Goal: Communication & Community: Answer question/provide support

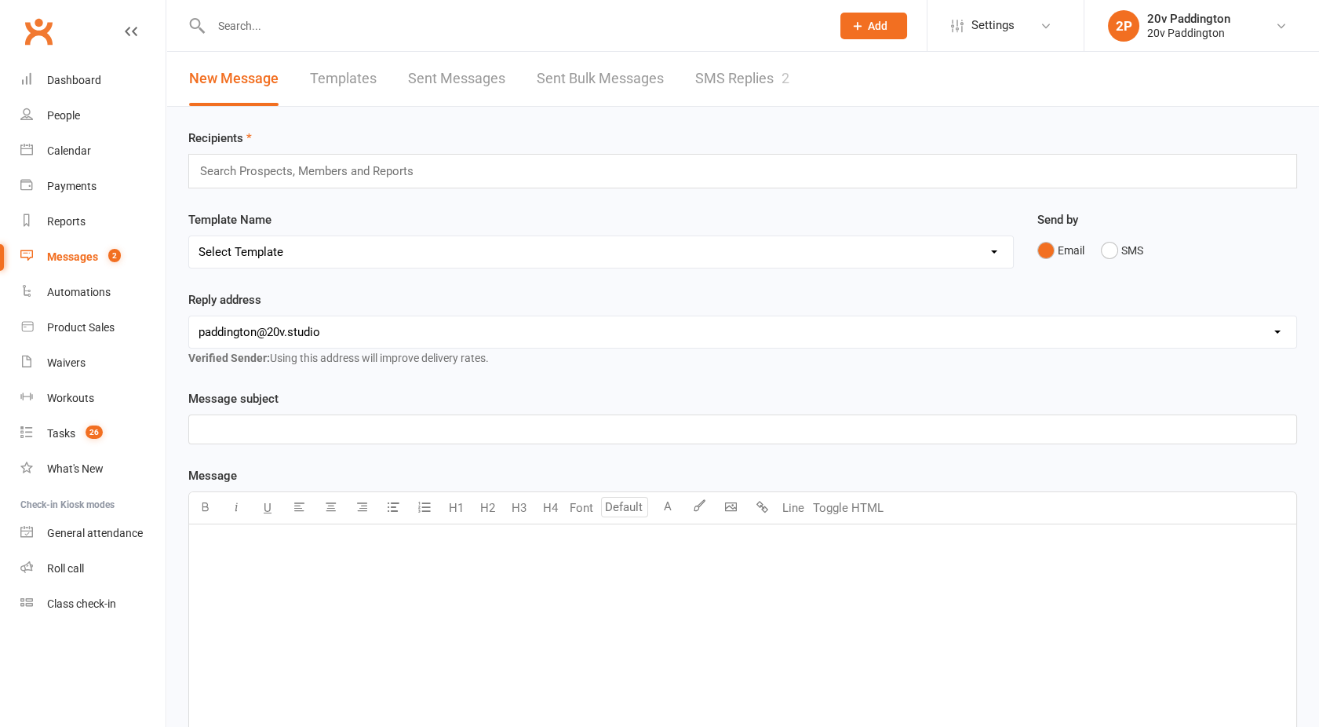
click at [718, 98] on link "SMS Replies 2" at bounding box center [742, 79] width 94 height 54
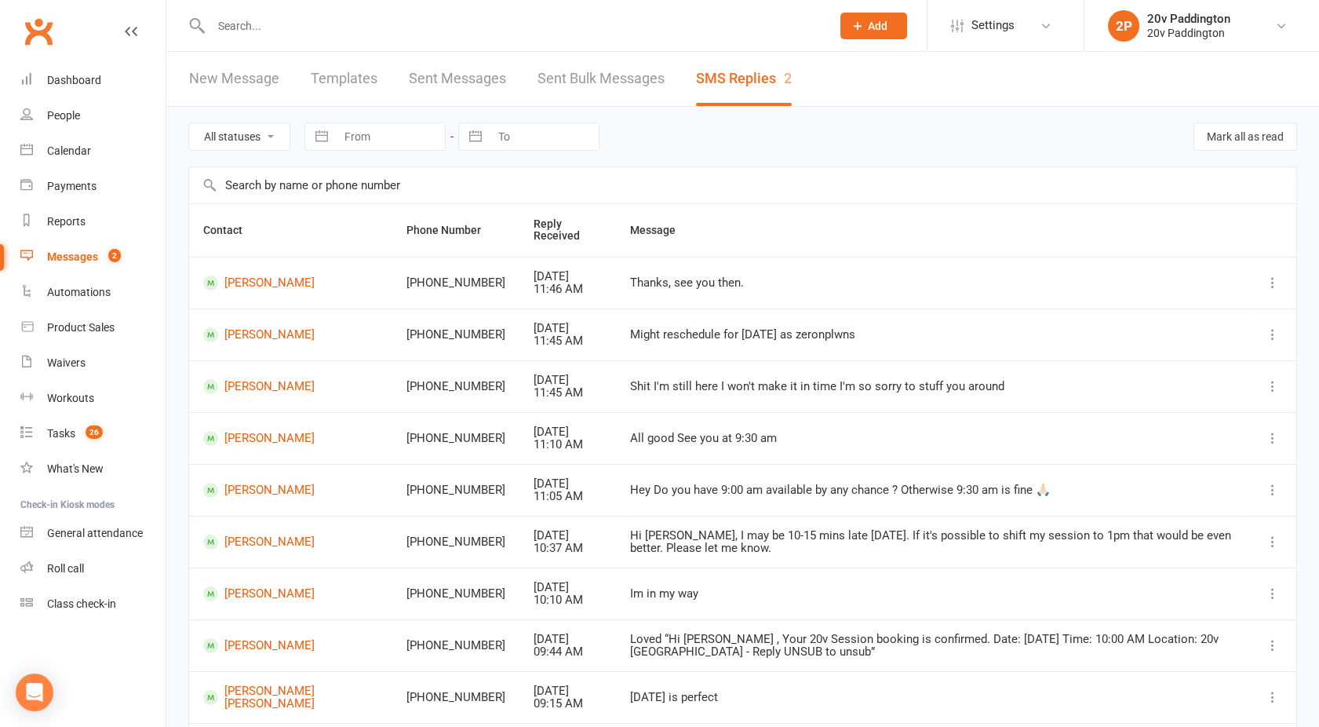
click at [217, 128] on select "All statuses Read only Unread only" at bounding box center [239, 136] width 100 height 27
select select "unread_only"
click at [189, 123] on select "All statuses Read only Unread only" at bounding box center [239, 136] width 100 height 27
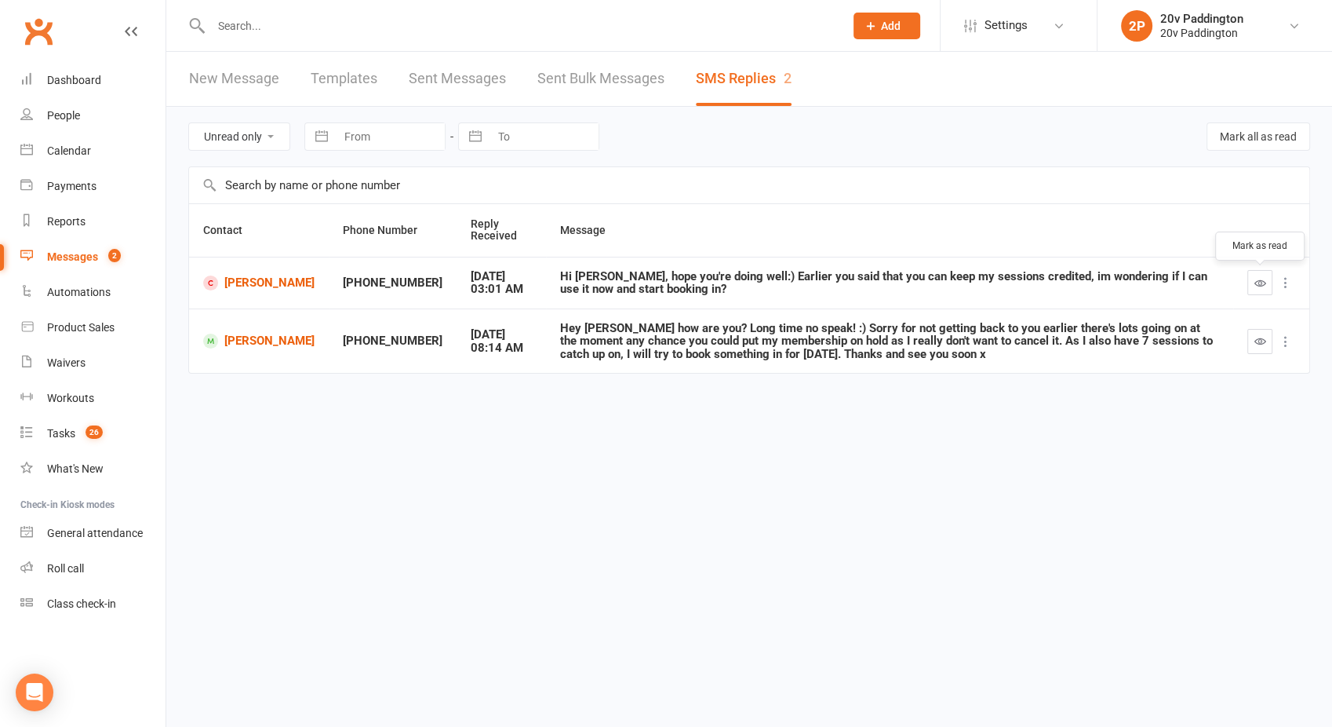
click at [1262, 279] on icon "button" at bounding box center [1261, 283] width 12 height 12
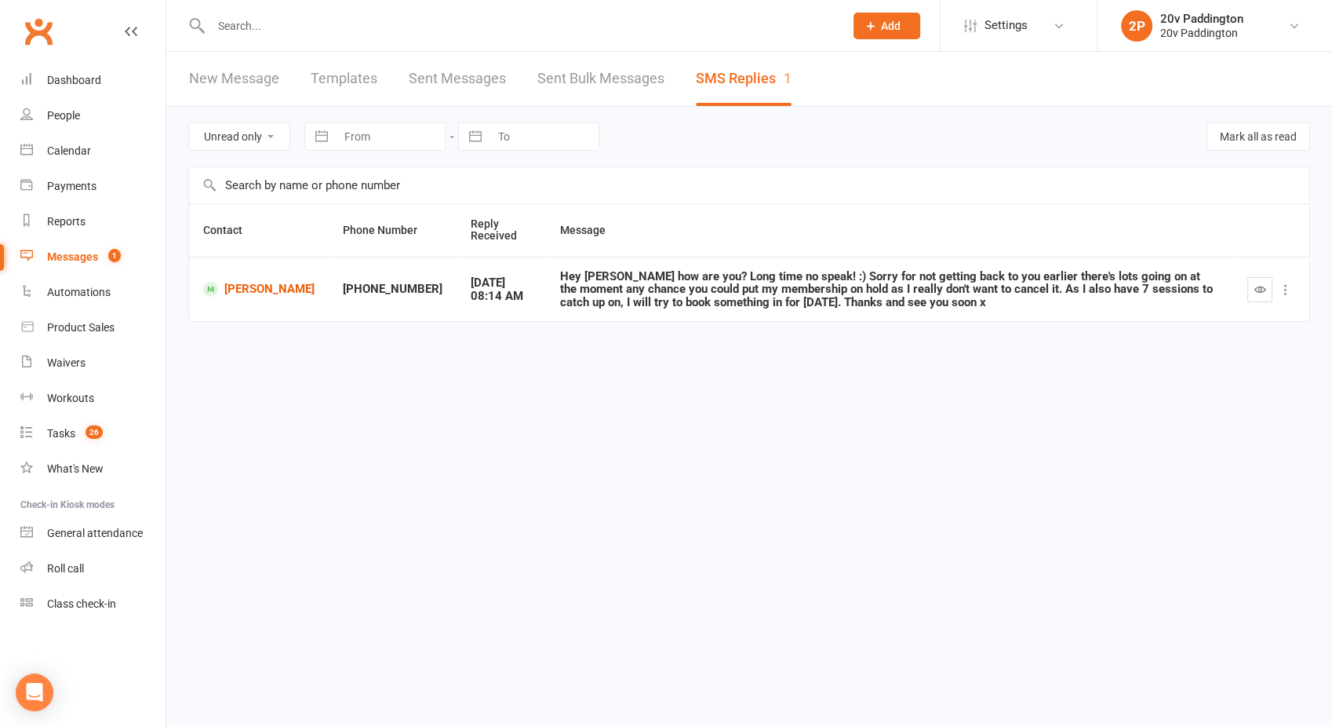
click at [250, 21] on input "text" at bounding box center [519, 26] width 627 height 22
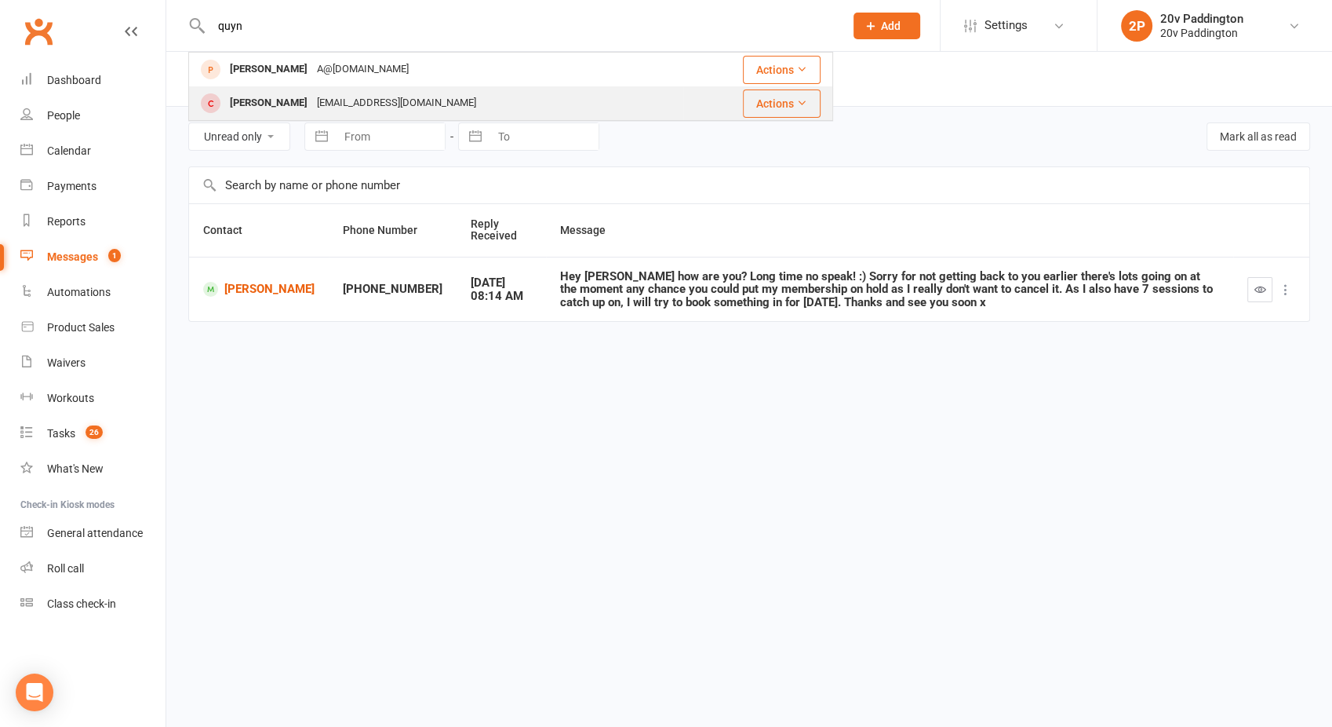
type input "quyn"
click at [296, 105] on div "[PERSON_NAME]" at bounding box center [268, 103] width 87 height 23
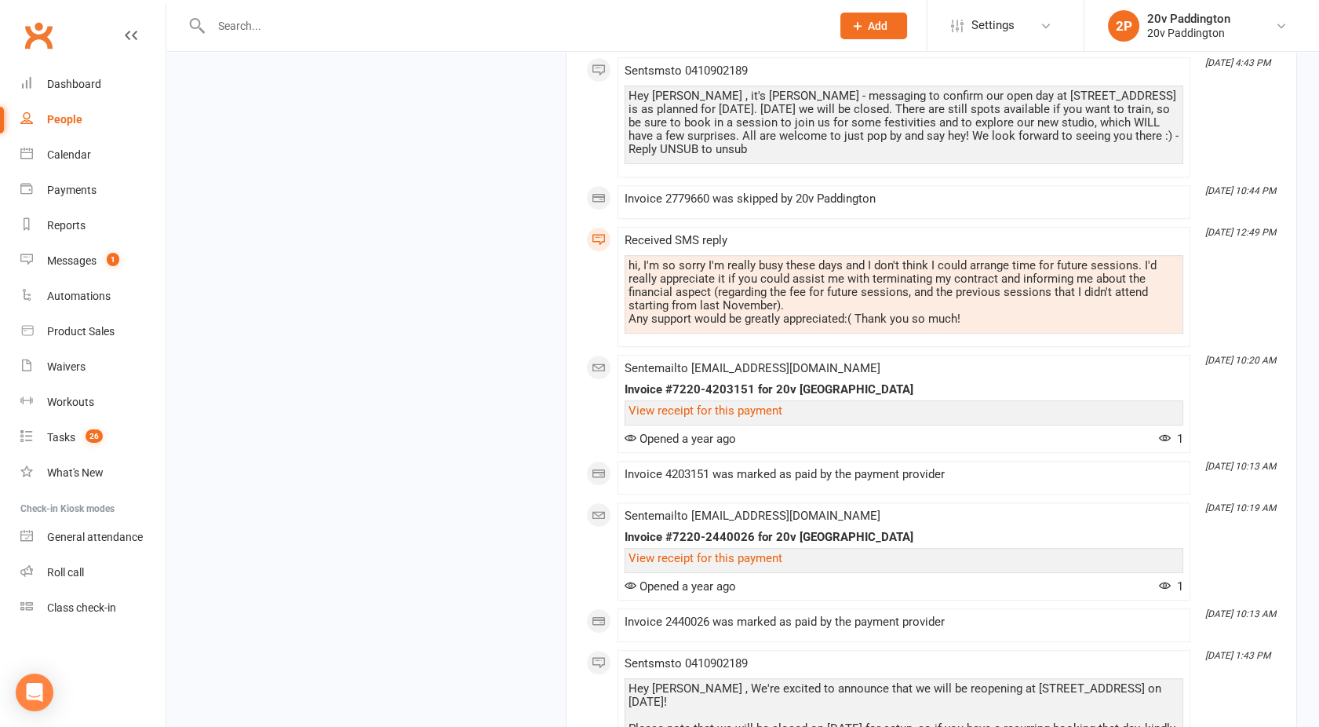
scroll to position [2522, 0]
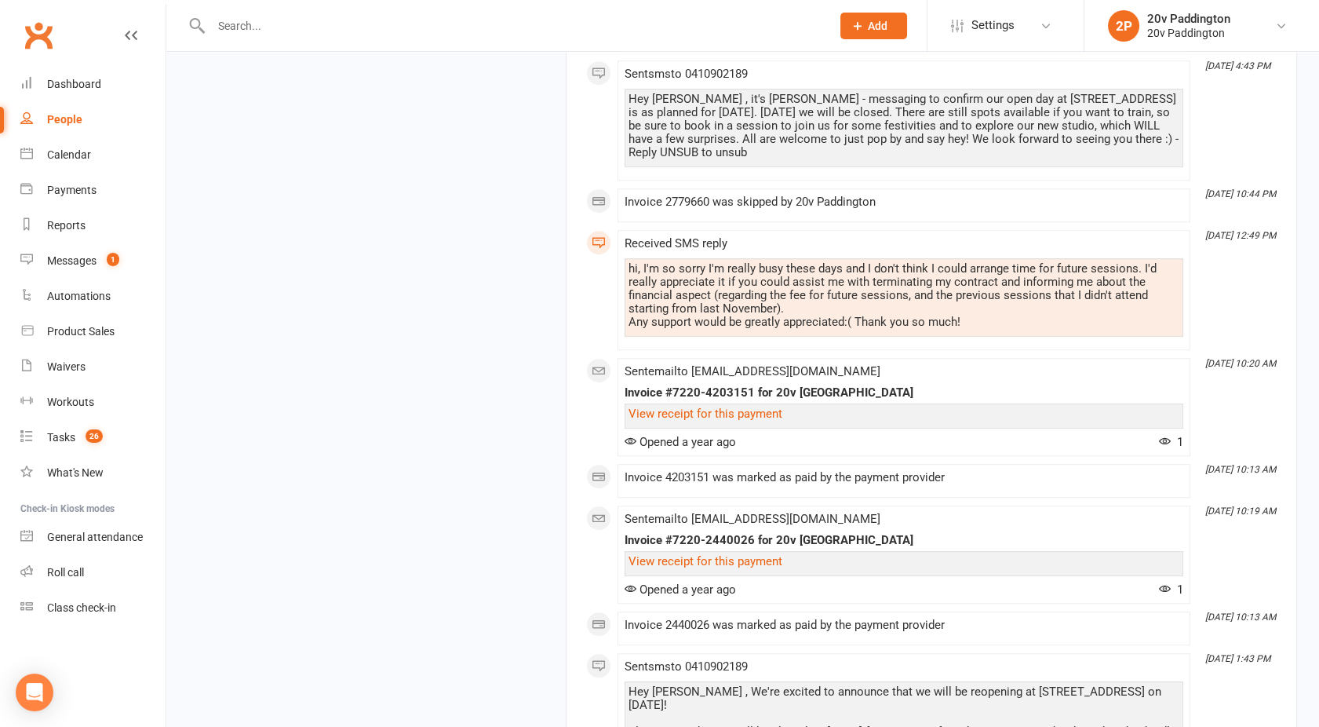
click at [571, 422] on div "Activity Notes Comms Attendance Payments Waivers Tasks Automations Workouts Ass…" at bounding box center [931, 76] width 731 height 4773
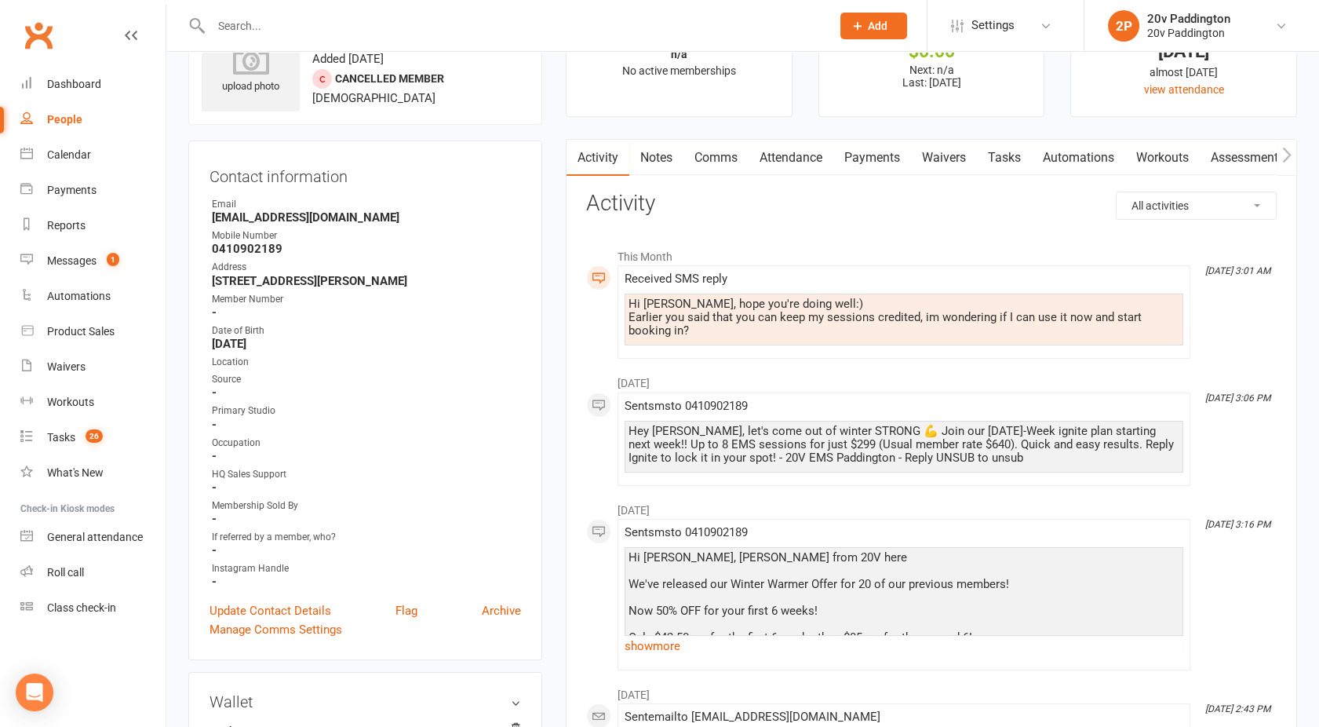
scroll to position [0, 0]
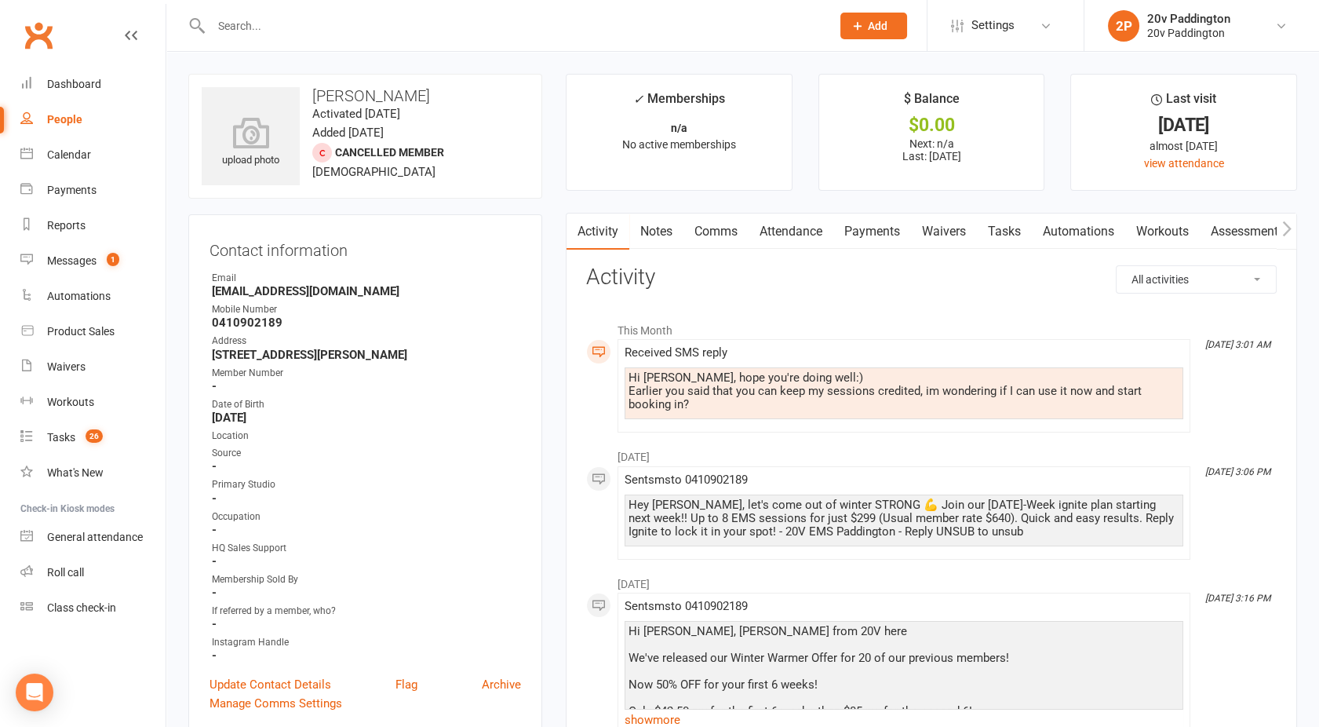
click at [876, 230] on link "Payments" at bounding box center [872, 231] width 78 height 36
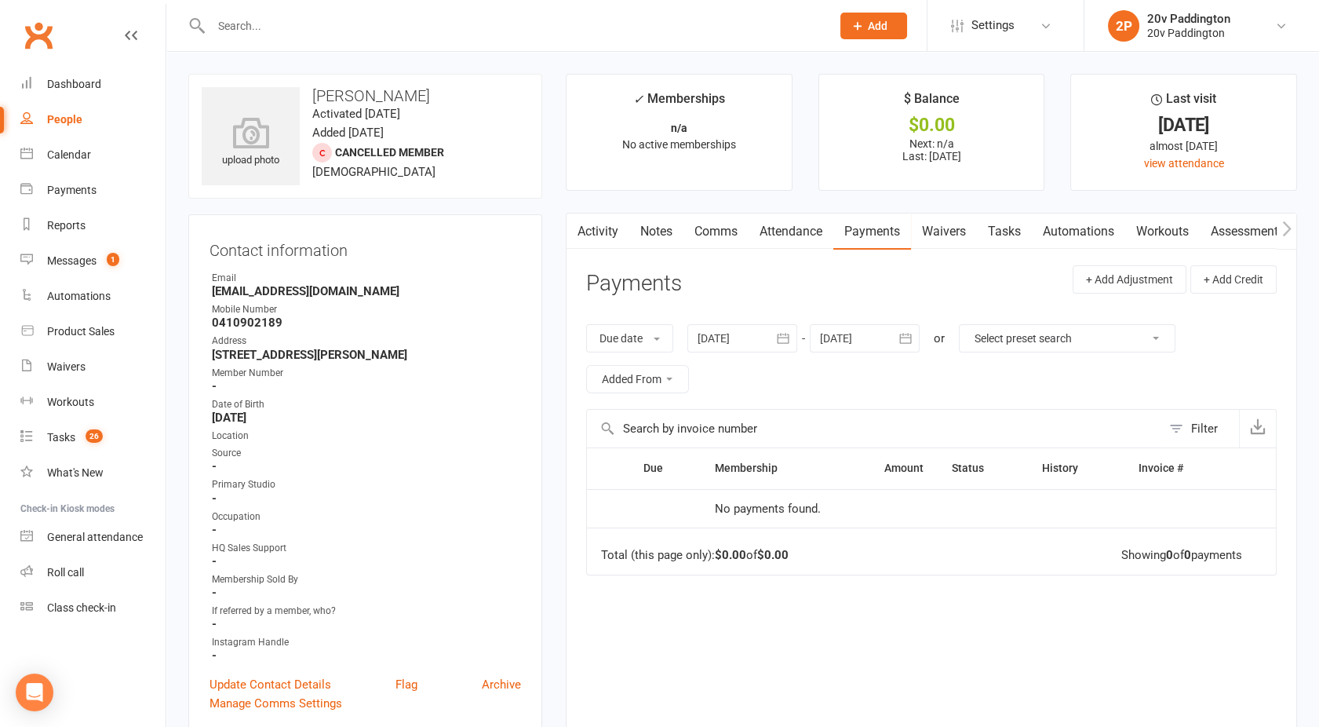
click at [734, 337] on div at bounding box center [742, 338] width 110 height 28
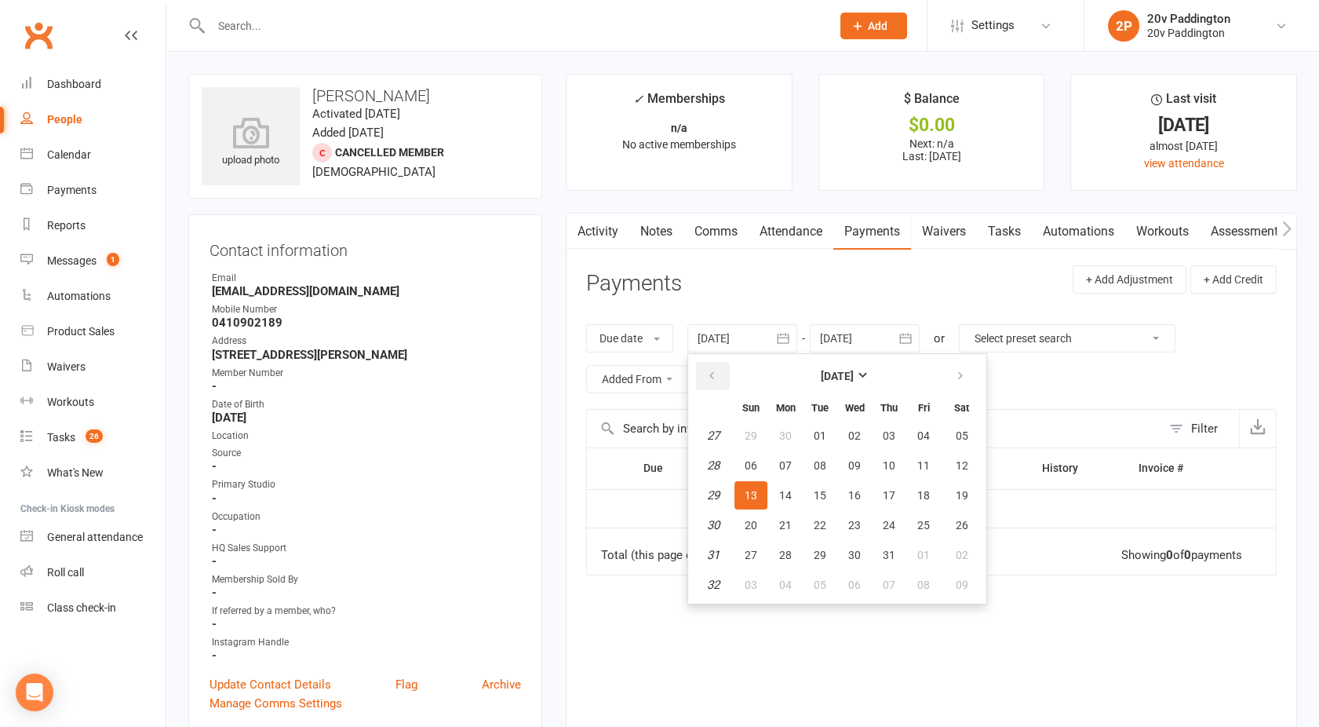
click at [716, 370] on icon "button" at bounding box center [711, 376] width 11 height 13
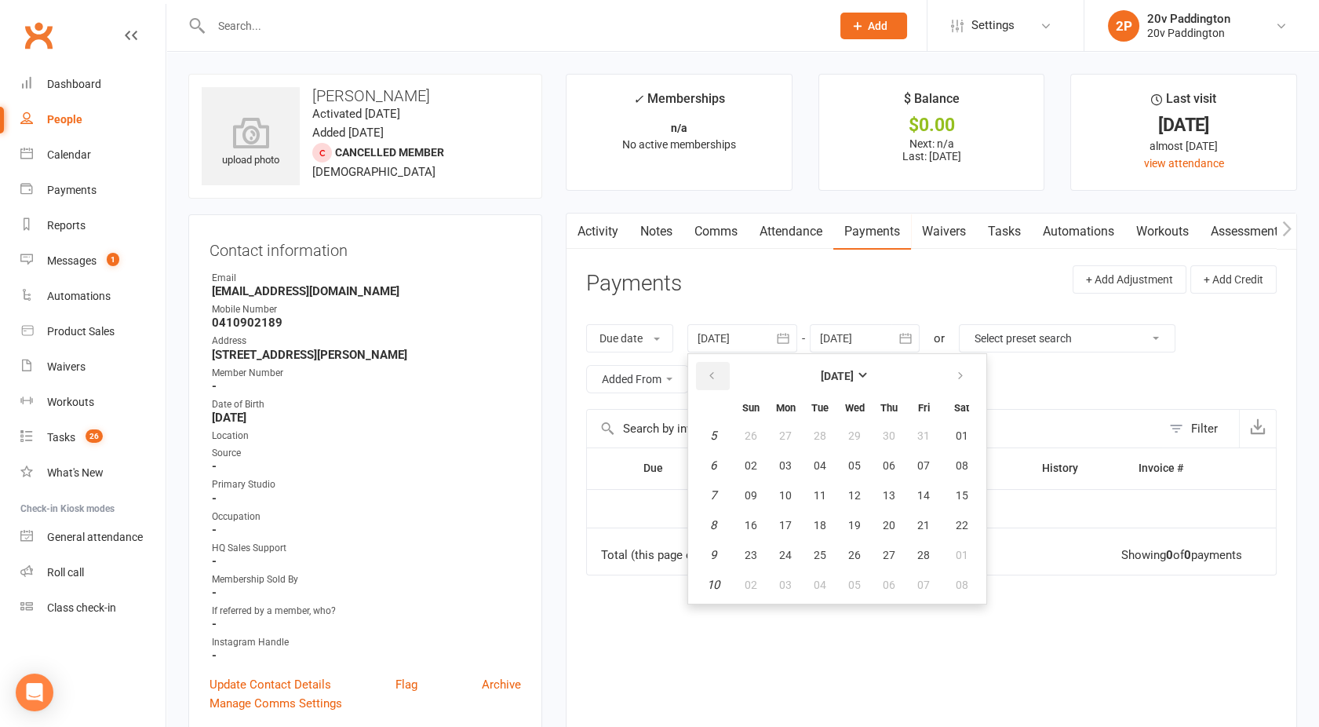
click at [716, 370] on icon "button" at bounding box center [711, 376] width 11 height 13
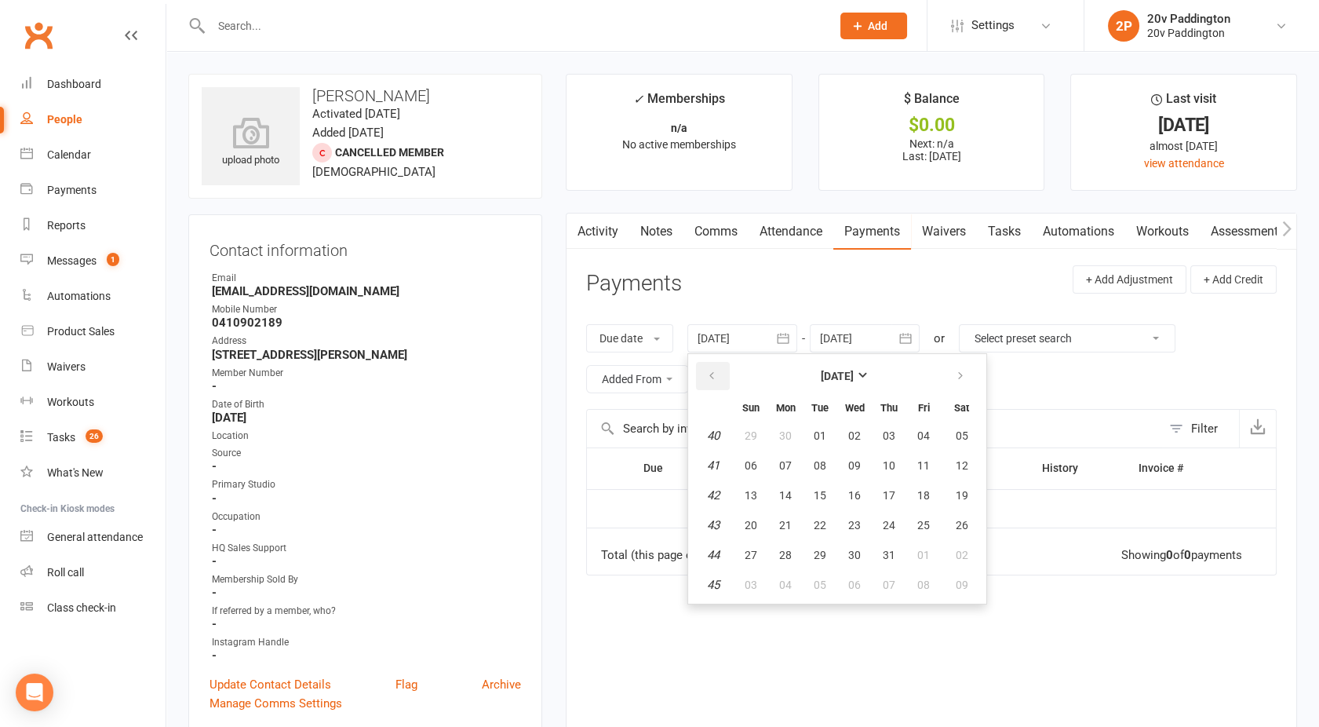
click at [716, 370] on icon "button" at bounding box center [711, 376] width 11 height 13
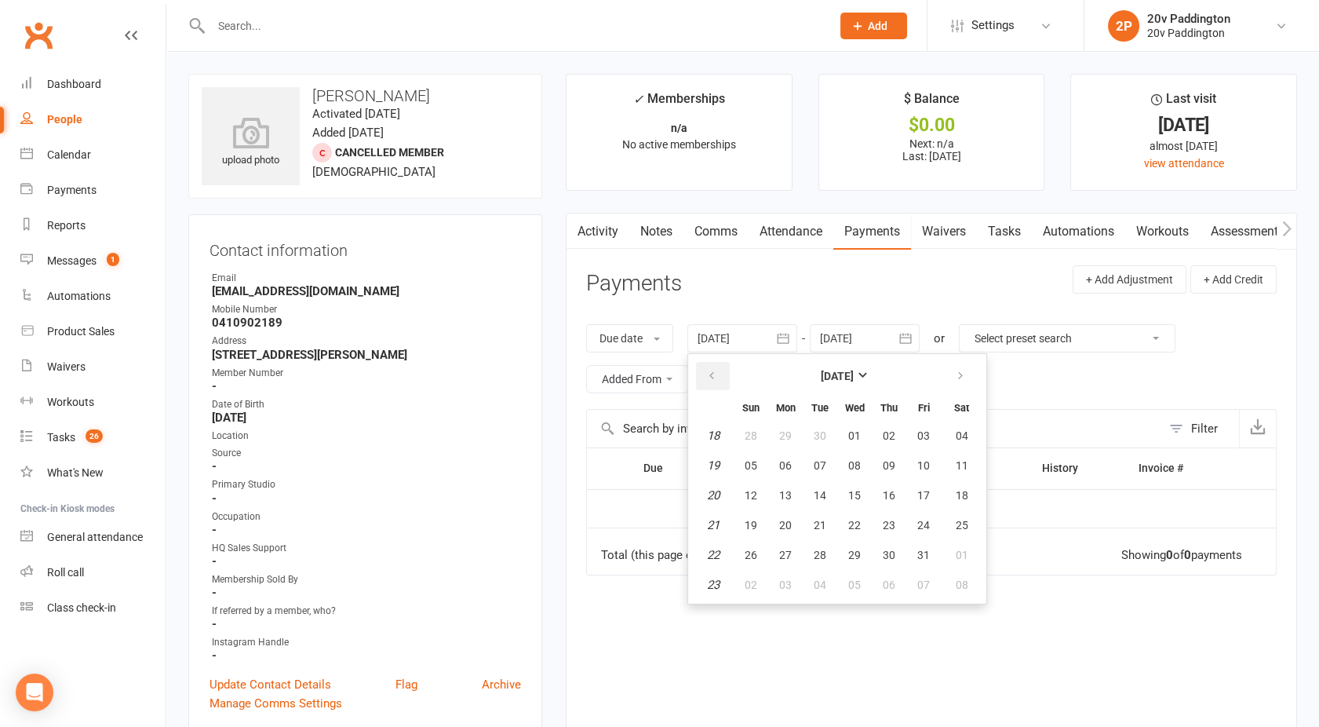
click at [716, 370] on icon "button" at bounding box center [711, 376] width 11 height 13
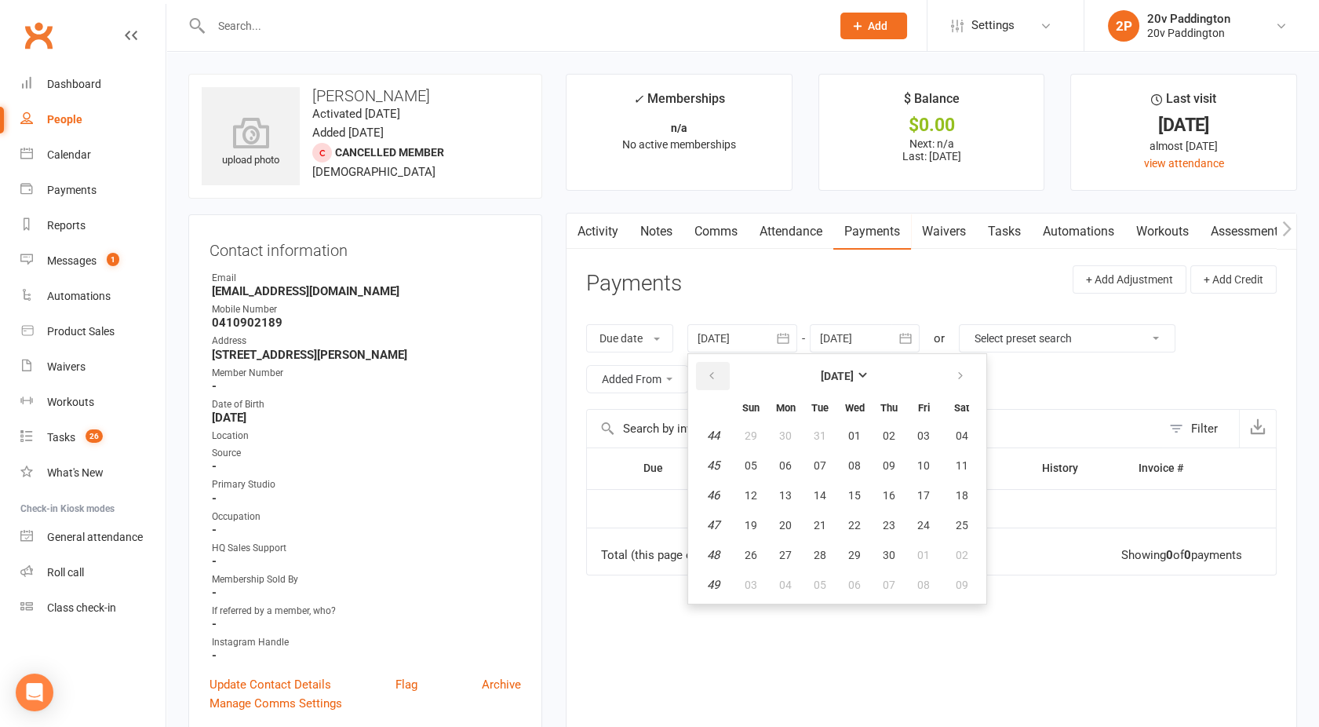
click at [716, 370] on icon "button" at bounding box center [711, 376] width 11 height 13
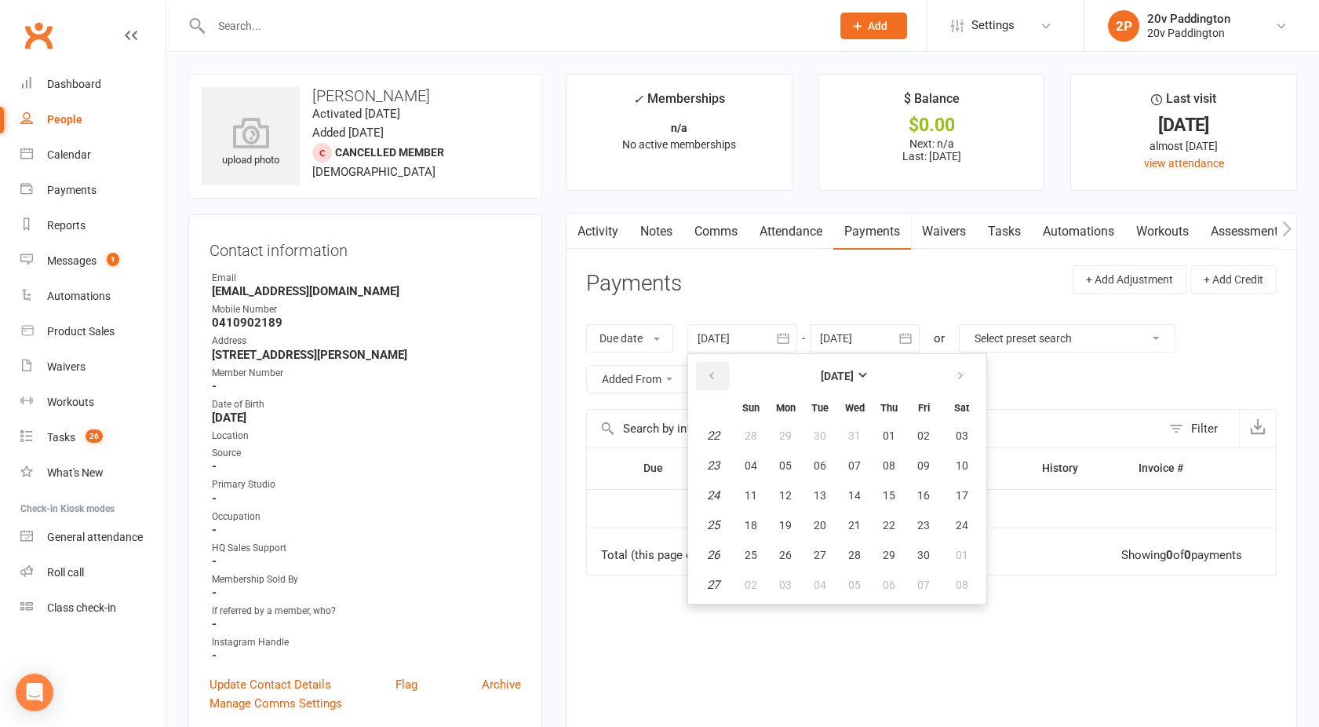
click at [716, 370] on icon "button" at bounding box center [711, 376] width 11 height 13
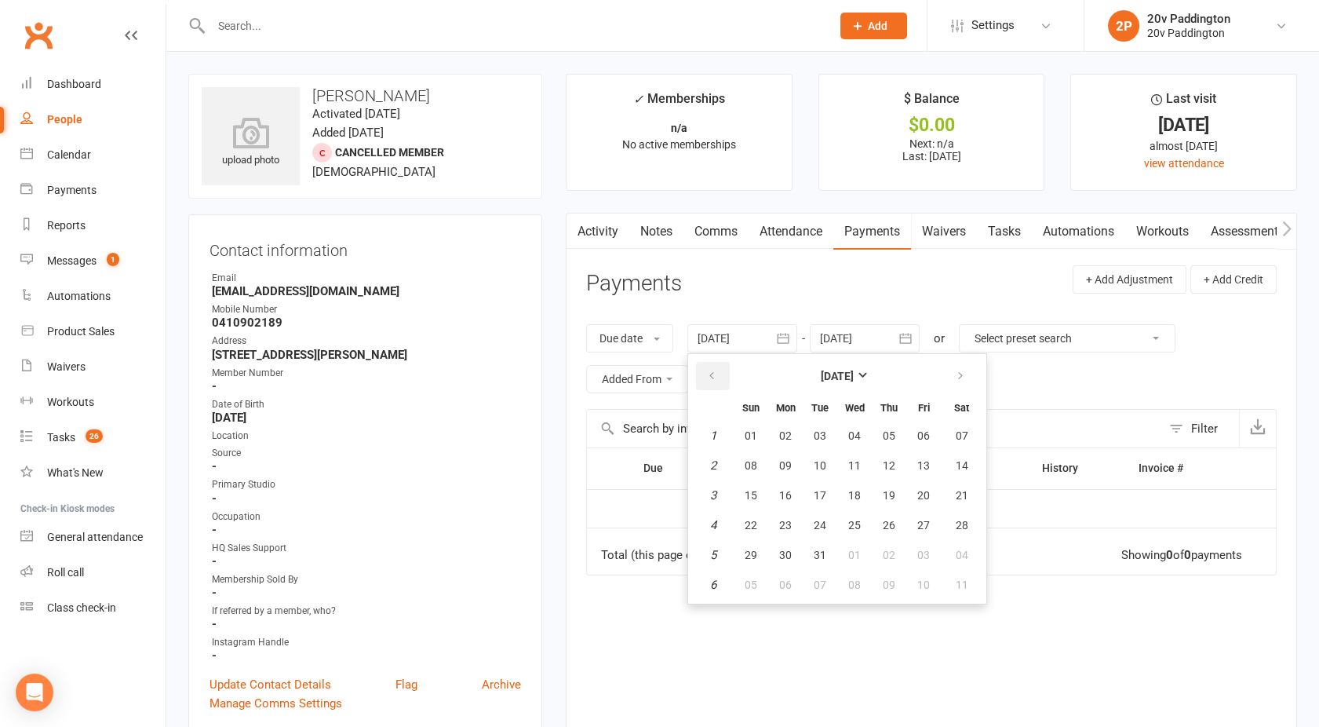
click at [716, 370] on icon "button" at bounding box center [711, 376] width 11 height 13
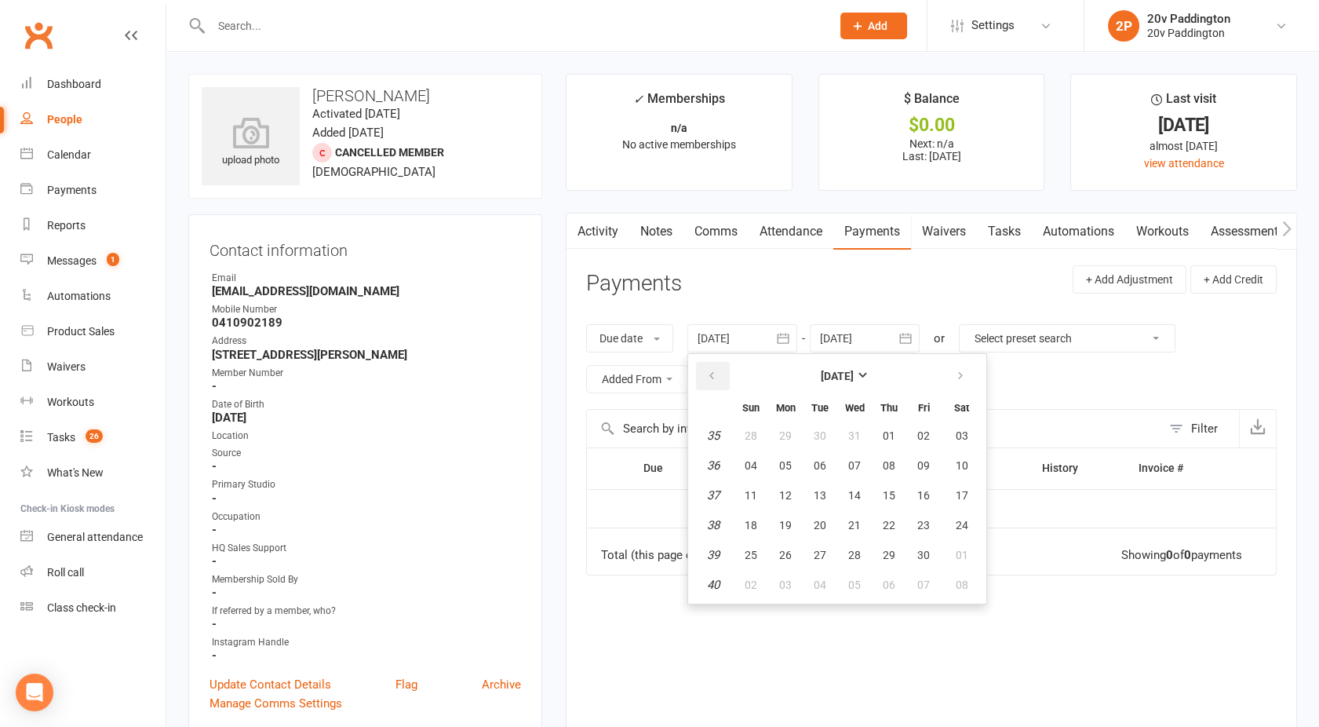
click at [716, 370] on icon "button" at bounding box center [711, 376] width 11 height 13
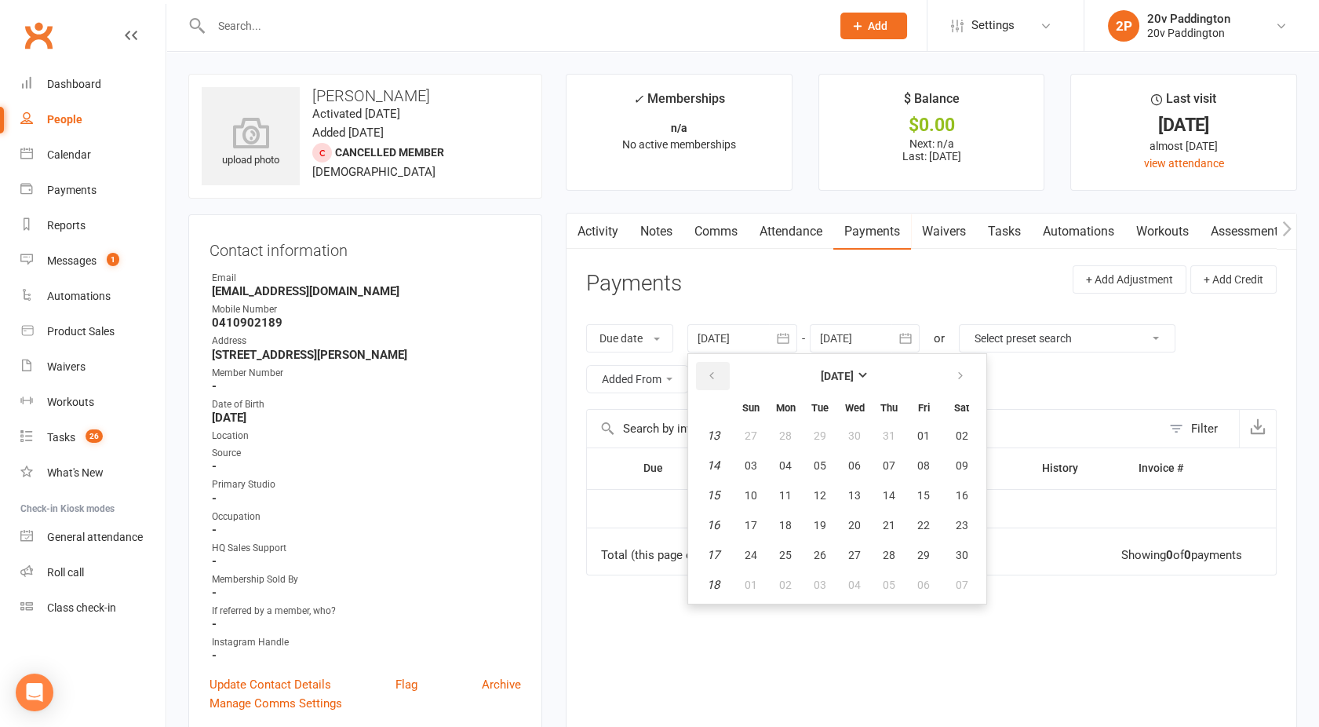
click at [716, 370] on icon "button" at bounding box center [711, 376] width 11 height 13
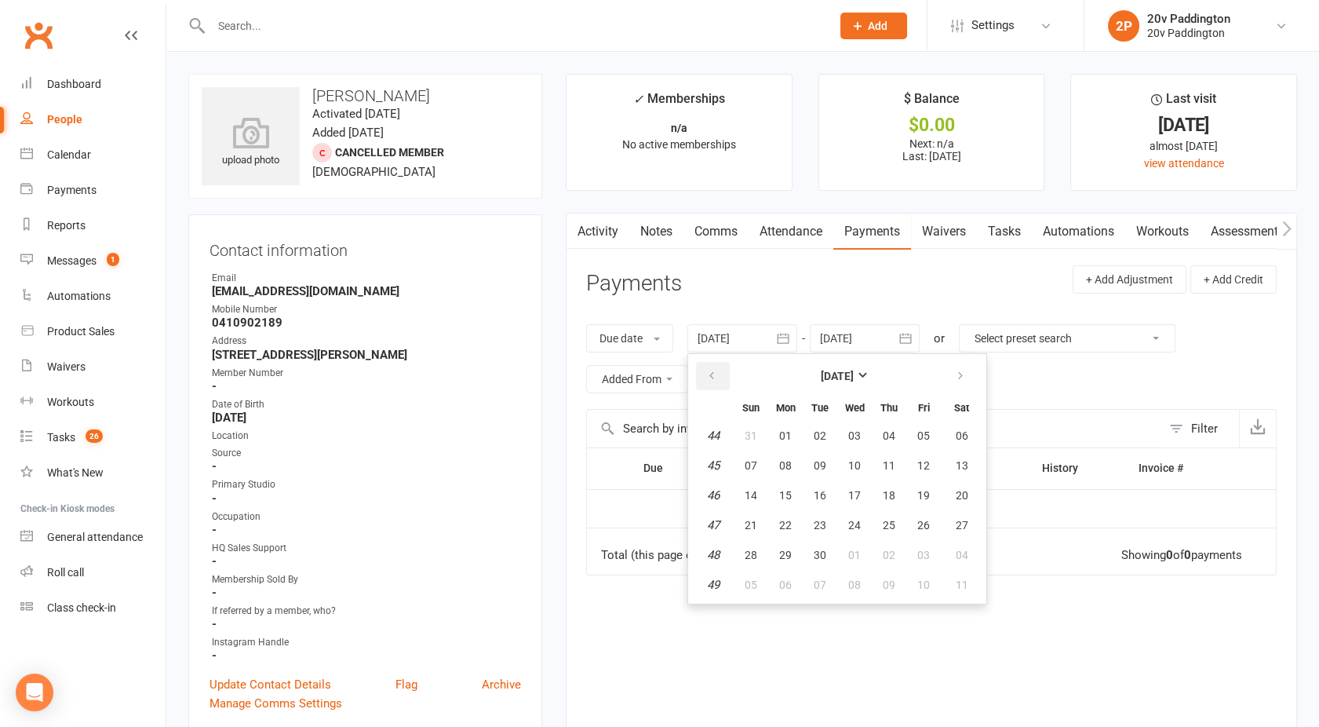
click at [716, 370] on icon "button" at bounding box center [711, 376] width 11 height 13
click at [752, 431] on span "27" at bounding box center [751, 435] width 13 height 13
type input "[DATE]"
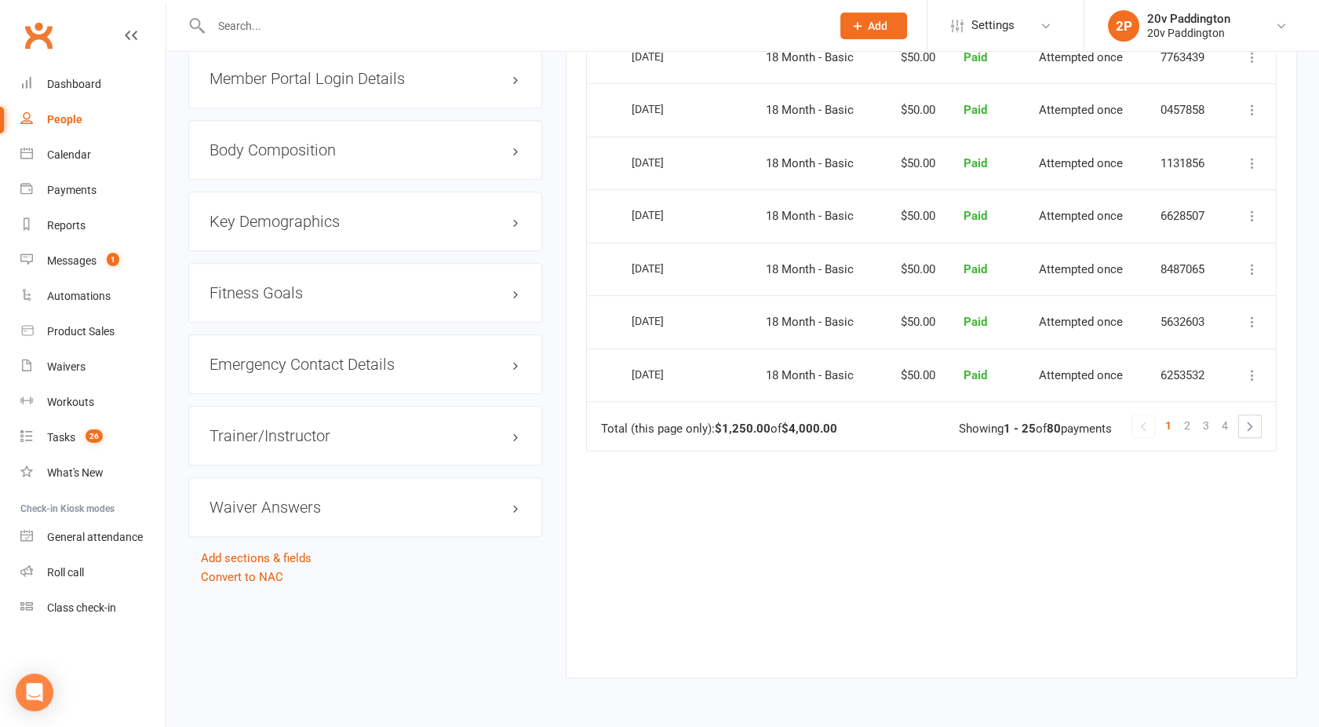
scroll to position [1452, 0]
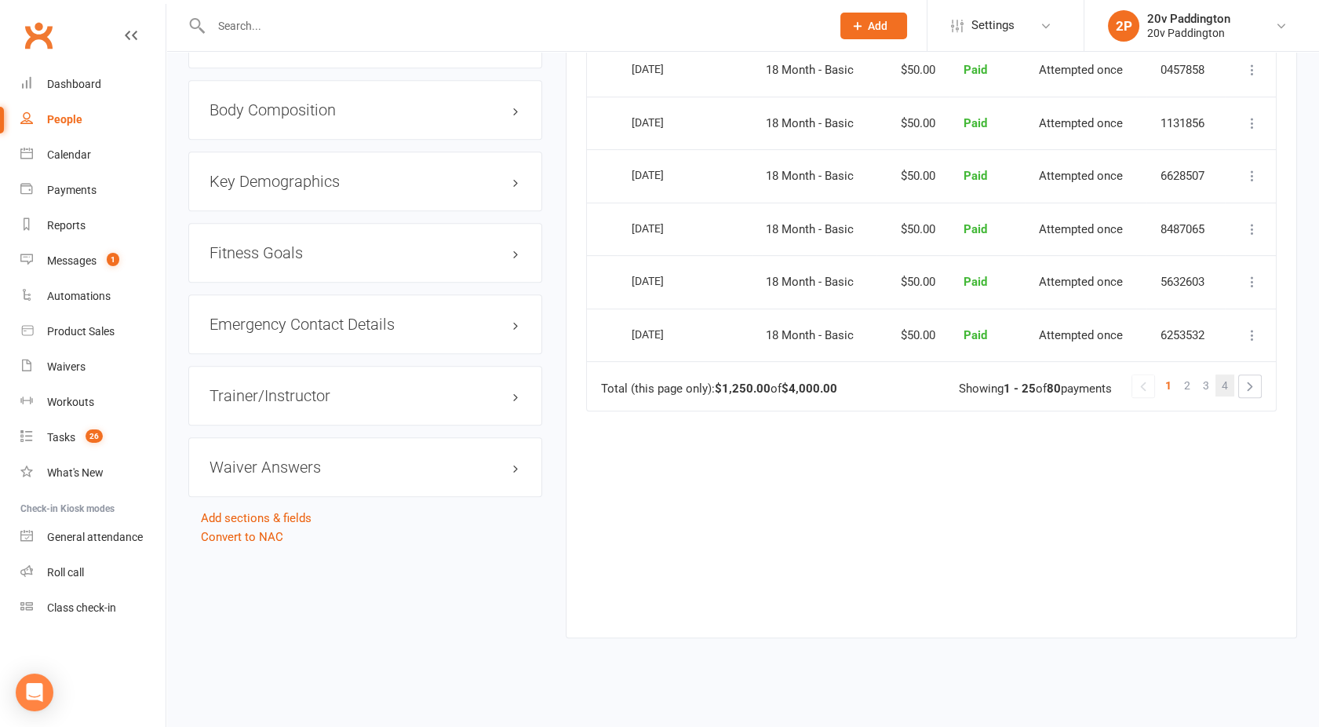
click at [1228, 374] on link "4" at bounding box center [1224, 385] width 19 height 22
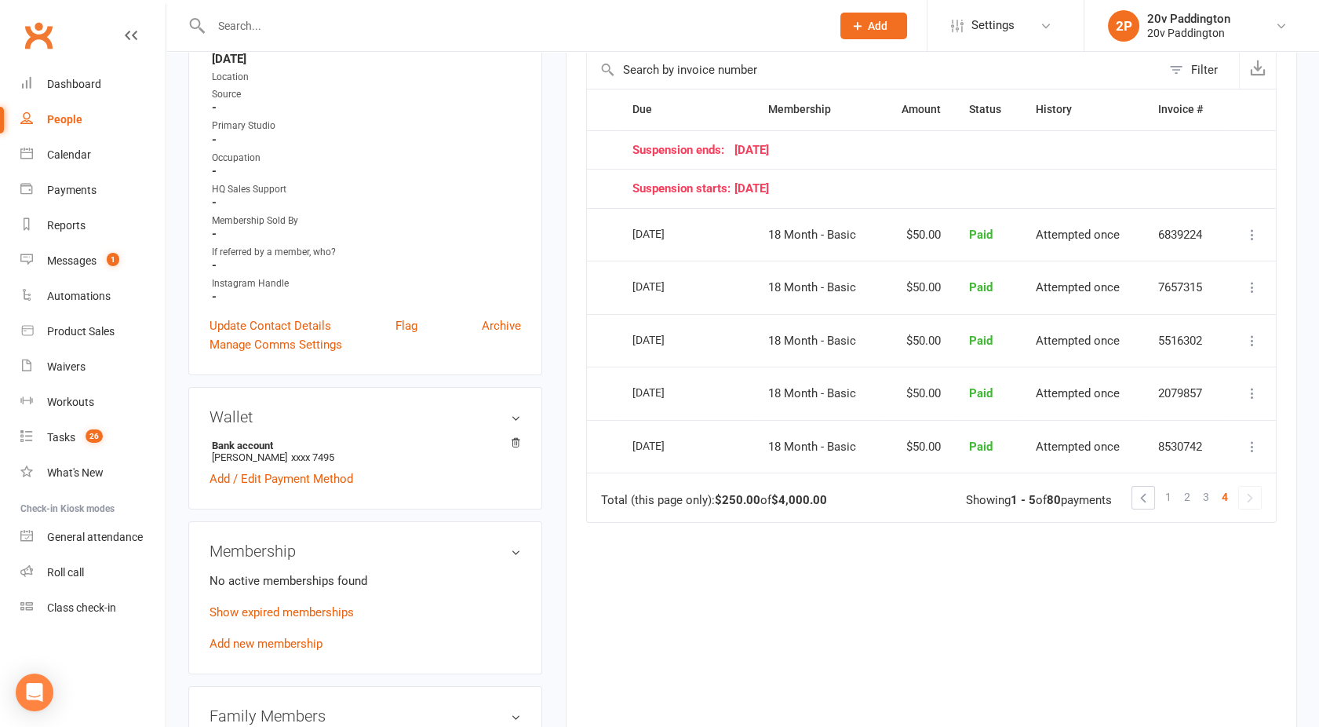
scroll to position [375, 0]
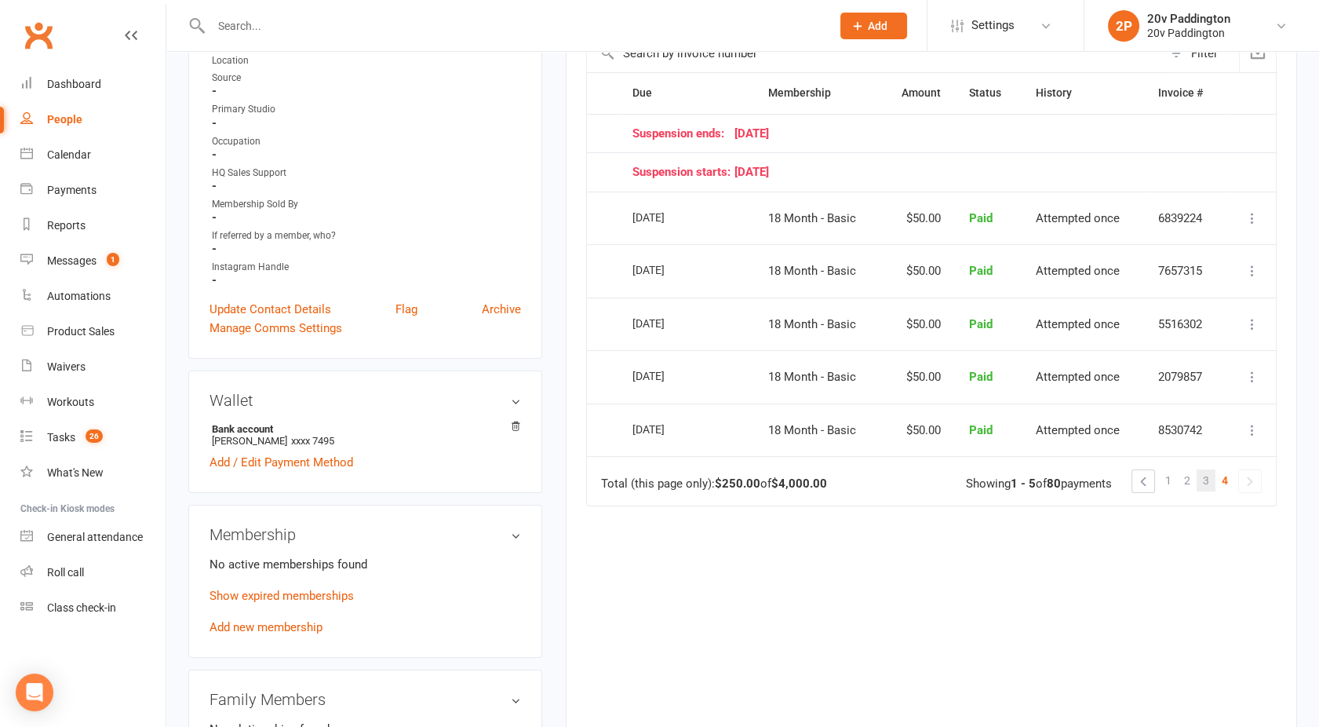
click at [1203, 476] on span "3" at bounding box center [1206, 480] width 6 height 22
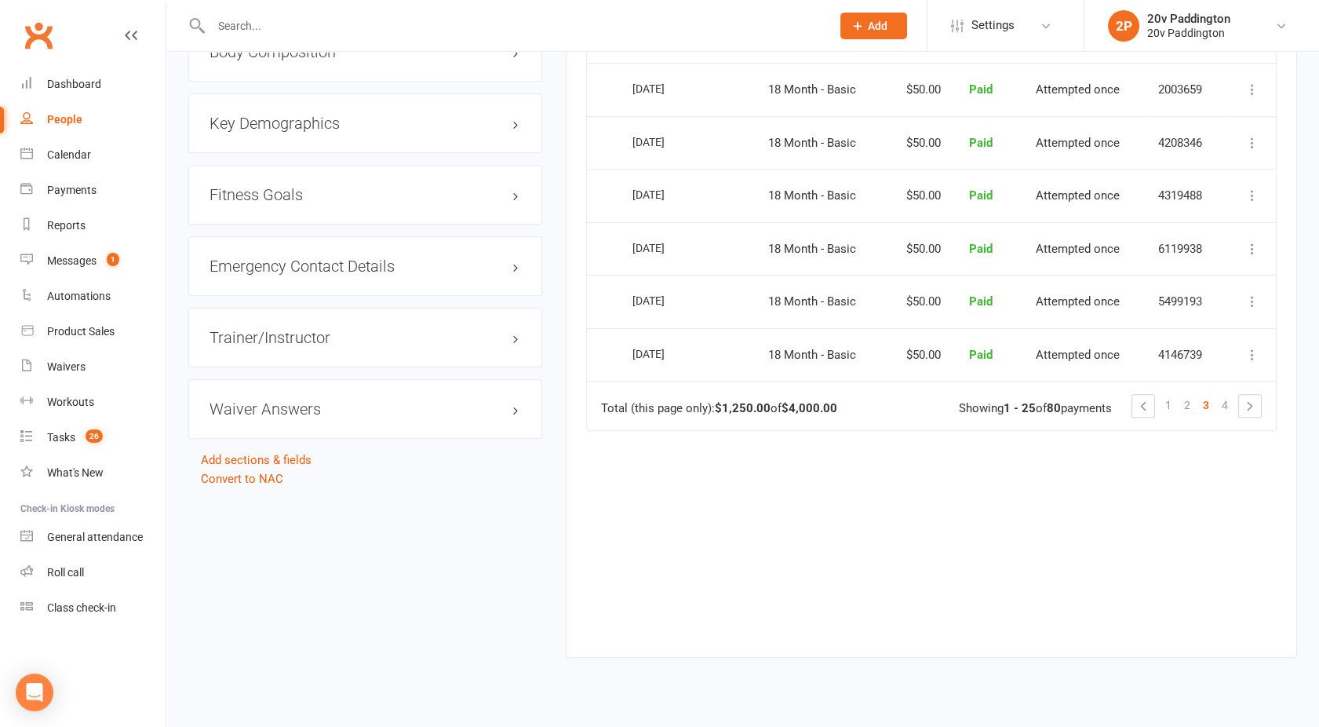
scroll to position [1528, 0]
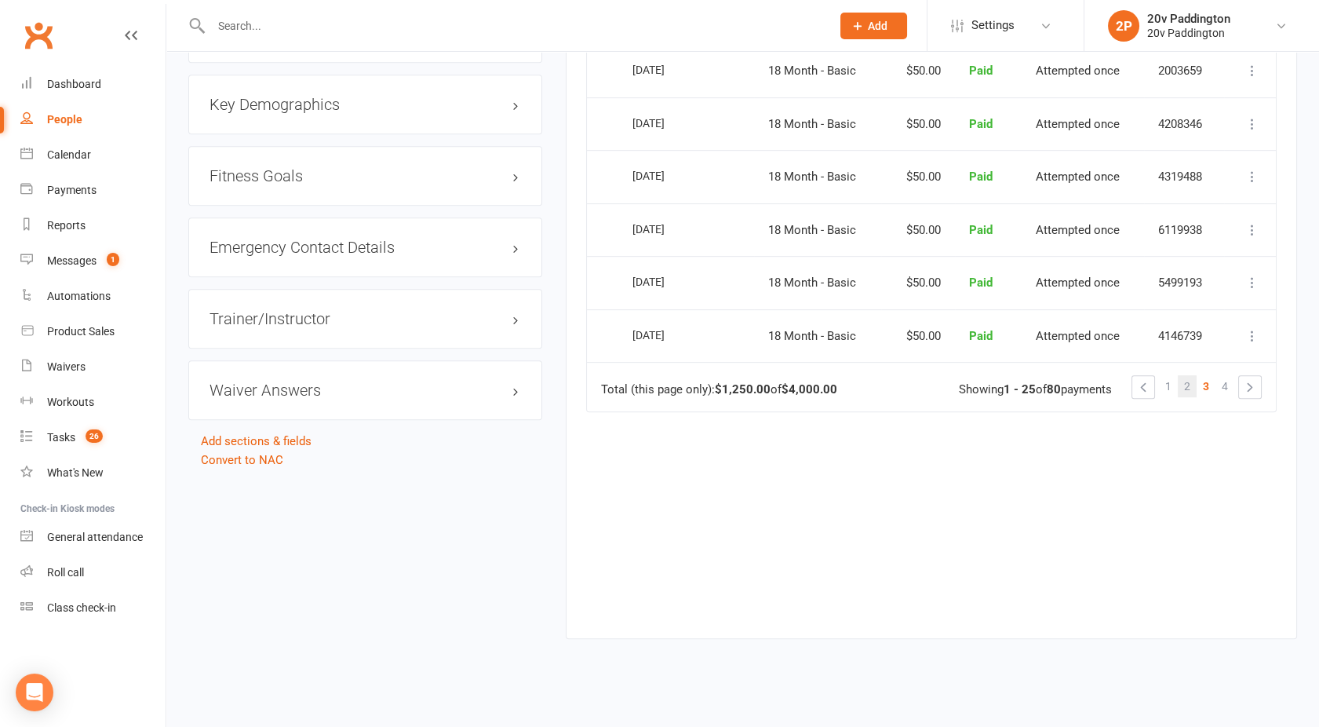
click at [1189, 375] on span "2" at bounding box center [1187, 386] width 6 height 22
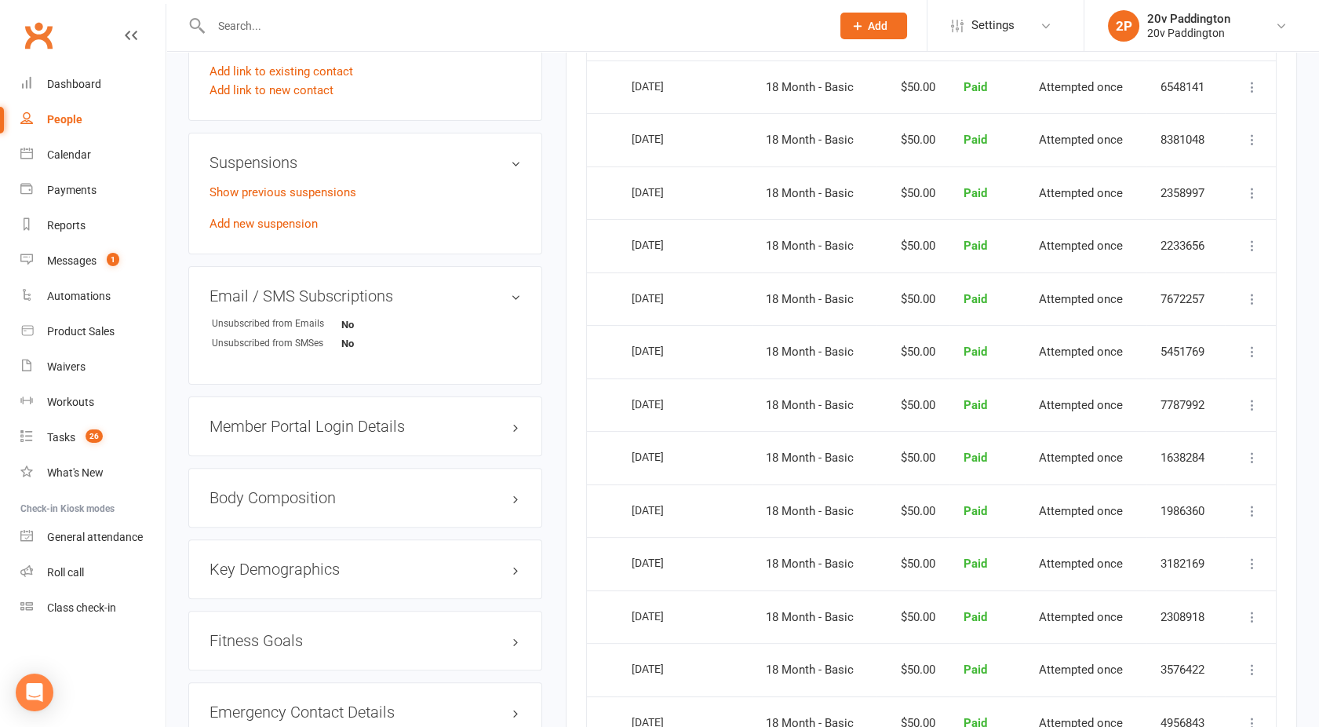
scroll to position [1452, 0]
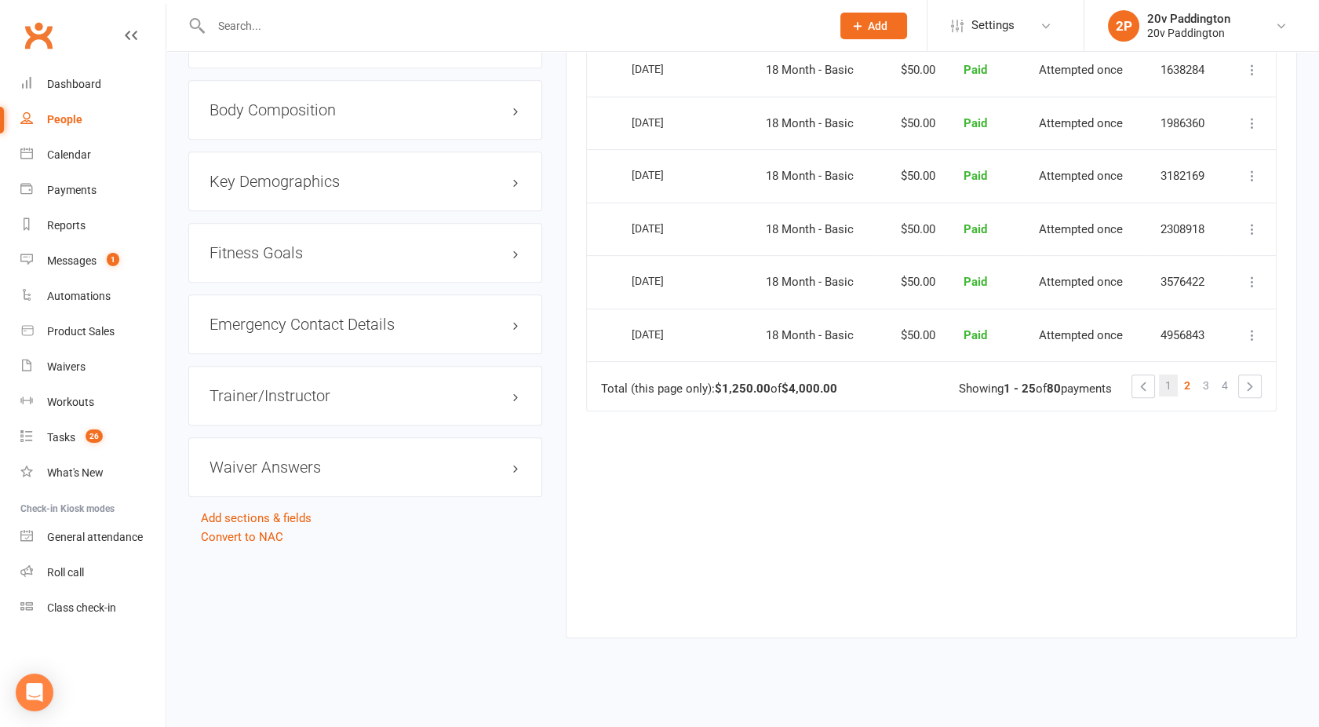
click at [1165, 377] on span "1" at bounding box center [1168, 385] width 6 height 22
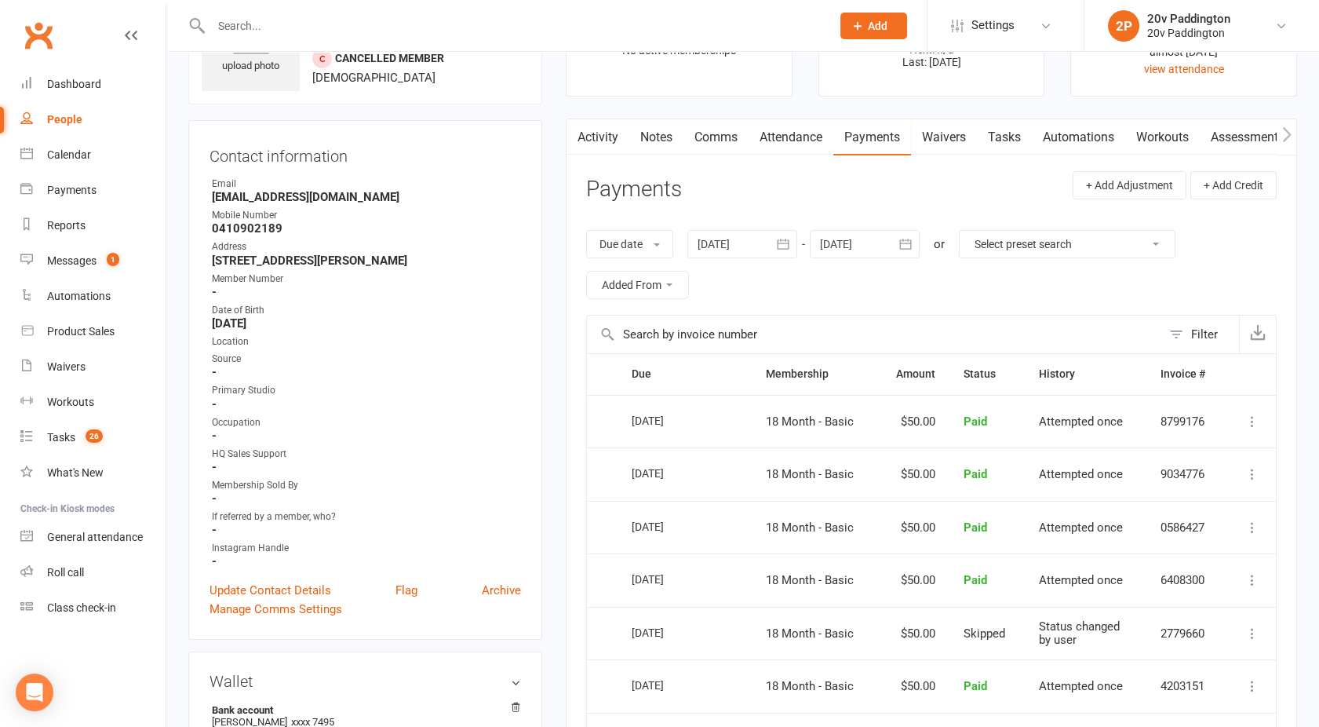
scroll to position [89, 0]
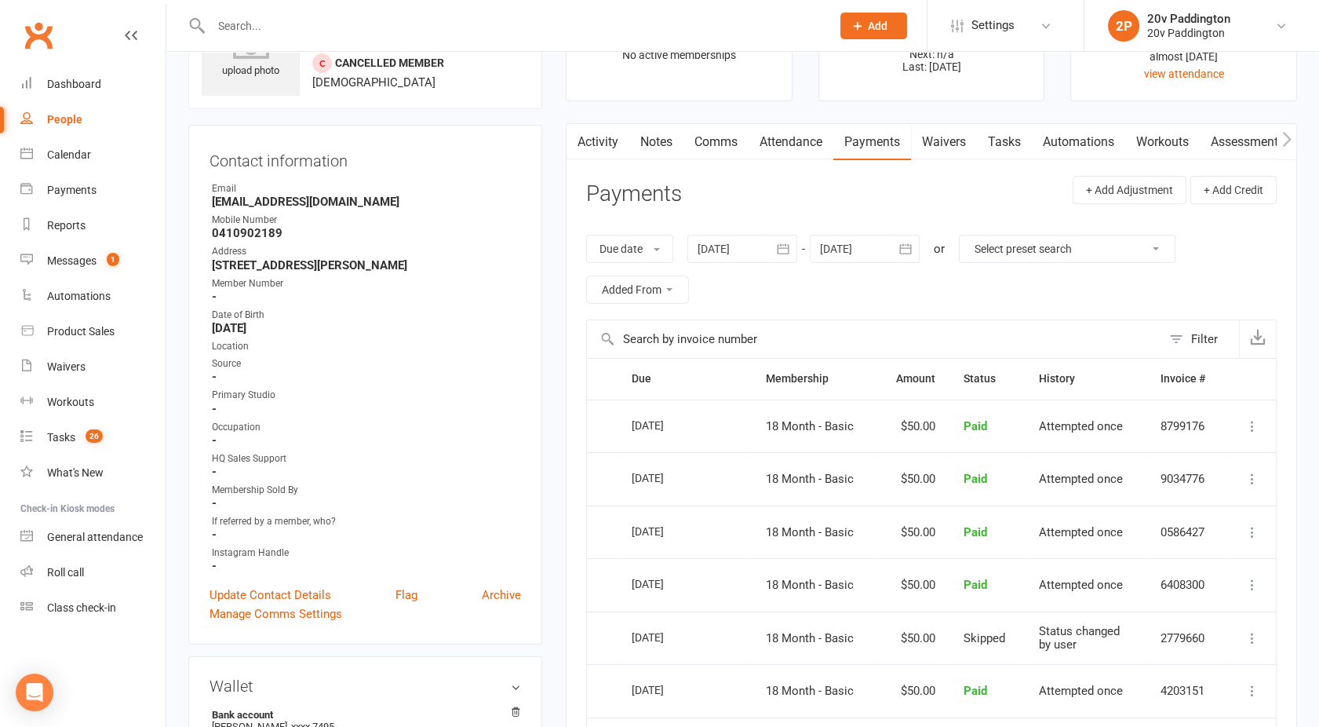
click at [603, 137] on link "Activity" at bounding box center [597, 142] width 63 height 36
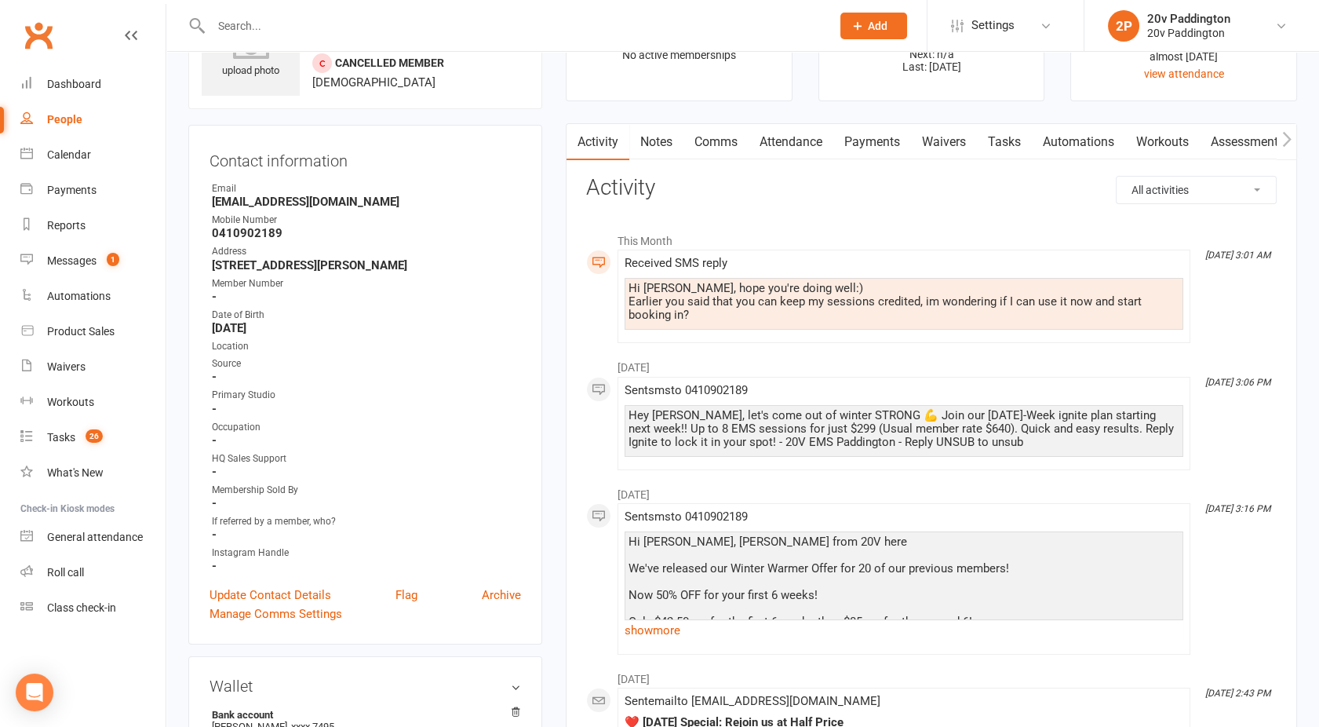
click at [792, 143] on link "Attendance" at bounding box center [791, 142] width 85 height 36
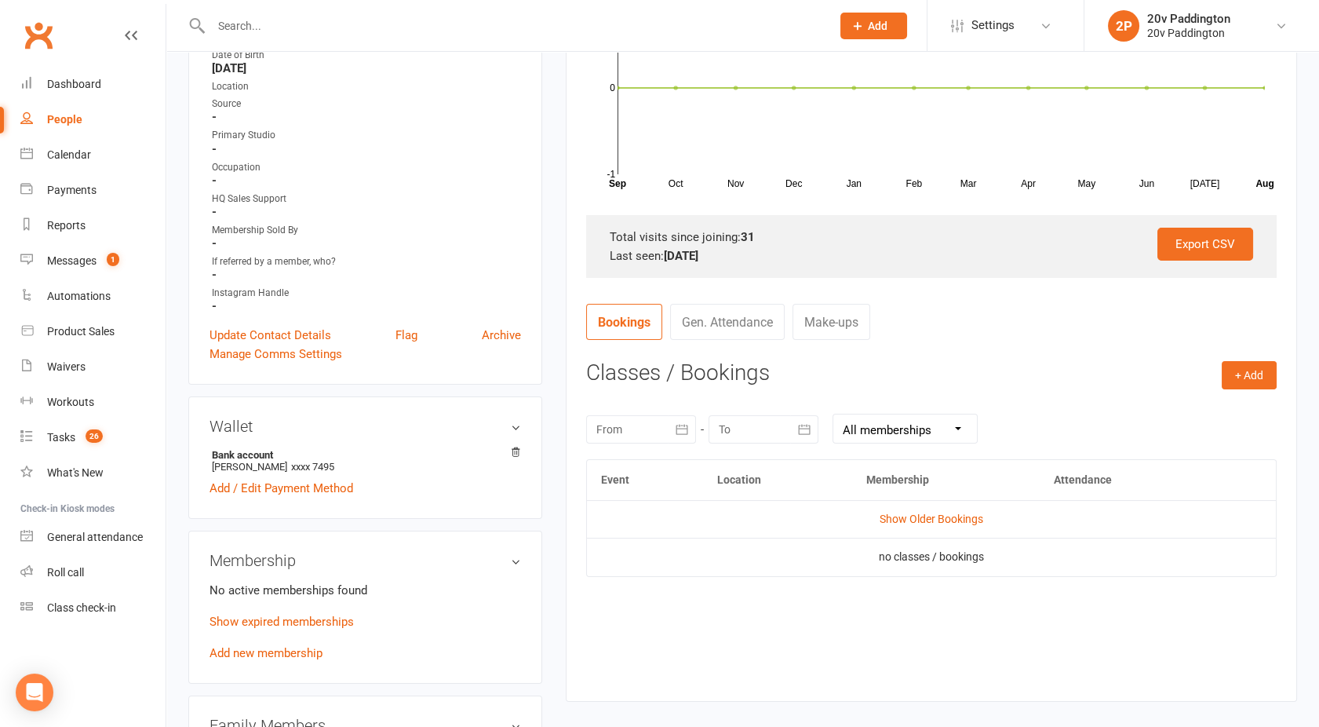
scroll to position [351, 0]
click at [912, 519] on link "Show Older Bookings" at bounding box center [932, 517] width 104 height 13
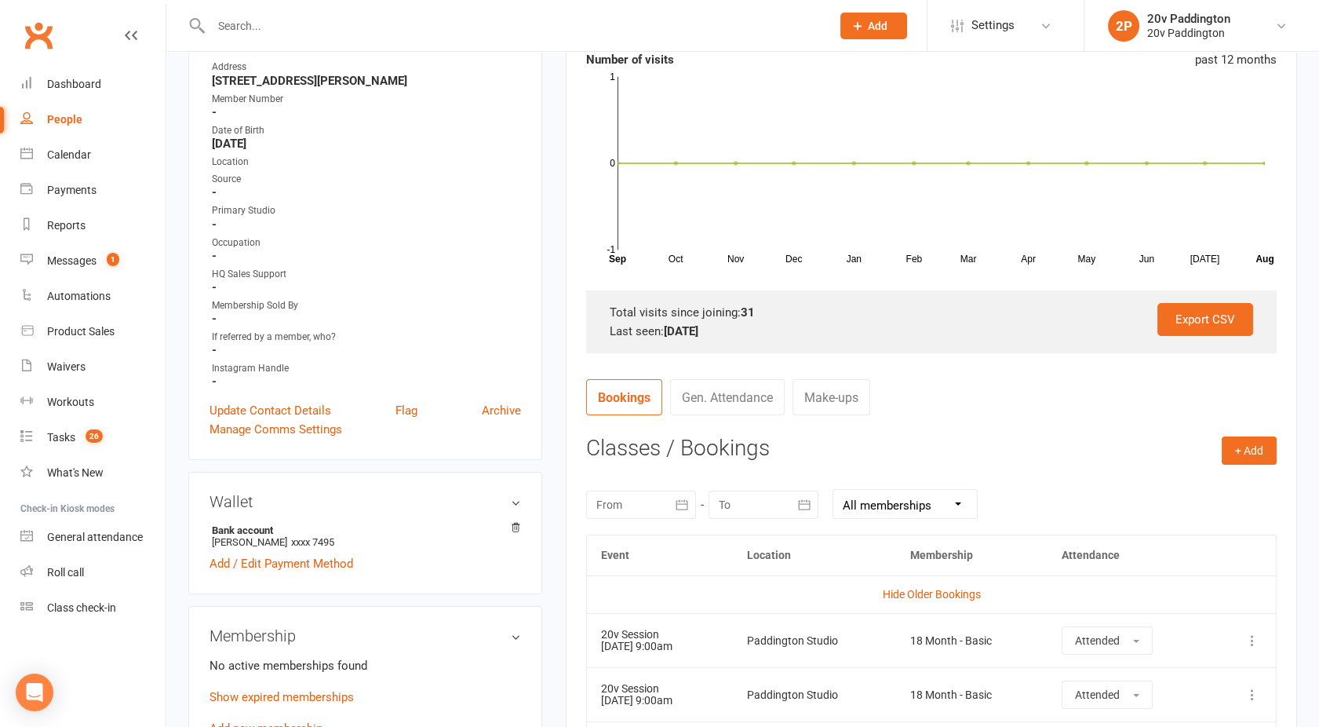
scroll to position [0, 0]
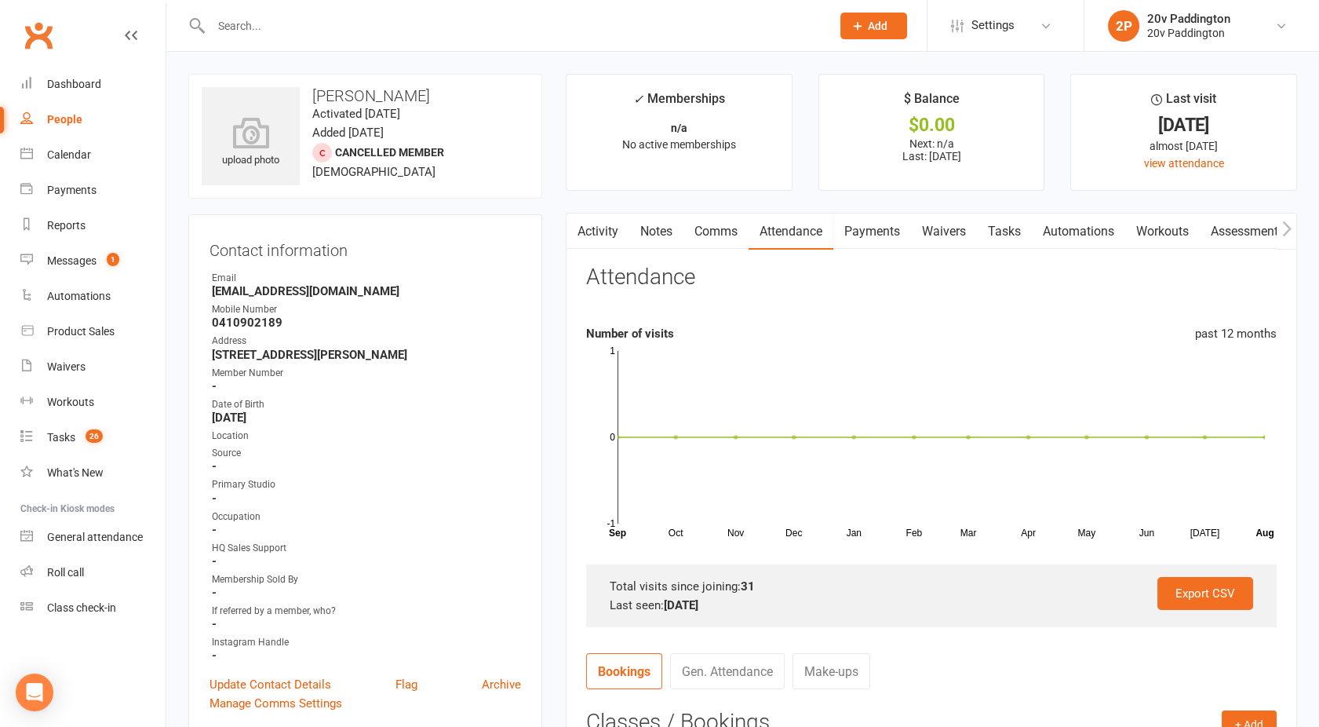
click at [866, 229] on link "Payments" at bounding box center [872, 231] width 78 height 36
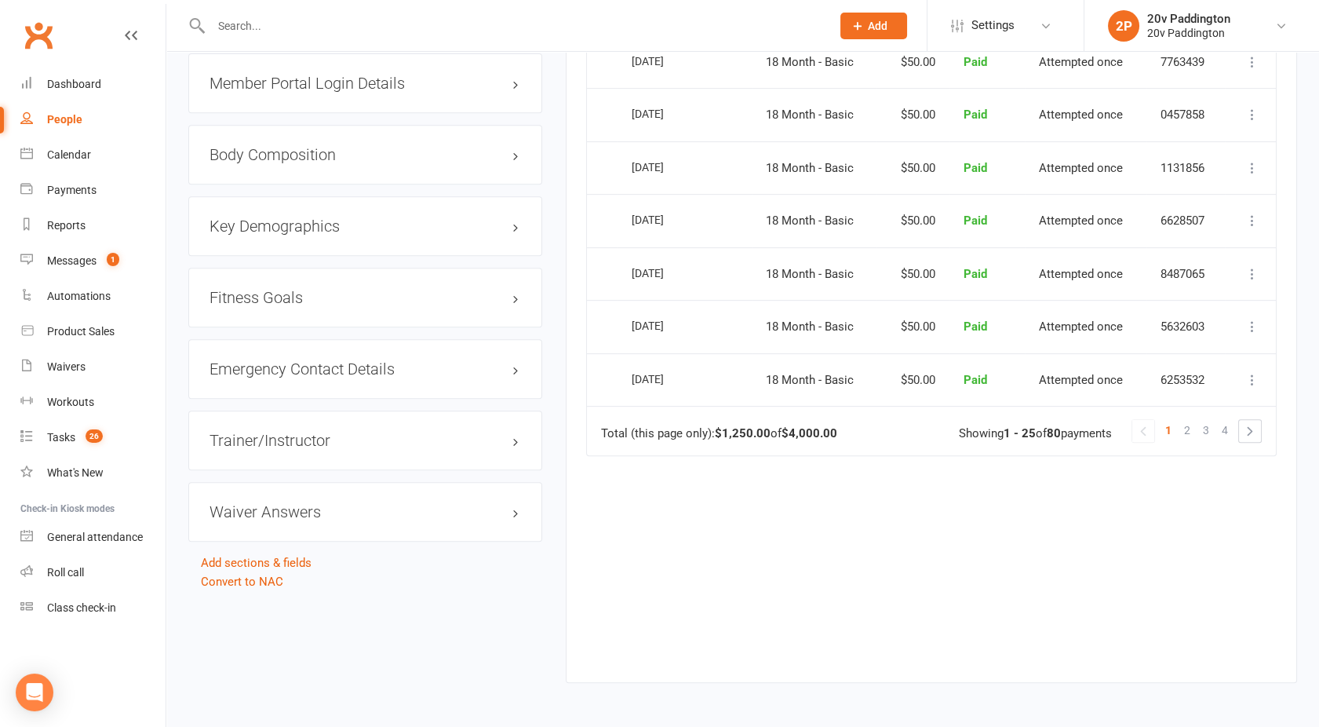
scroll to position [1408, 0]
click at [1193, 421] on link "2" at bounding box center [1187, 428] width 19 height 22
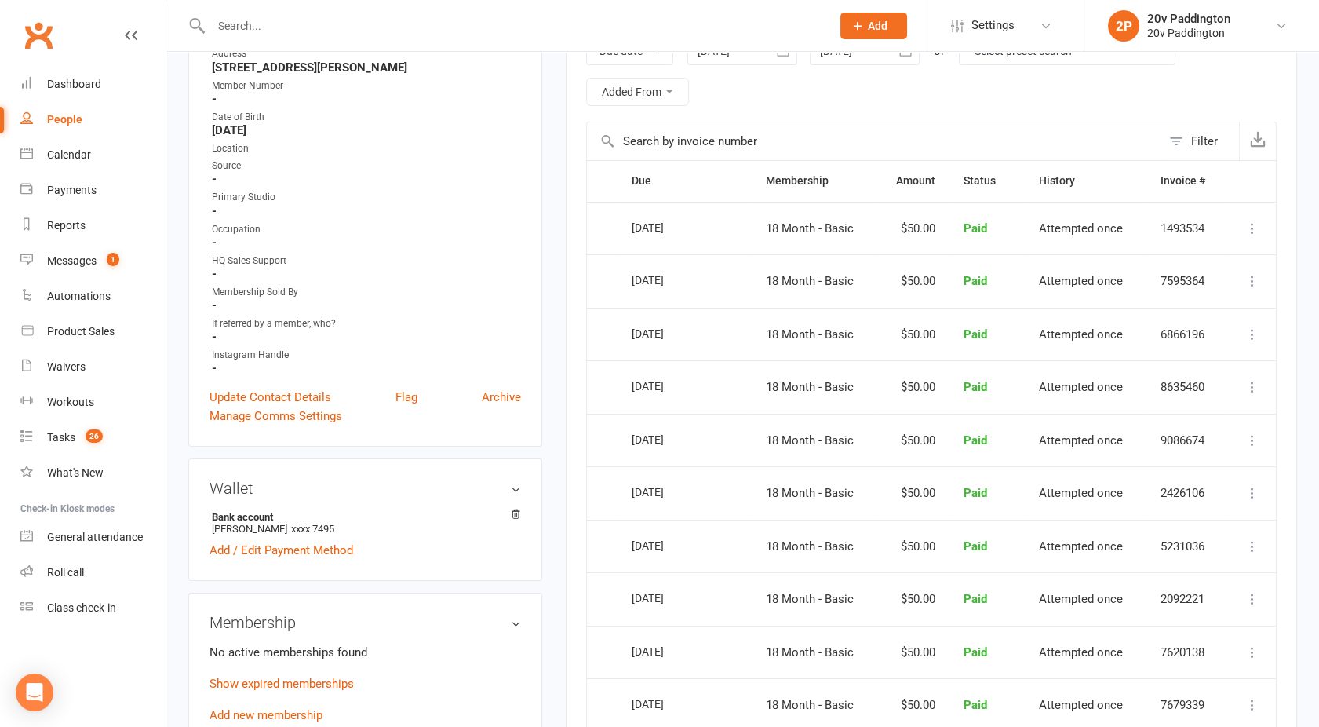
scroll to position [1452, 0]
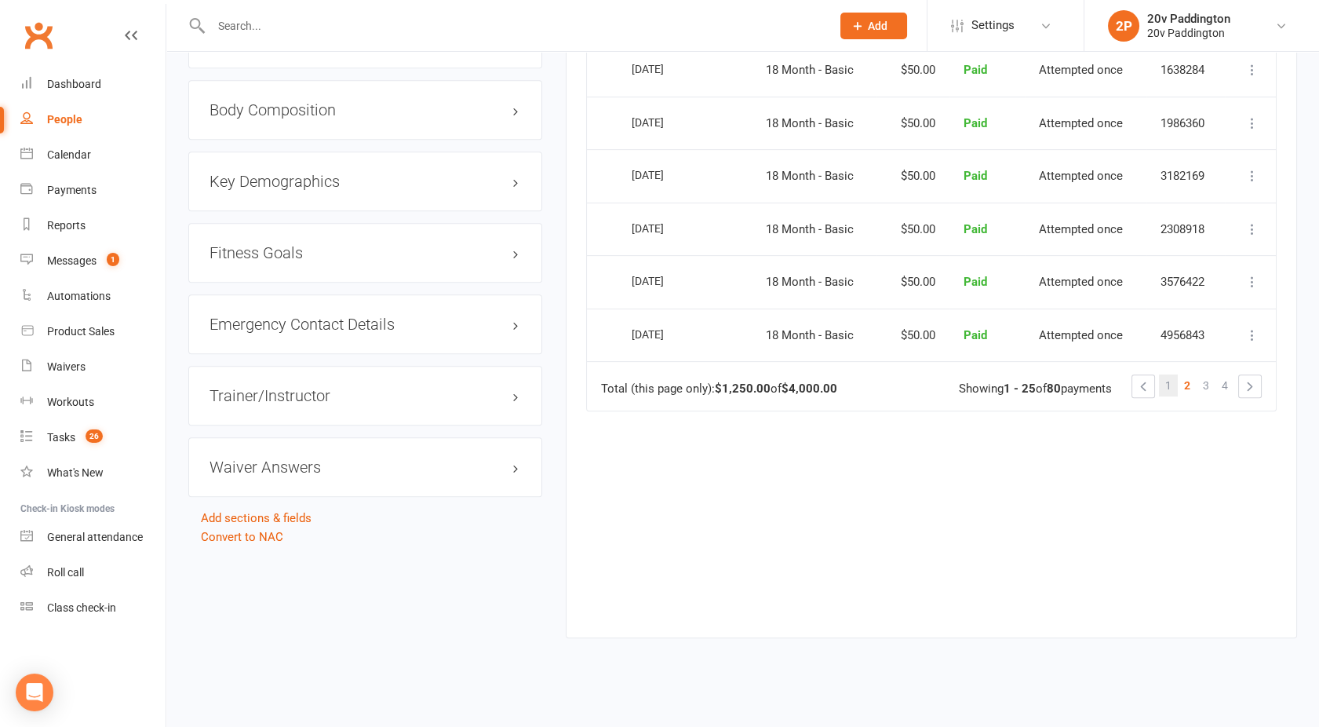
click at [1170, 383] on span "1" at bounding box center [1168, 385] width 6 height 22
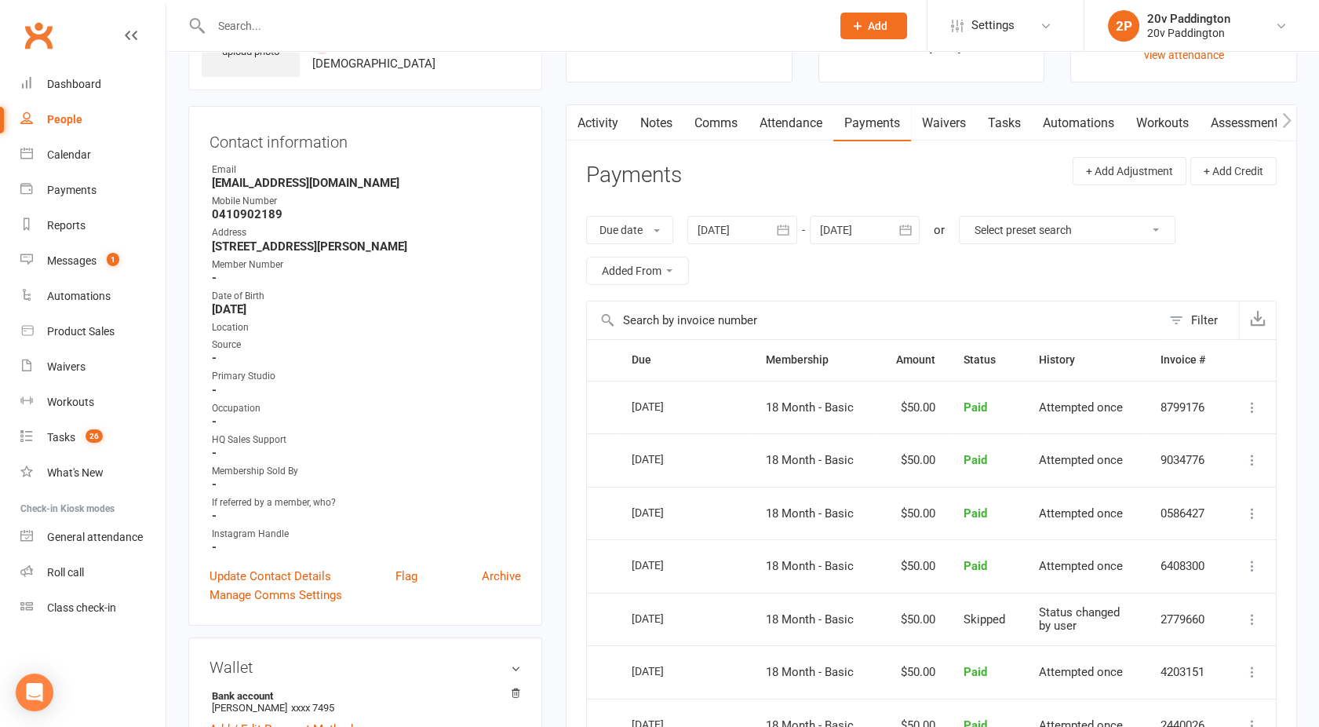
scroll to position [0, 0]
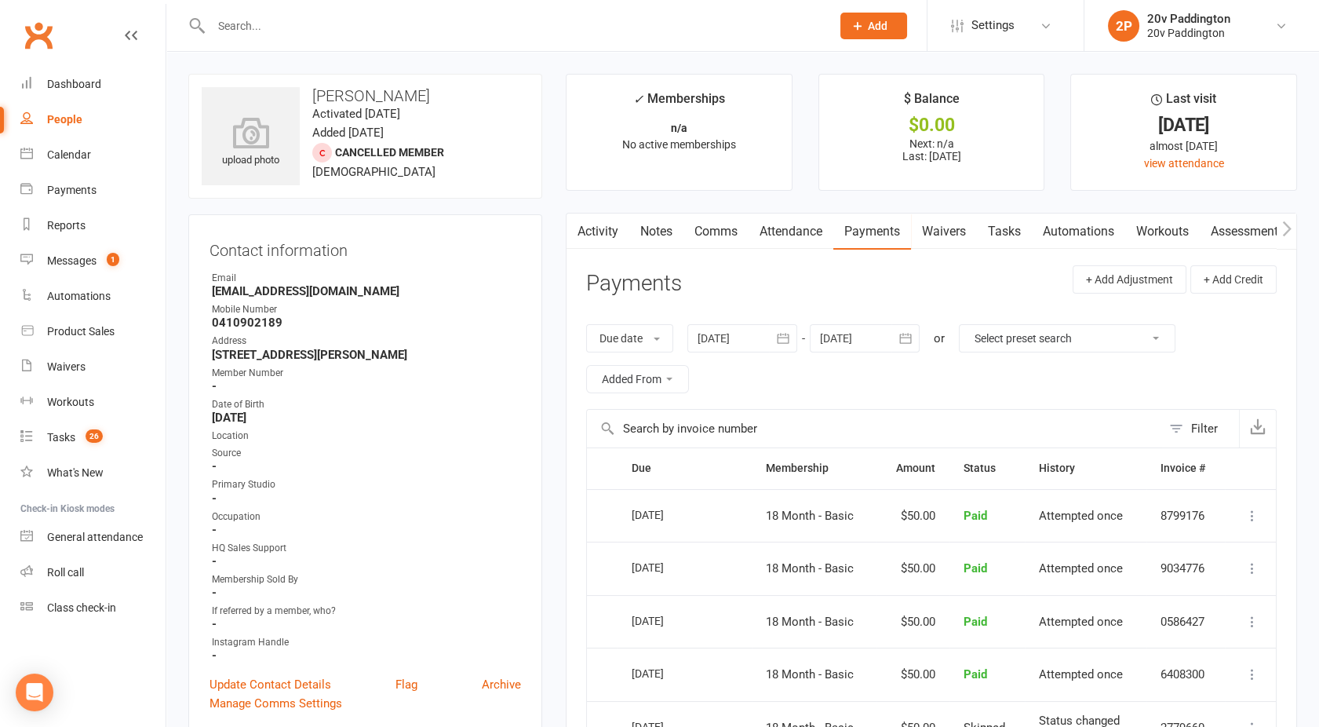
click at [595, 223] on link "Activity" at bounding box center [597, 231] width 63 height 36
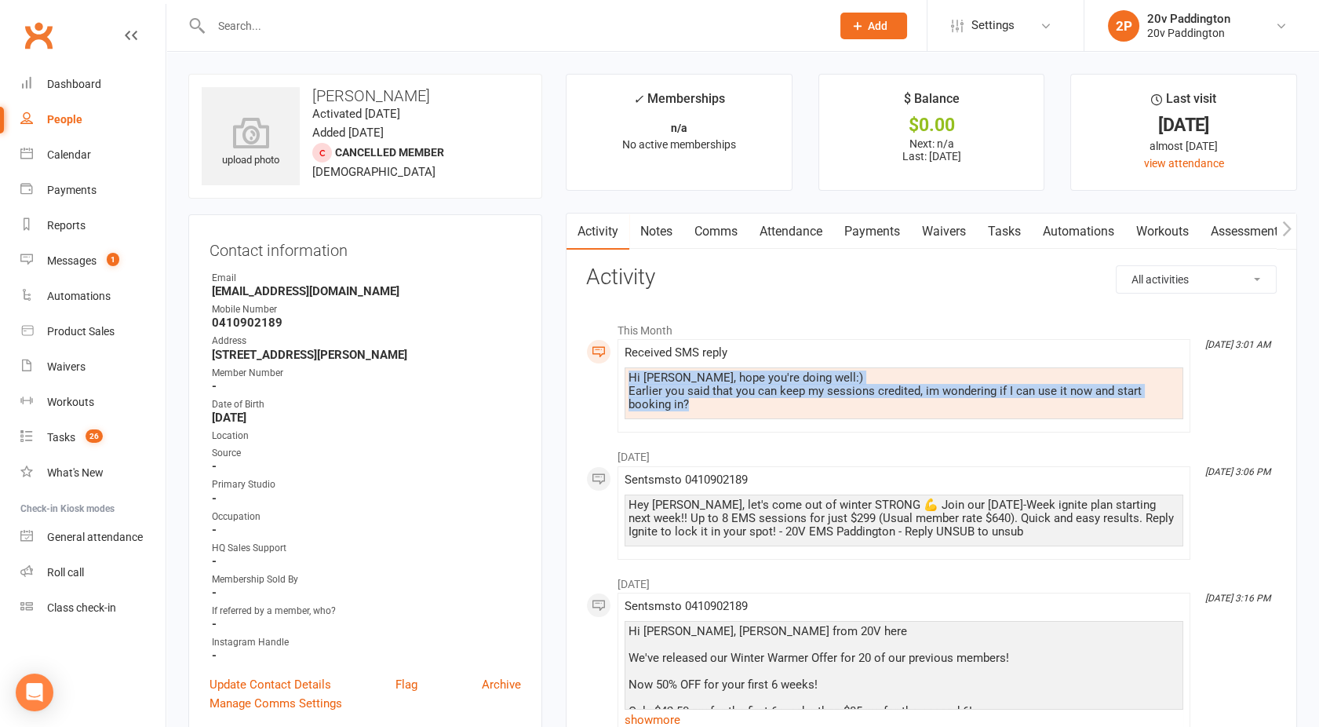
drag, startPoint x: 693, startPoint y: 401, endPoint x: 622, endPoint y: 377, distance: 74.4
click at [622, 377] on li "[DATE] 3:01 AM Received SMS reply Hi [PERSON_NAME], hope you're doing well:) Ea…" at bounding box center [903, 385] width 573 height 93
copy div "Hi [PERSON_NAME], hope you're doing well:) Earlier you said that you can keep m…"
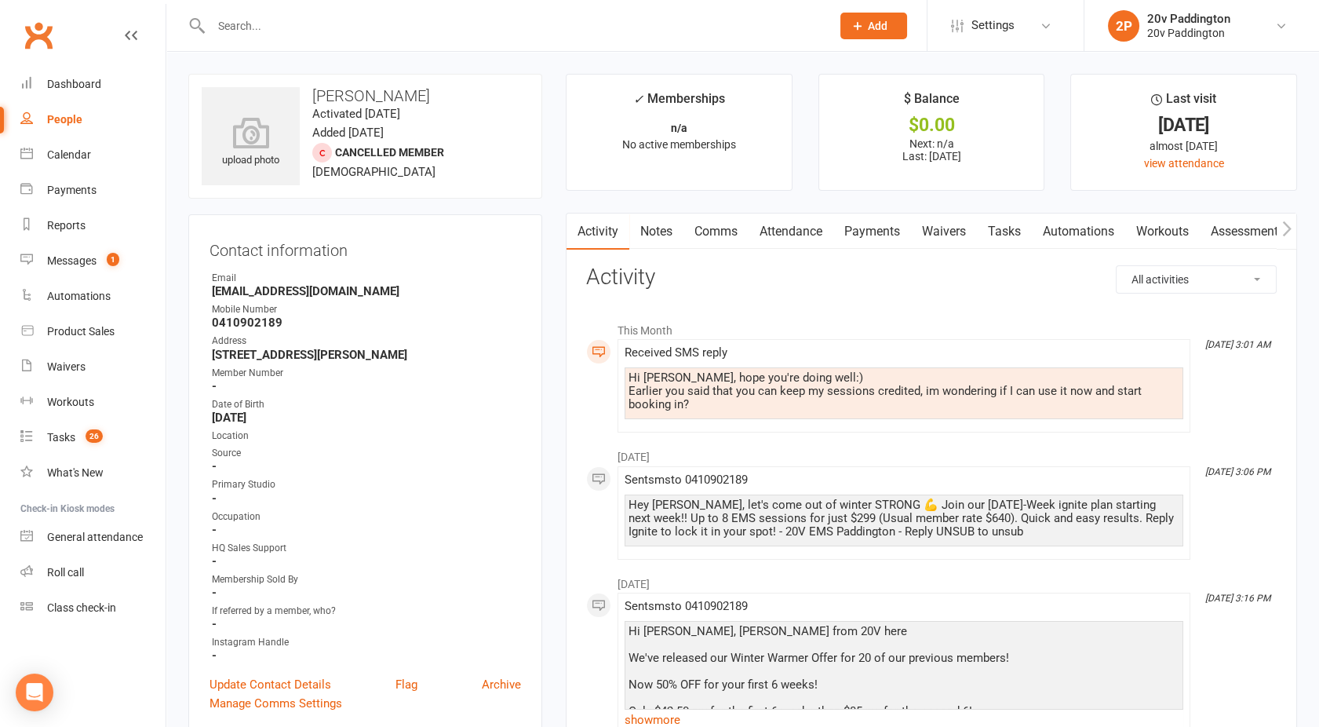
click at [756, 281] on h3 "Activity" at bounding box center [931, 277] width 690 height 24
click at [709, 236] on link "Comms" at bounding box center [715, 231] width 65 height 36
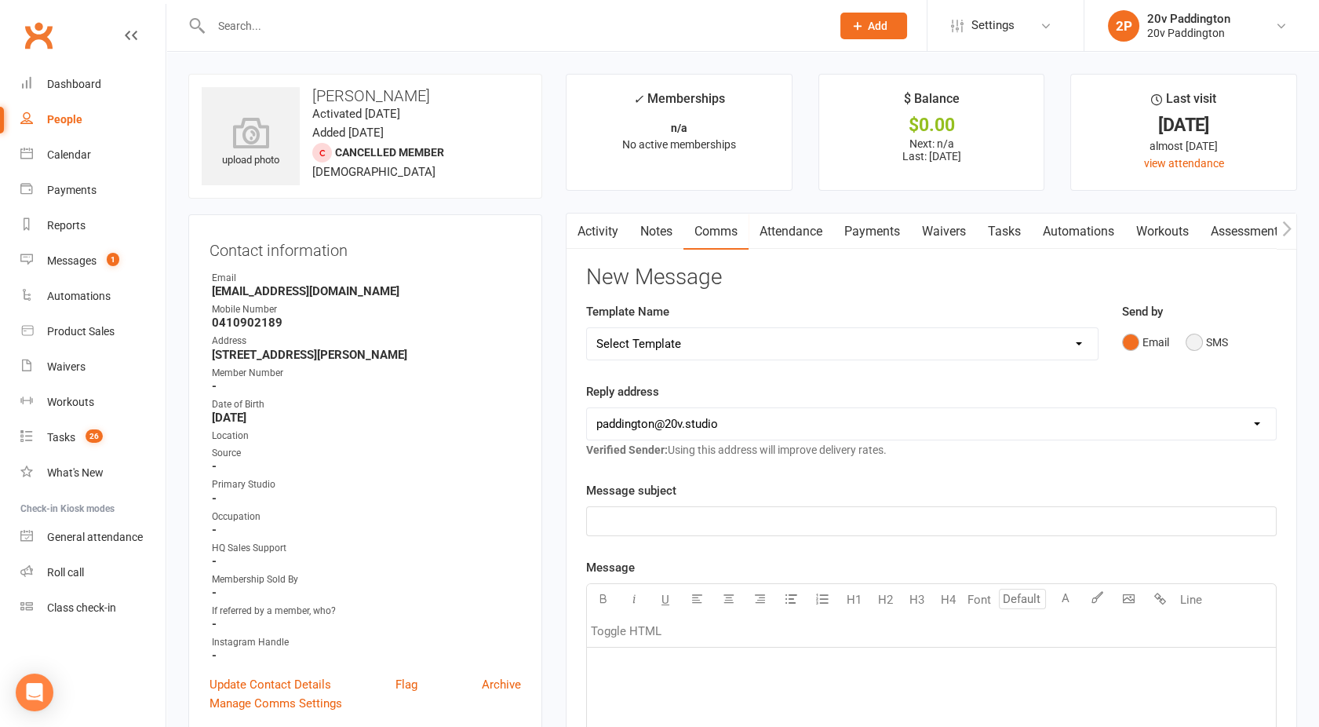
click at [1200, 343] on button "SMS" at bounding box center [1207, 342] width 42 height 30
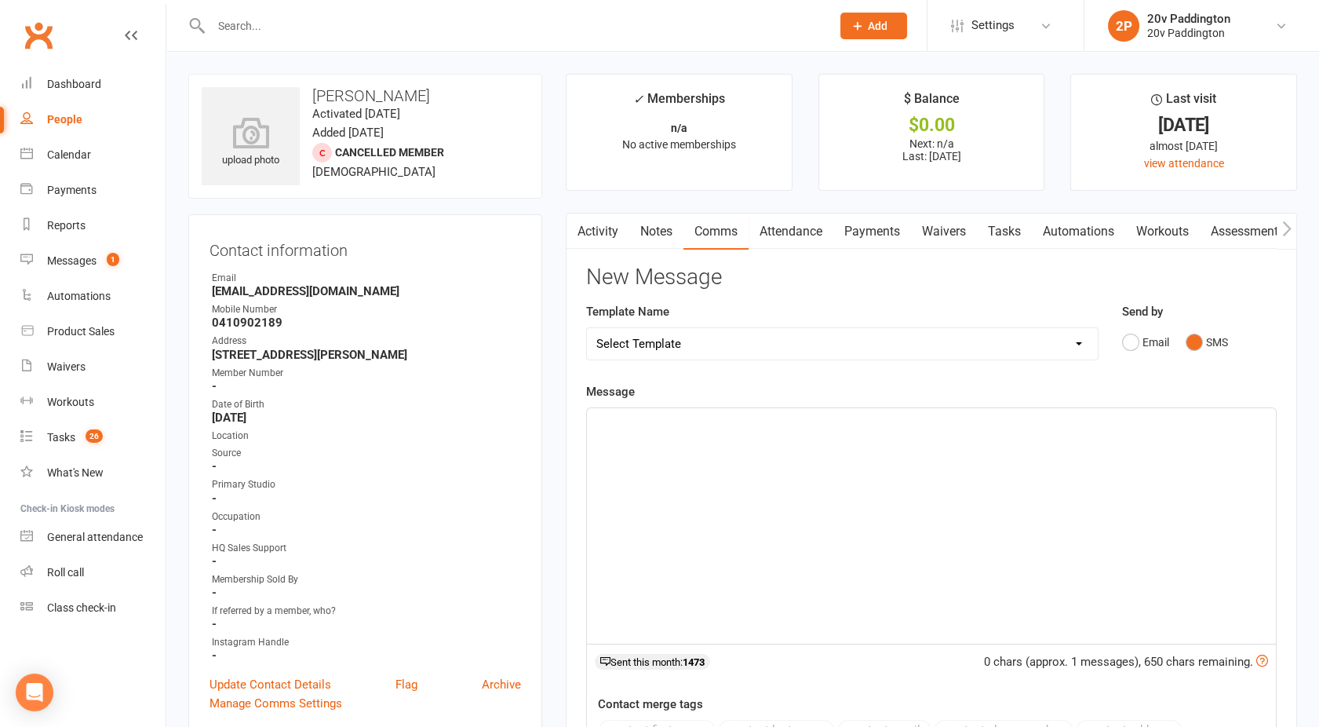
click at [902, 515] on div "﻿" at bounding box center [931, 525] width 689 height 235
paste div
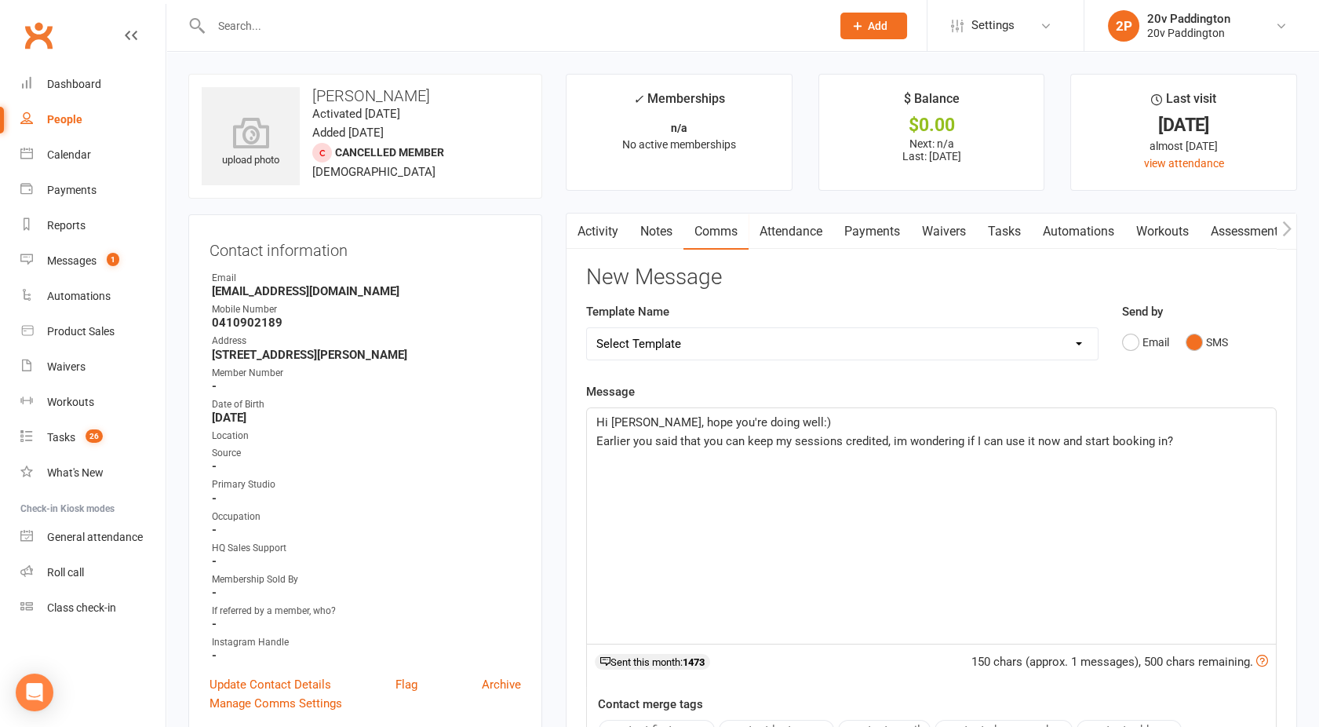
click at [1185, 448] on p "Earlier you said that you can keep my sessions credited, im wondering if I can …" at bounding box center [931, 441] width 670 height 19
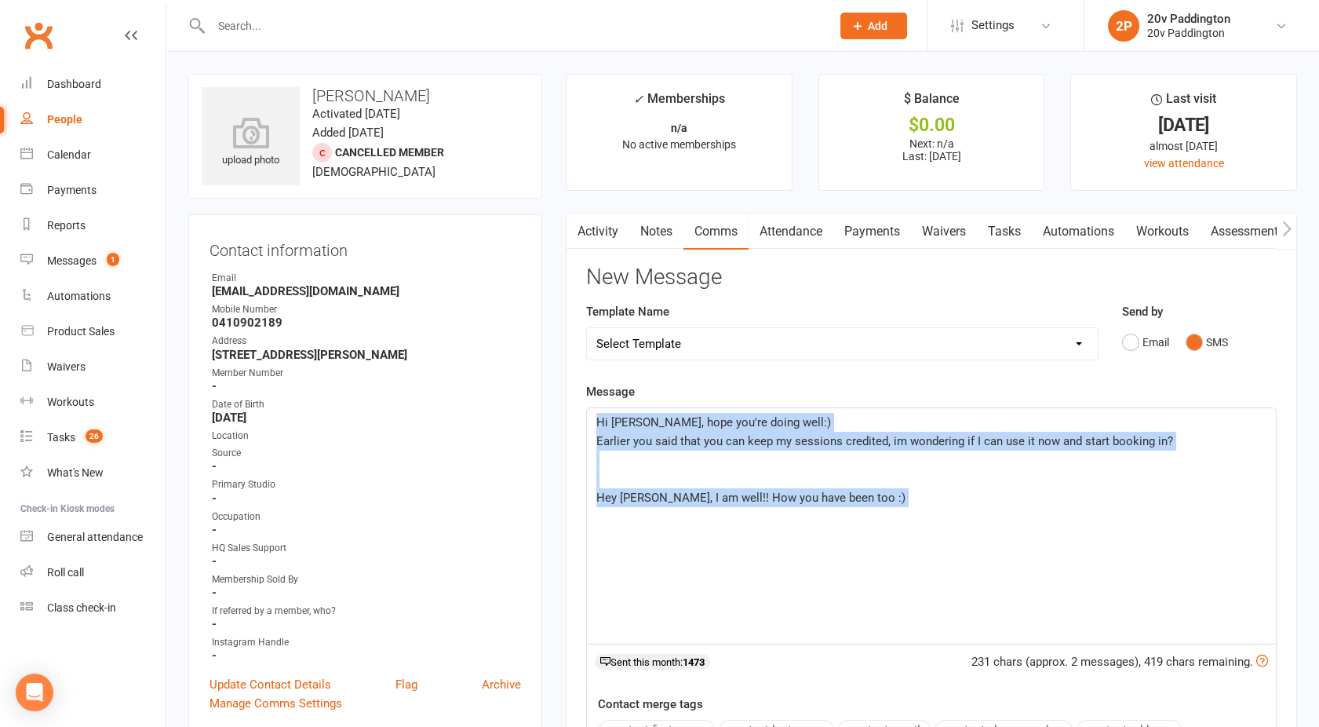
drag, startPoint x: 907, startPoint y: 507, endPoint x: 473, endPoint y: 410, distance: 444.7
copy div "Hi [PERSON_NAME], hope you're doing well:) Earlier you said that you can keep m…"
click at [599, 239] on link "Activity" at bounding box center [597, 231] width 63 height 36
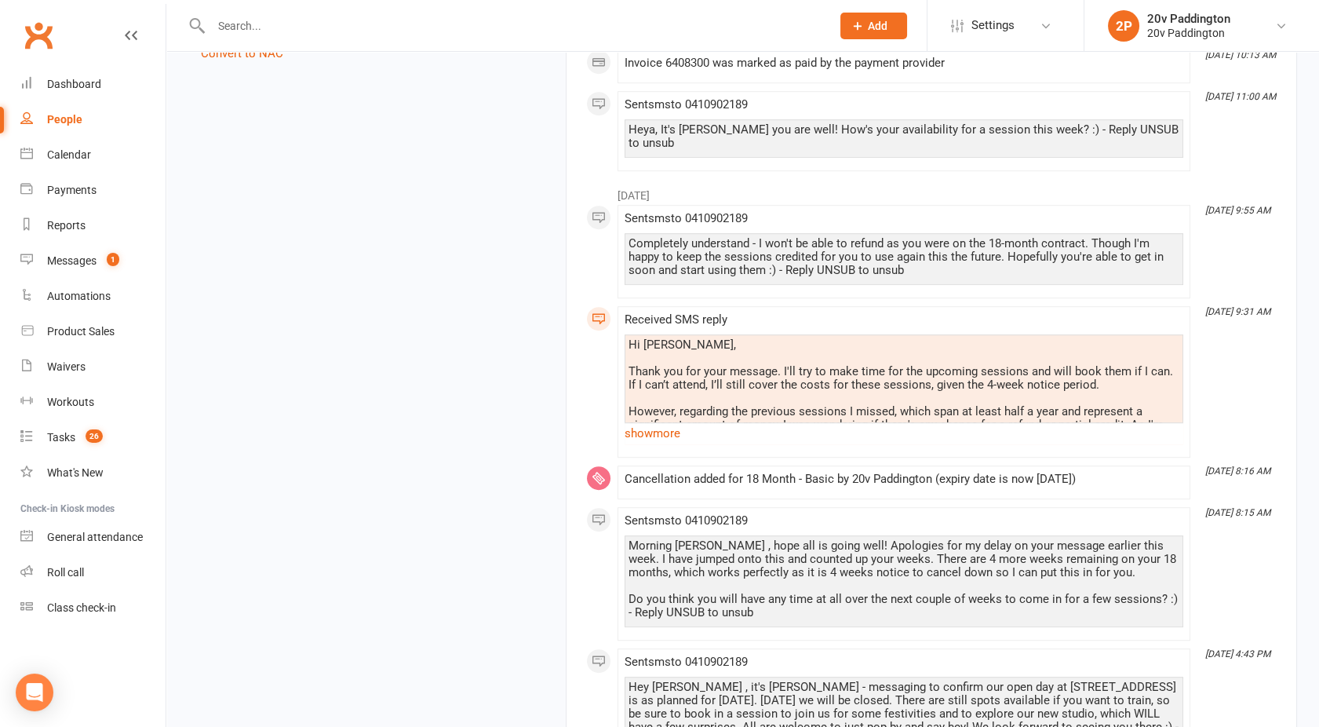
scroll to position [1958, 0]
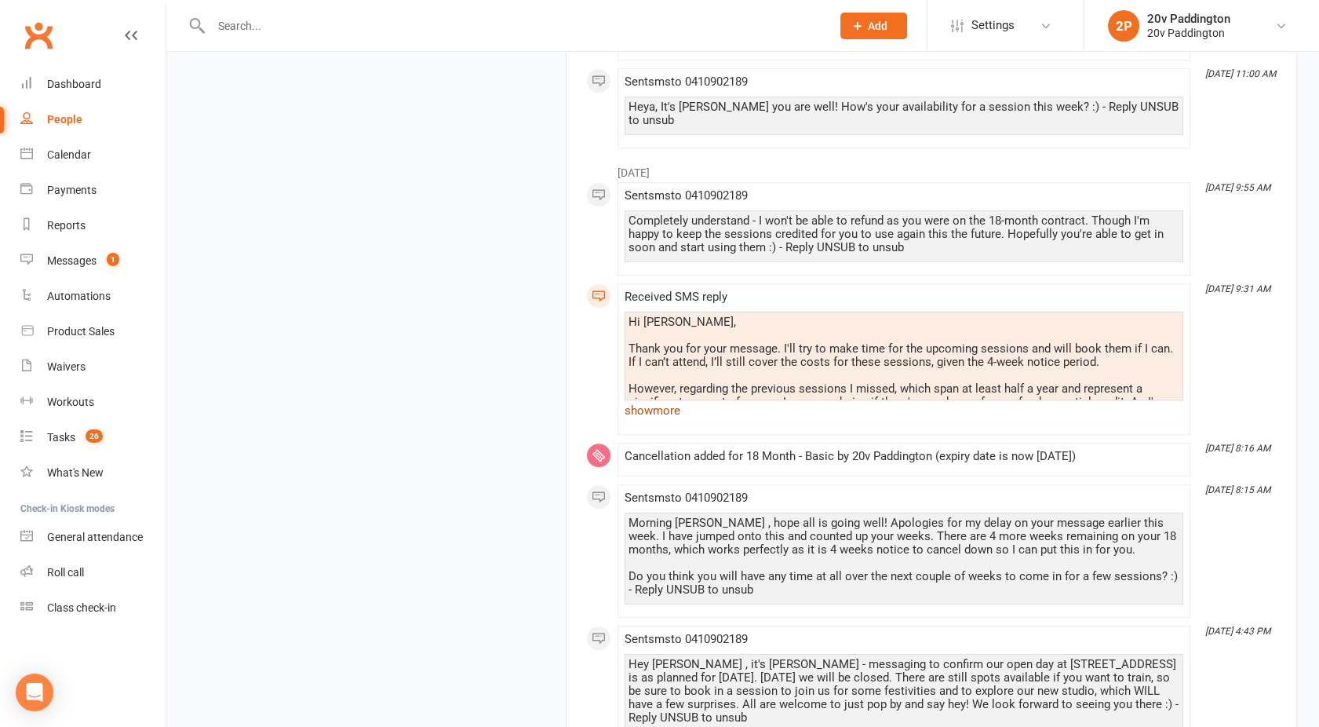
click at [675, 399] on link "show more" at bounding box center [904, 410] width 559 height 22
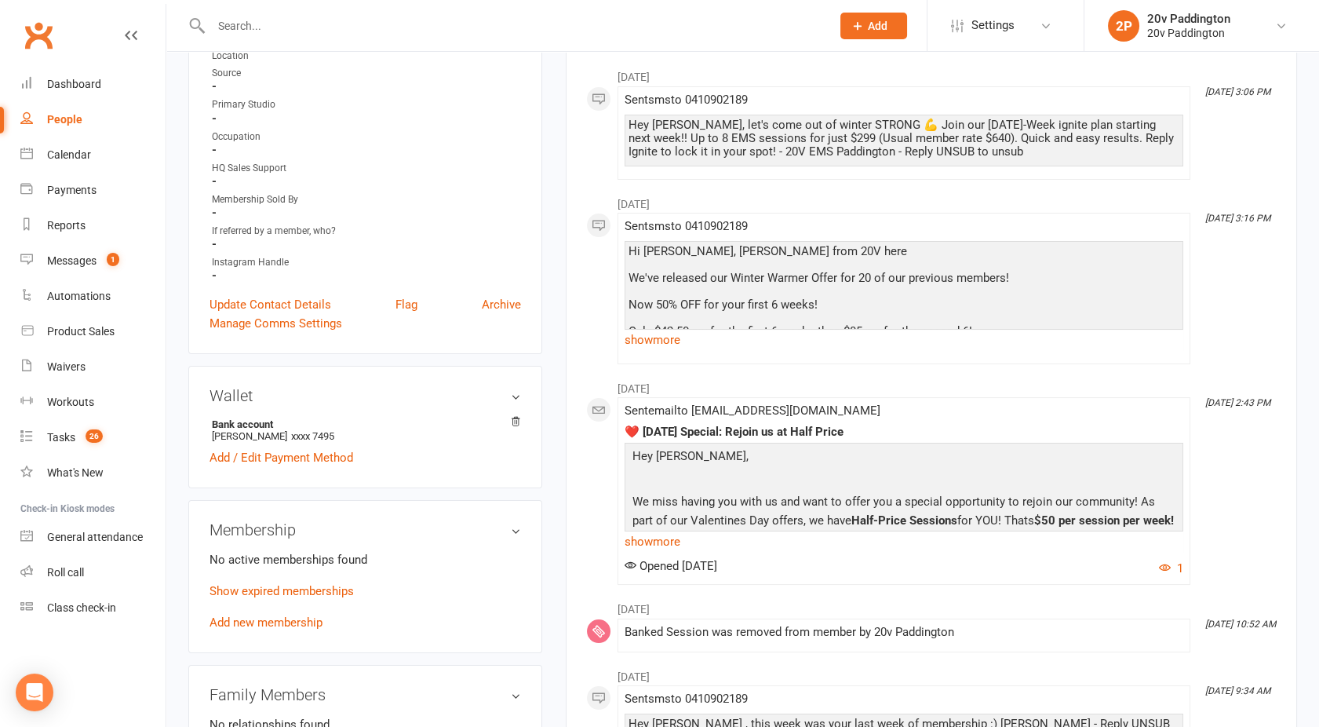
scroll to position [0, 0]
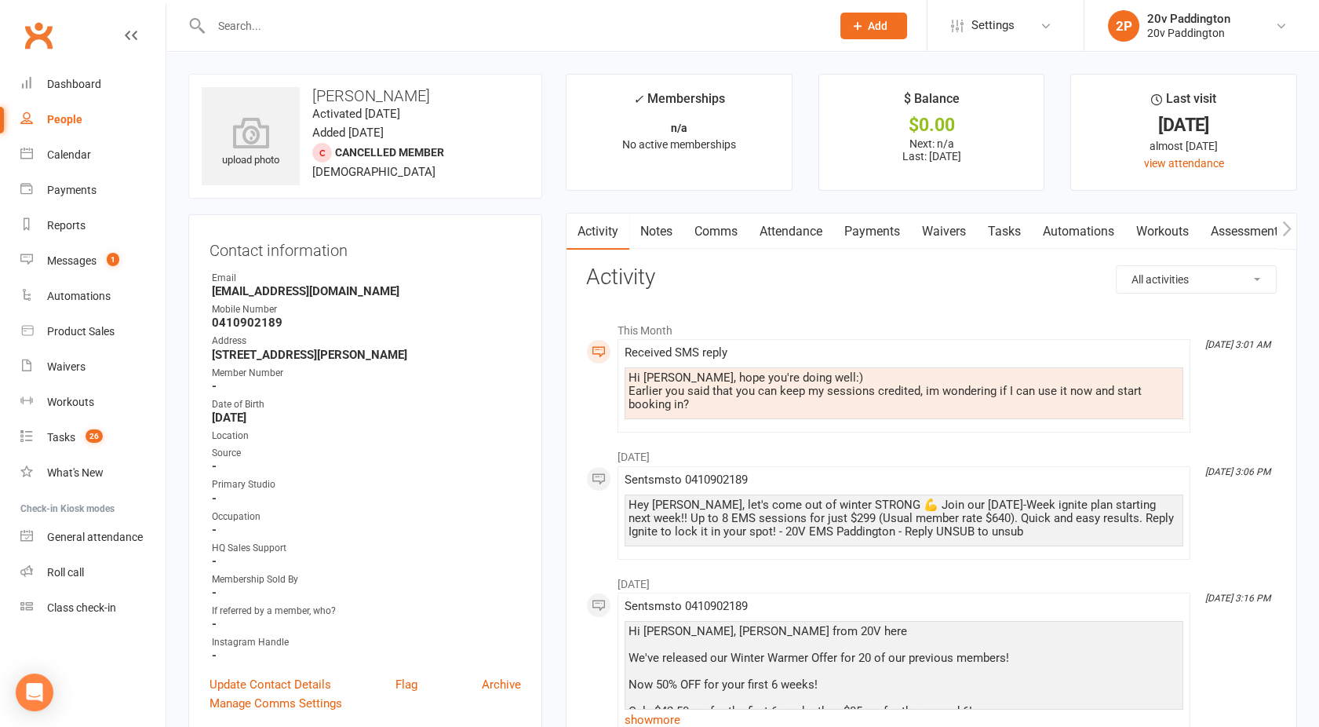
click at [715, 234] on link "Comms" at bounding box center [715, 231] width 65 height 36
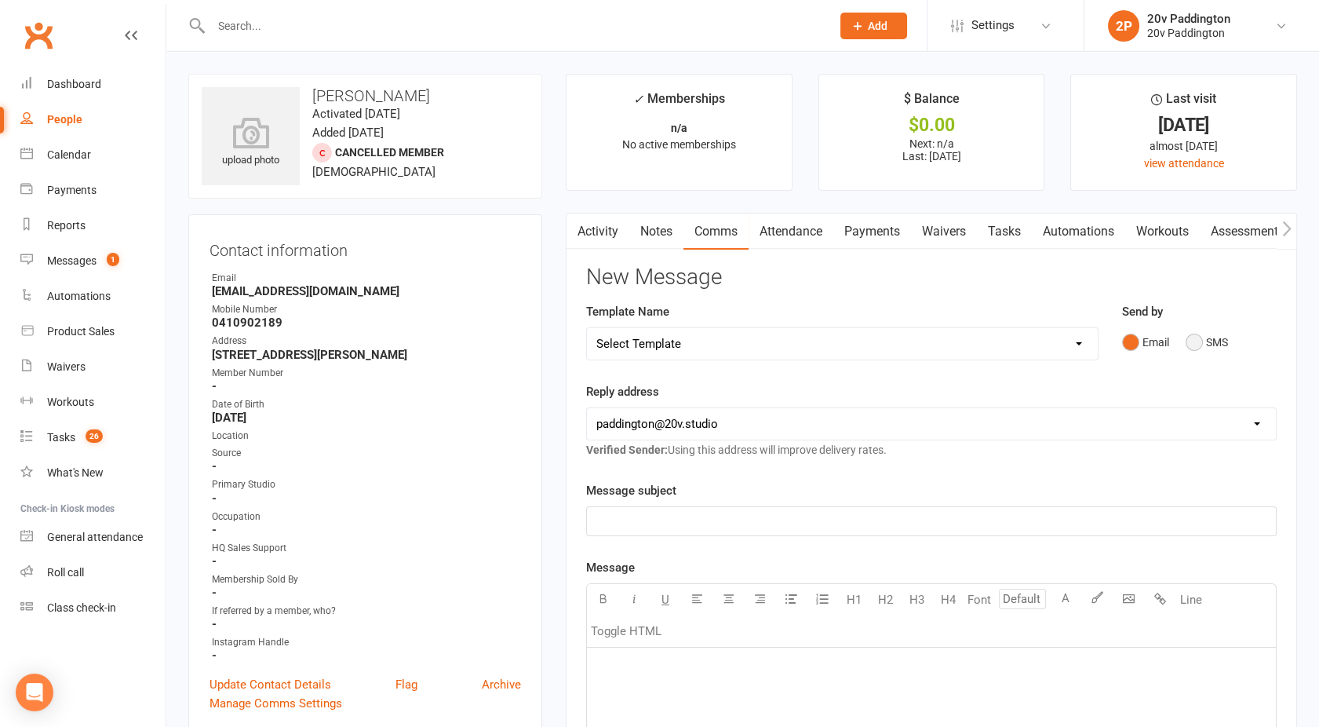
click at [1188, 341] on button "SMS" at bounding box center [1207, 342] width 42 height 30
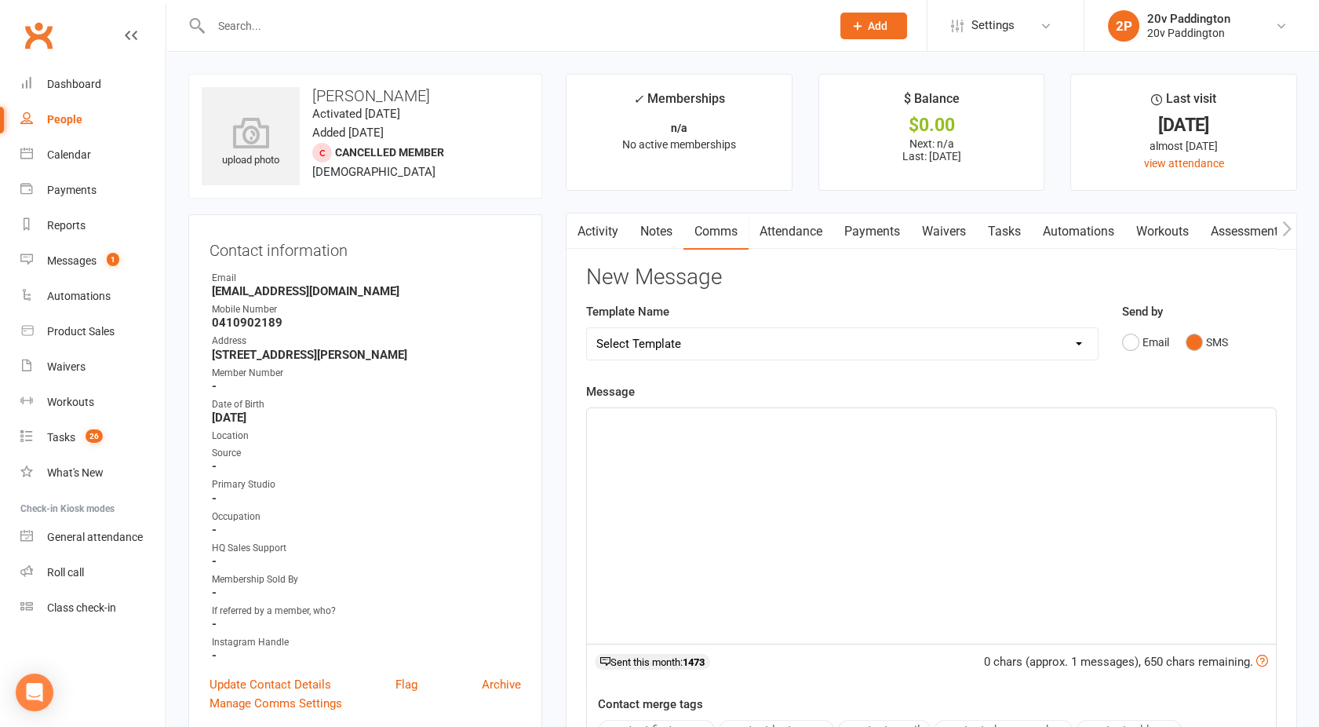
click at [876, 486] on div "﻿" at bounding box center [931, 525] width 689 height 235
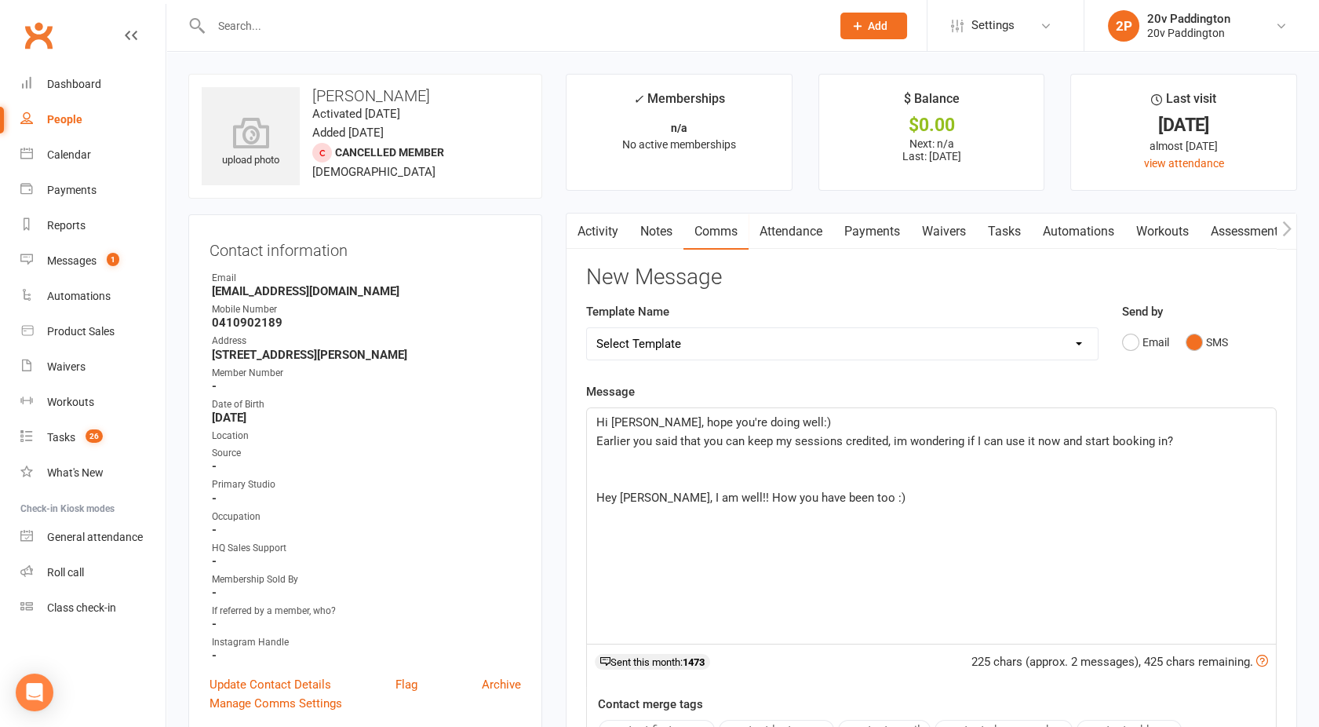
click at [588, 221] on link "Activity" at bounding box center [597, 231] width 63 height 36
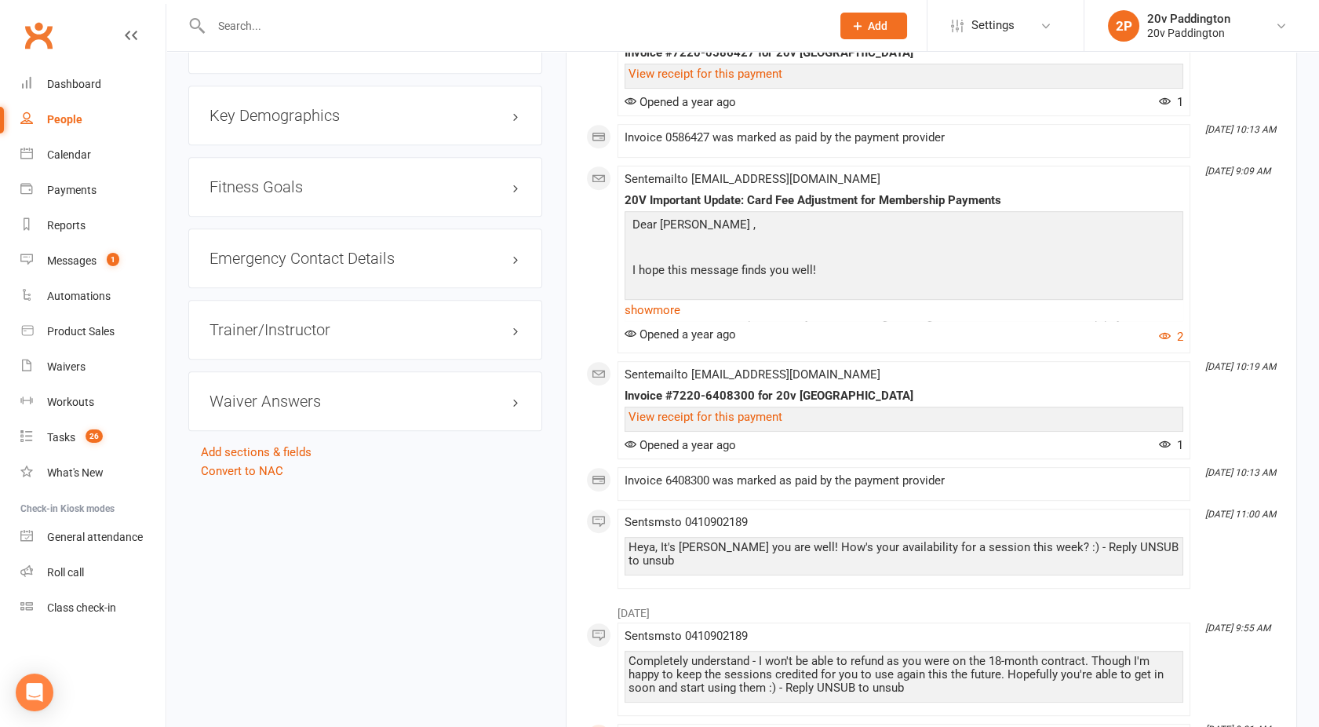
scroll to position [1911, 0]
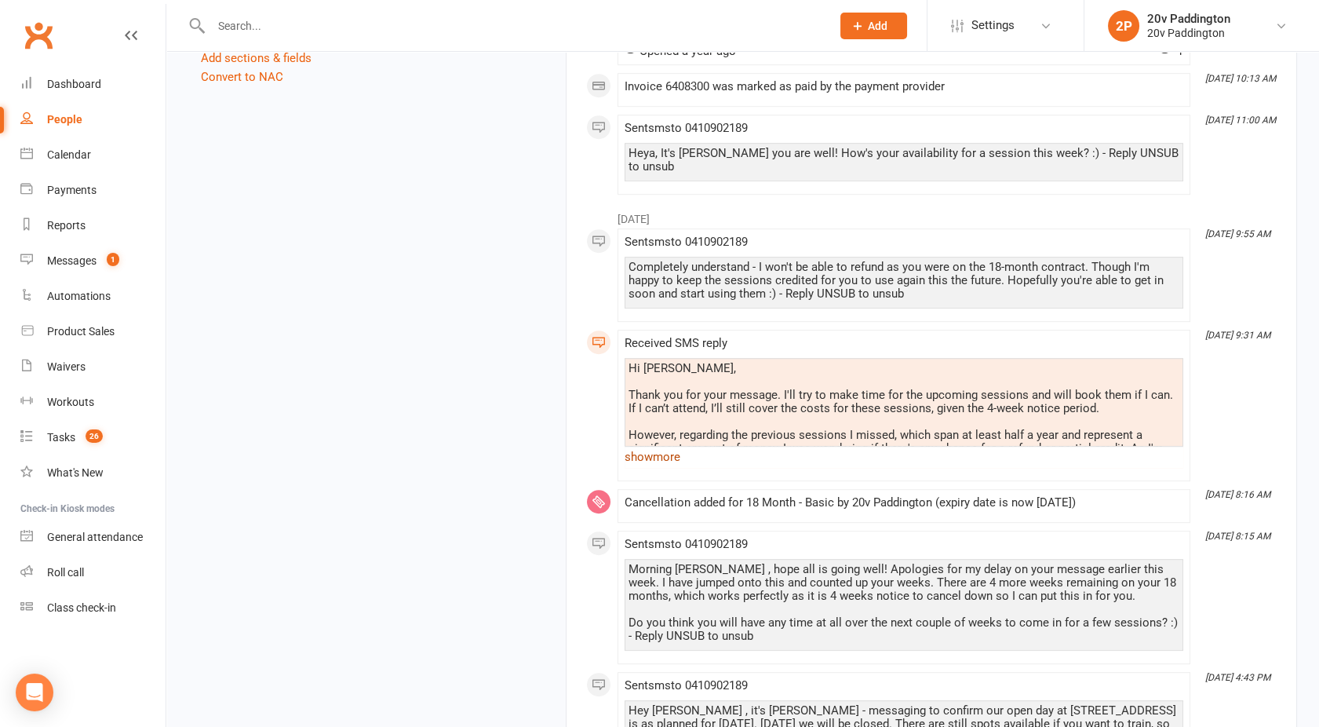
click at [641, 446] on link "show more" at bounding box center [904, 457] width 559 height 22
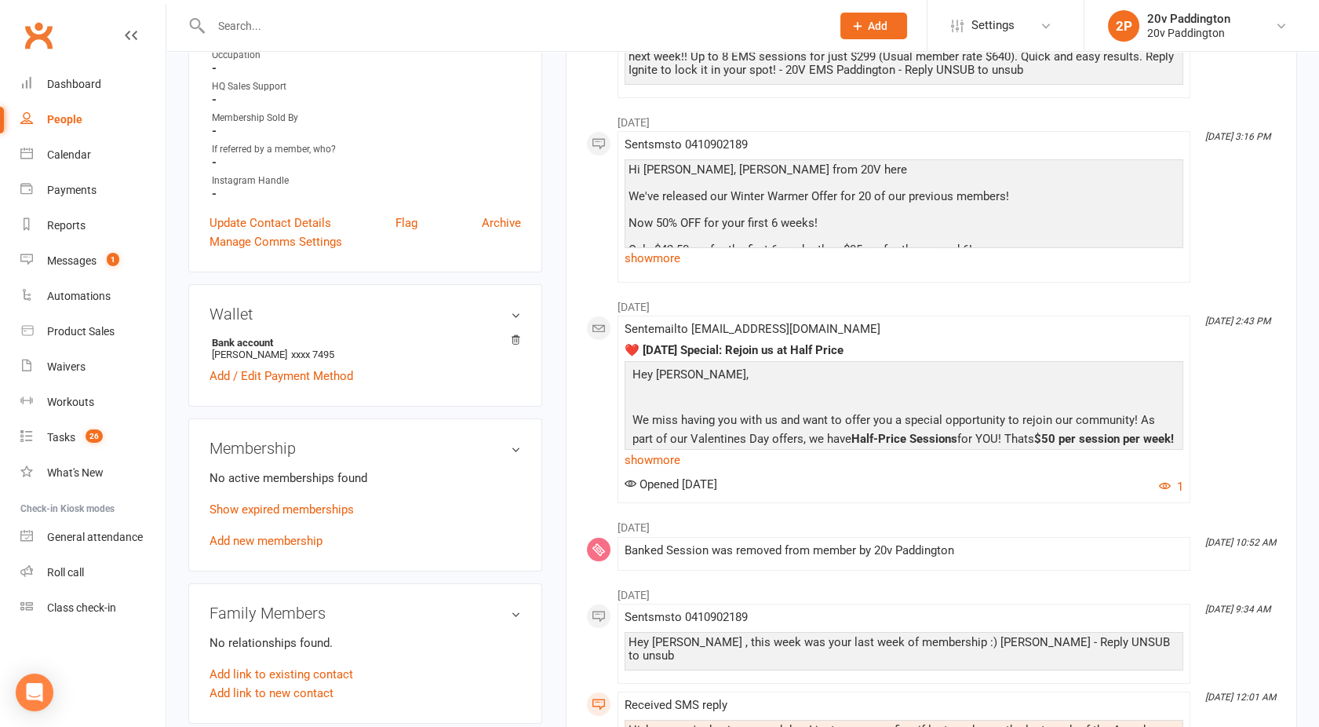
scroll to position [0, 0]
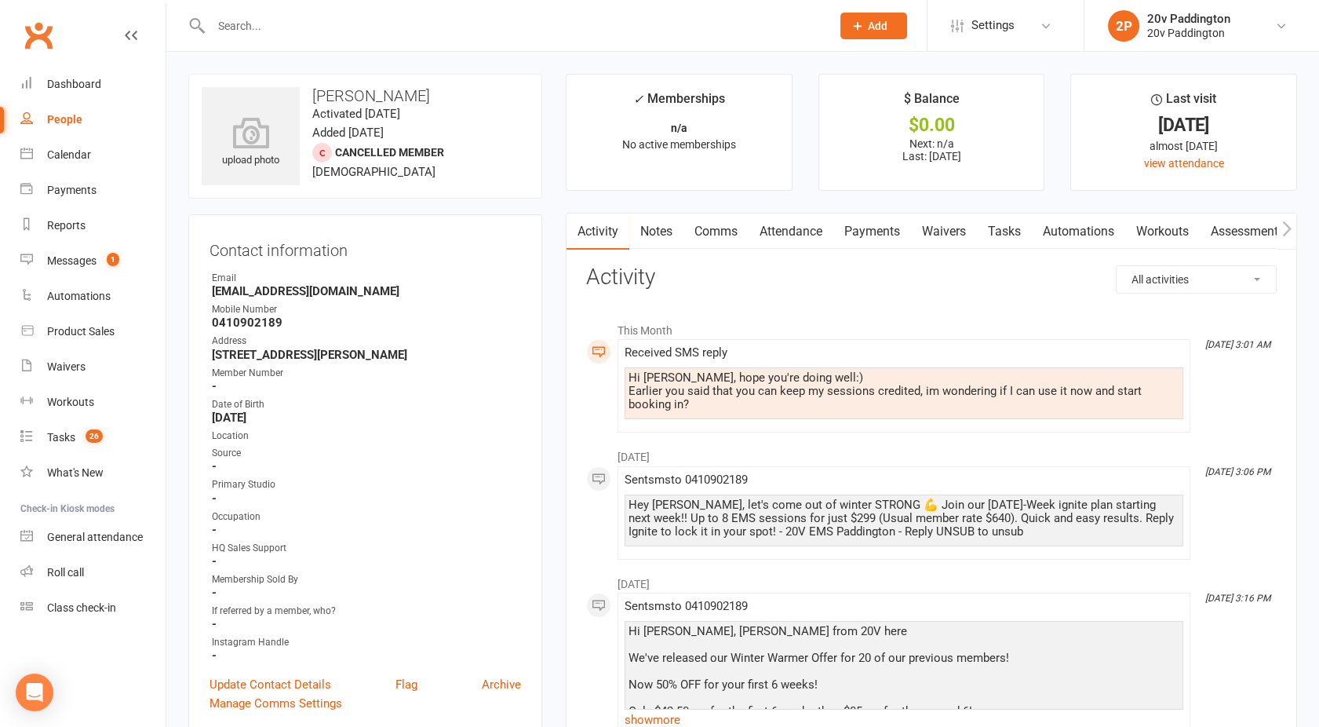
click at [730, 235] on link "Comms" at bounding box center [715, 231] width 65 height 36
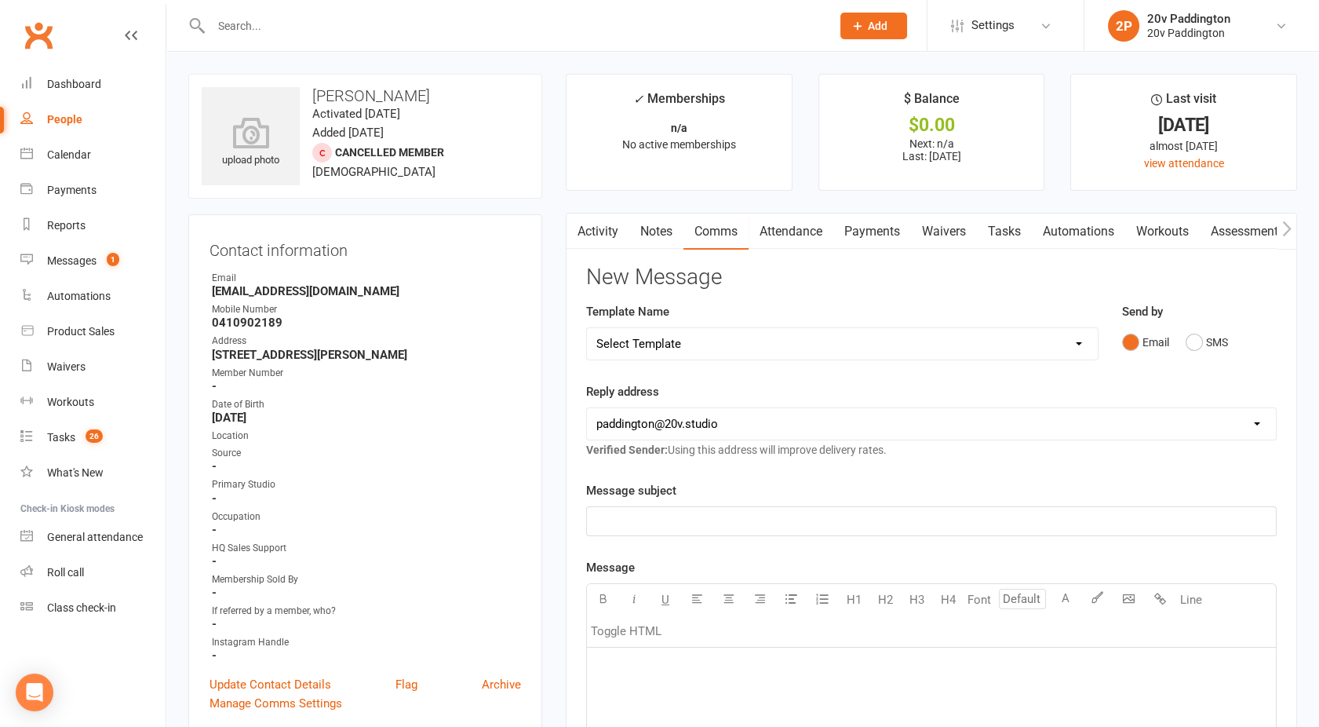
click at [1246, 339] on div "Email SMS" at bounding box center [1199, 342] width 155 height 30
click at [1183, 344] on div "Email SMS" at bounding box center [1199, 342] width 155 height 30
click at [1199, 350] on button "SMS" at bounding box center [1207, 342] width 42 height 30
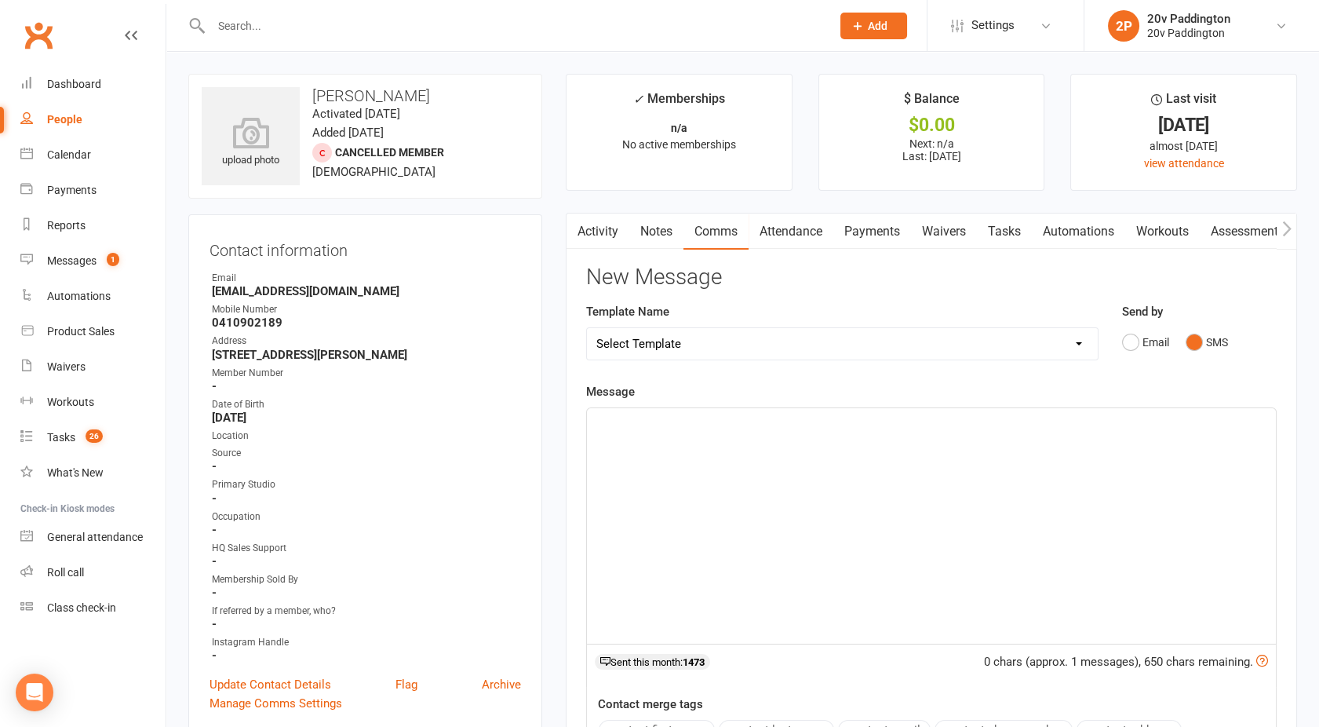
click at [864, 534] on div "﻿" at bounding box center [931, 525] width 689 height 235
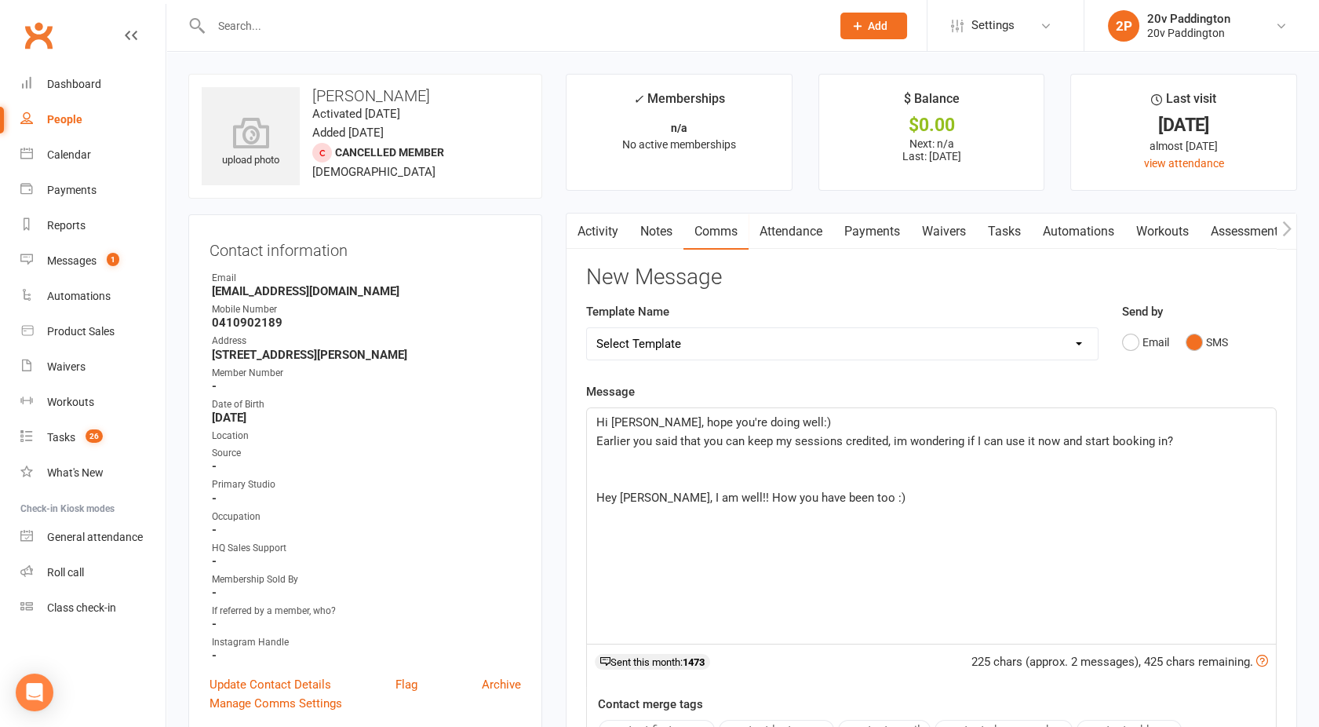
click at [629, 464] on p "﻿" at bounding box center [931, 459] width 670 height 19
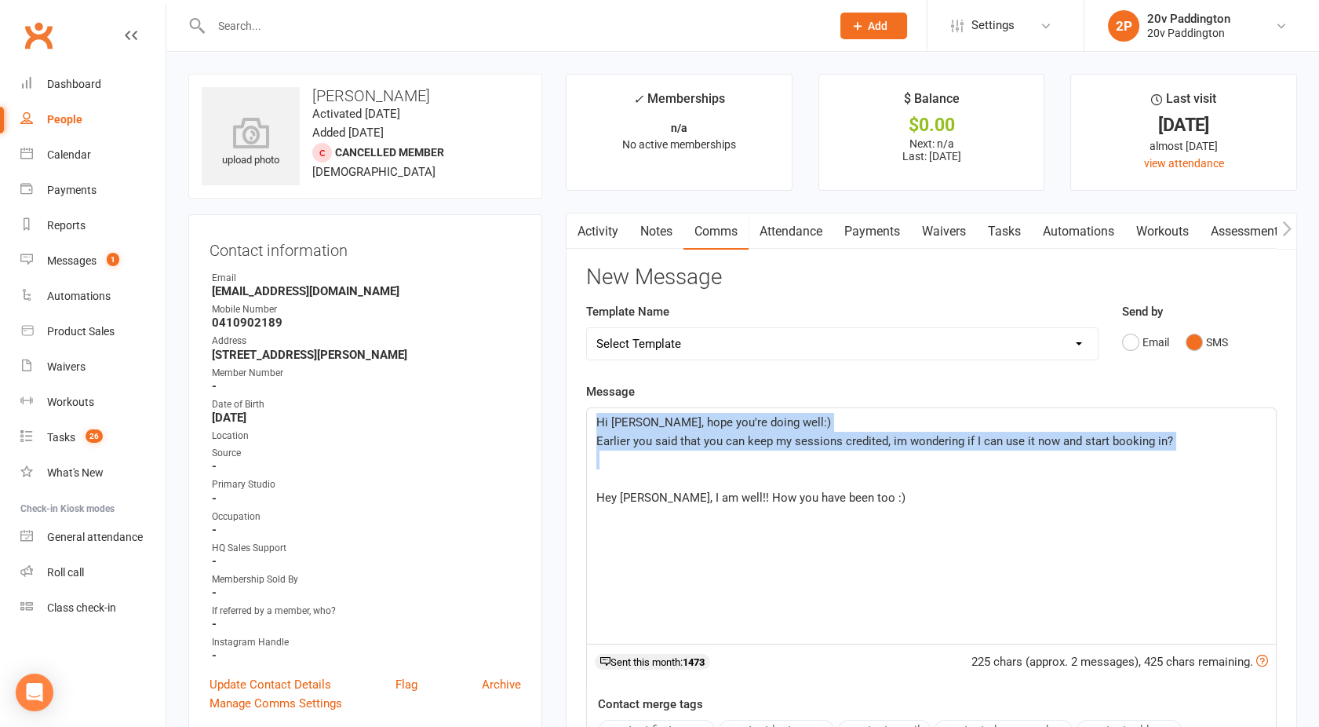
drag, startPoint x: 610, startPoint y: 477, endPoint x: 571, endPoint y: 406, distance: 80.8
click at [571, 406] on div "Activity Notes Comms Attendance Payments Waivers Tasks Automations Workouts Ass…" at bounding box center [931, 593] width 731 height 761
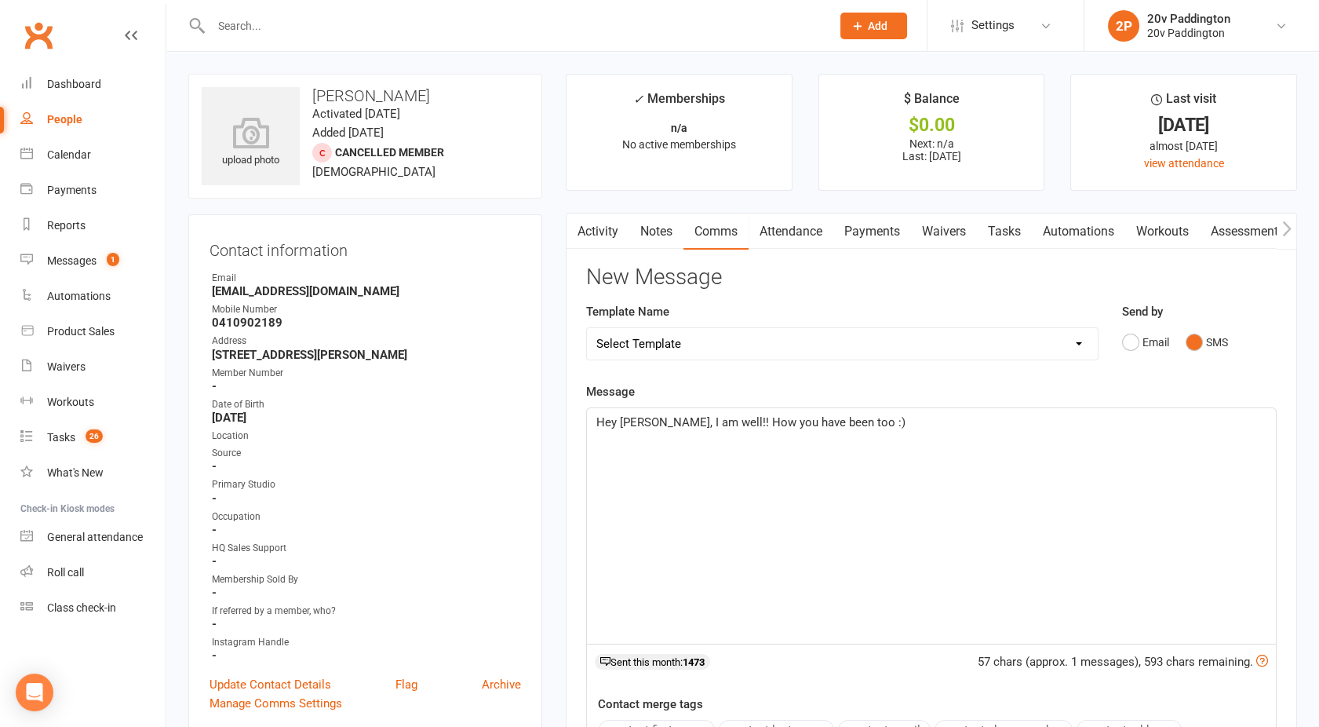
click at [887, 428] on p "Hey [PERSON_NAME], I am well!! How you have been too :)" at bounding box center [931, 422] width 670 height 19
click at [759, 420] on span "Hey [PERSON_NAME], I am well!! How you have been too :)" at bounding box center [750, 422] width 309 height 14
click at [1150, 457] on p "Yep if you're able to make it in and start using the sessions then we can defin…" at bounding box center [931, 459] width 670 height 19
click at [597, 478] on span "t train during the final 6 months of your" at bounding box center [697, 479] width 203 height 14
drag, startPoint x: 843, startPoint y: 486, endPoint x: 1133, endPoint y: 461, distance: 291.3
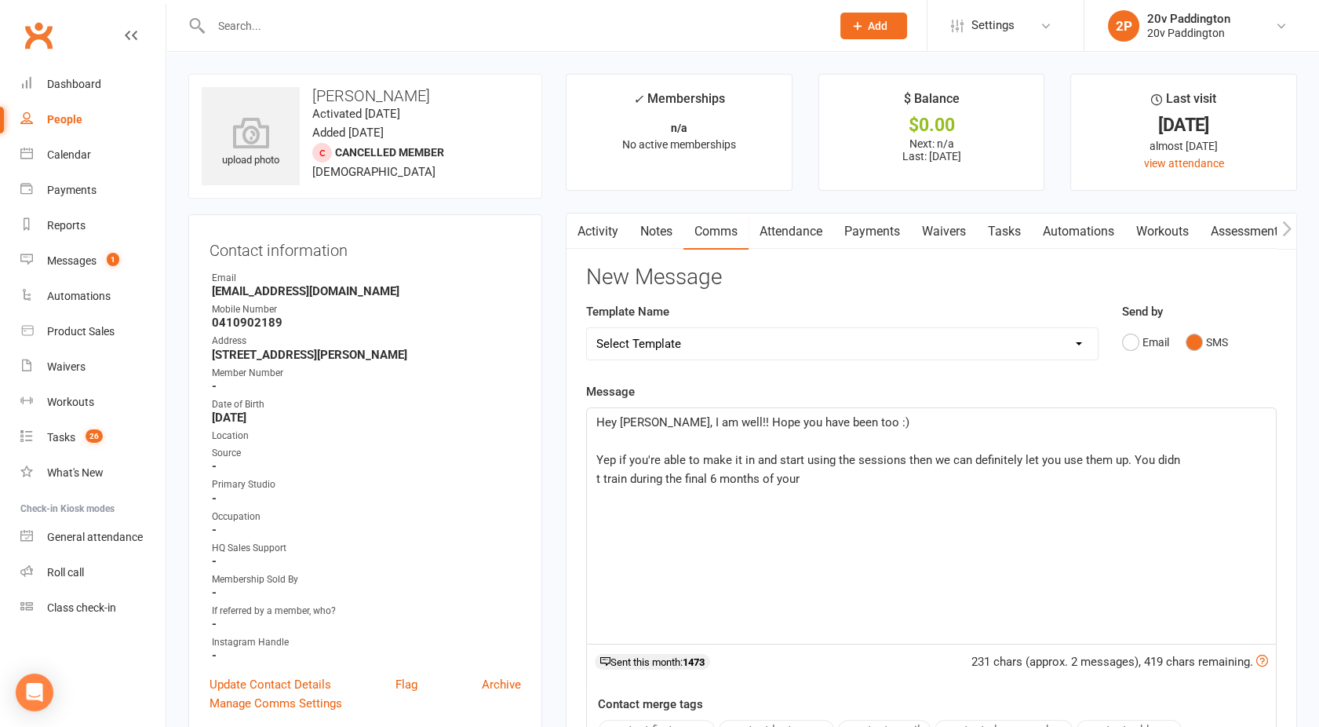
click at [1133, 461] on div "Hey [PERSON_NAME], I am well!! Hope you have been too :) ﻿ Yep if you're able t…" at bounding box center [931, 525] width 689 height 235
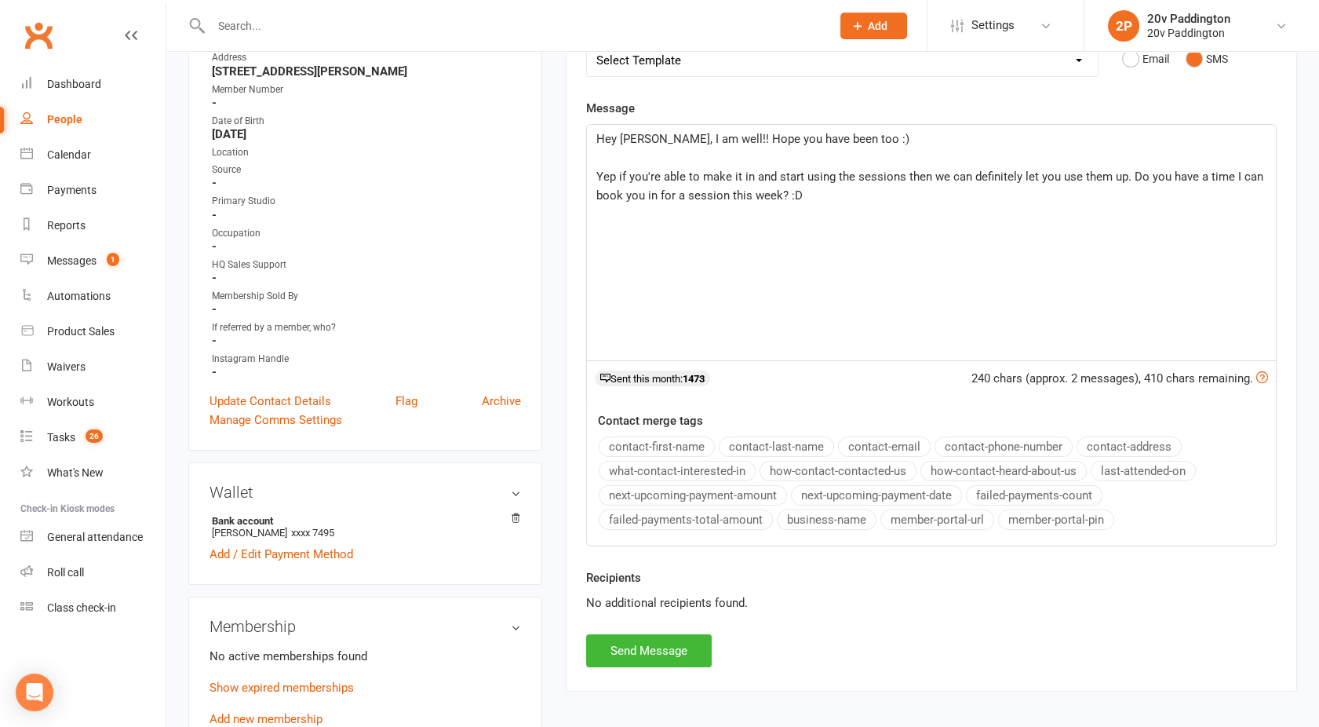
scroll to position [284, 0]
click at [657, 653] on button "Send Message" at bounding box center [649, 649] width 126 height 33
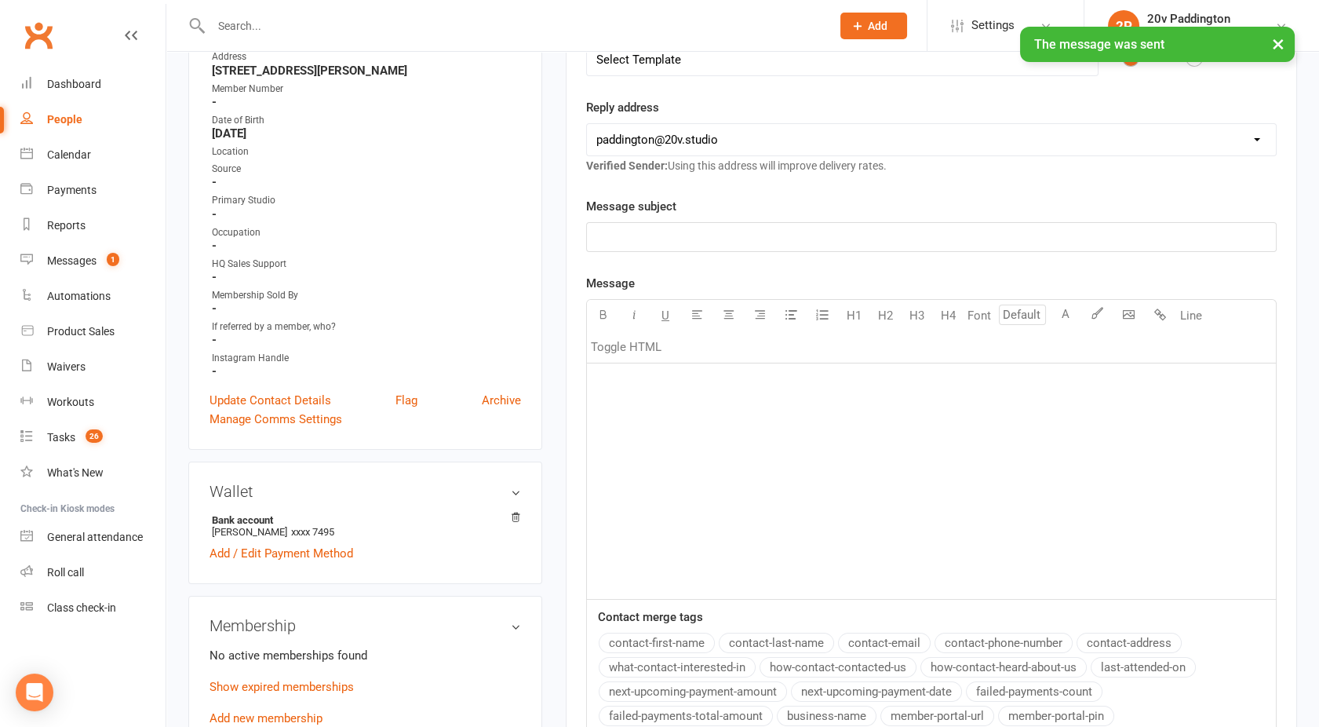
scroll to position [0, 0]
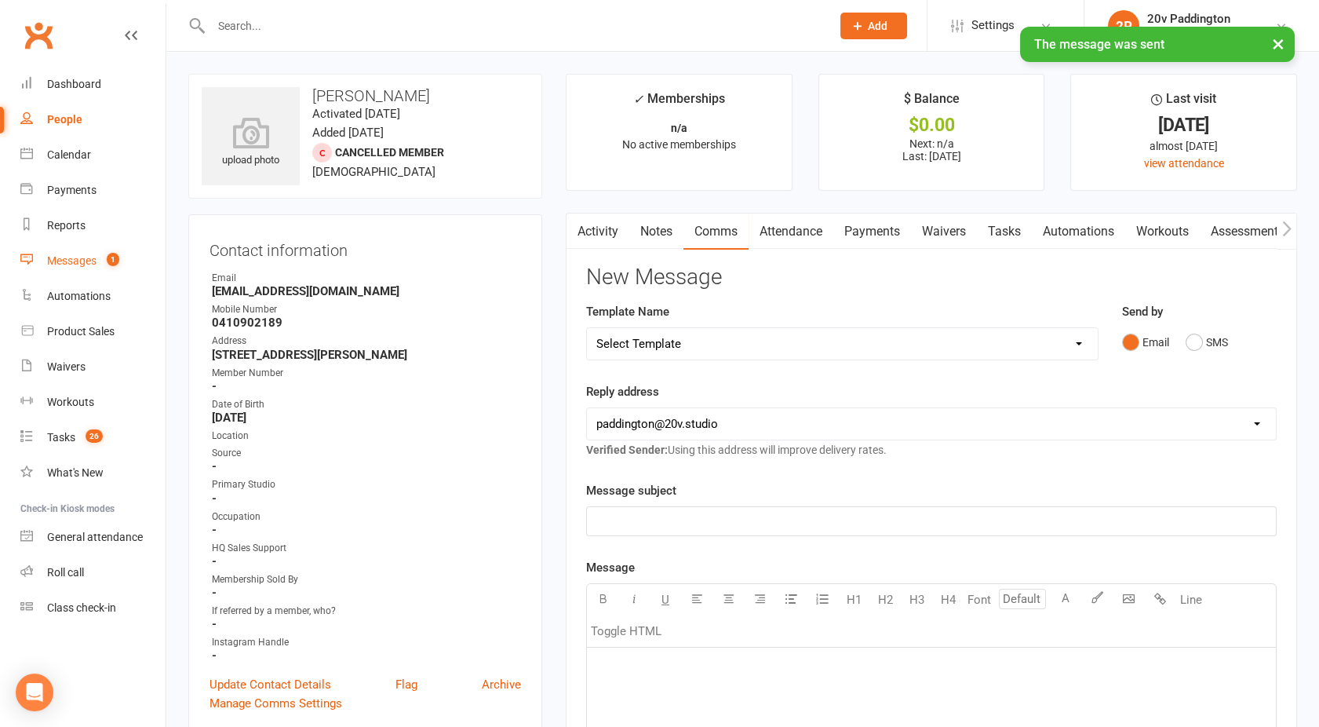
click at [60, 267] on div "Messages" at bounding box center [71, 260] width 49 height 13
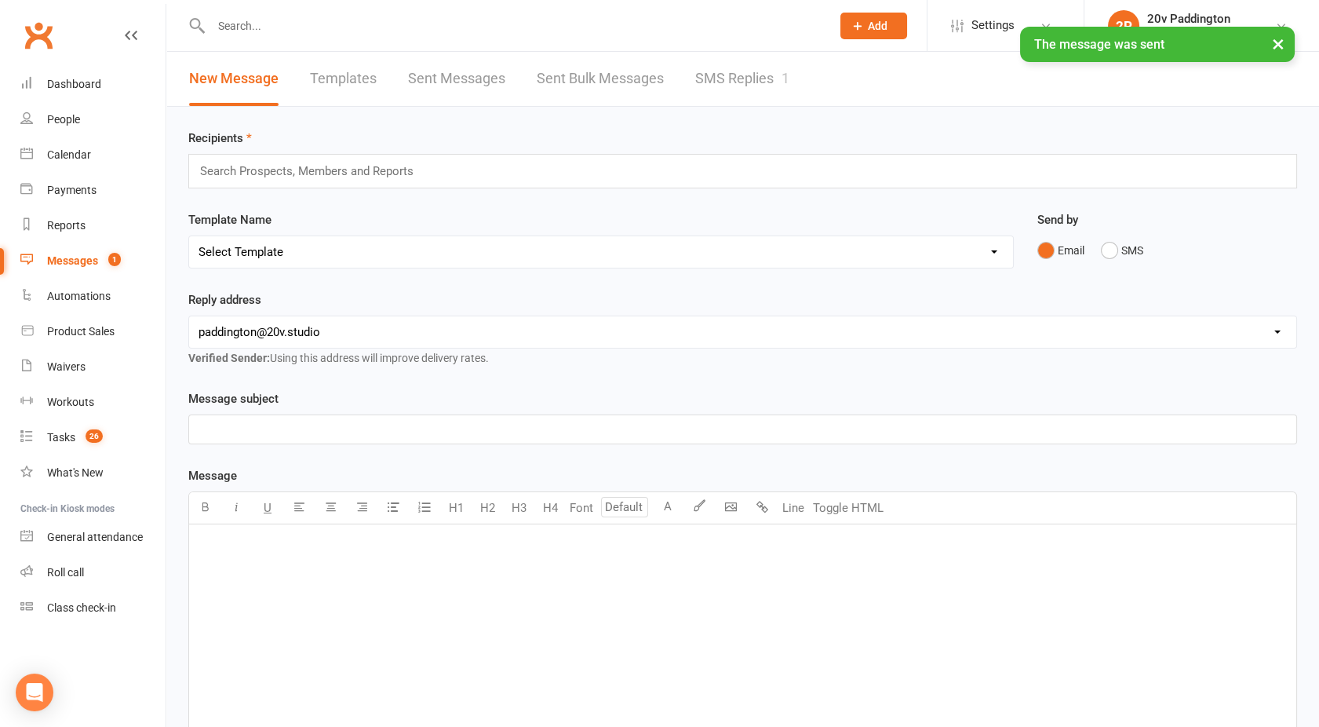
click at [746, 78] on link "SMS Replies 1" at bounding box center [742, 79] width 94 height 54
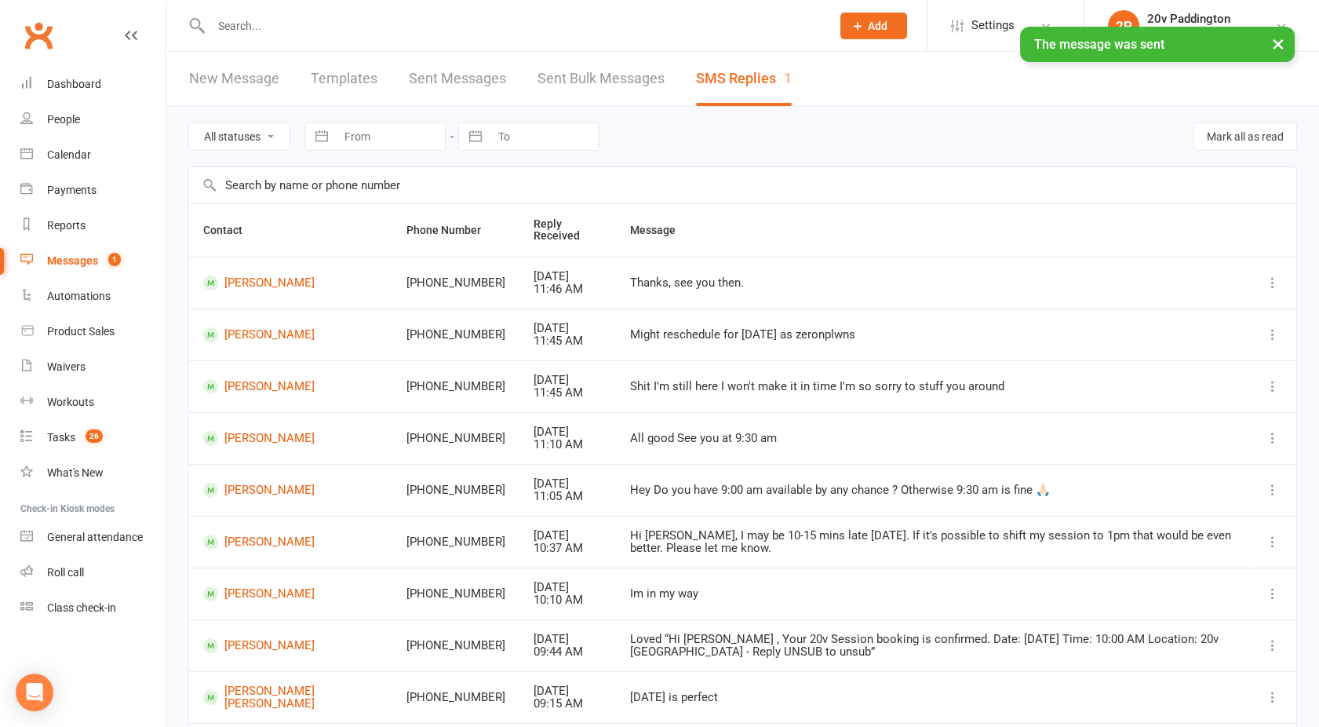
click at [248, 111] on div "All statuses Read only Unread only Navigate forward to interact with the calend…" at bounding box center [742, 137] width 1109 height 60
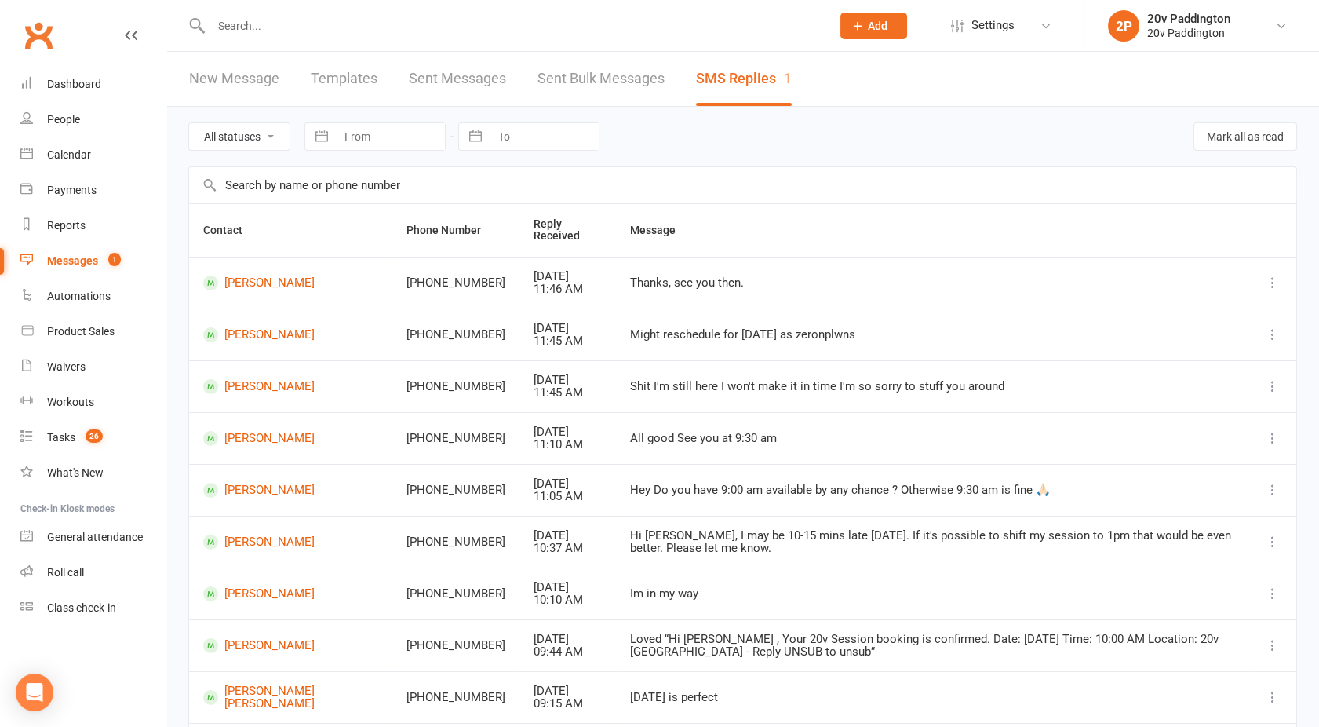
click at [241, 123] on select "All statuses Read only Unread only" at bounding box center [239, 136] width 100 height 27
select select "unread_only"
click at [189, 123] on select "All statuses Read only Unread only" at bounding box center [239, 136] width 100 height 27
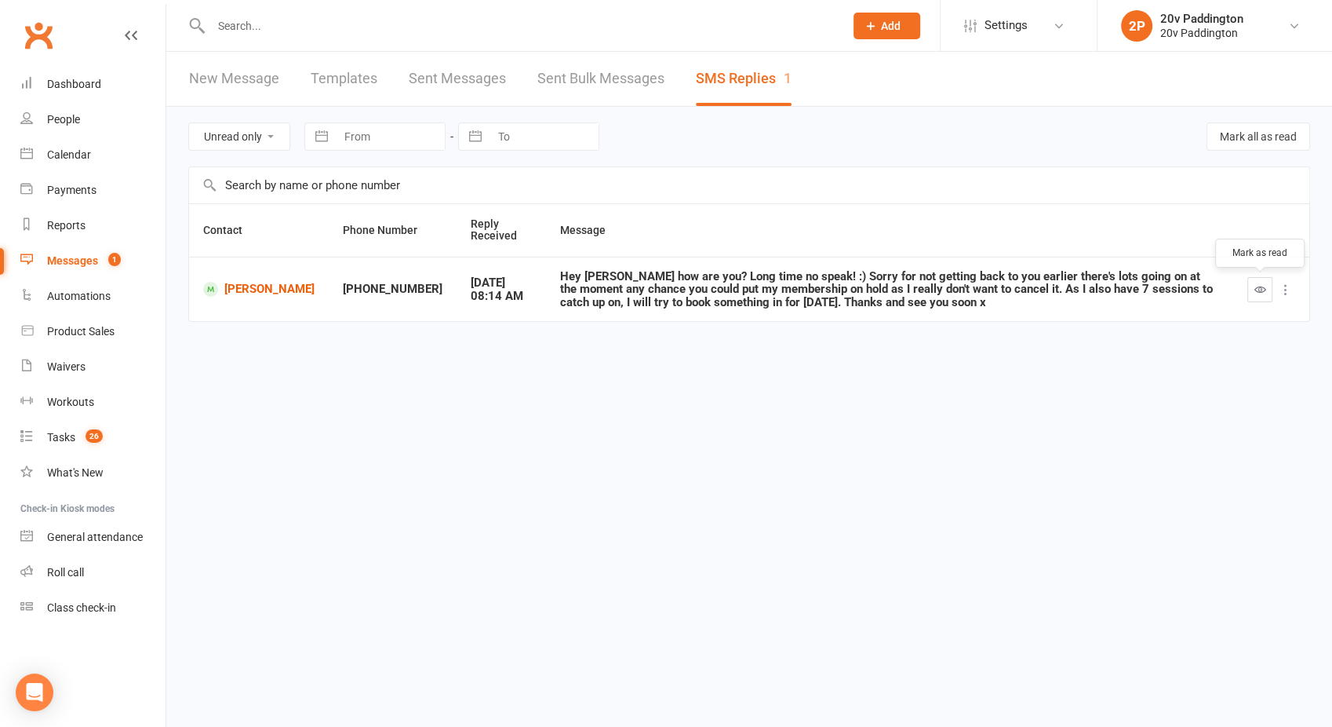
click at [1262, 292] on icon "button" at bounding box center [1261, 289] width 12 height 12
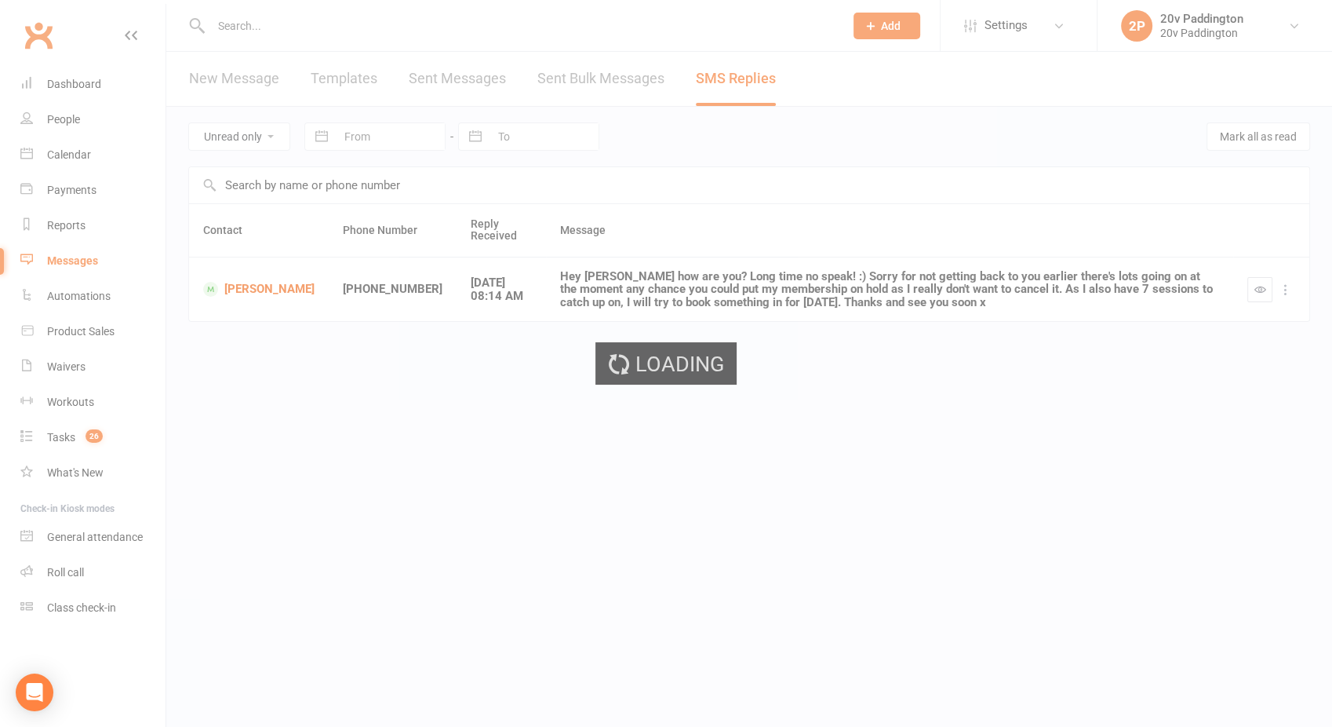
click at [259, 32] on div "Loading" at bounding box center [666, 363] width 1332 height 727
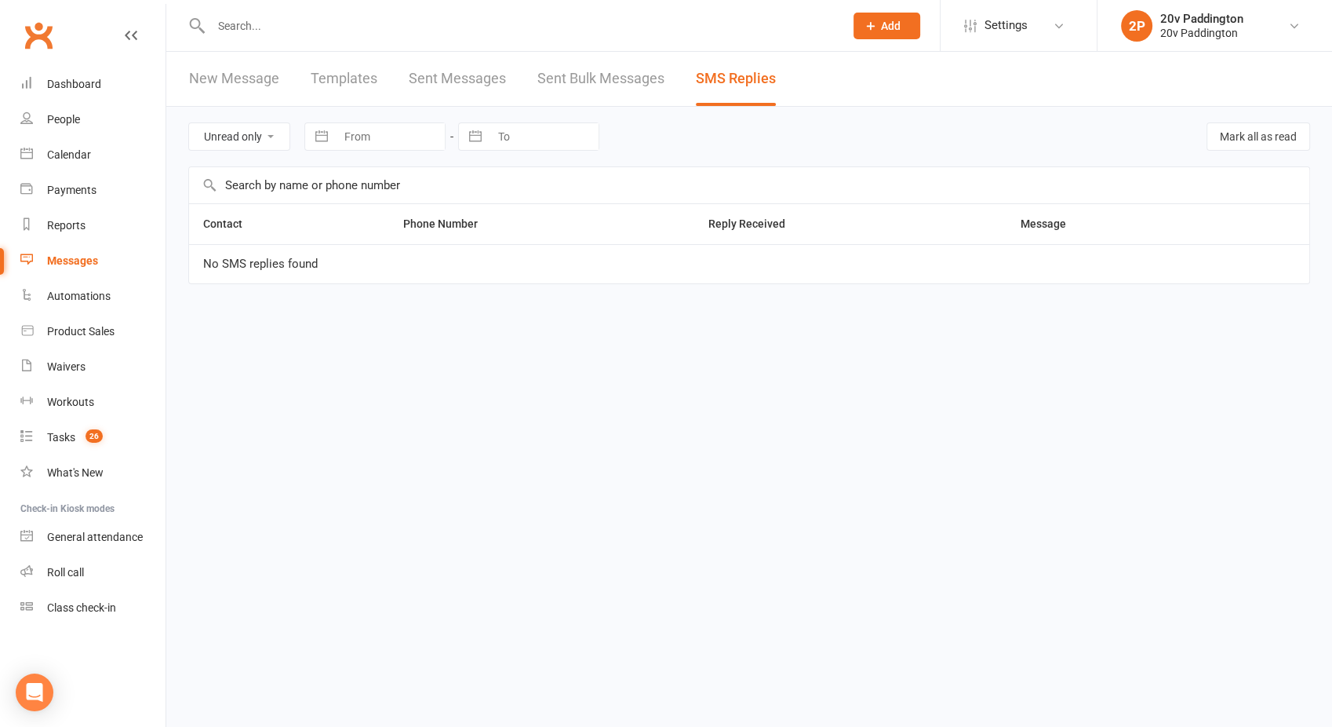
click at [232, 28] on input "text" at bounding box center [519, 26] width 627 height 22
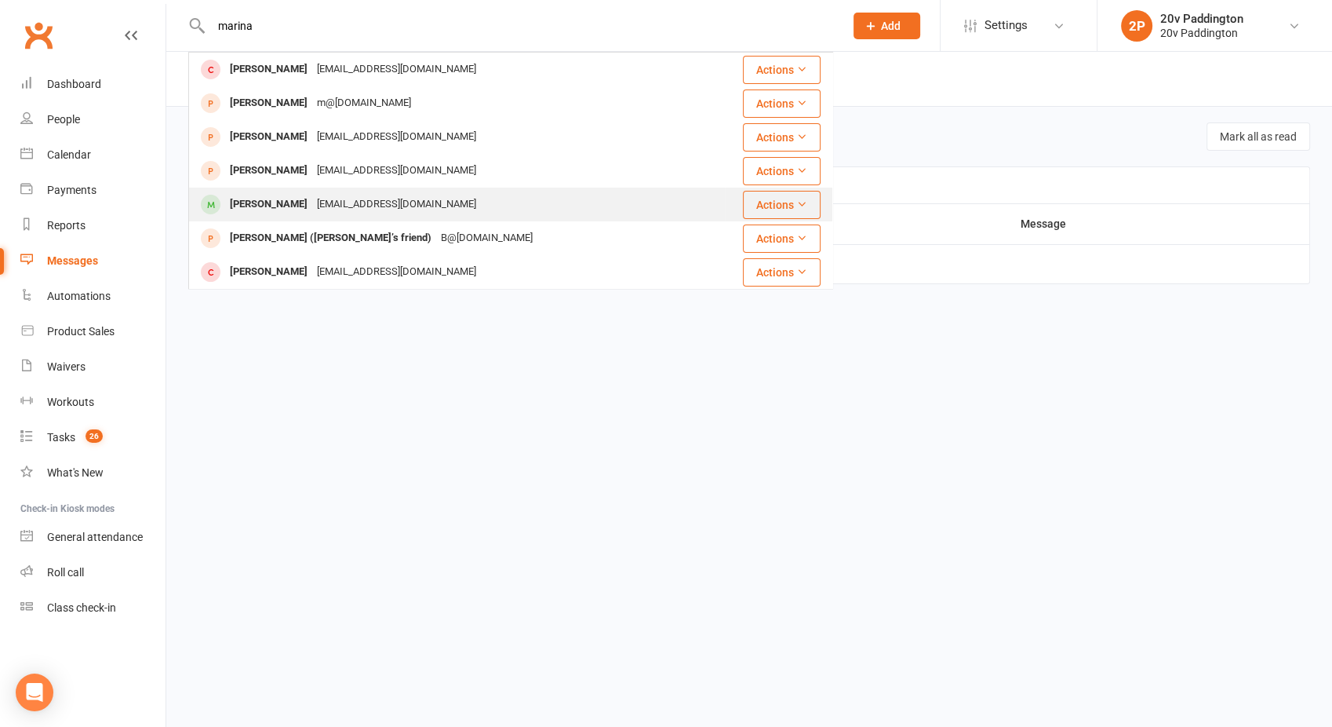
type input "marina"
click at [286, 203] on div "[PERSON_NAME]" at bounding box center [268, 204] width 87 height 23
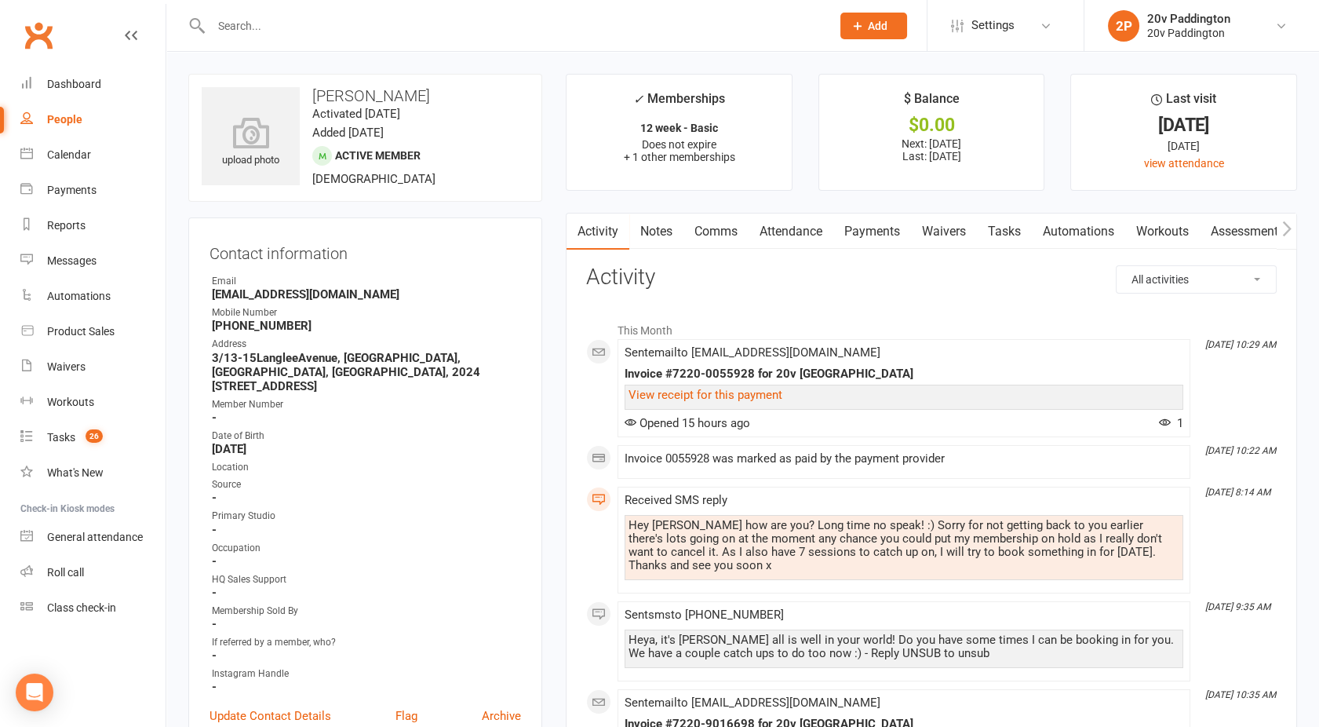
click at [889, 228] on link "Payments" at bounding box center [872, 231] width 78 height 36
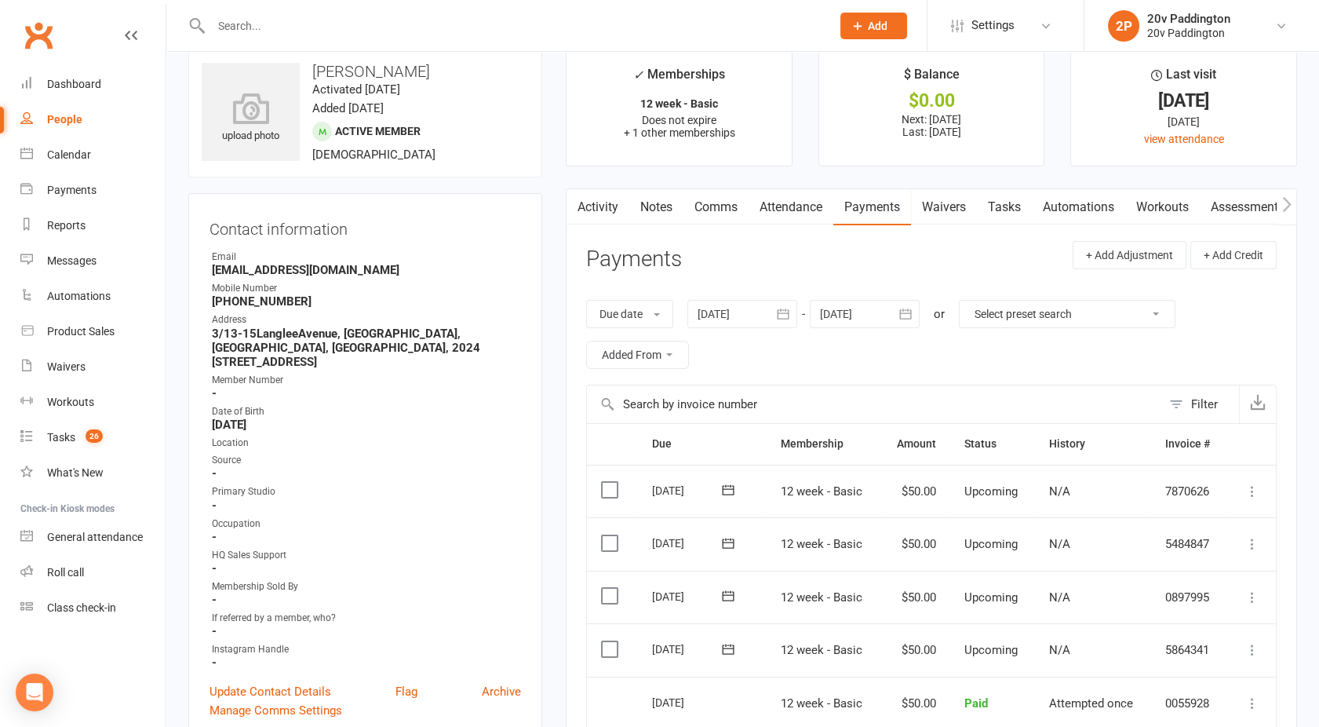
scroll to position [20, 0]
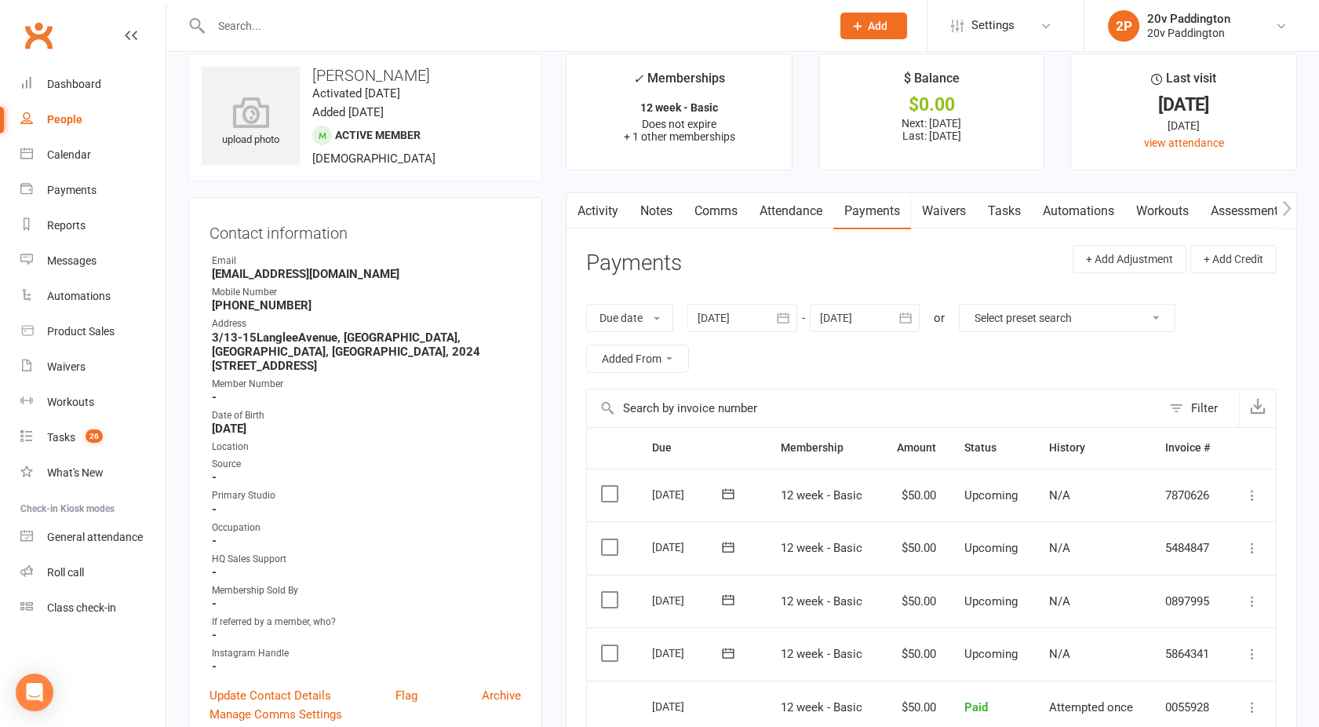
click at [606, 215] on link "Activity" at bounding box center [597, 211] width 63 height 36
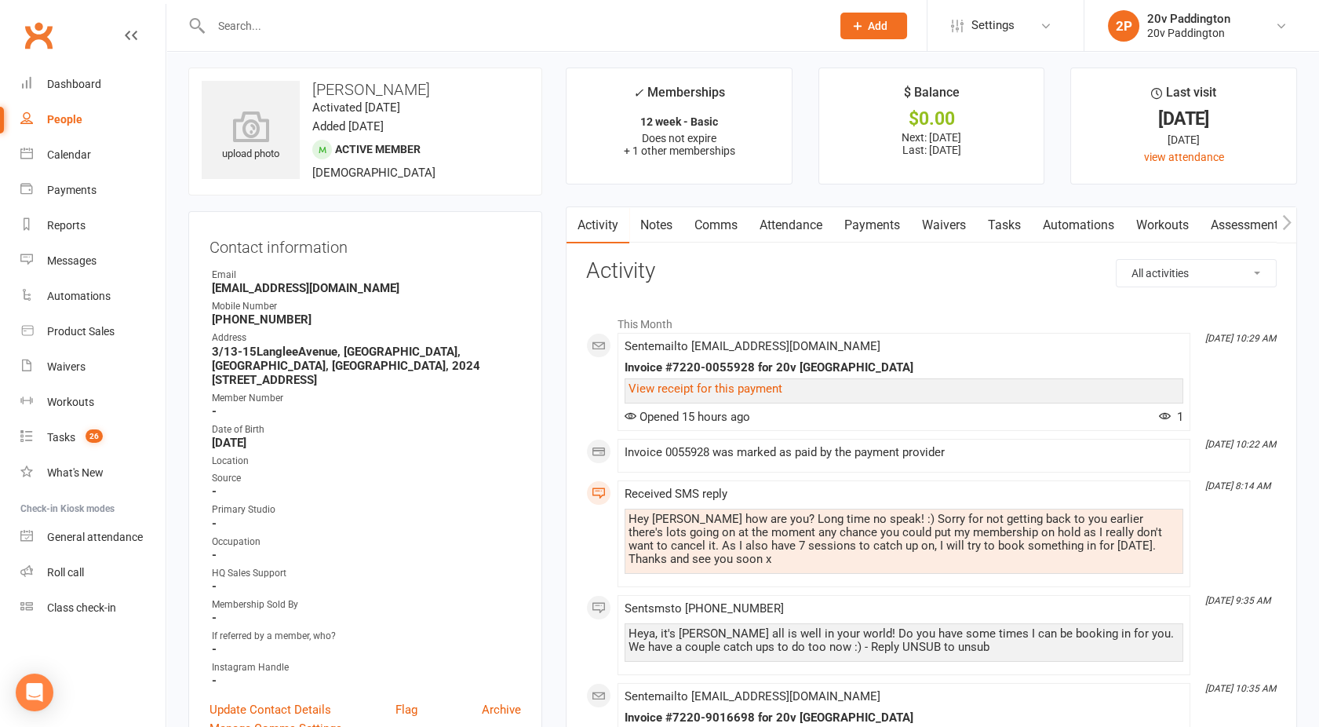
scroll to position [5, 0]
click at [796, 226] on link "Attendance" at bounding box center [791, 227] width 85 height 36
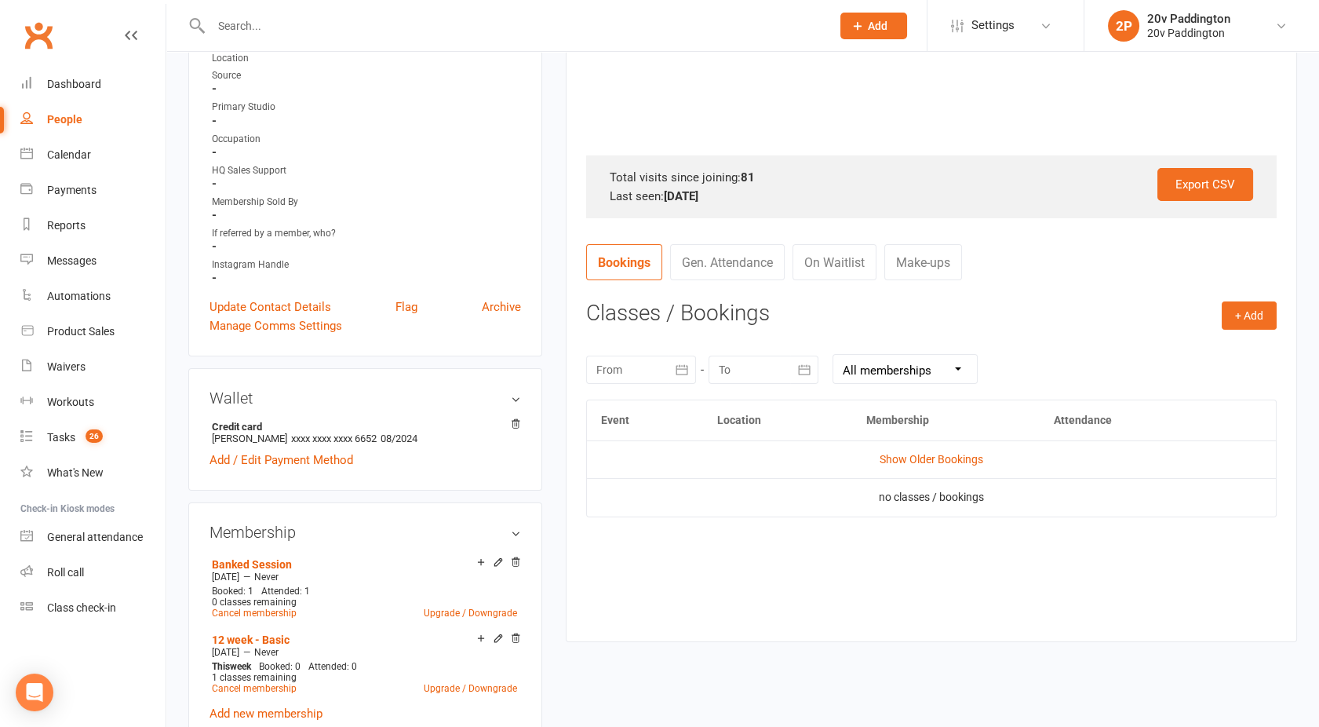
scroll to position [503, 0]
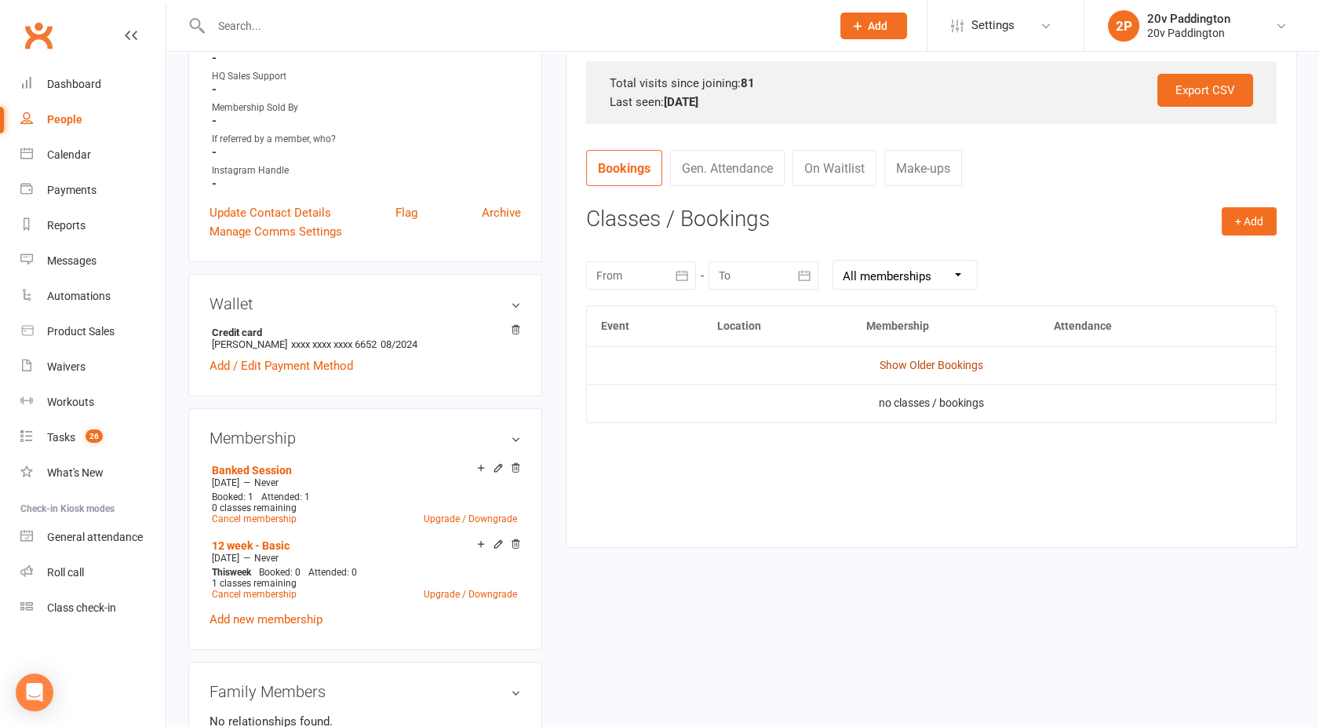
click at [895, 359] on link "Show Older Bookings" at bounding box center [932, 365] width 104 height 13
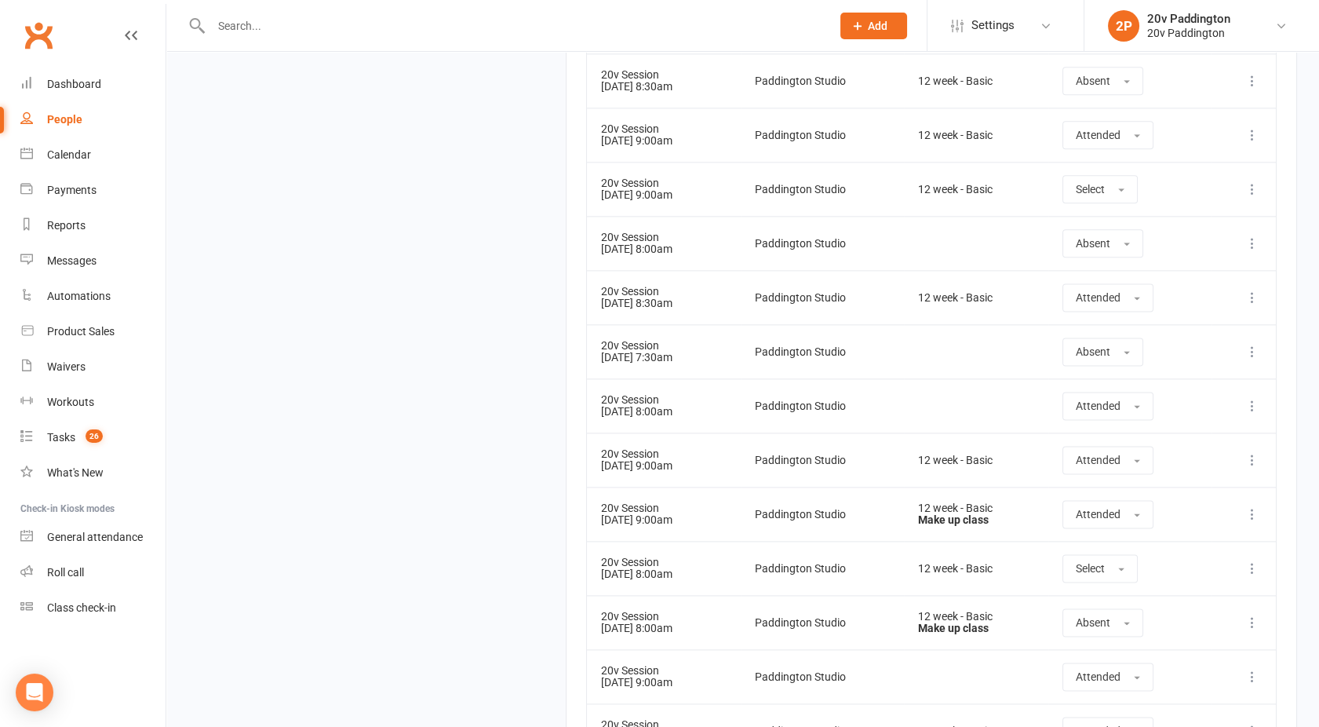
scroll to position [4191, 0]
click at [1116, 173] on button "Select" at bounding box center [1099, 187] width 75 height 28
click at [1118, 207] on link "Attended" at bounding box center [1140, 222] width 155 height 31
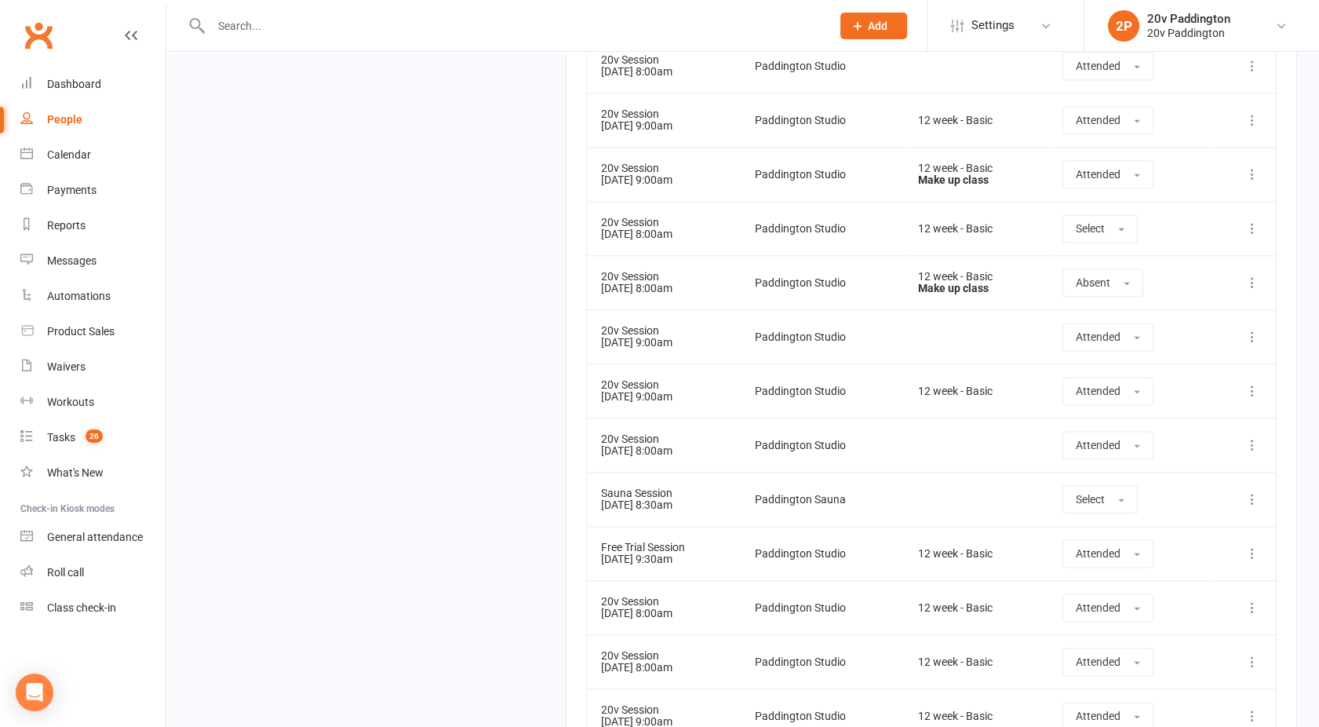
scroll to position [4533, 0]
click at [1120, 213] on button "Select" at bounding box center [1099, 225] width 75 height 28
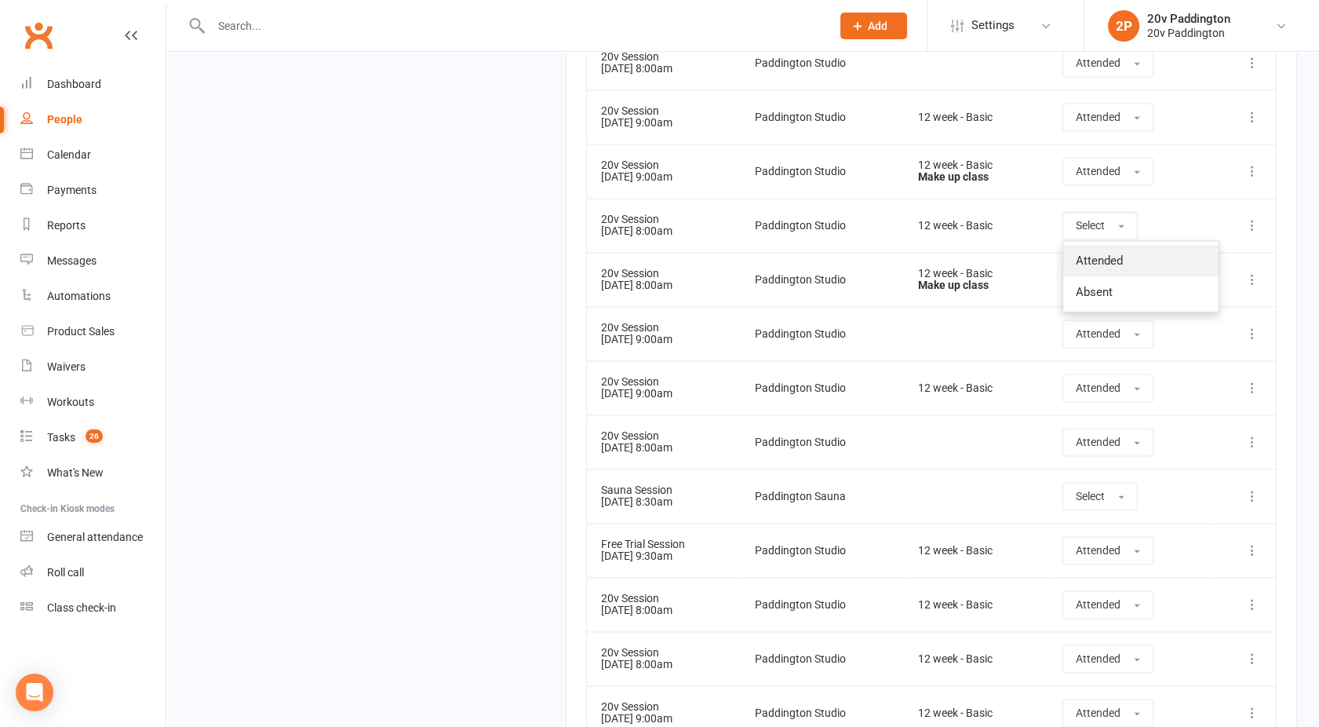
click at [1117, 253] on span "Attended" at bounding box center [1099, 260] width 47 height 14
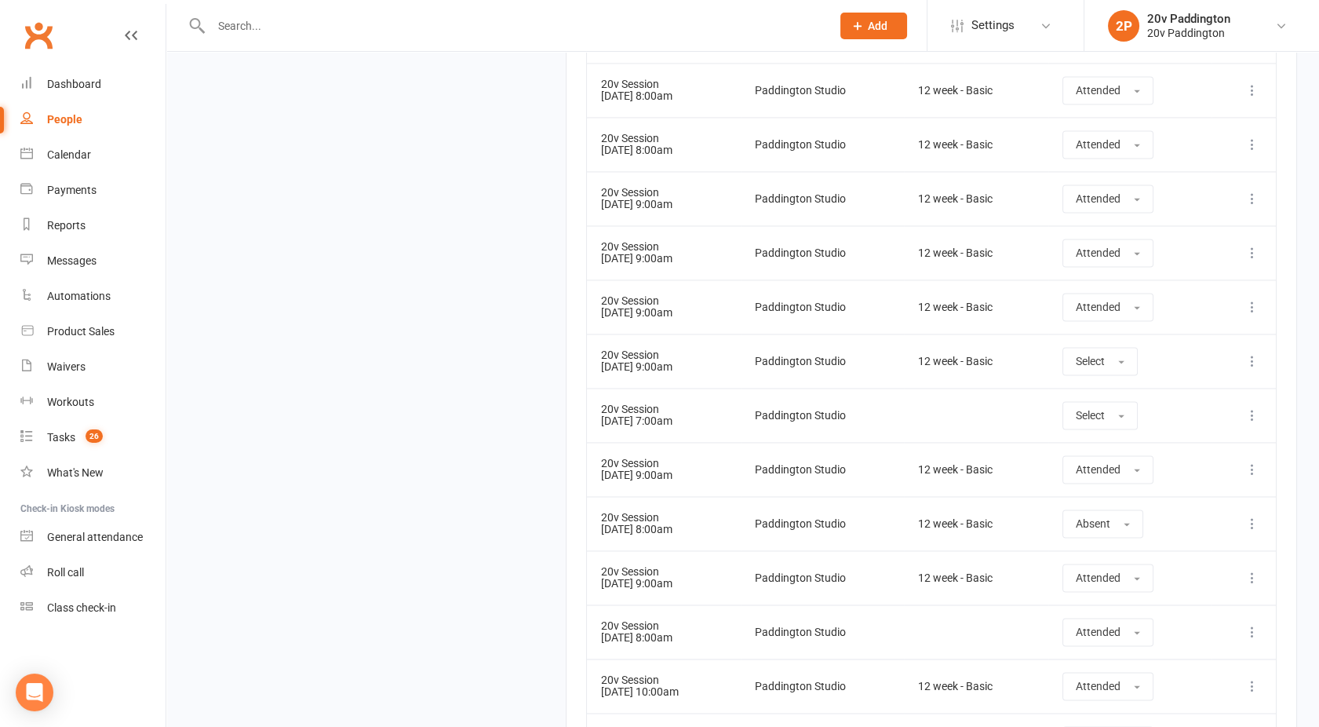
scroll to position [5048, 0]
click at [1105, 407] on span "Select" at bounding box center [1090, 413] width 29 height 13
click at [1123, 446] on span "Attended" at bounding box center [1099, 449] width 47 height 14
click at [1115, 363] on button "Select" at bounding box center [1099, 359] width 75 height 28
click at [1112, 388] on span "Attended" at bounding box center [1099, 395] width 47 height 14
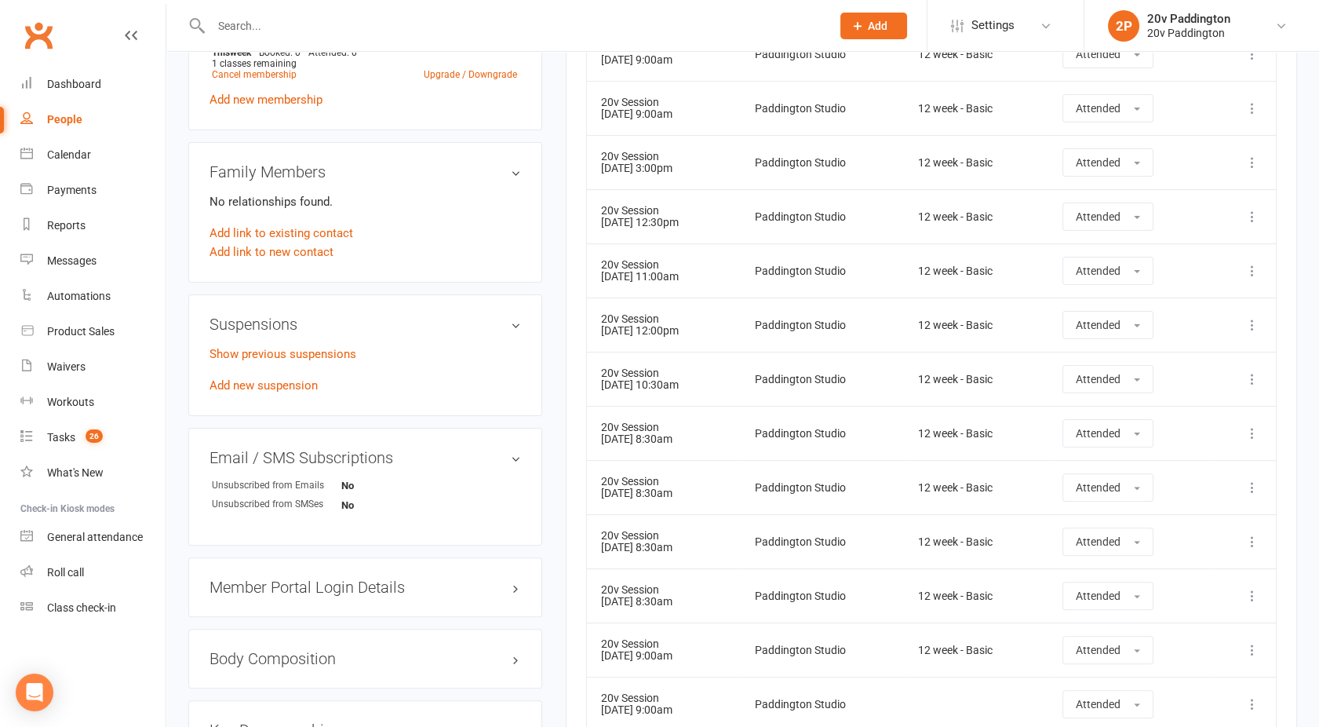
scroll to position [0, 0]
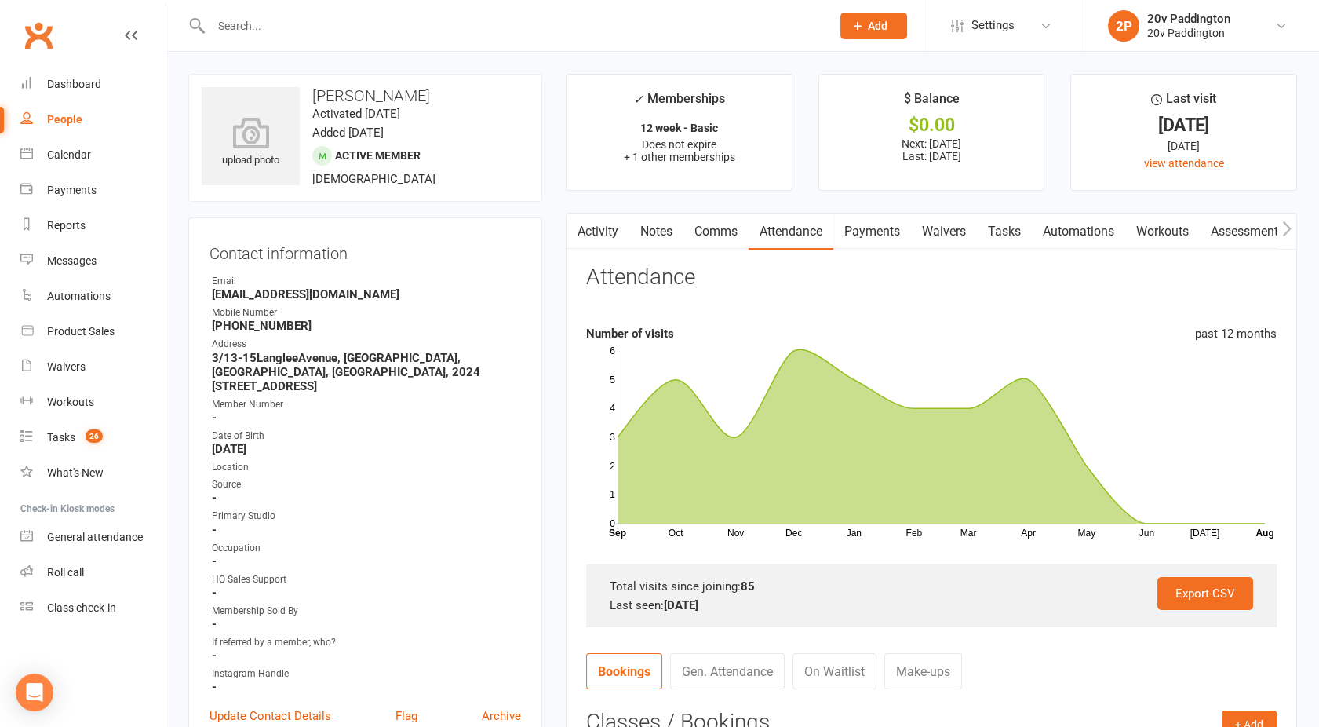
click at [874, 219] on link "Payments" at bounding box center [872, 231] width 78 height 36
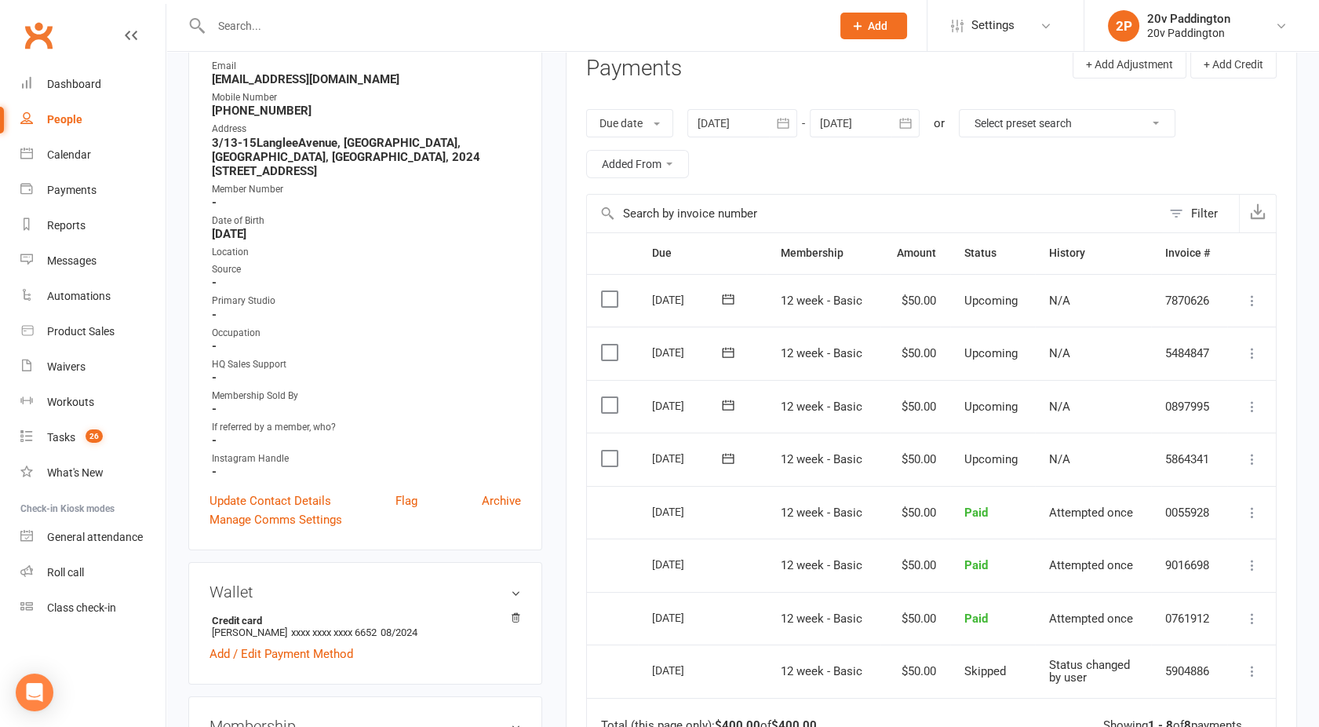
scroll to position [216, 0]
click at [750, 134] on div at bounding box center [742, 122] width 110 height 28
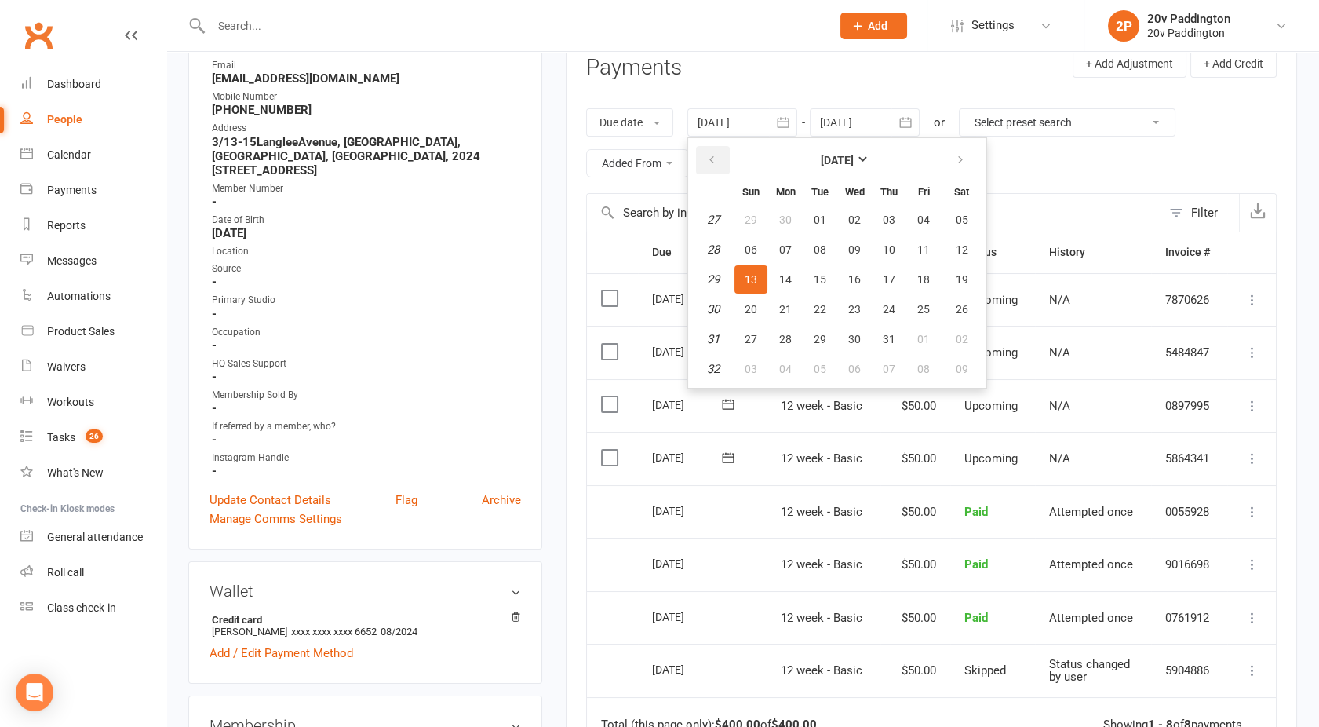
click at [723, 151] on button "button" at bounding box center [713, 160] width 34 height 28
click at [967, 357] on button "10" at bounding box center [962, 369] width 40 height 28
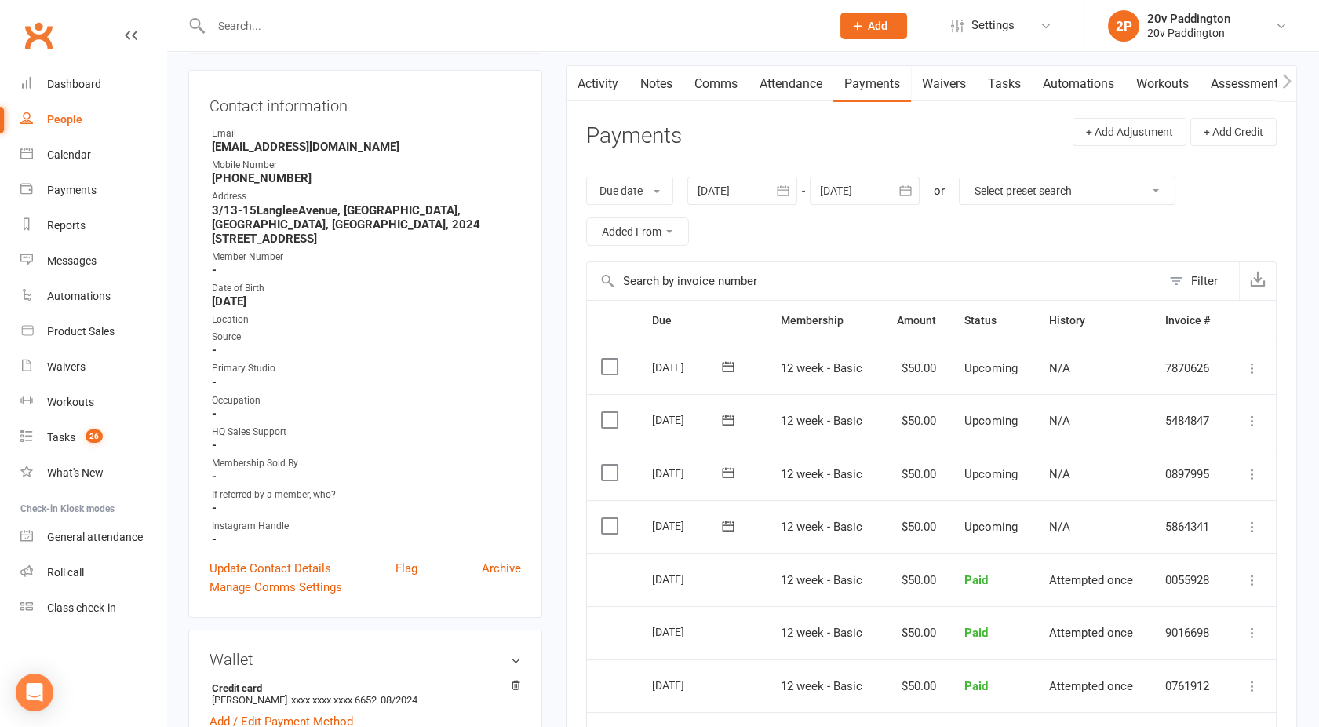
scroll to position [148, 0]
click at [744, 156] on header "Payments + Add Adjustment + Add Credit" at bounding box center [931, 139] width 690 height 43
click at [739, 179] on div at bounding box center [742, 191] width 110 height 28
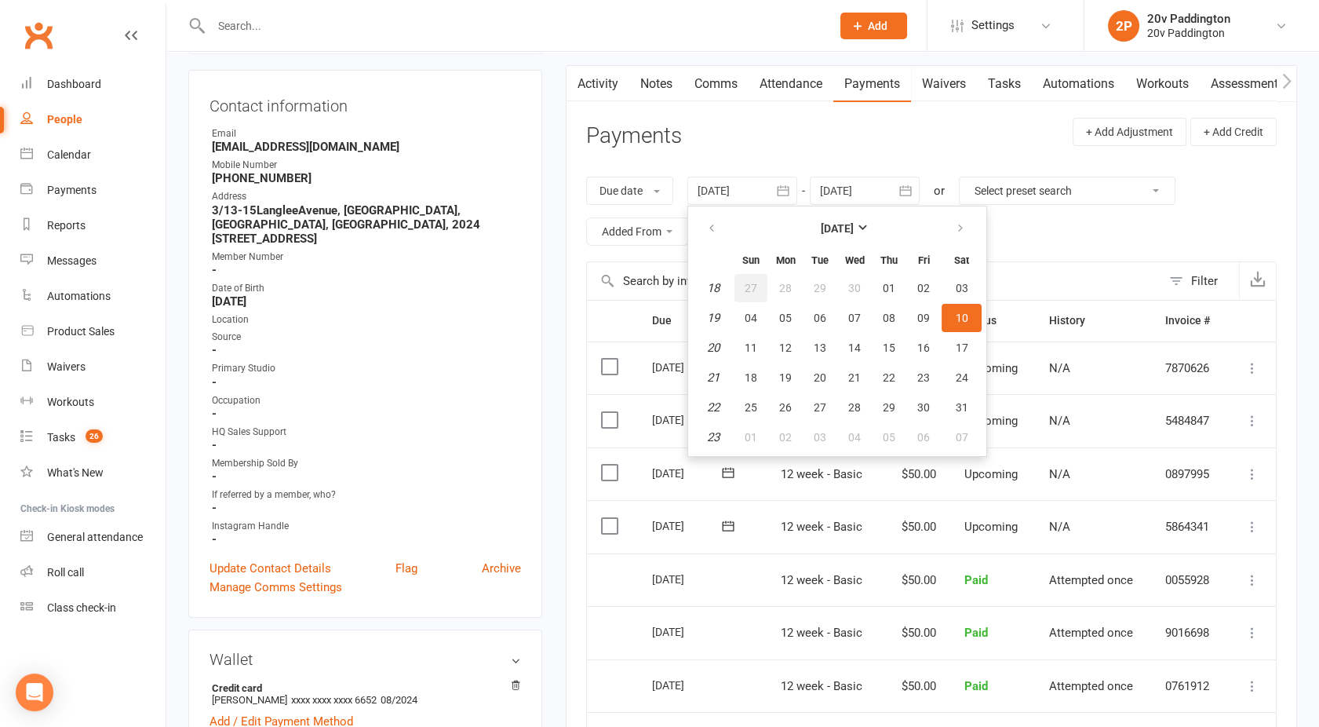
click at [756, 286] on span "27" at bounding box center [751, 288] width 13 height 13
type input "[DATE]"
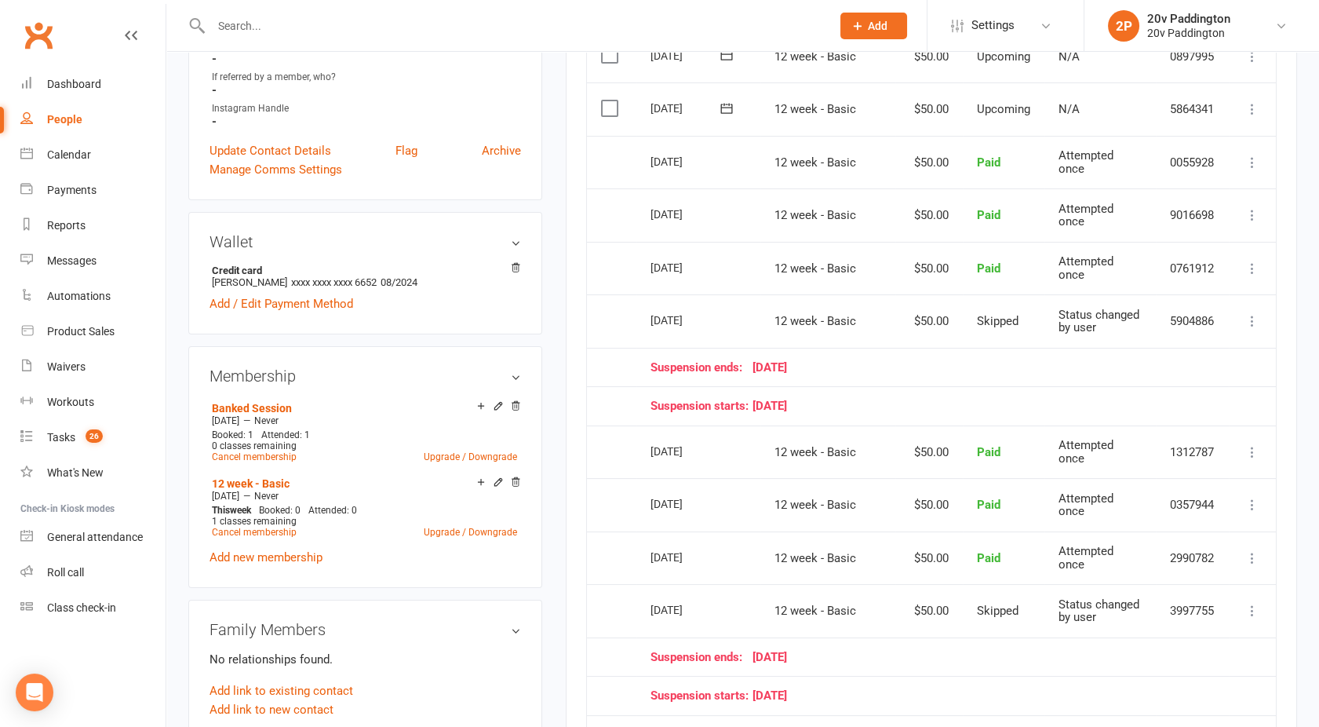
scroll to position [0, 0]
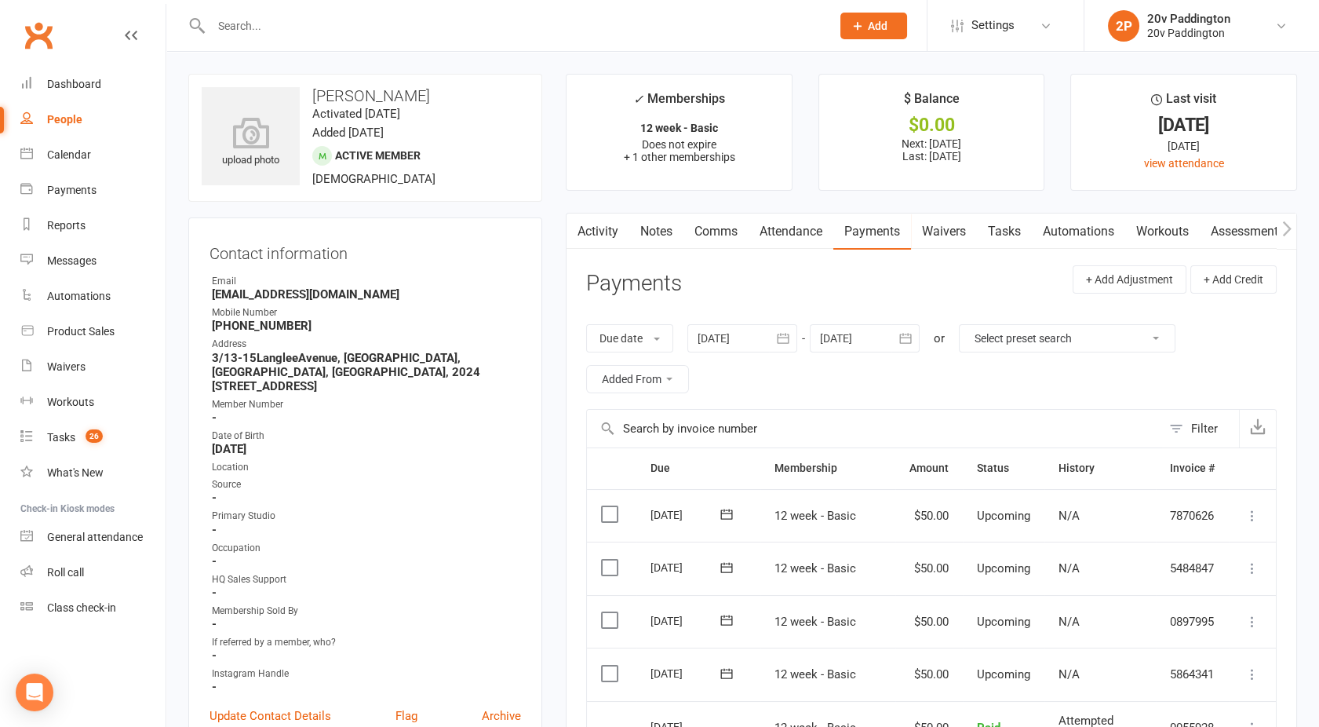
click at [717, 218] on link "Comms" at bounding box center [715, 231] width 65 height 36
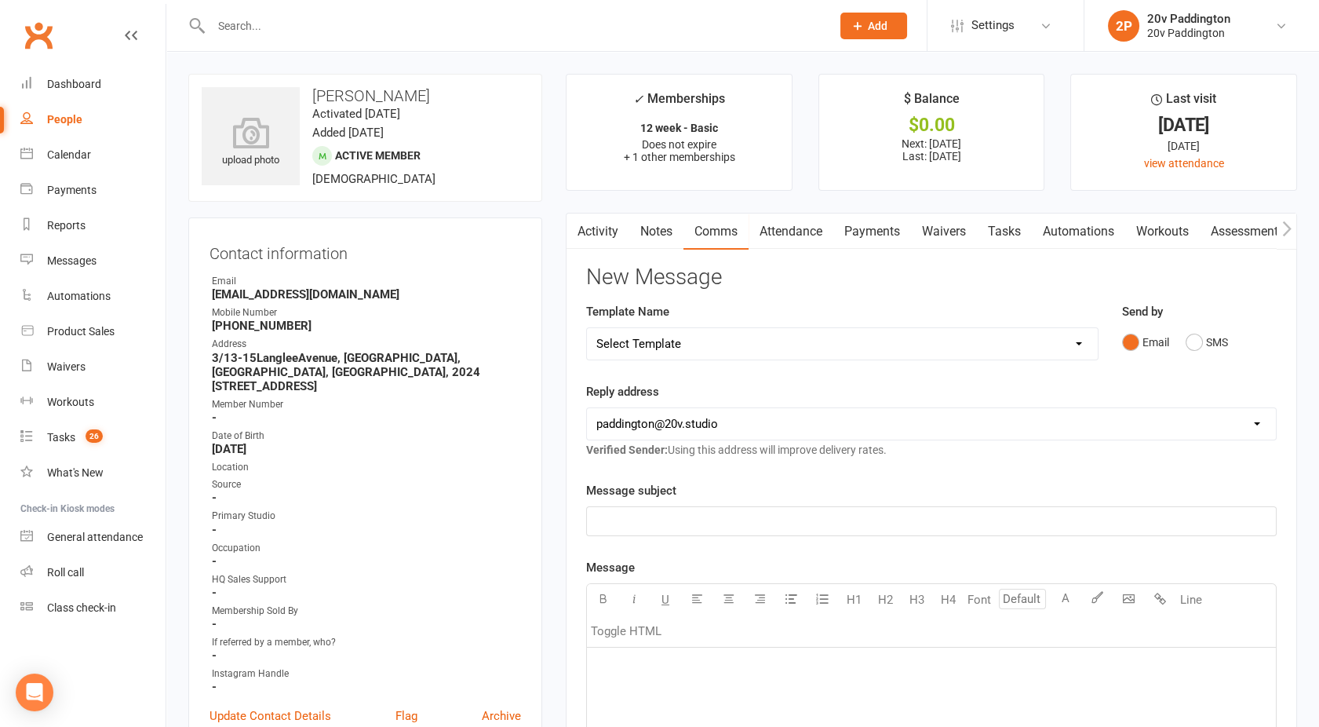
click at [610, 223] on link "Activity" at bounding box center [597, 231] width 63 height 36
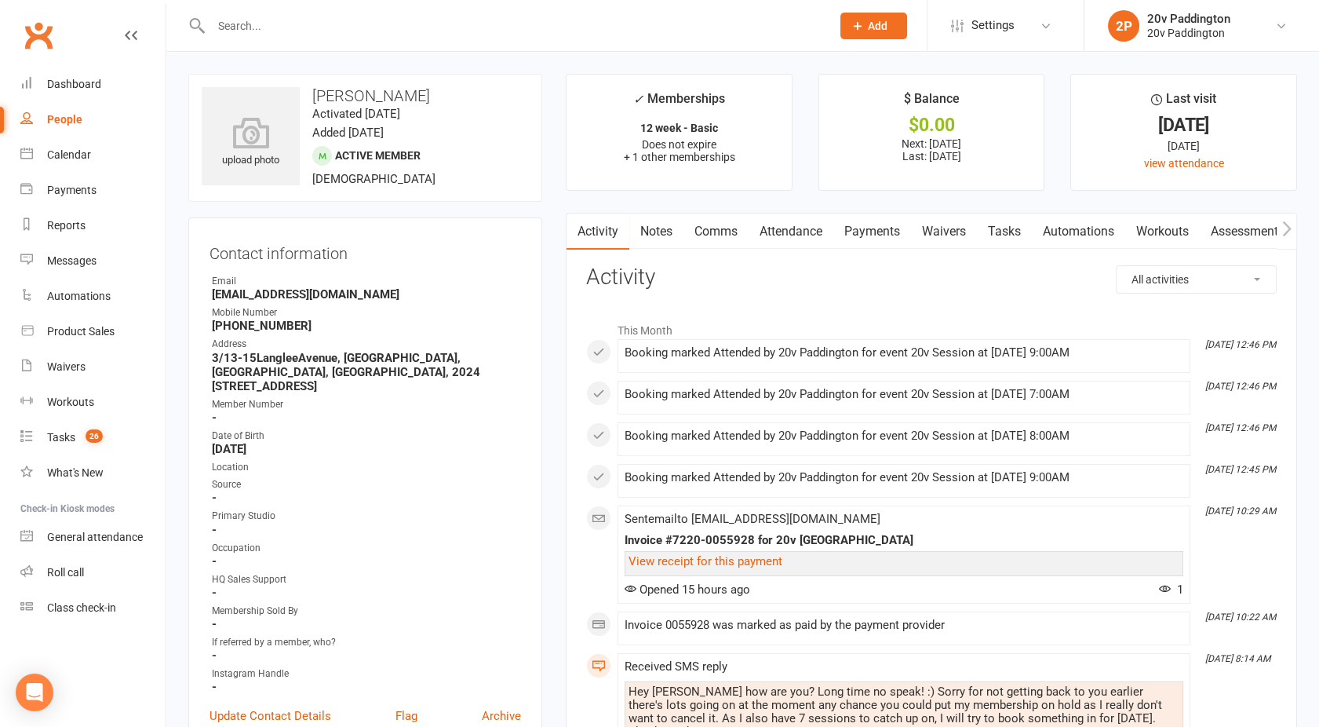
click at [719, 225] on link "Comms" at bounding box center [715, 231] width 65 height 36
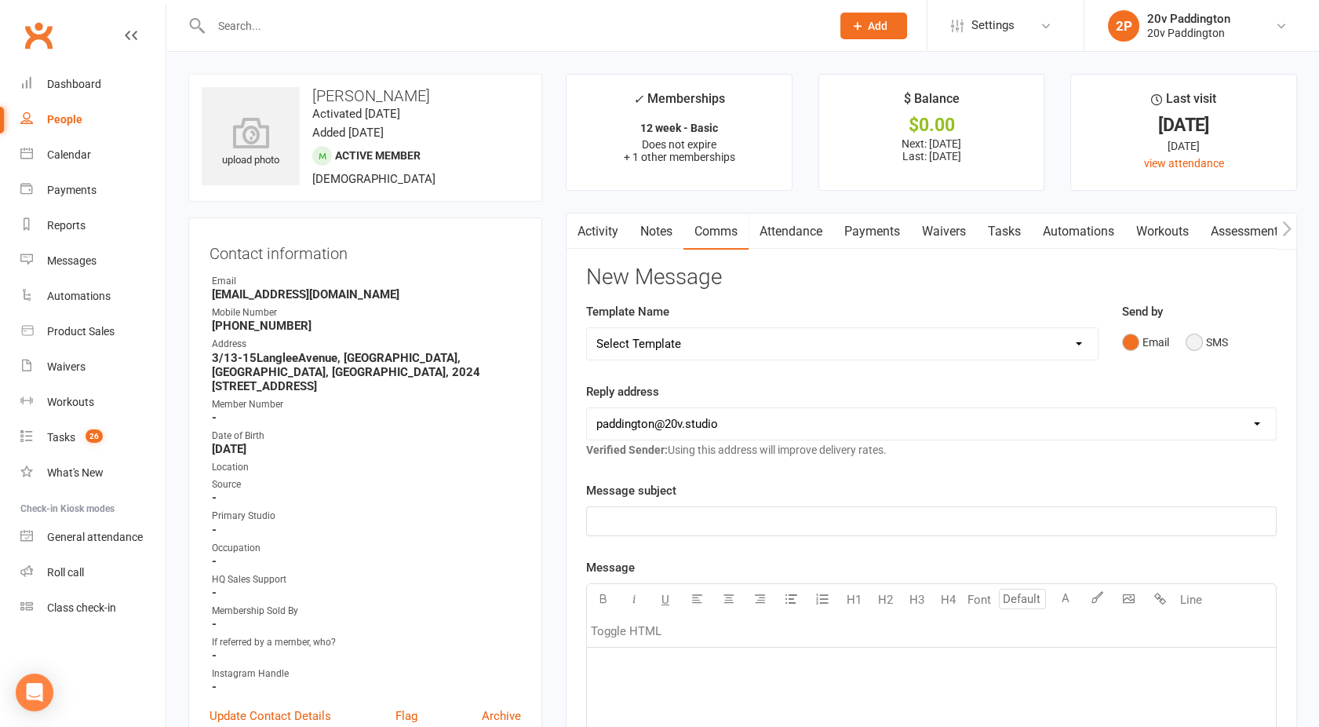
click at [1194, 339] on button "SMS" at bounding box center [1207, 342] width 42 height 30
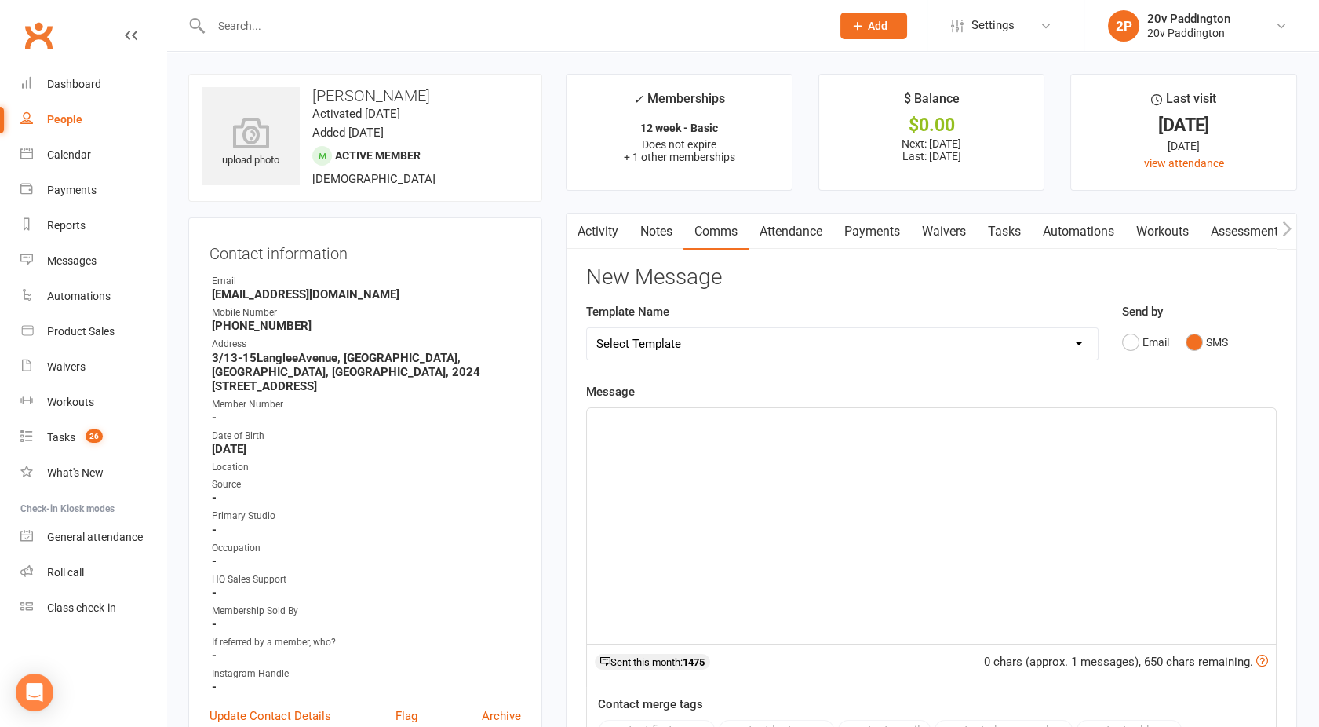
click at [710, 495] on div "﻿" at bounding box center [931, 525] width 689 height 235
click at [624, 220] on link "Activity" at bounding box center [597, 231] width 63 height 36
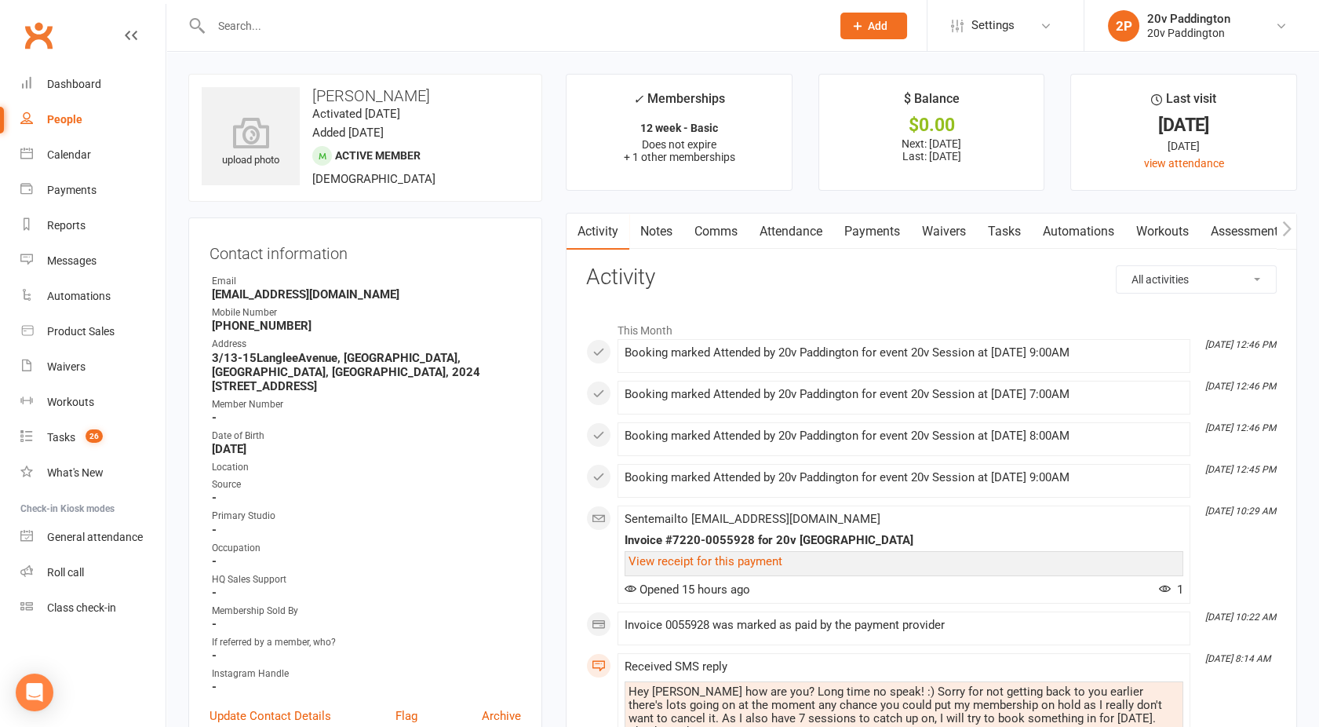
click at [852, 239] on link "Payments" at bounding box center [872, 231] width 78 height 36
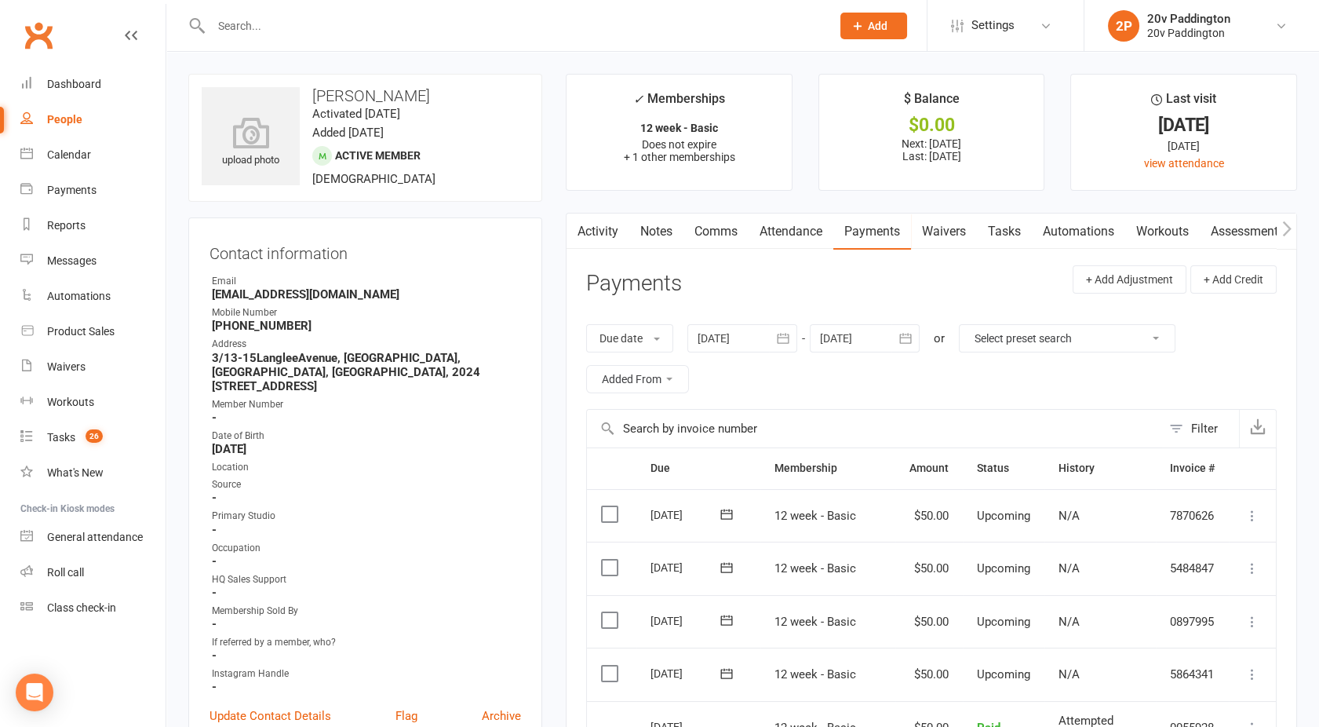
click at [728, 231] on link "Comms" at bounding box center [715, 231] width 65 height 36
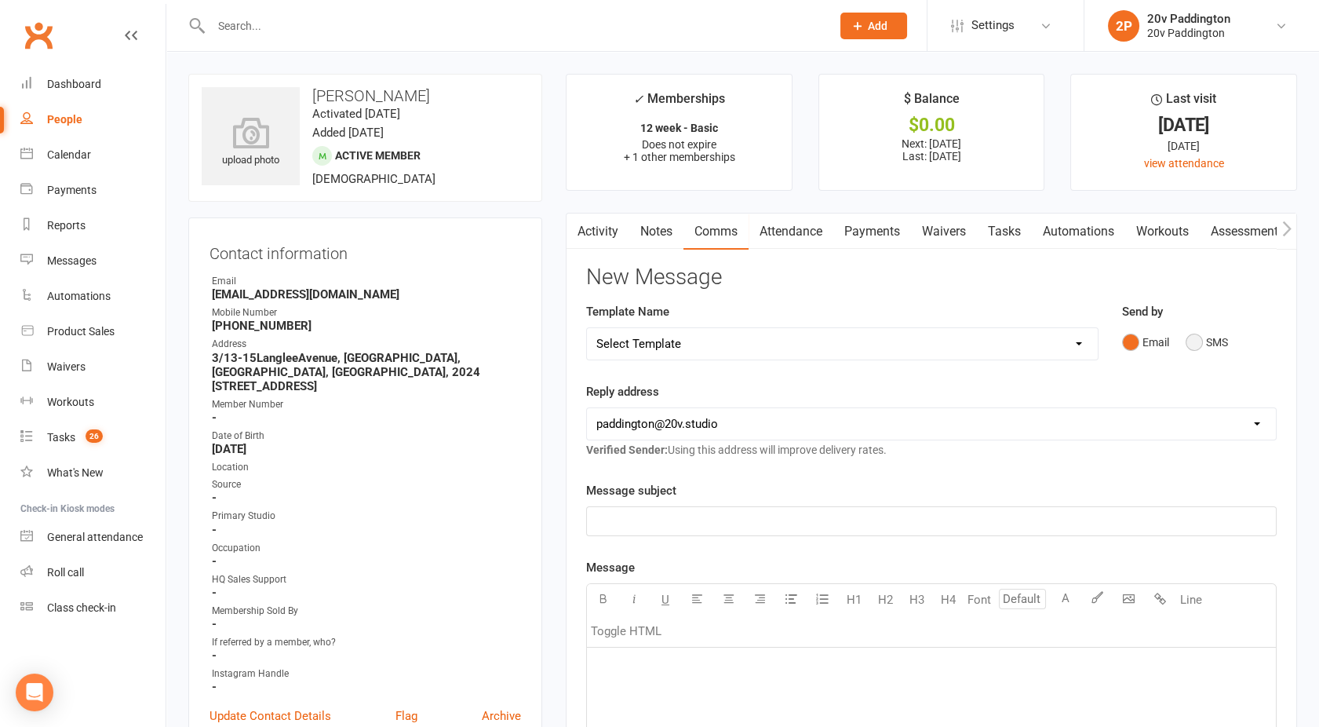
click at [1193, 337] on button "SMS" at bounding box center [1207, 342] width 42 height 30
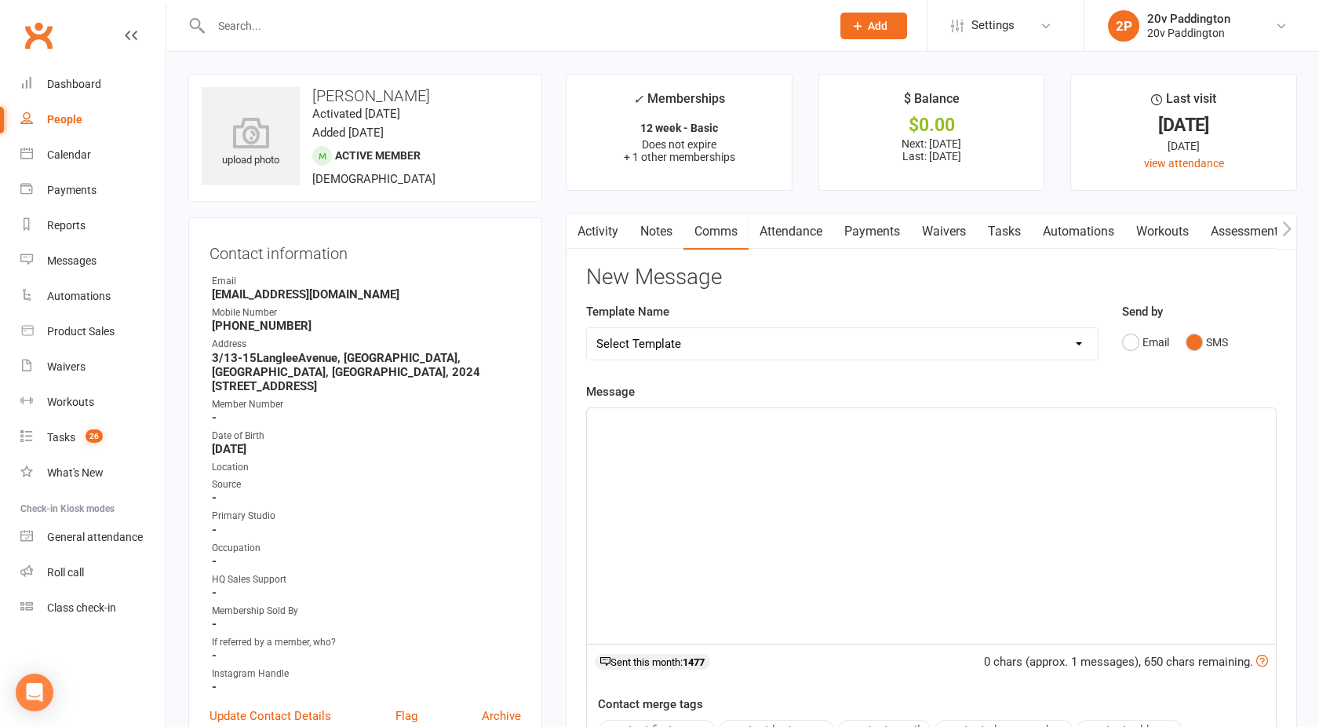
click at [775, 497] on div "﻿" at bounding box center [931, 525] width 689 height 235
click at [1007, 420] on p "Hey [PERSON_NAME], Apologies on the delay - Yep lets work out a game plan. Are …" at bounding box center [931, 422] width 670 height 19
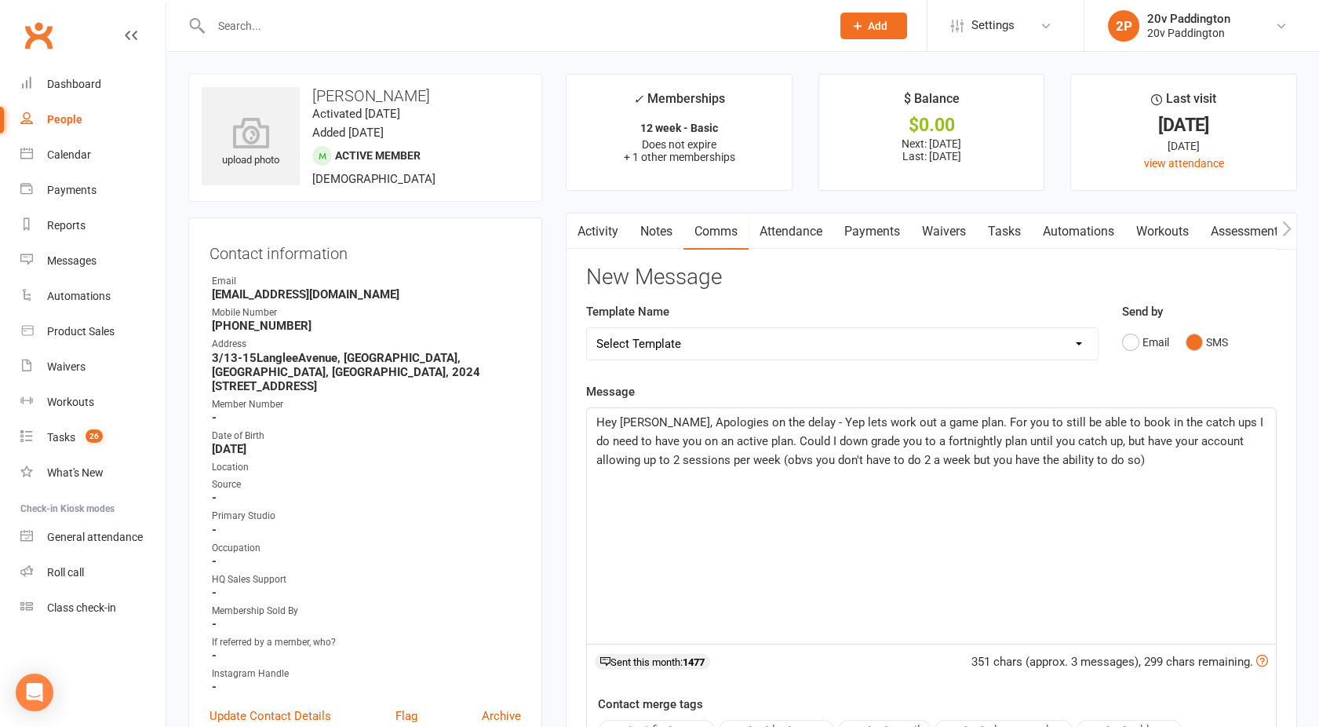
click at [1083, 443] on span "Hey [PERSON_NAME], Apologies on the delay - Yep lets work out a game plan. For …" at bounding box center [931, 441] width 670 height 52
click at [1118, 459] on p "Hey [PERSON_NAME], Apologies on the delay - Yep lets work out a game plan. For …" at bounding box center [931, 441] width 670 height 56
click at [865, 440] on span "Hey [PERSON_NAME], Apologies on the delay - Yep lets work out a game plan. For …" at bounding box center [931, 441] width 670 height 52
click at [874, 442] on span "Hey [PERSON_NAME], Apologies on the delay - Yep lets work out a game plan. For …" at bounding box center [931, 441] width 670 height 52
click at [1106, 443] on span "Hey [PERSON_NAME], Apologies on the delay - Yep lets work out a game plan. For …" at bounding box center [932, 450] width 672 height 71
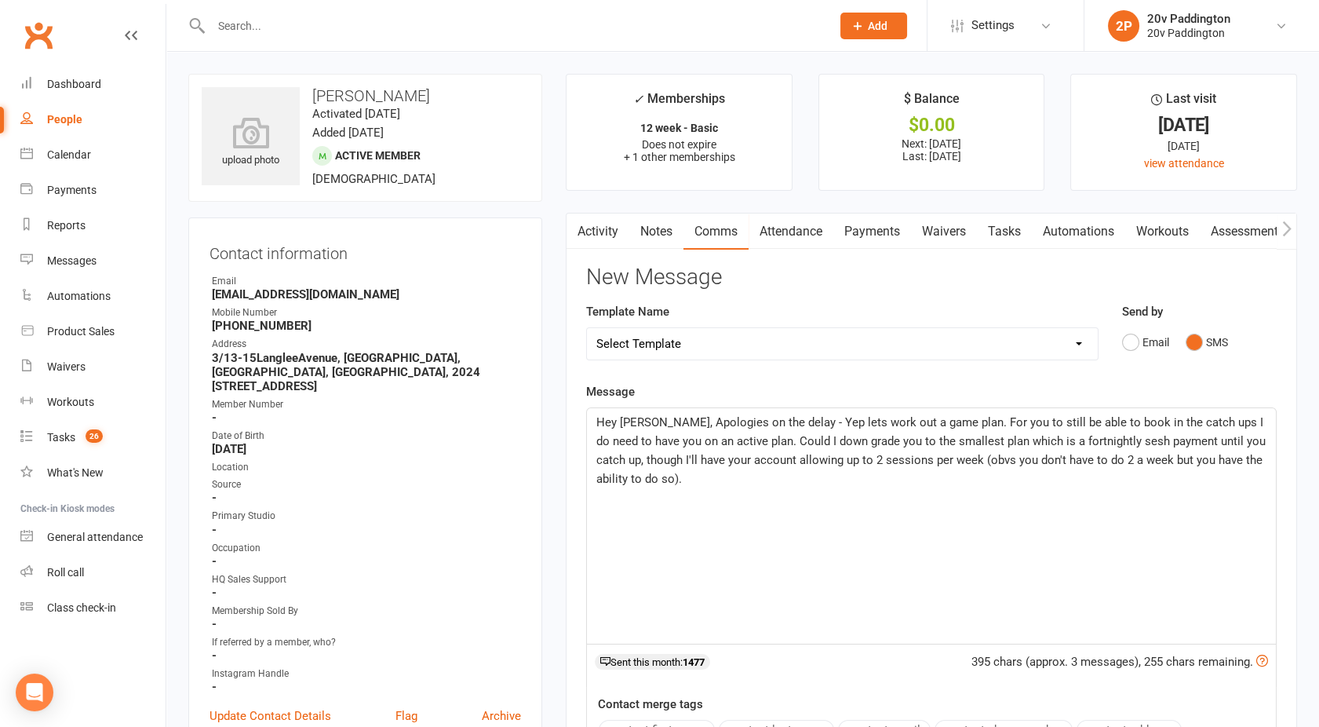
click at [661, 475] on p "Hey [PERSON_NAME], Apologies on the delay - Yep lets work out a game plan. For …" at bounding box center [931, 450] width 670 height 75
click at [637, 479] on span "Hey [PERSON_NAME], Apologies on the delay - Yep lets work out a game plan. For …" at bounding box center [932, 450] width 672 height 71
click at [976, 479] on p "Hey [PERSON_NAME], Apologies on the delay - Yep lets work out a game plan. For …" at bounding box center [931, 450] width 670 height 75
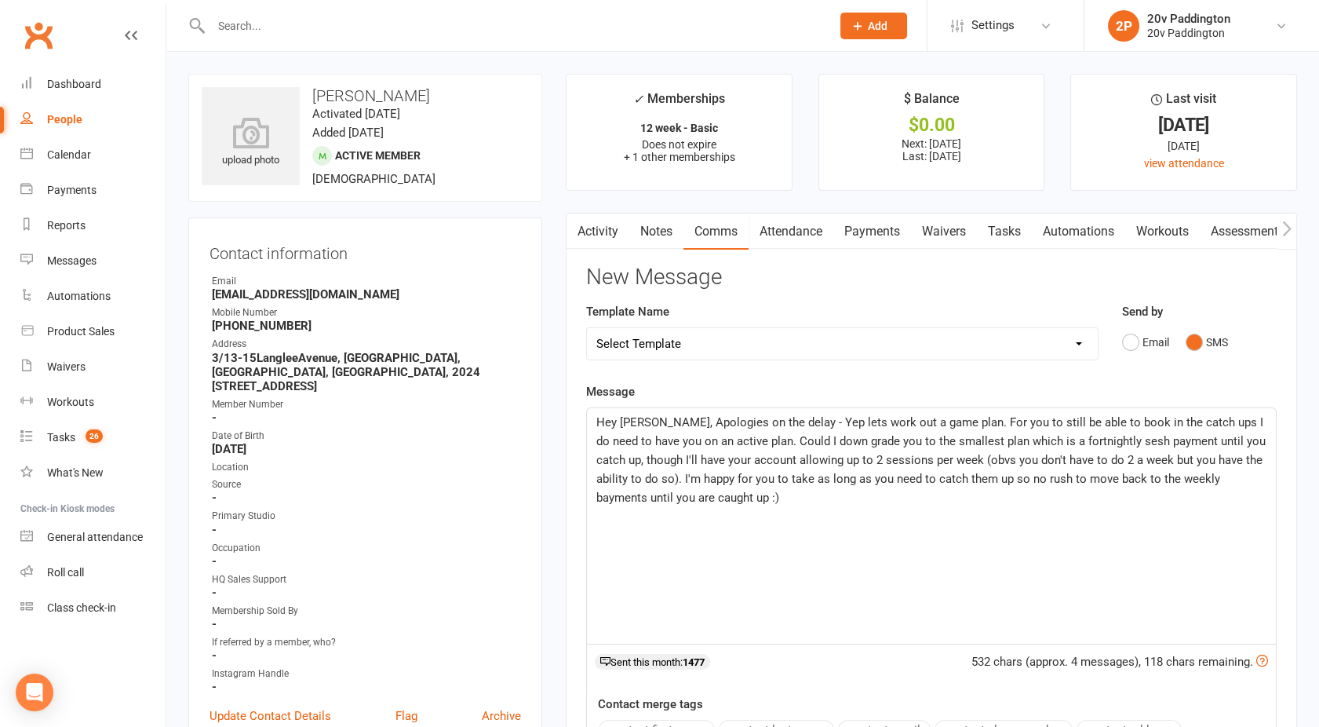
click at [1169, 477] on span "Hey [PERSON_NAME], Apologies on the delay - Yep lets work out a game plan. For …" at bounding box center [932, 459] width 672 height 89
click at [706, 495] on p "Hey [PERSON_NAME], Apologies on the delay - Yep lets work out a game plan. For …" at bounding box center [931, 460] width 670 height 94
click at [836, 531] on span "This work okay for you? Let me know if theres a time we can train this week :)" at bounding box center [800, 535] width 409 height 14
click at [831, 534] on span "This work okay for you? Let me know if theres a time we can train this week :)" at bounding box center [800, 535] width 409 height 14
click at [1048, 511] on p "﻿" at bounding box center [931, 516] width 670 height 19
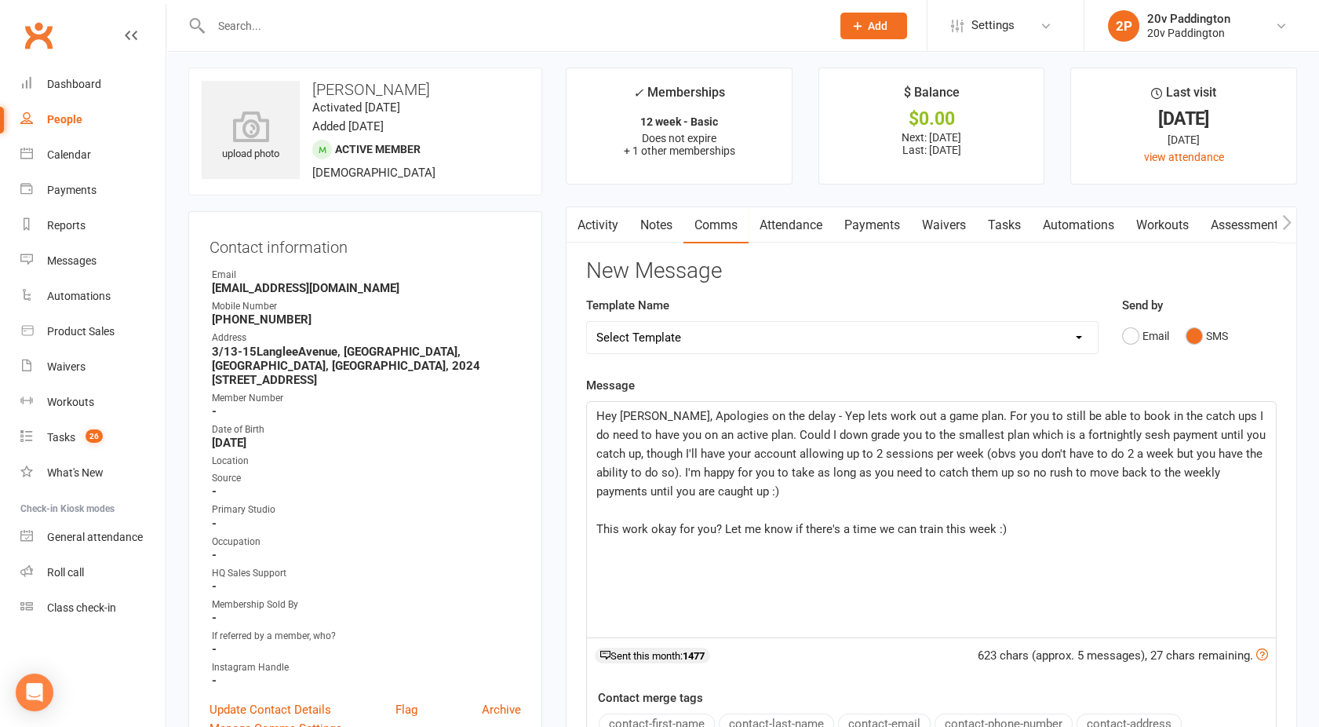
scroll to position [6, 0]
click at [1018, 534] on p "This work okay for you? Let me know if there's a time we can train this week :)" at bounding box center [931, 528] width 670 height 19
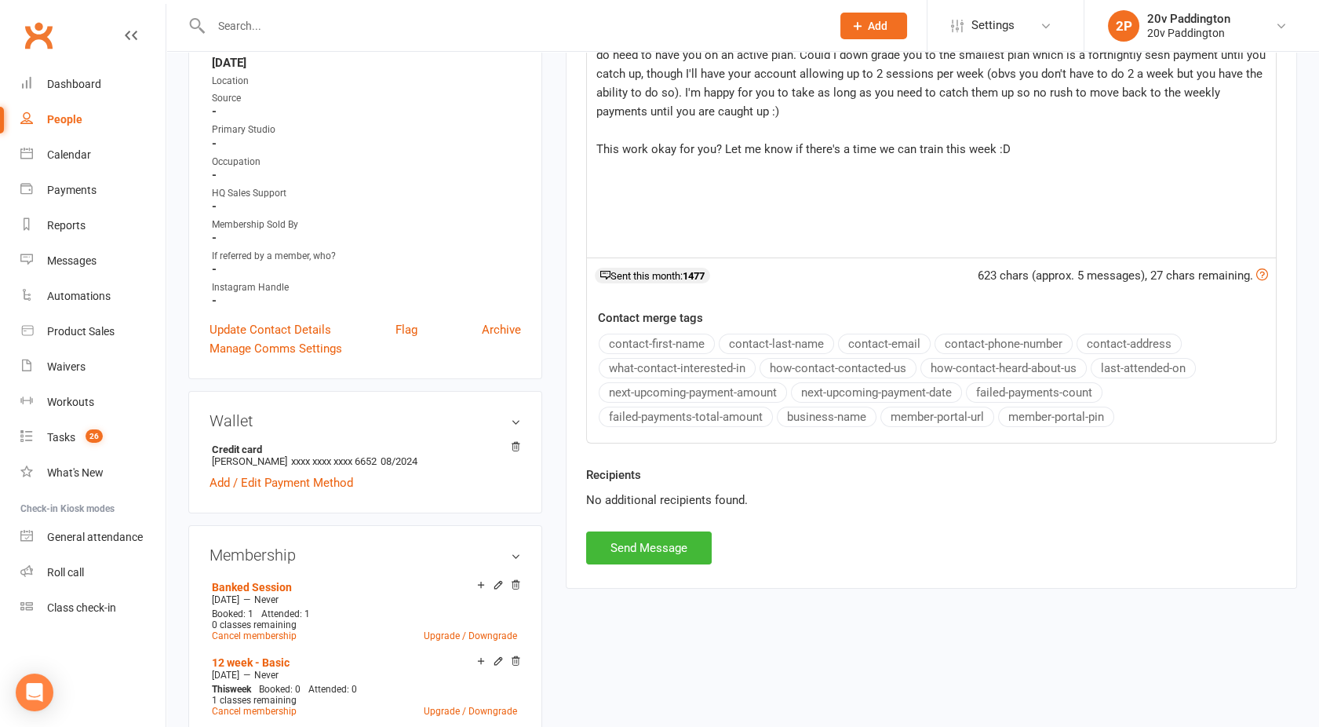
scroll to position [387, 0]
click at [647, 539] on button "Send Message" at bounding box center [649, 546] width 126 height 33
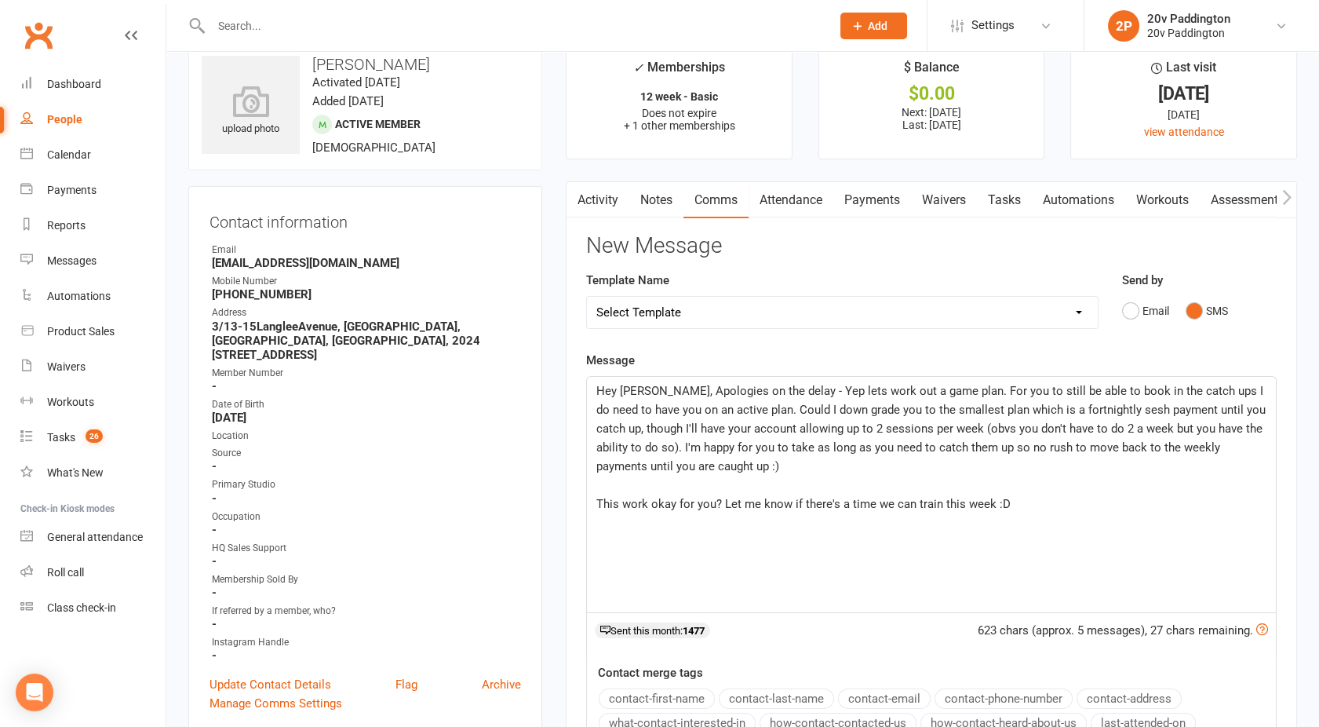
scroll to position [0, 0]
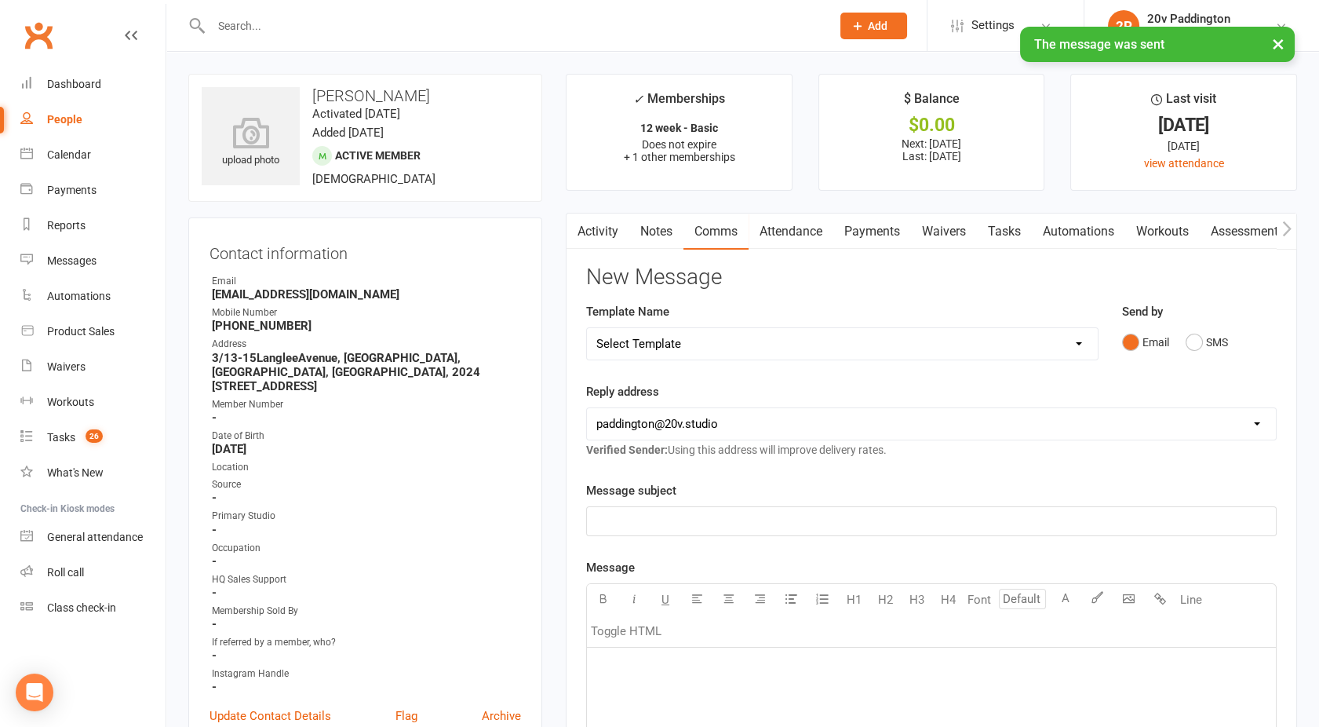
click at [593, 231] on link "Activity" at bounding box center [597, 231] width 63 height 36
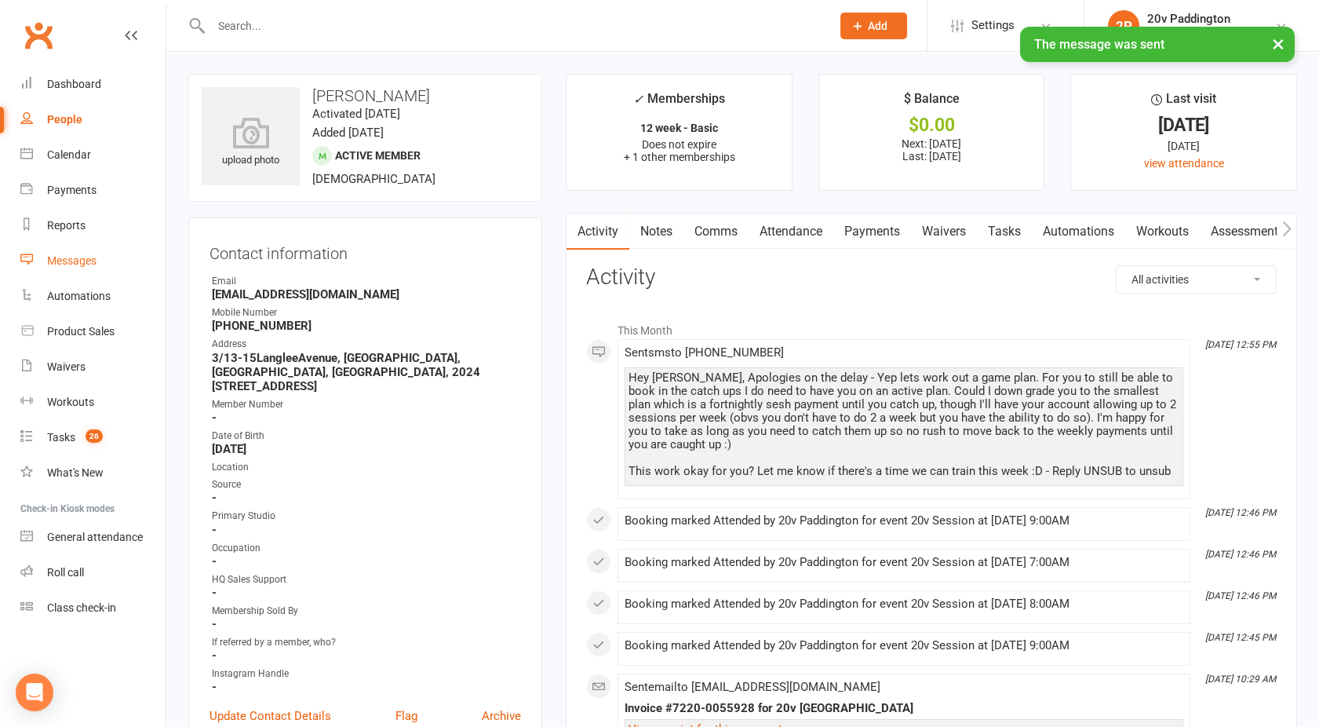
click at [82, 258] on div "Messages" at bounding box center [71, 260] width 49 height 13
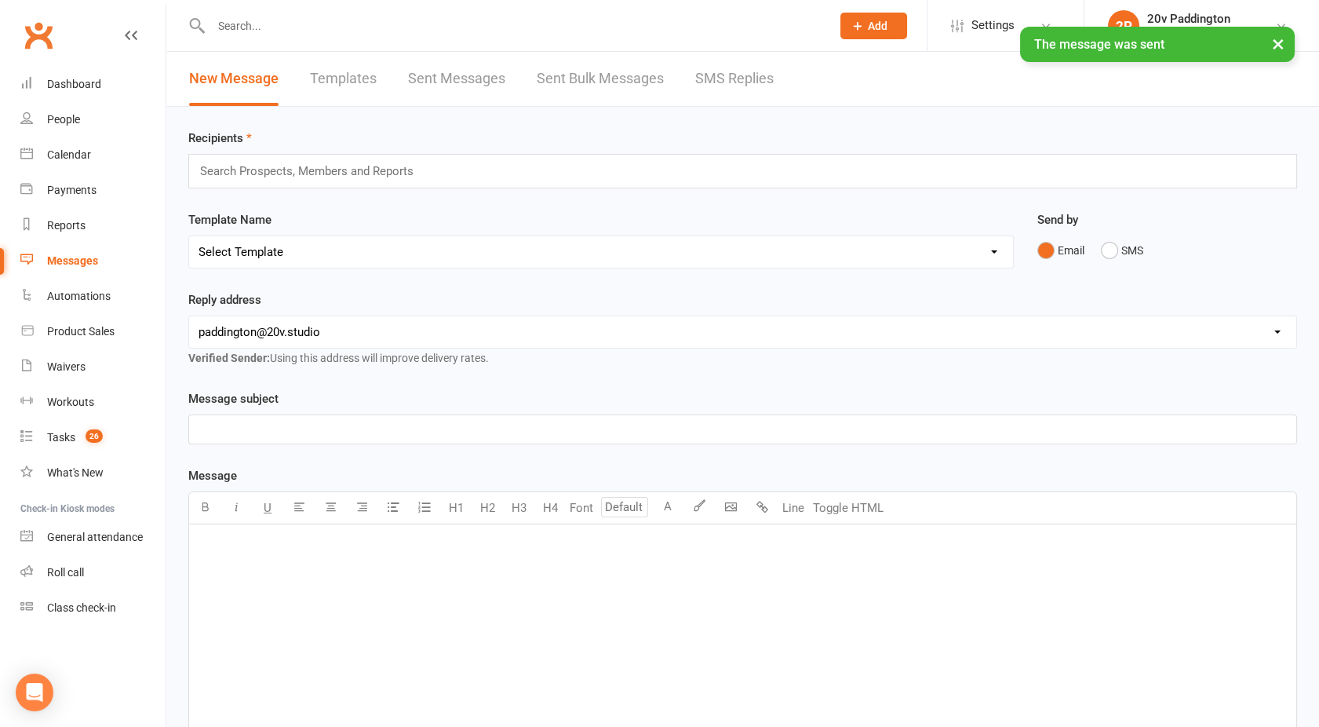
click at [699, 27] on div "× The message was sent" at bounding box center [649, 27] width 1299 height 0
click at [722, 82] on link "SMS Replies" at bounding box center [734, 79] width 78 height 54
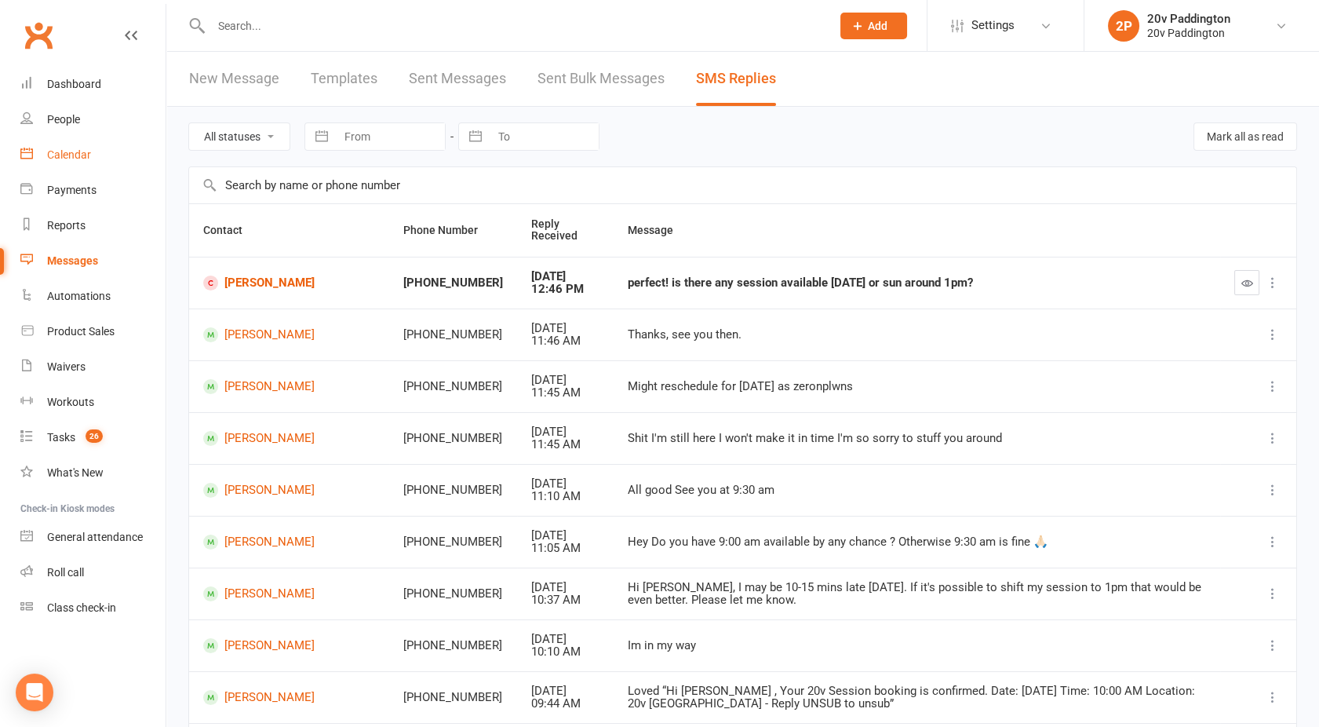
click at [80, 154] on div "Calendar" at bounding box center [69, 154] width 44 height 13
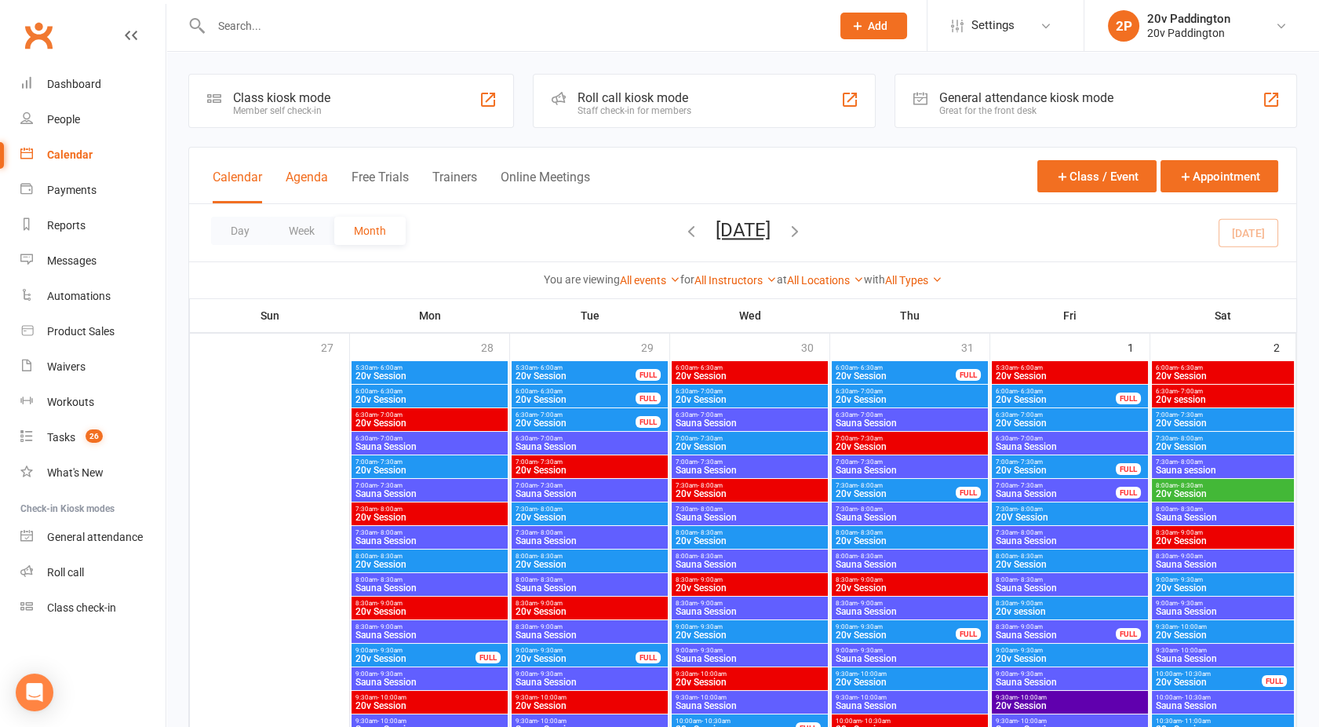
click at [302, 180] on button "Agenda" at bounding box center [307, 186] width 42 height 34
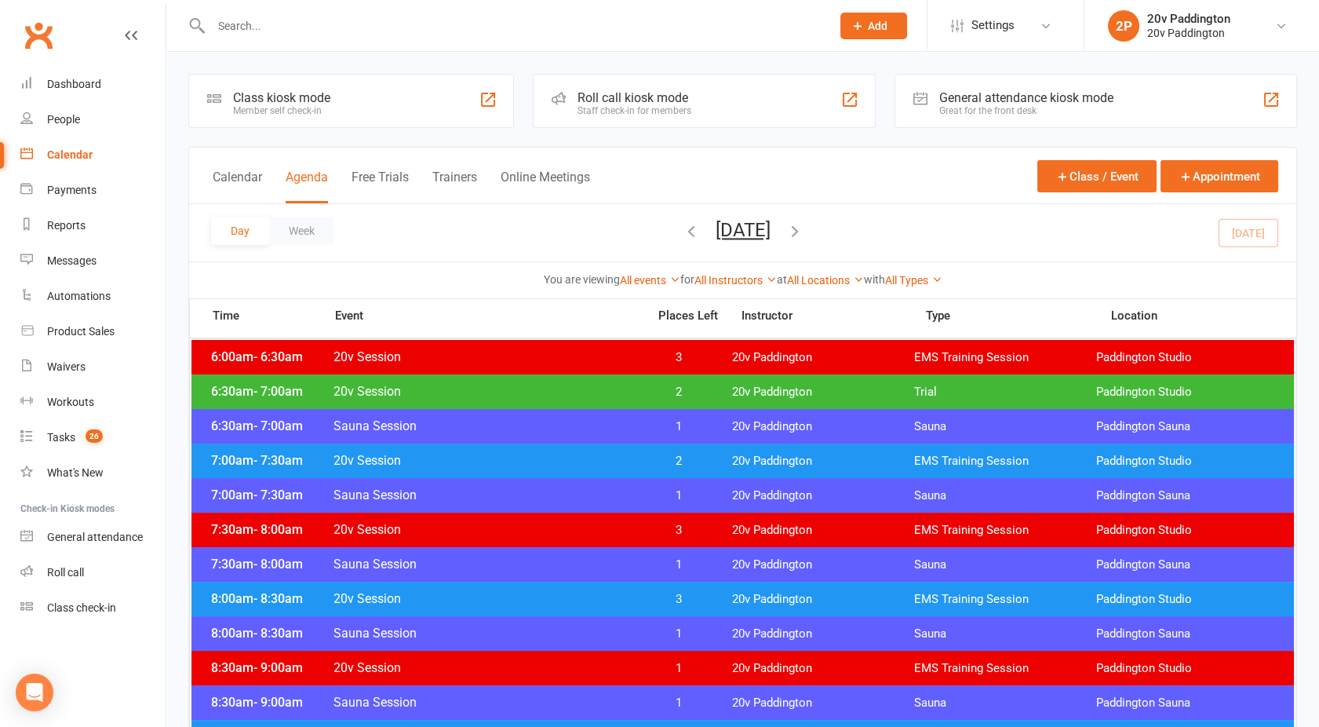
click at [723, 226] on button "[DATE]" at bounding box center [743, 230] width 55 height 22
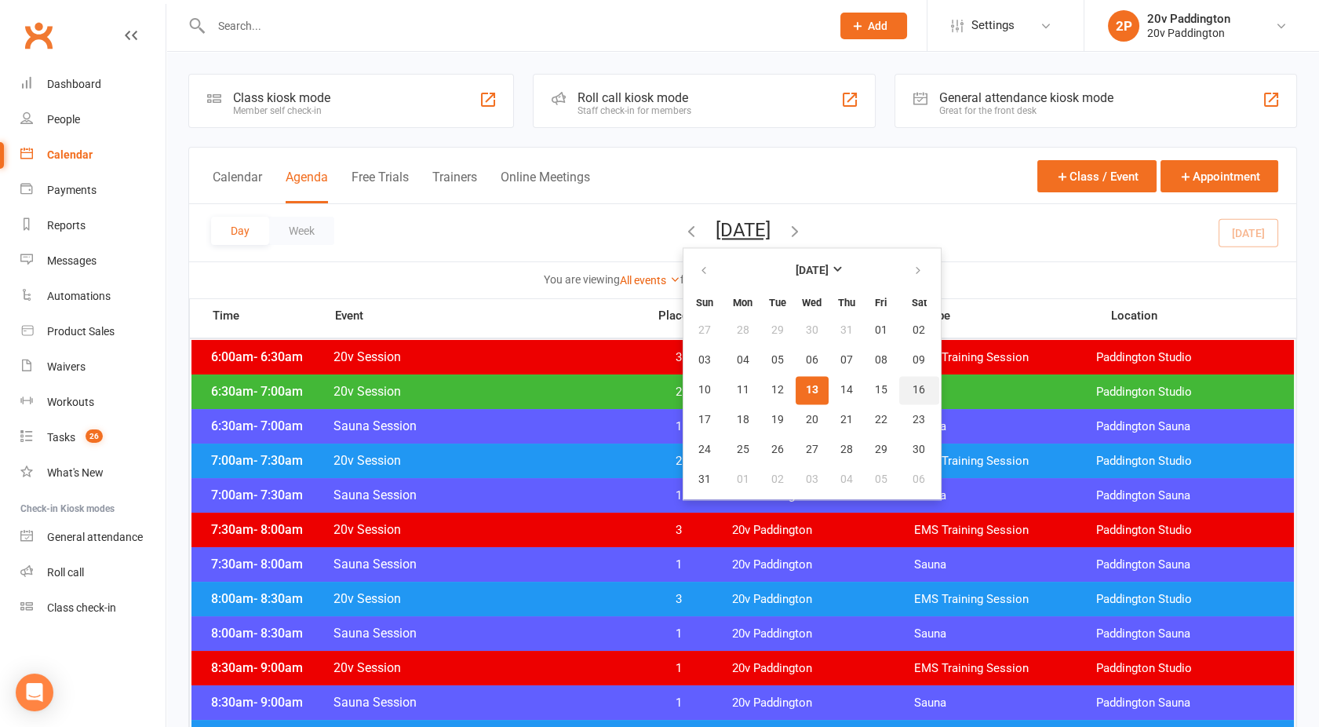
click at [912, 388] on span "16" at bounding box center [918, 390] width 13 height 13
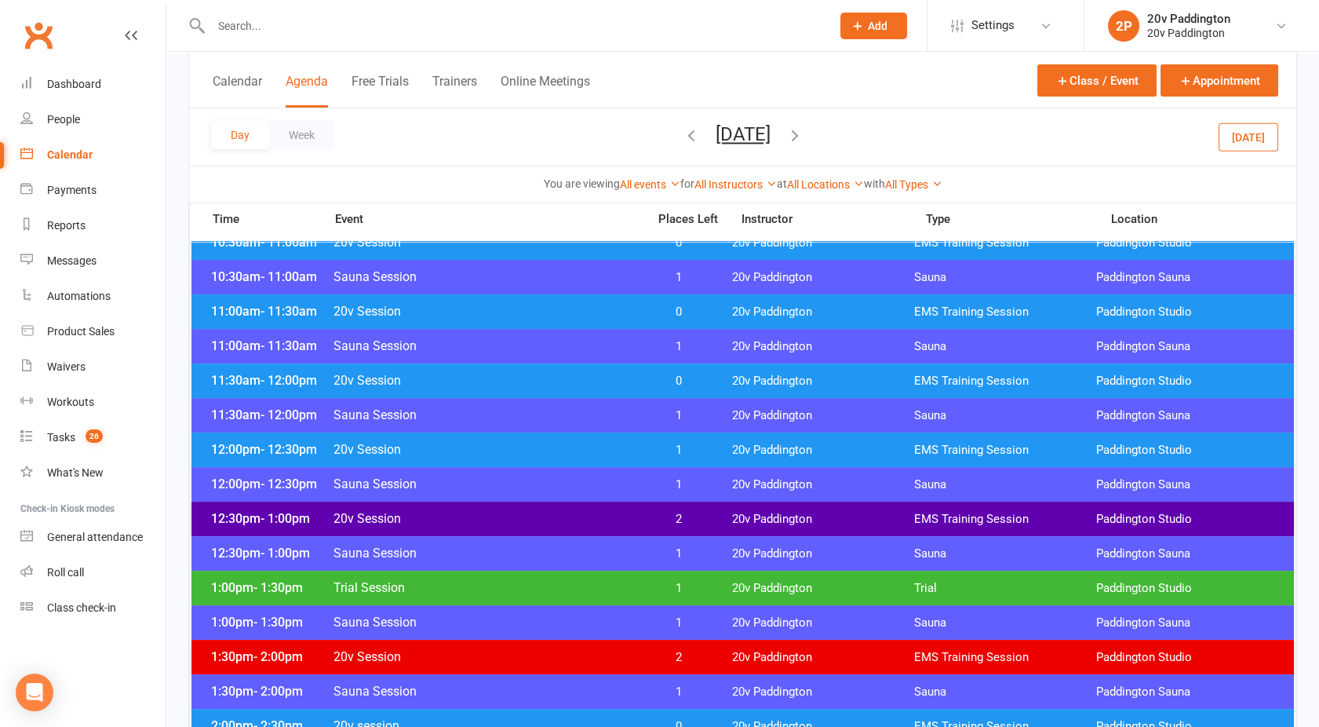
scroll to position [634, 0]
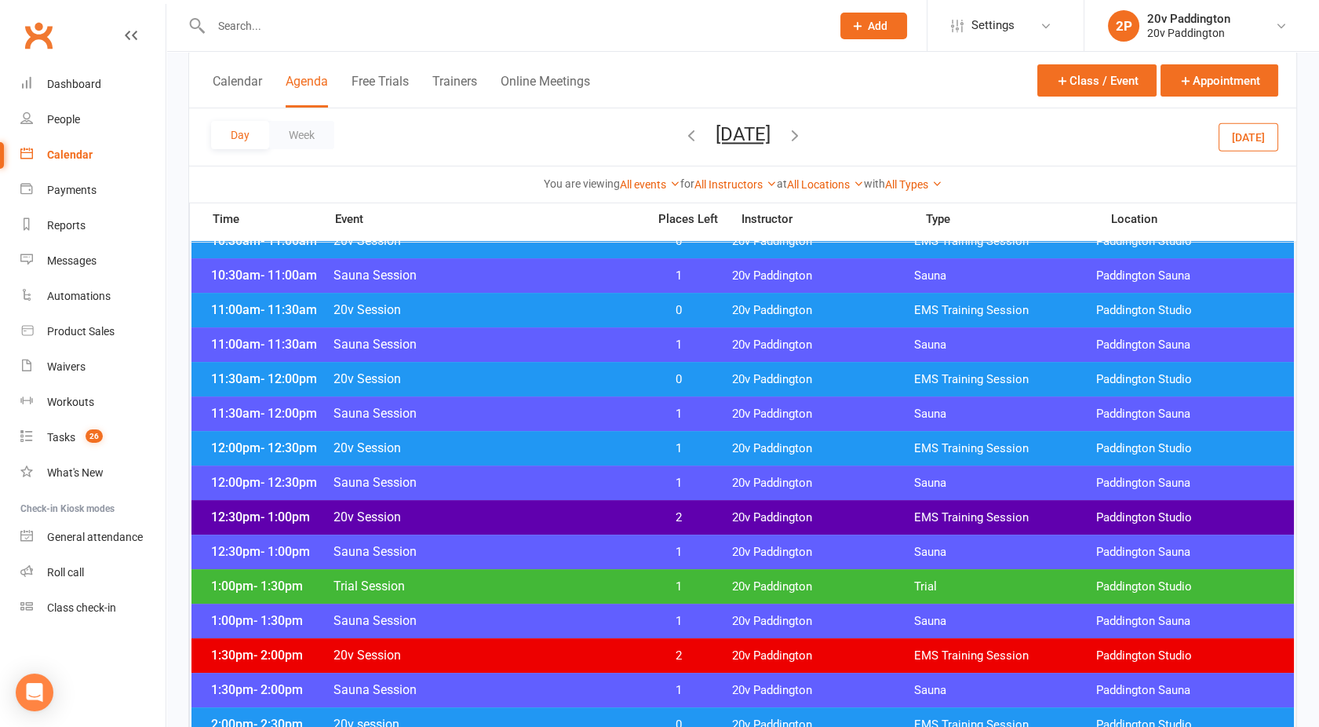
click at [636, 512] on span "20v Session" at bounding box center [485, 516] width 305 height 15
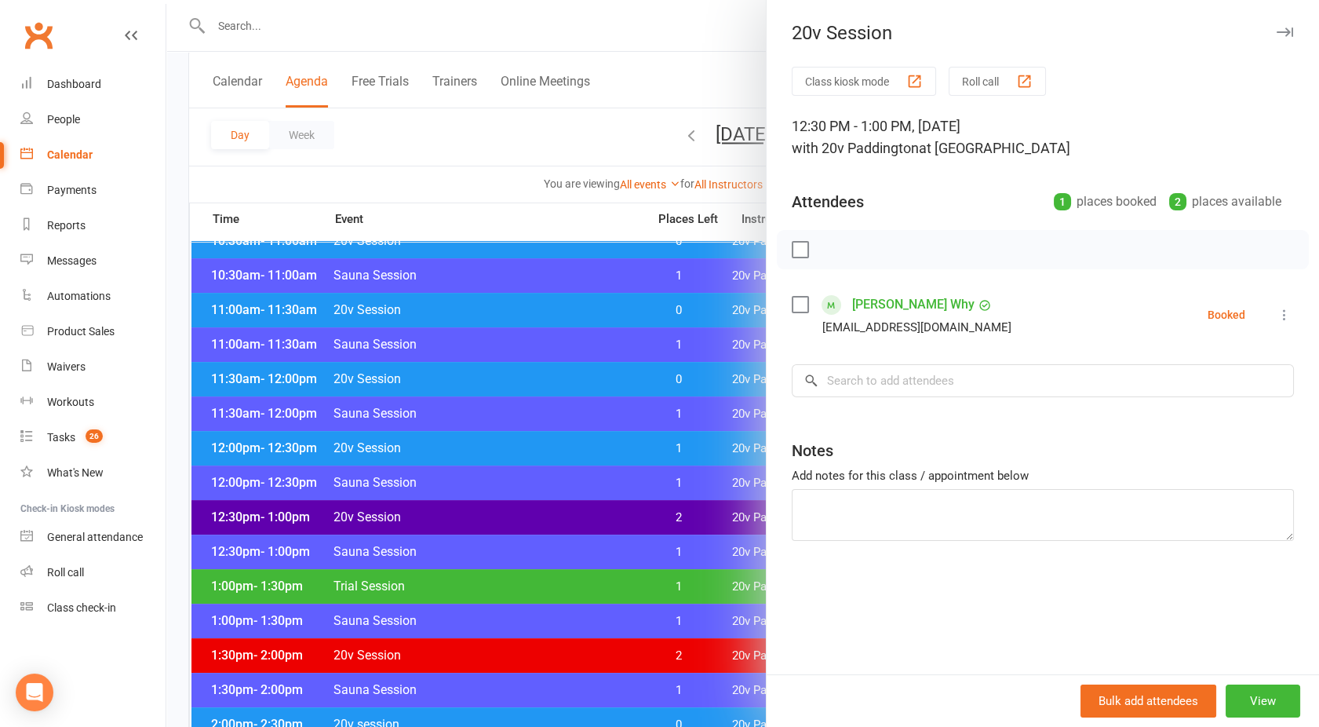
click at [636, 512] on div at bounding box center [742, 363] width 1153 height 727
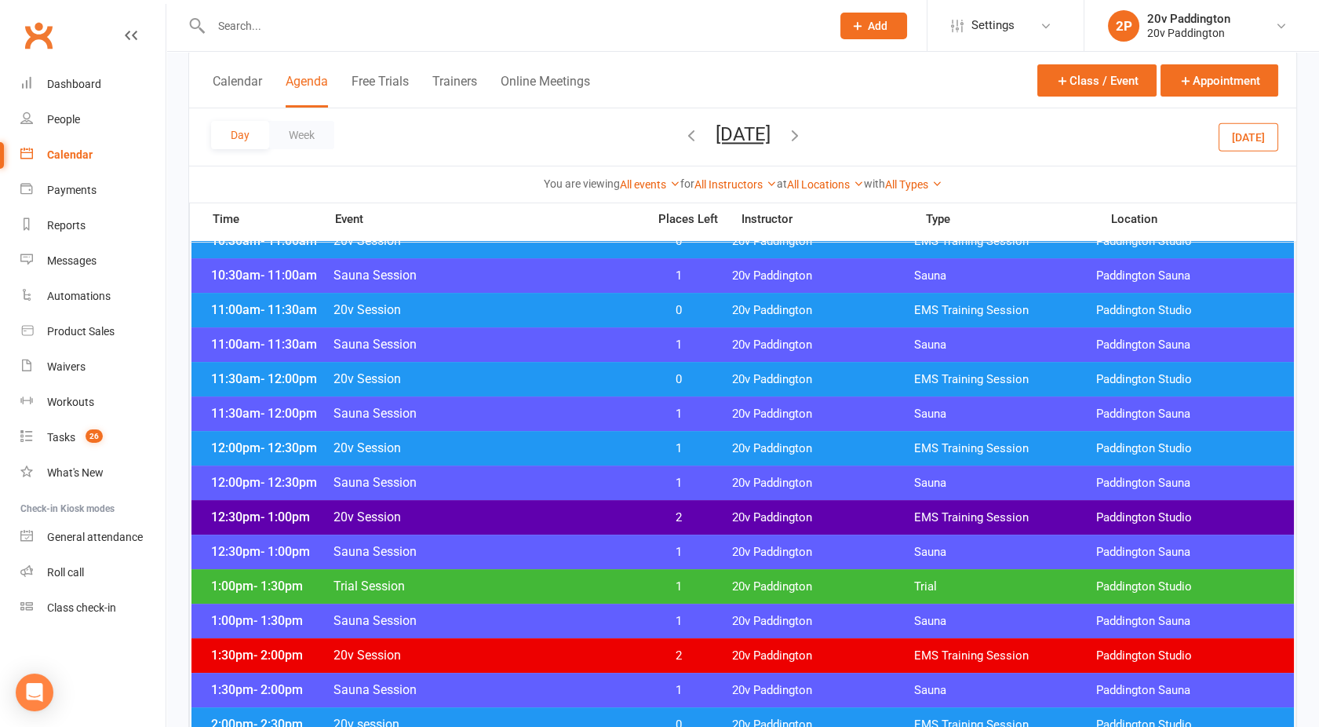
click at [617, 586] on span "Trial Session" at bounding box center [485, 585] width 305 height 15
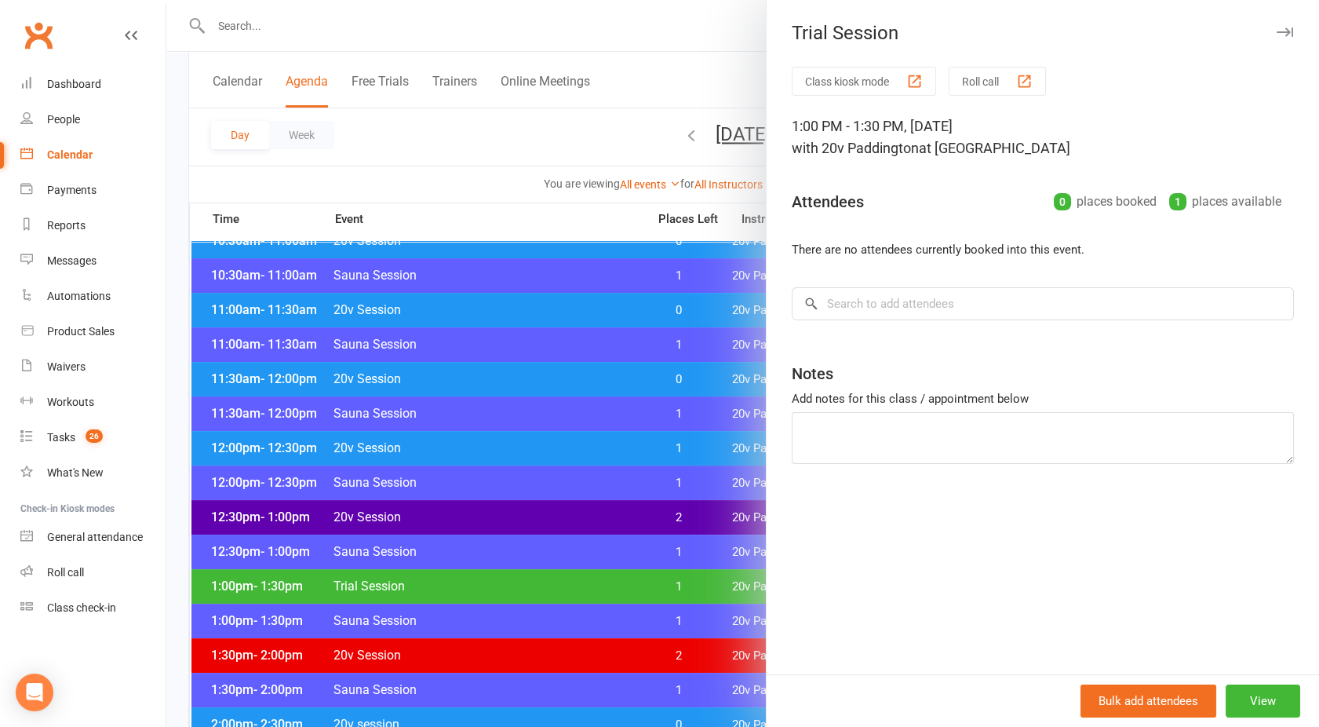
click at [617, 586] on div at bounding box center [742, 363] width 1153 height 727
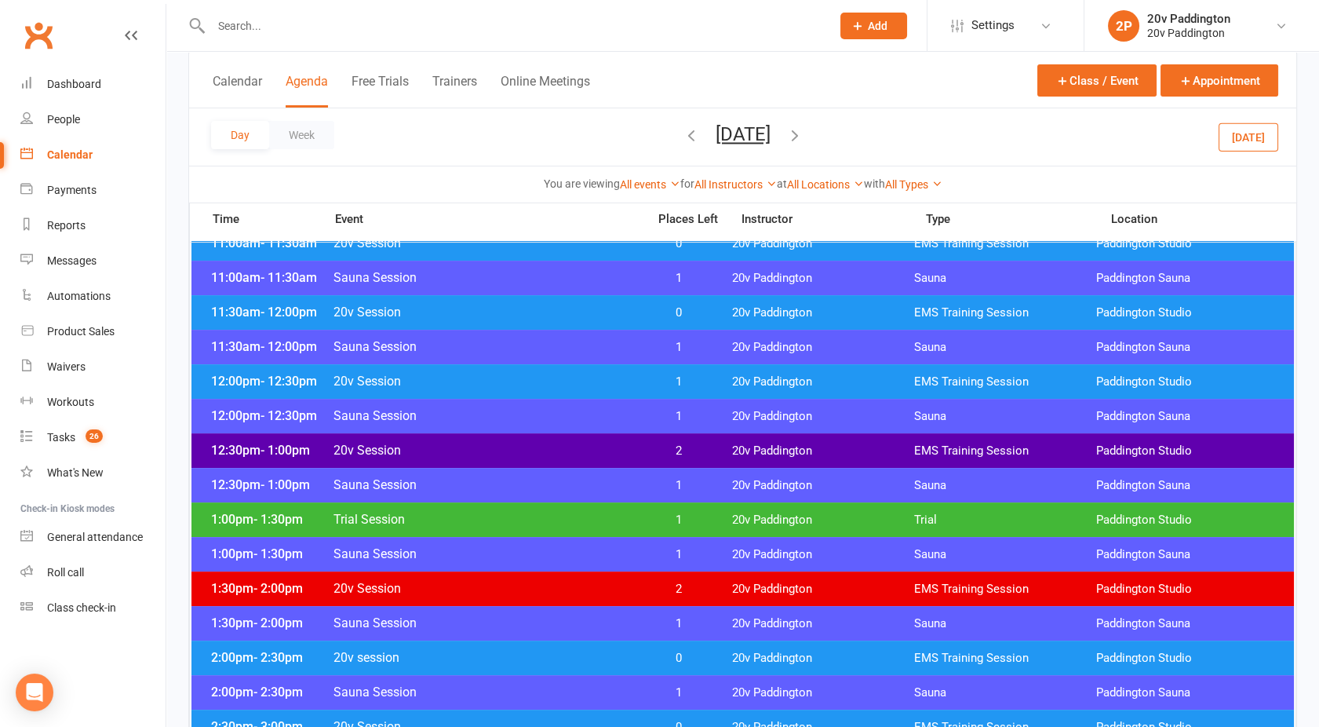
scroll to position [718, 0]
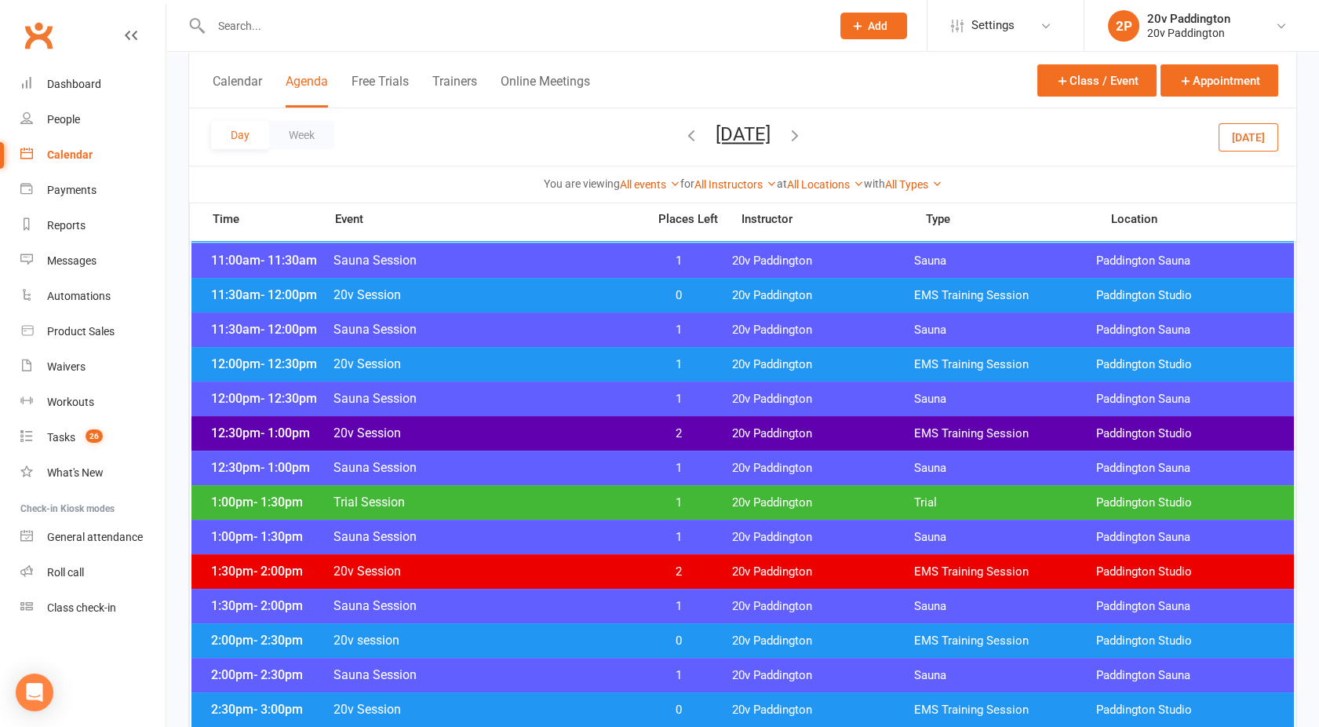
click at [519, 361] on span "20v Session" at bounding box center [485, 363] width 305 height 15
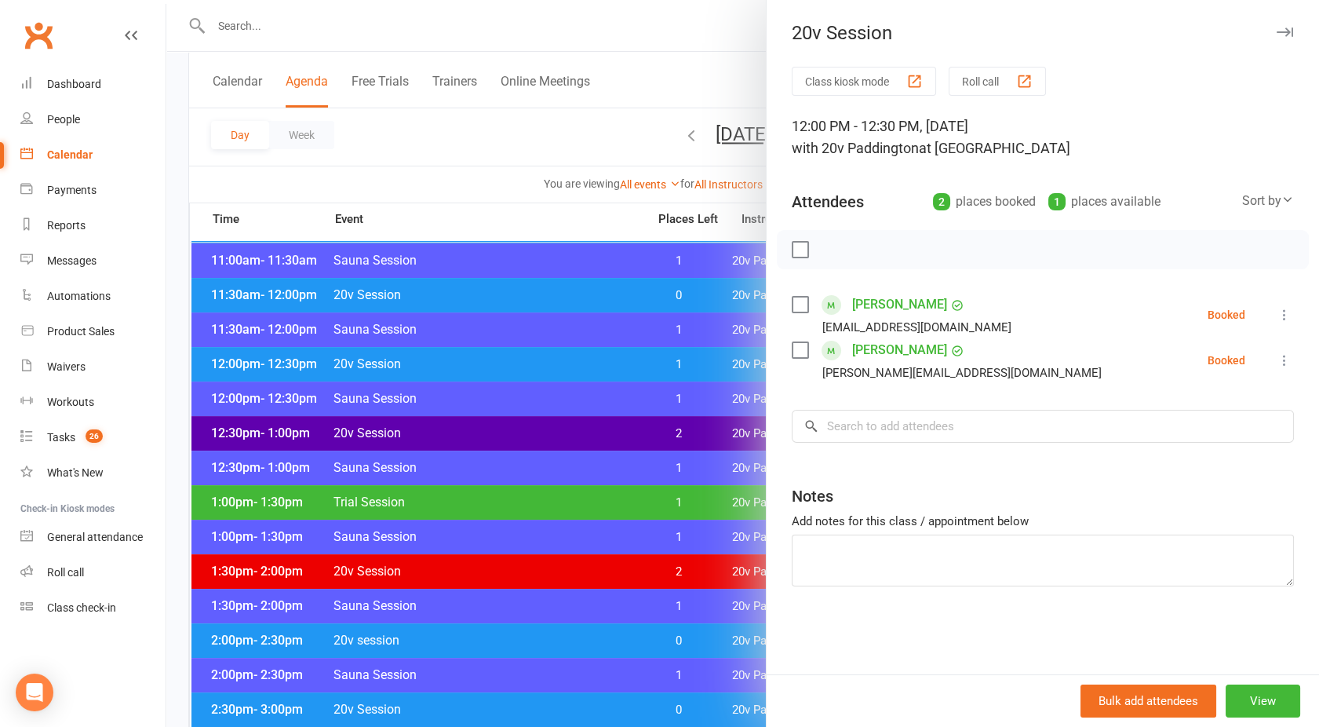
click at [519, 361] on div at bounding box center [742, 363] width 1153 height 727
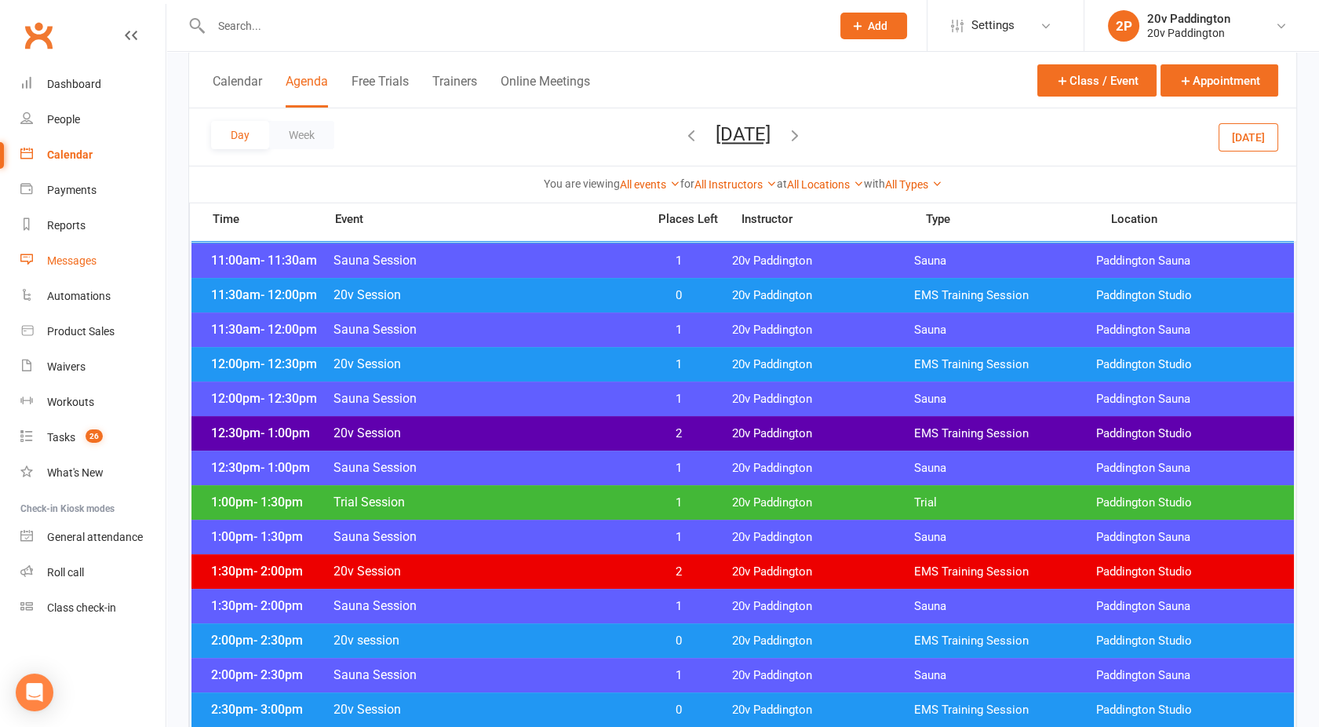
click at [68, 266] on div "Messages" at bounding box center [71, 260] width 49 height 13
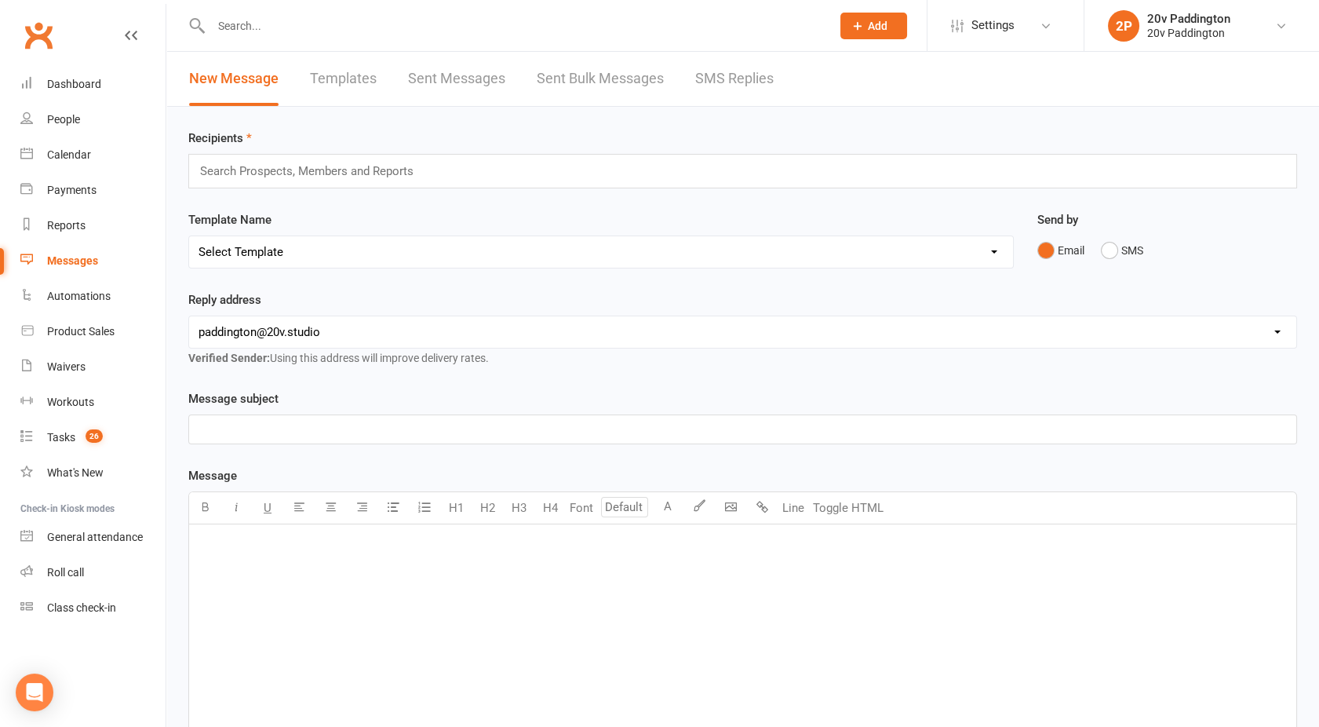
click at [731, 91] on link "SMS Replies" at bounding box center [734, 79] width 78 height 54
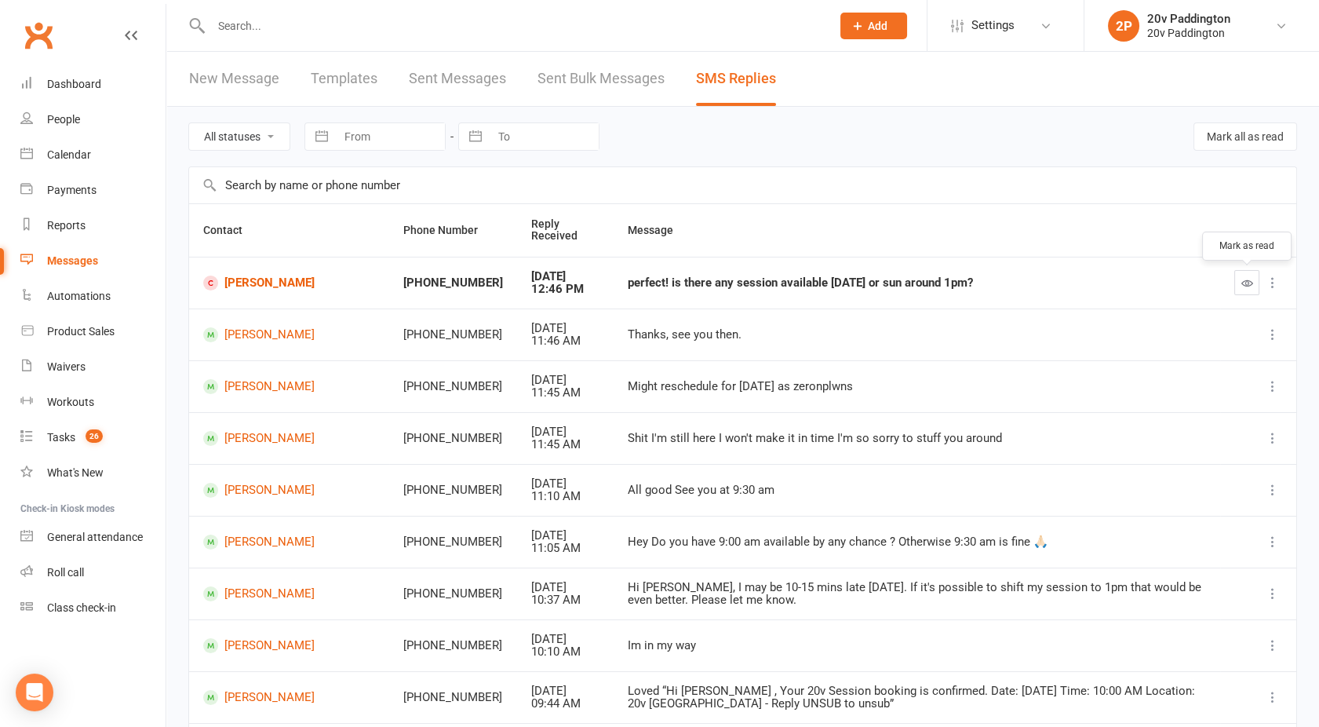
click at [1242, 282] on icon "button" at bounding box center [1247, 283] width 12 height 12
click at [253, 279] on ui-view "Prospect Member Non-attending contact Class / event Appointment Task Membership…" at bounding box center [659, 436] width 1319 height 865
click at [242, 5] on div at bounding box center [504, 25] width 632 height 51
click at [247, 31] on input "text" at bounding box center [513, 26] width 614 height 22
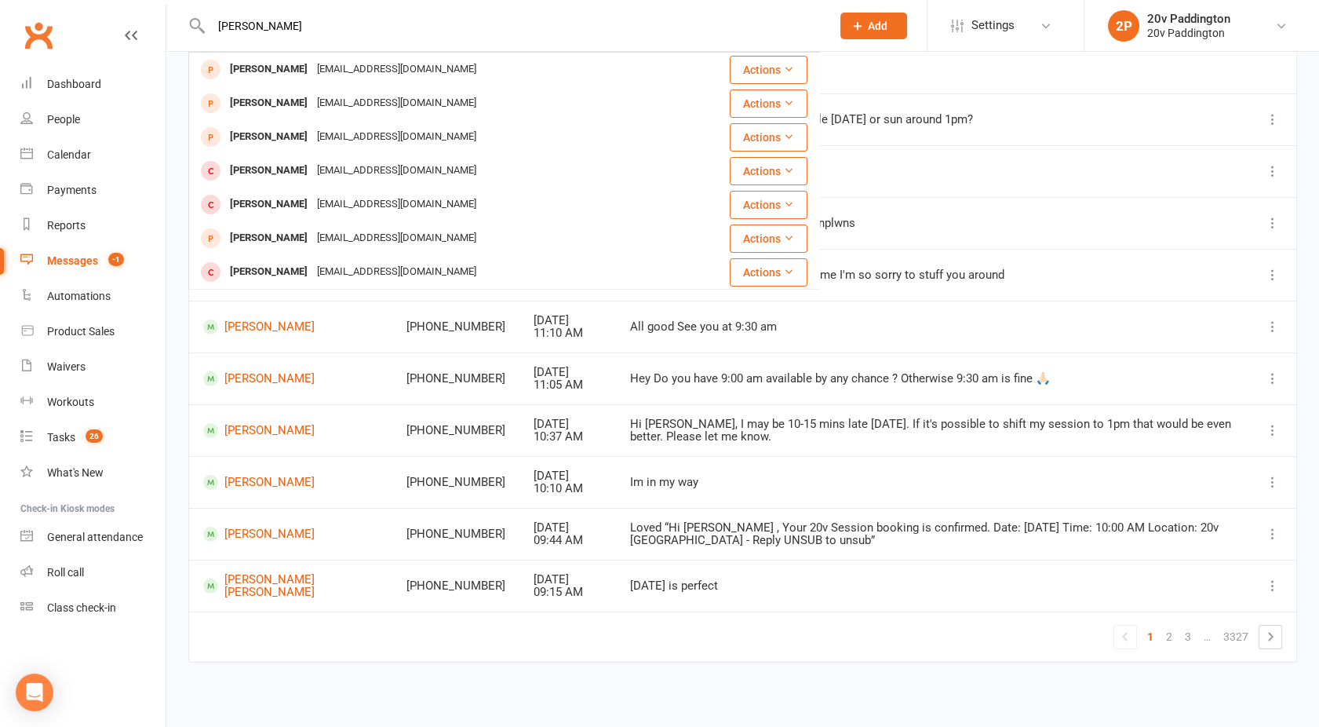
scroll to position [24, 0]
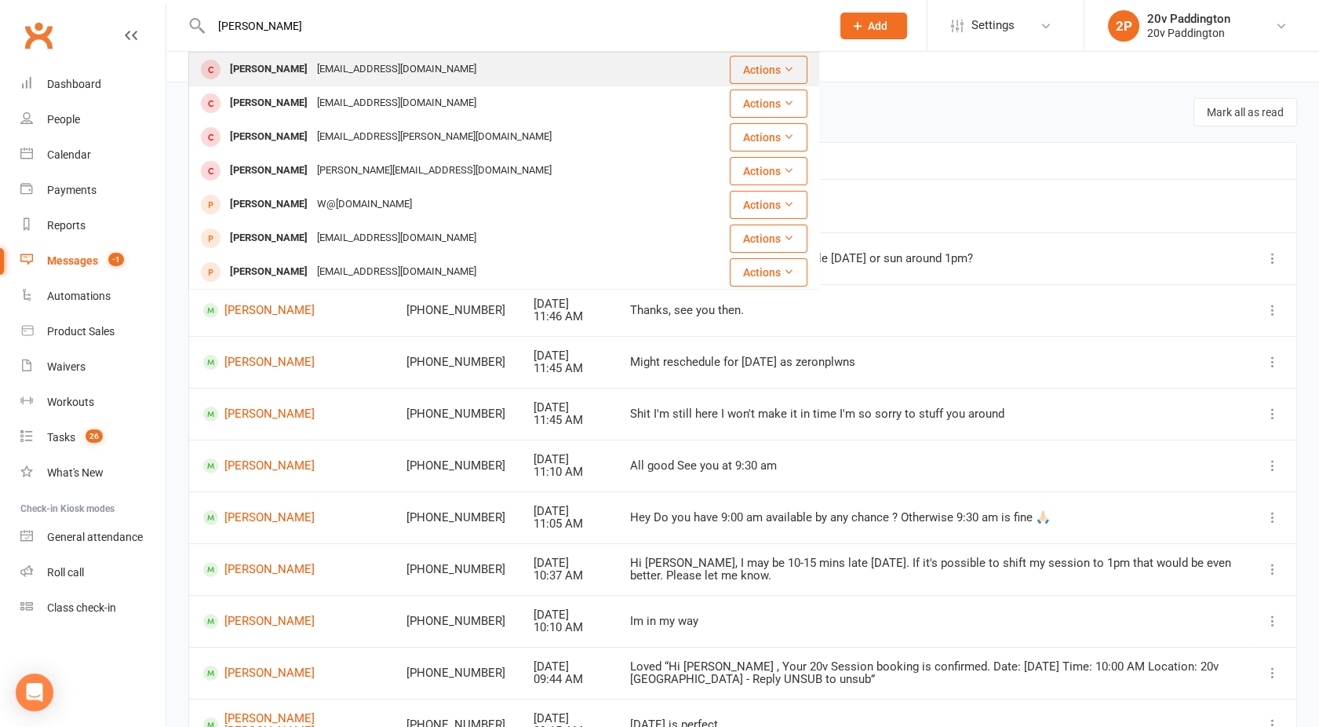
type input "[PERSON_NAME]"
click at [312, 75] on div "[EMAIL_ADDRESS][DOMAIN_NAME]" at bounding box center [396, 69] width 169 height 23
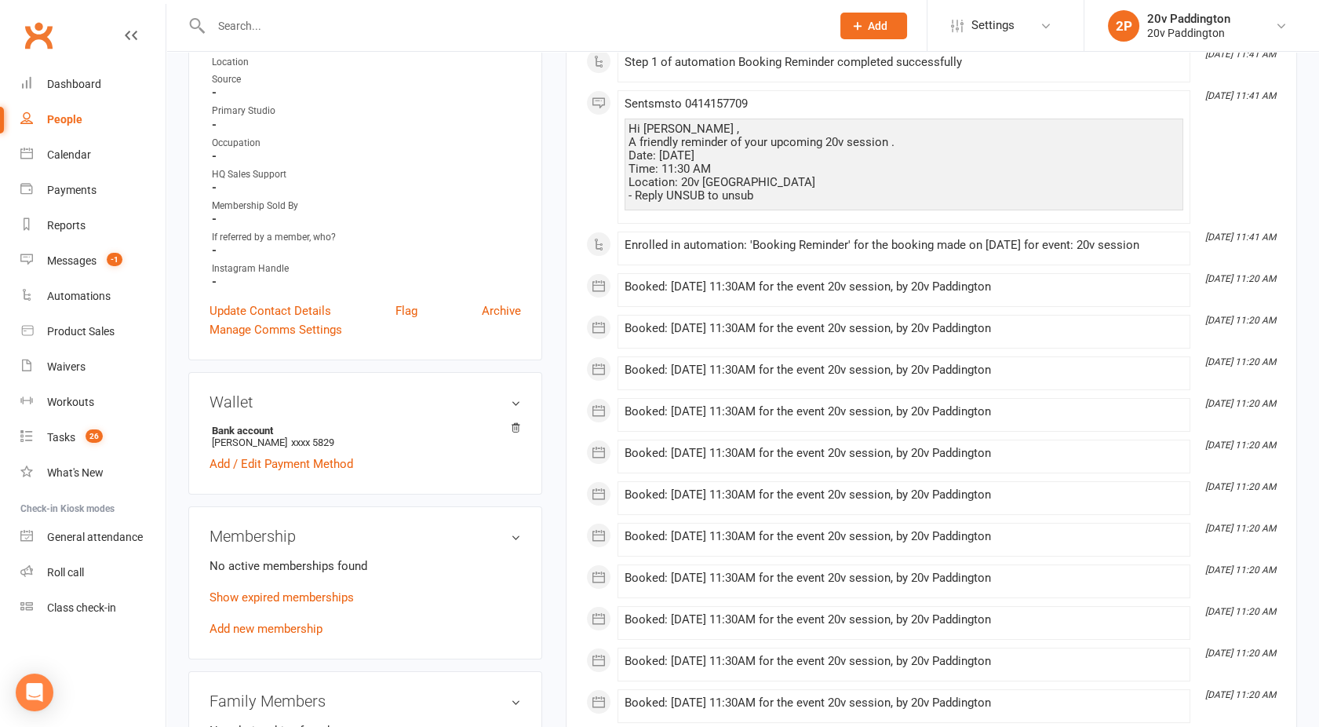
scroll to position [374, 0]
click at [289, 593] on link "Show expired memberships" at bounding box center [281, 596] width 144 height 14
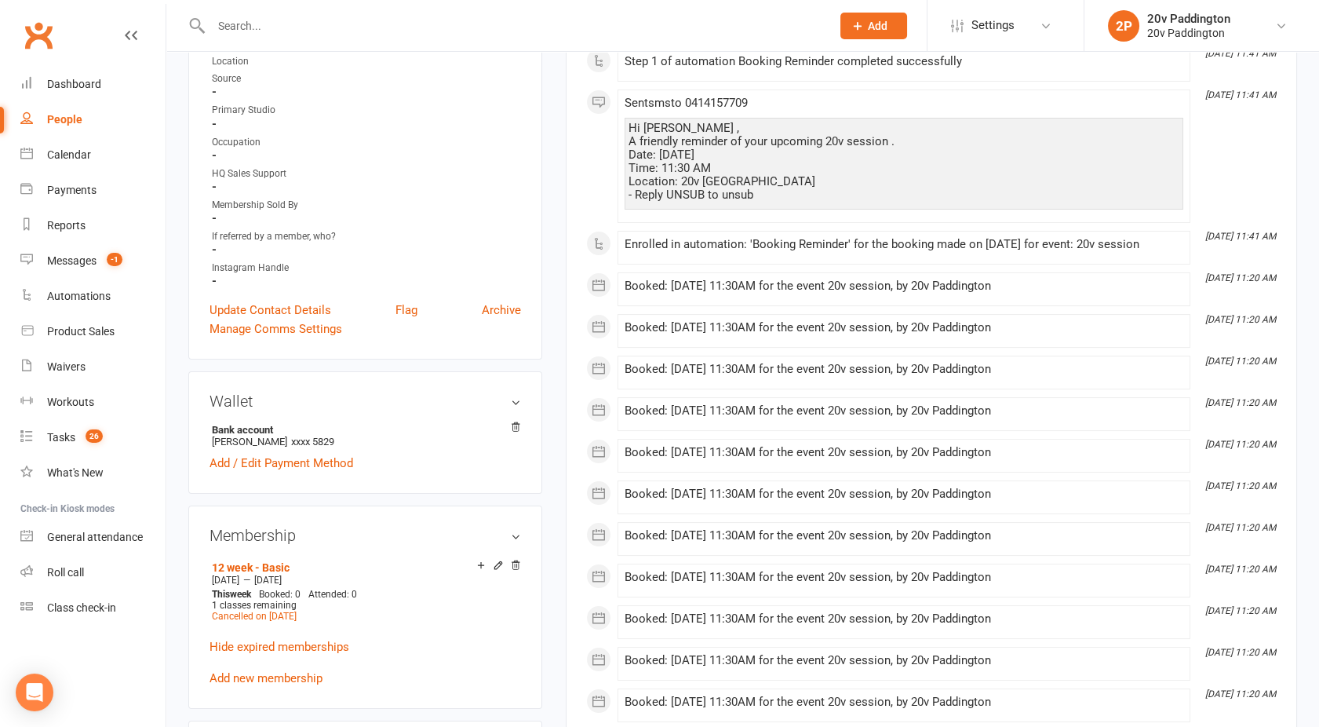
scroll to position [0, 0]
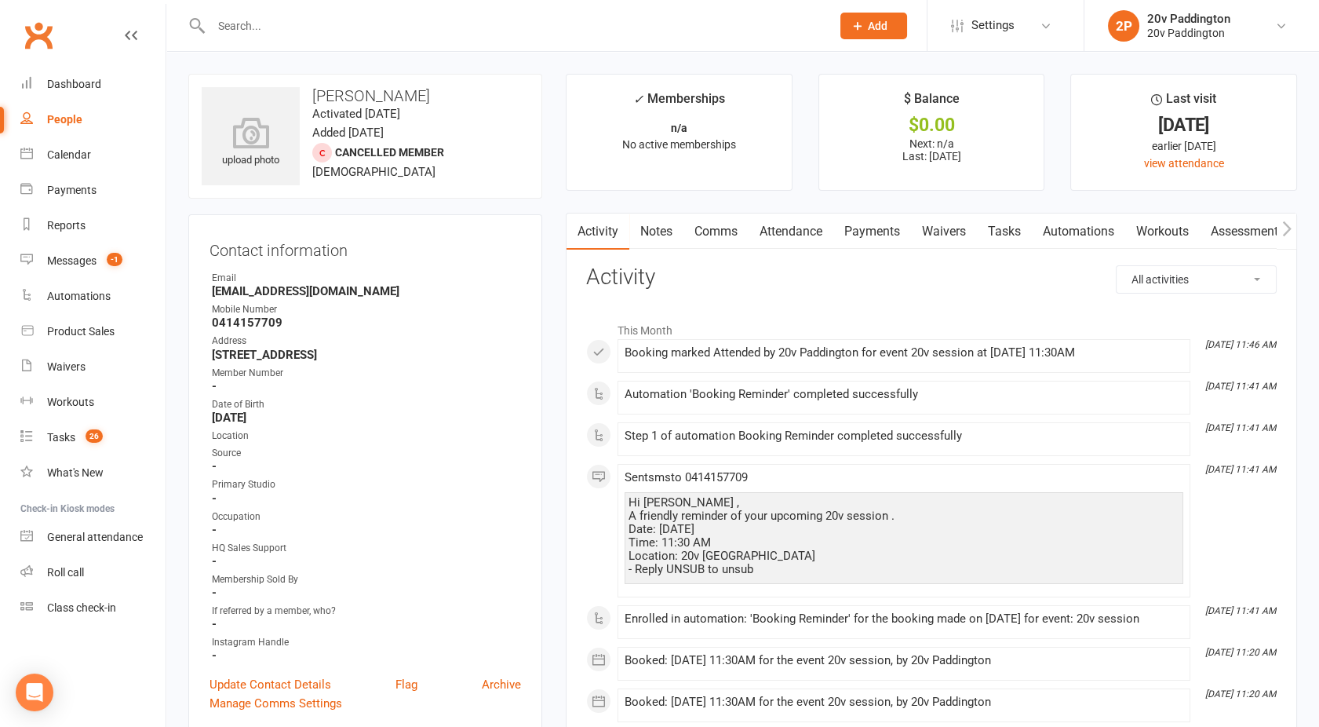
click at [880, 238] on link "Payments" at bounding box center [872, 231] width 78 height 36
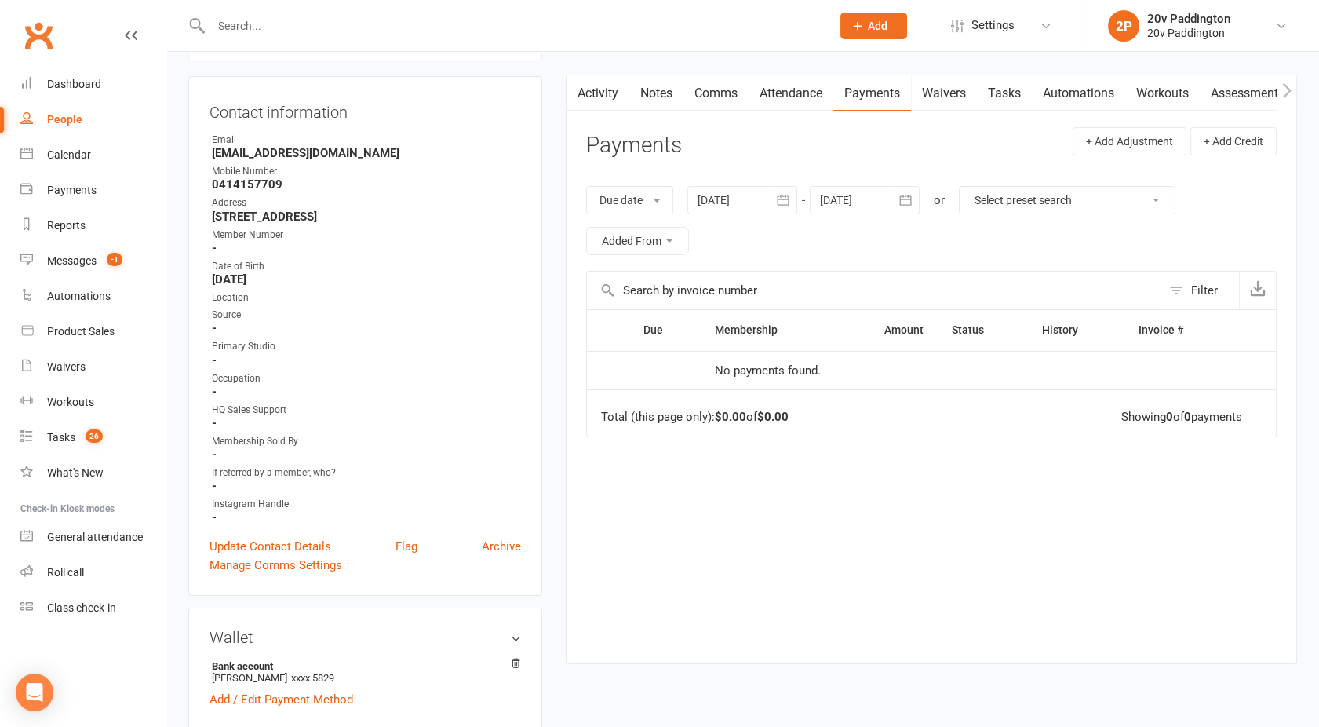
scroll to position [136, 0]
click at [749, 195] on div at bounding box center [742, 202] width 110 height 28
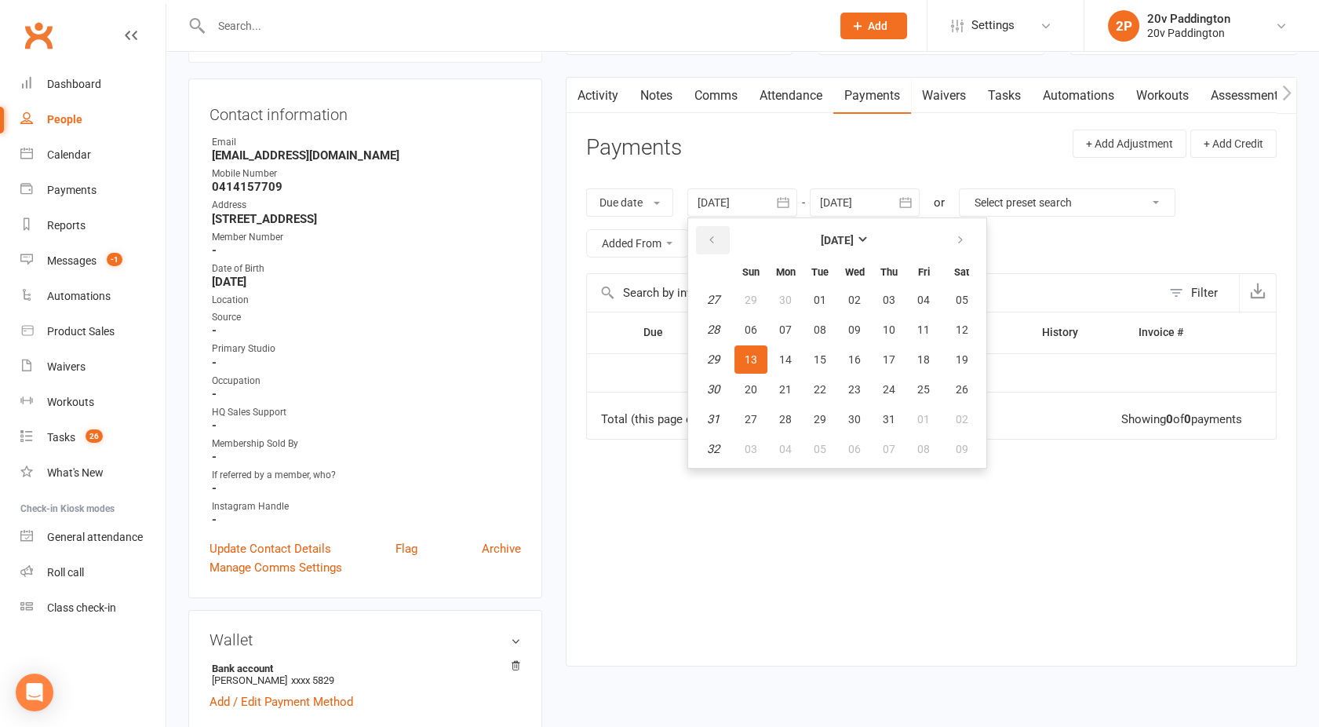
click at [713, 243] on icon "button" at bounding box center [711, 240] width 11 height 13
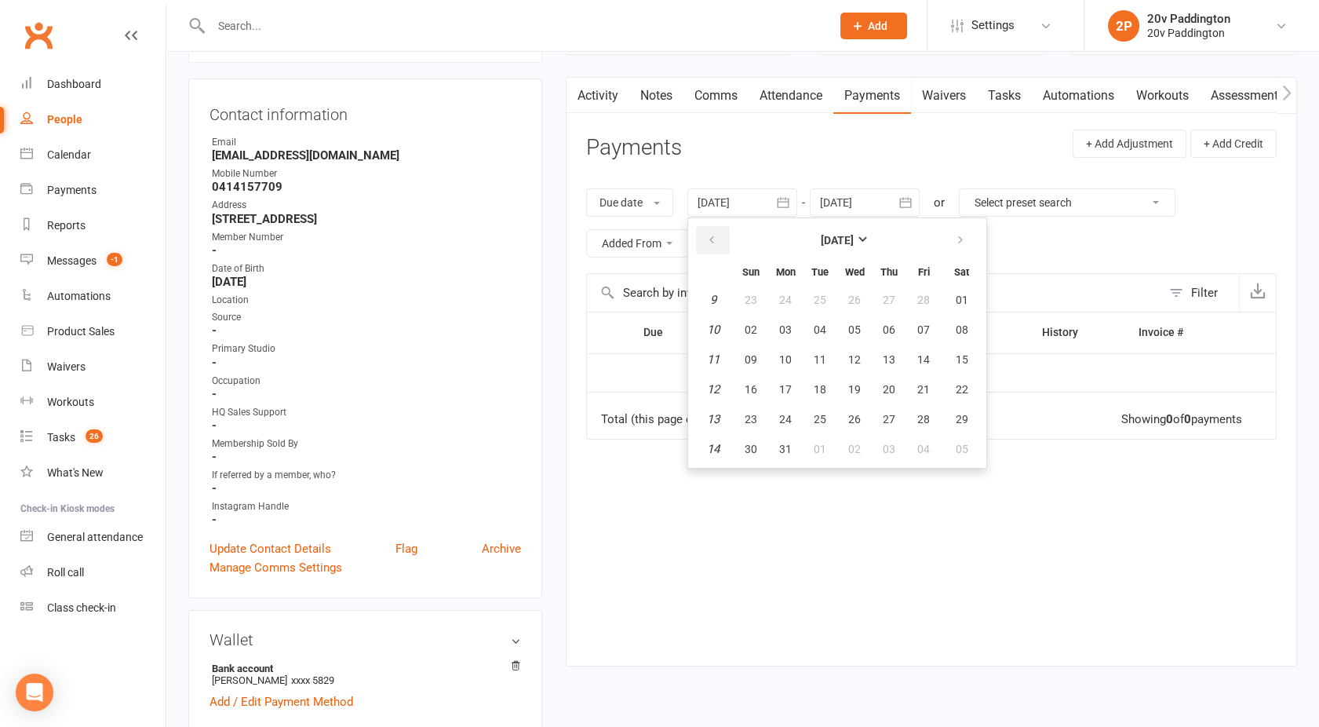
click at [713, 243] on icon "button" at bounding box center [711, 240] width 11 height 13
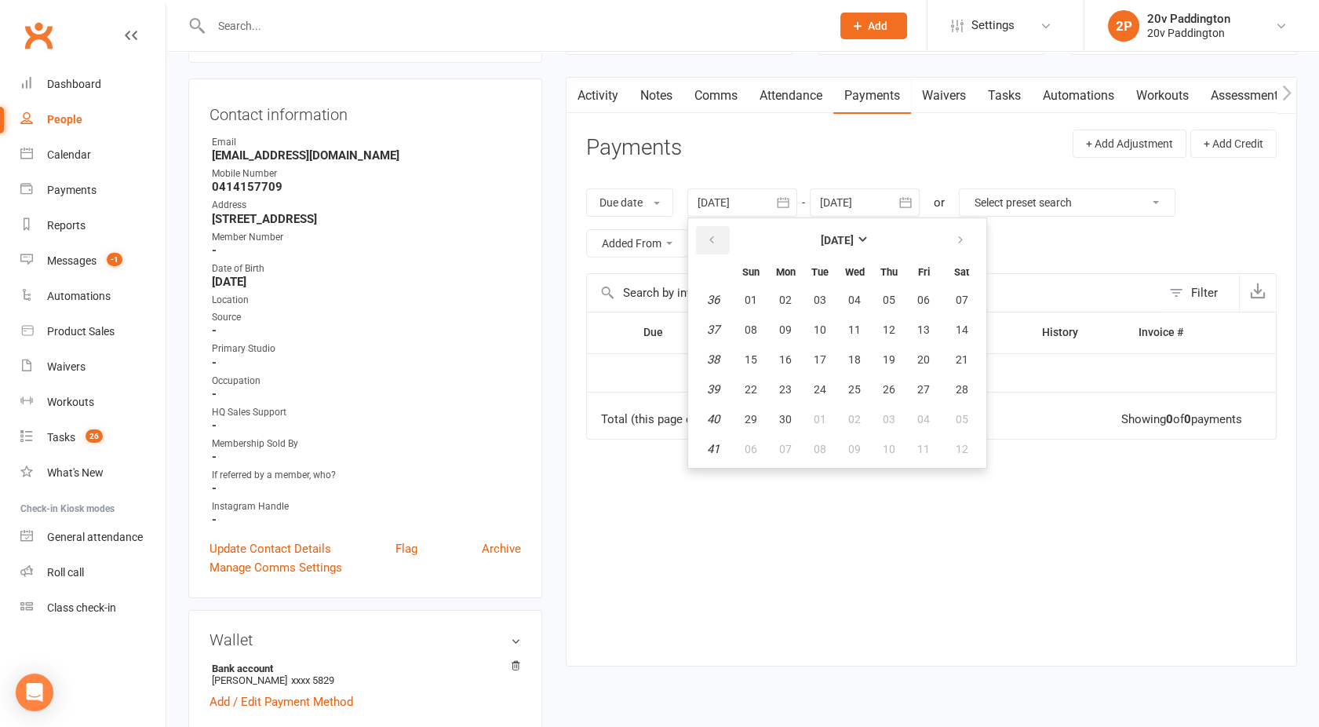
click at [713, 243] on icon "button" at bounding box center [711, 240] width 11 height 13
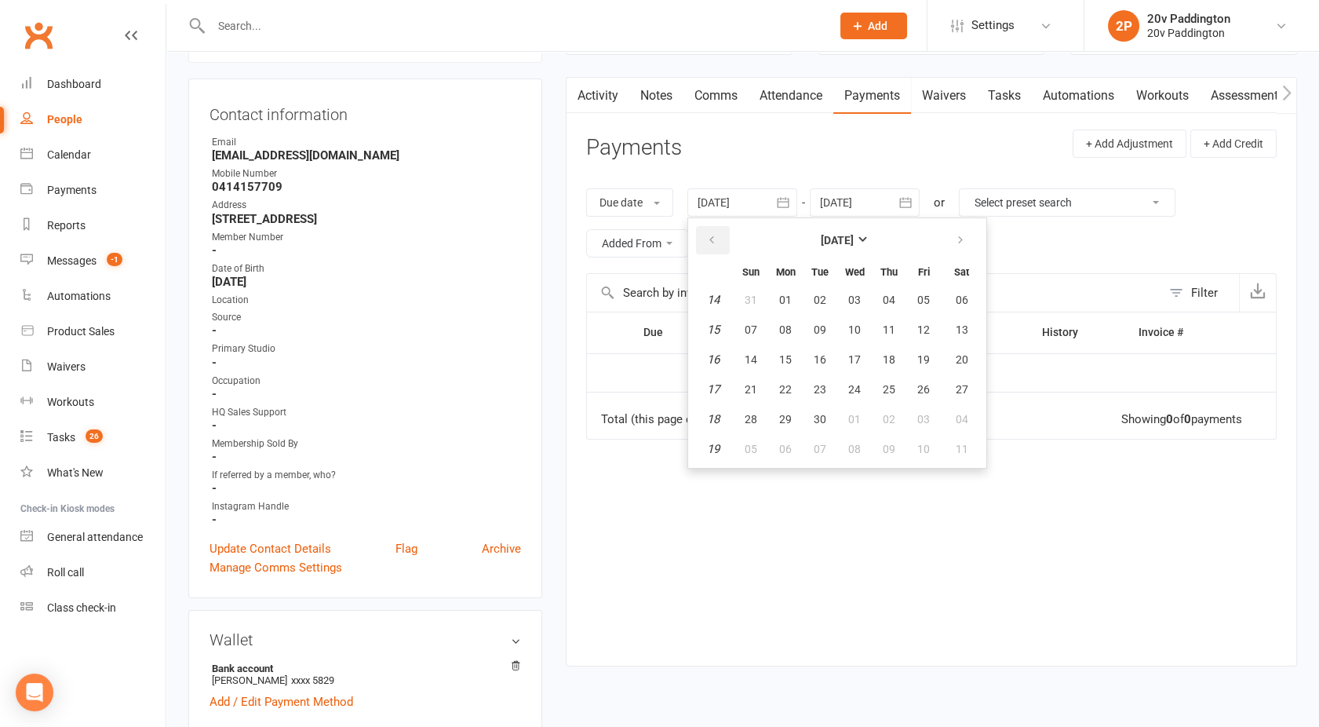
click at [713, 243] on icon "button" at bounding box center [711, 240] width 11 height 13
click at [756, 346] on button "14" at bounding box center [750, 359] width 33 height 28
type input "[DATE]"
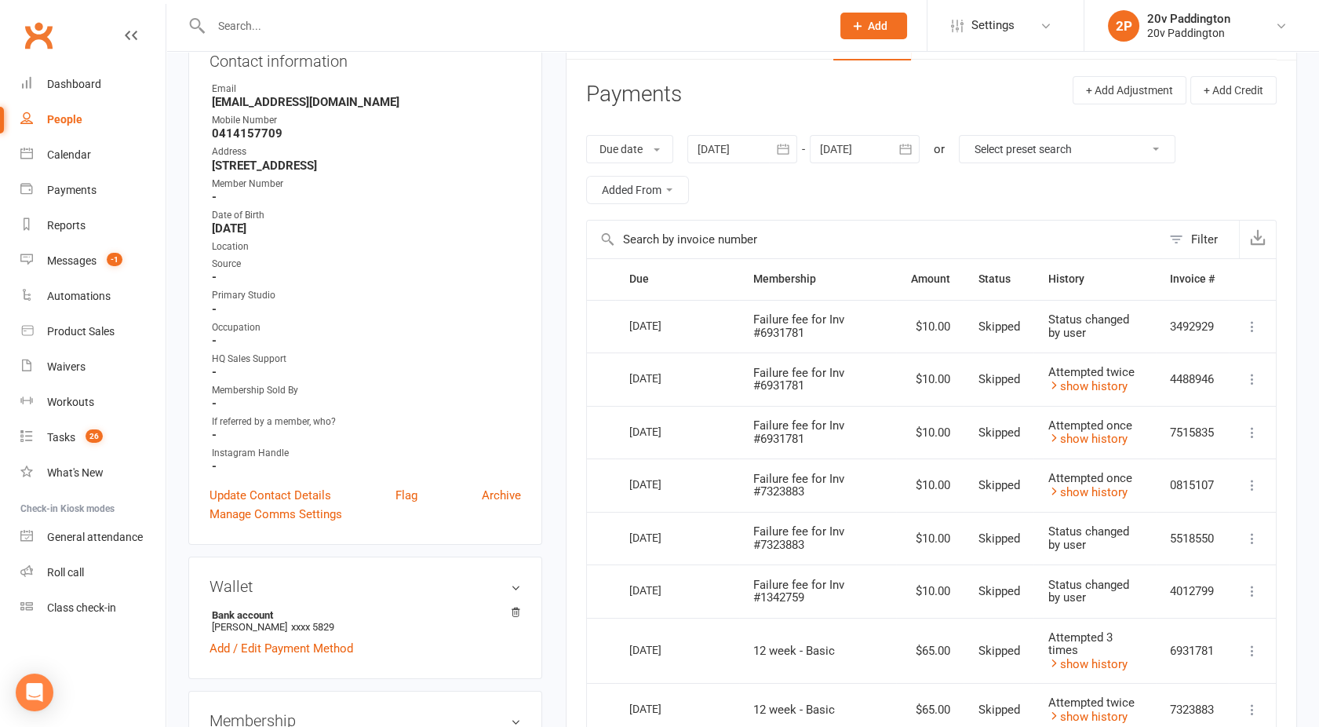
scroll to position [0, 0]
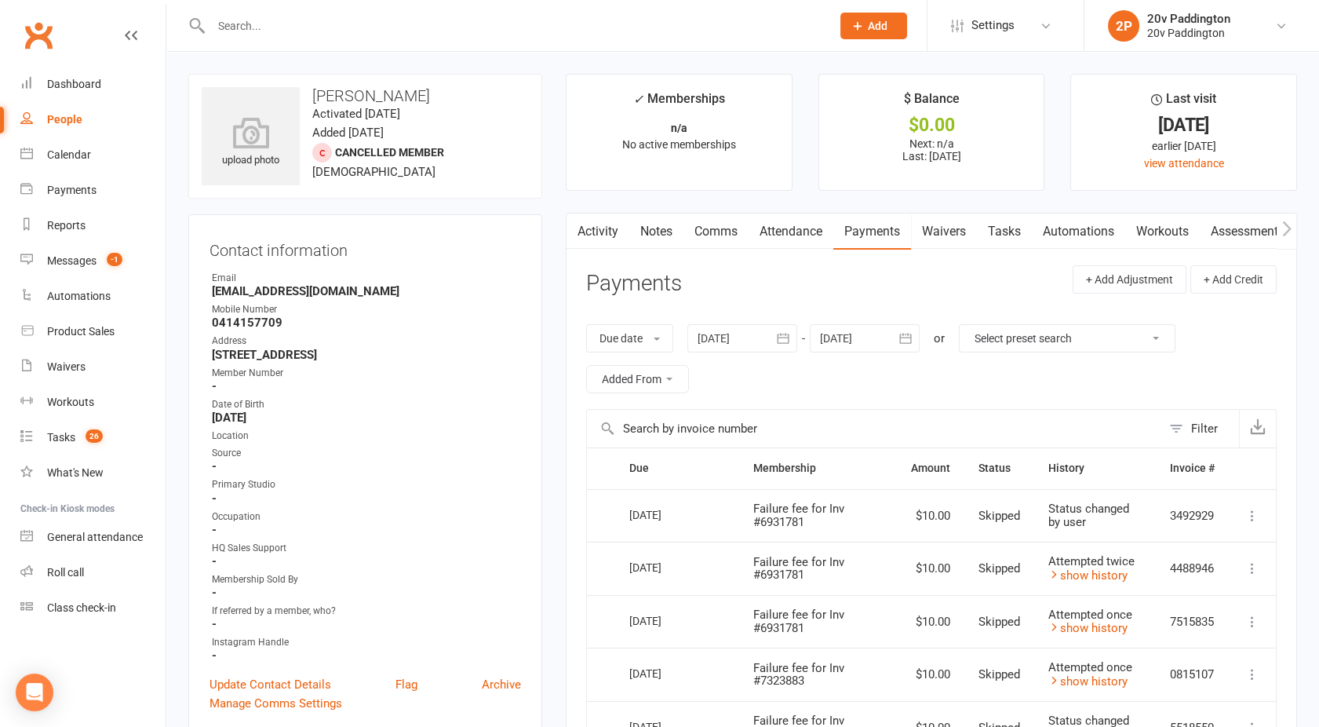
click at [601, 242] on link "Activity" at bounding box center [597, 231] width 63 height 36
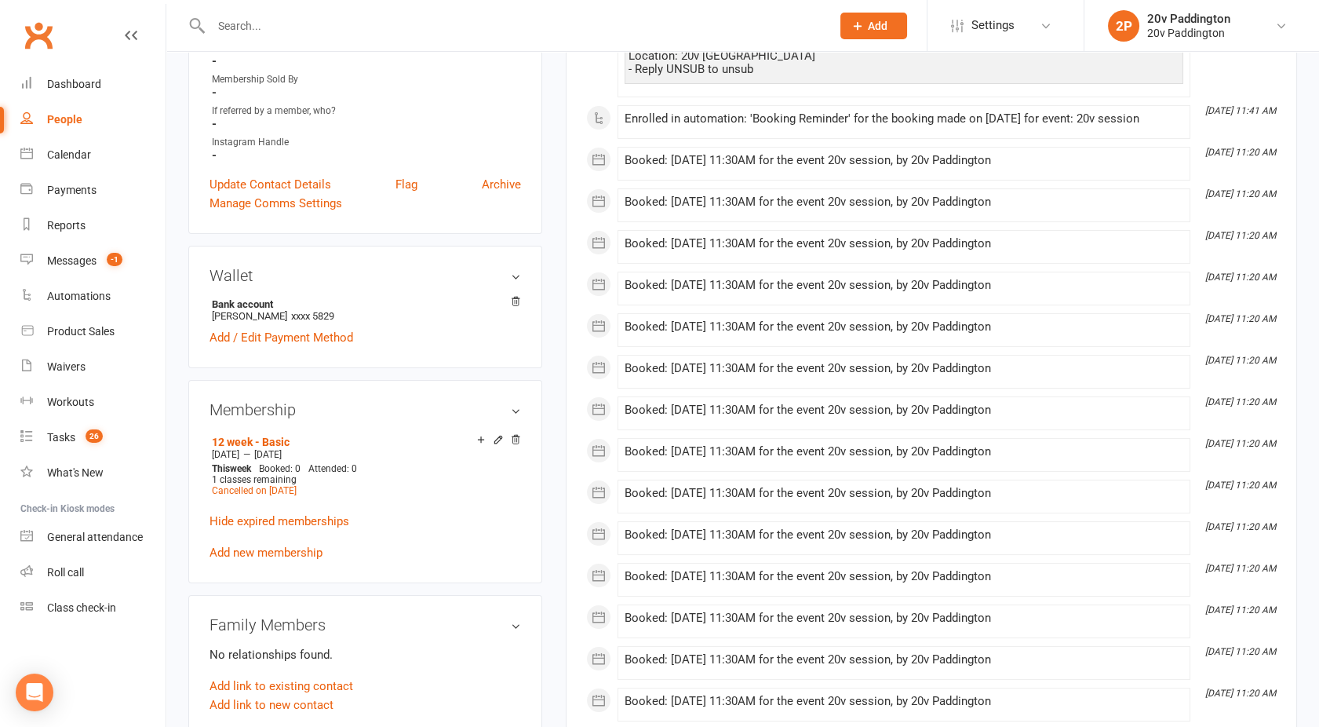
scroll to position [585, 0]
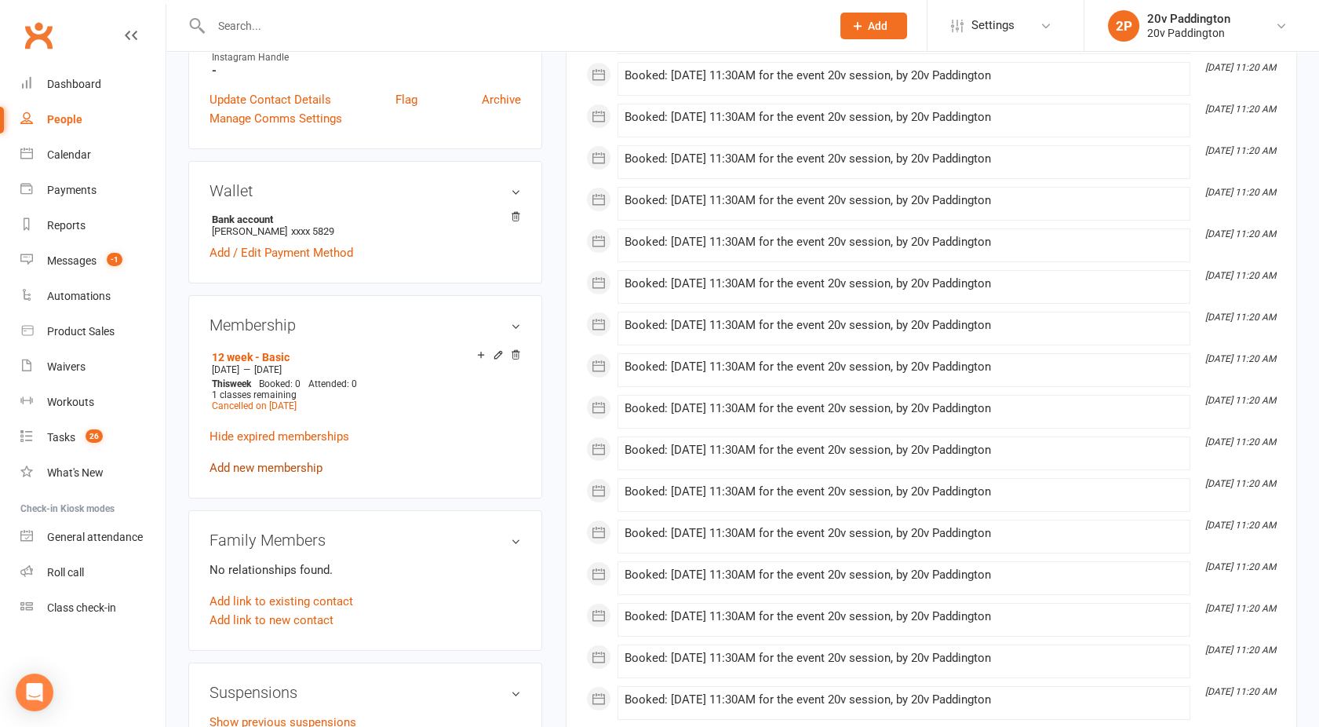
click at [278, 469] on link "Add new membership" at bounding box center [265, 468] width 113 height 14
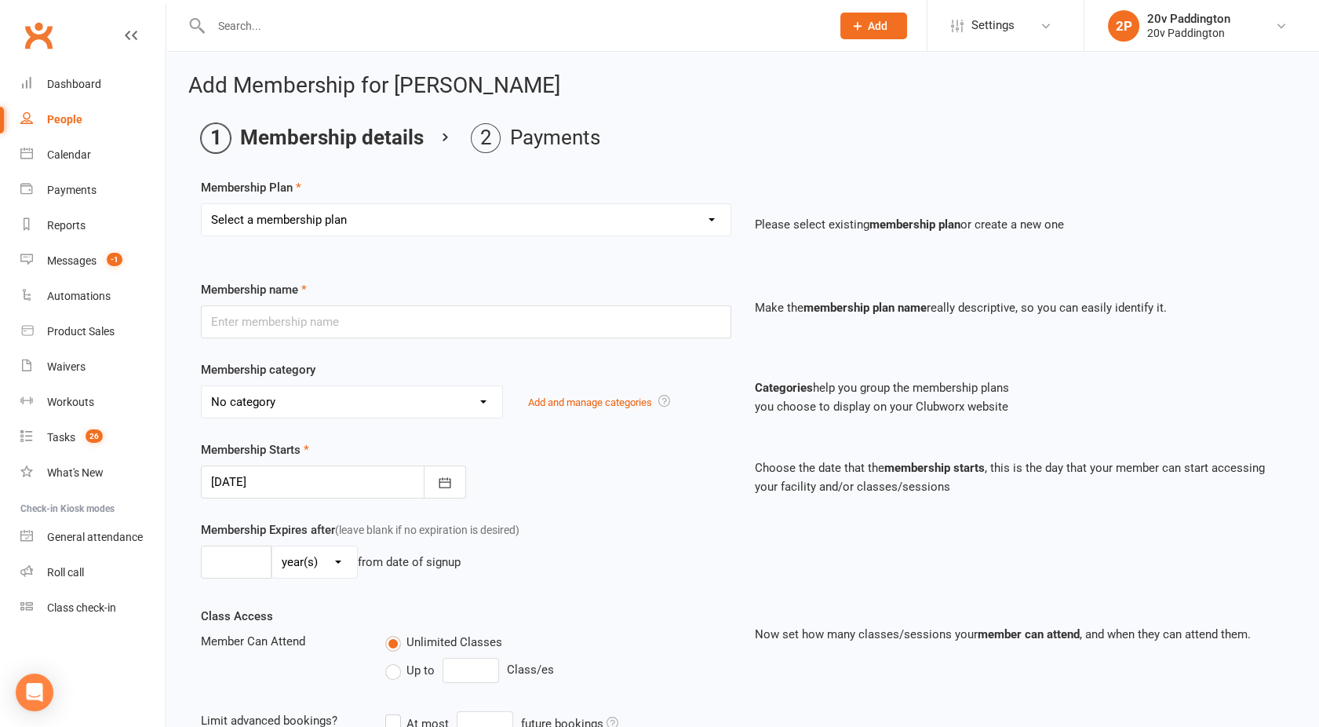
click at [265, 203] on div "Select a membership plan Create new Membership Plan Casual Session 18 Month - A…" at bounding box center [466, 219] width 530 height 33
click at [265, 209] on select "Select a membership plan Create new Membership Plan Casual Session 18 Month - A…" at bounding box center [466, 219] width 529 height 31
select select "9"
click at [202, 204] on select "Select a membership plan Create new Membership Plan Casual Session 18 Month - A…" at bounding box center [466, 219] width 529 height 31
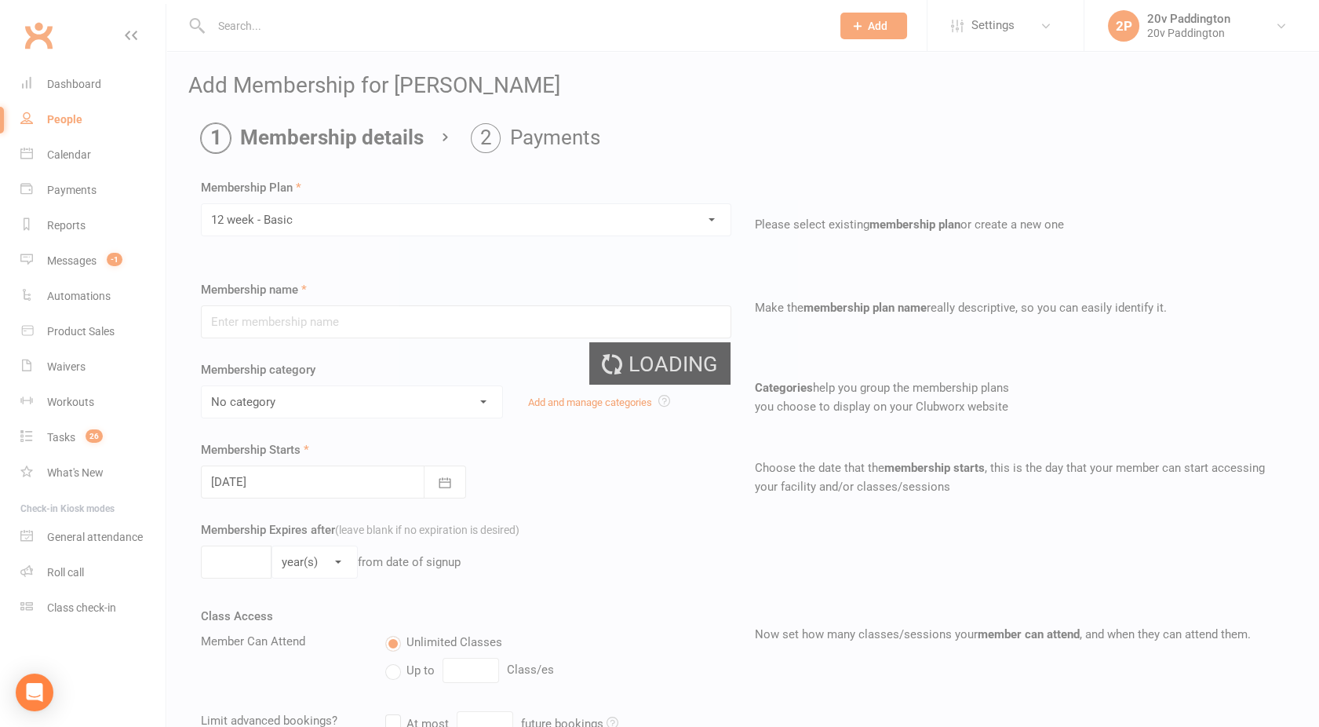
type input "12 week - Basic"
select select "3"
type input "0"
type input "1"
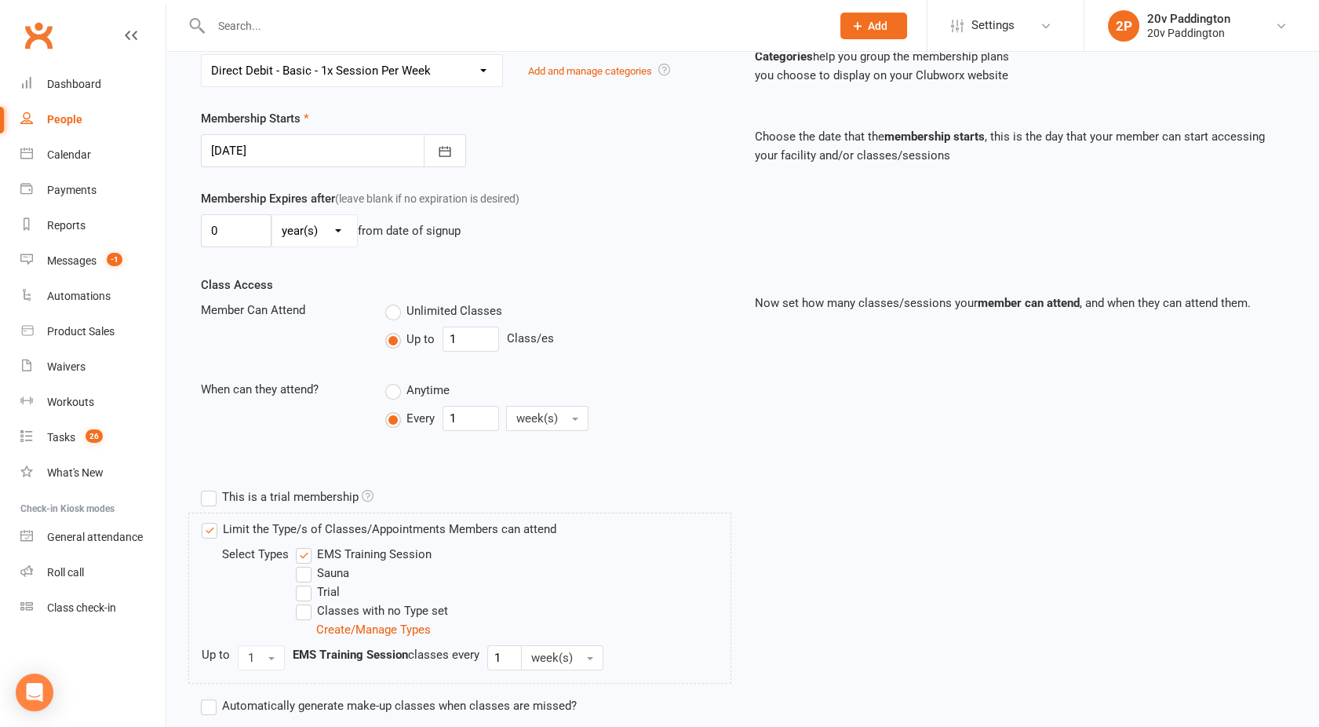
scroll to position [443, 0]
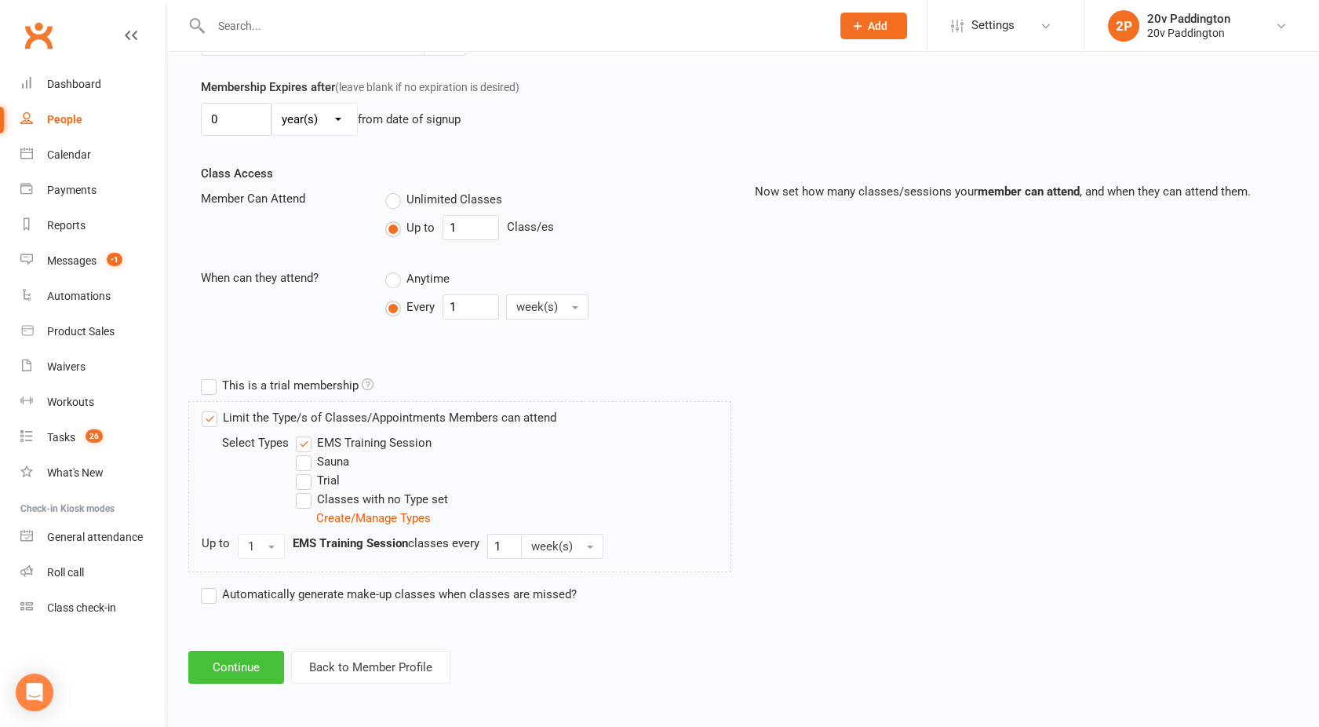
click at [232, 659] on button "Continue" at bounding box center [236, 666] width 96 height 33
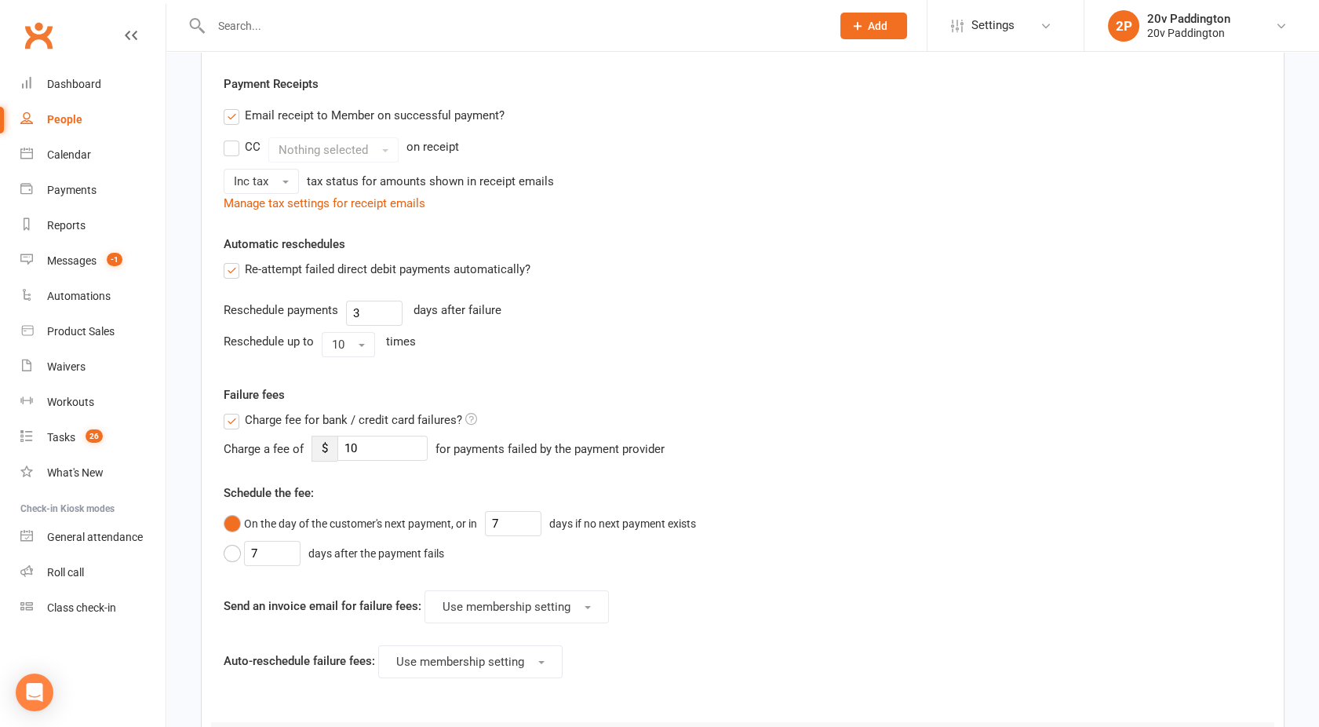
scroll to position [0, 0]
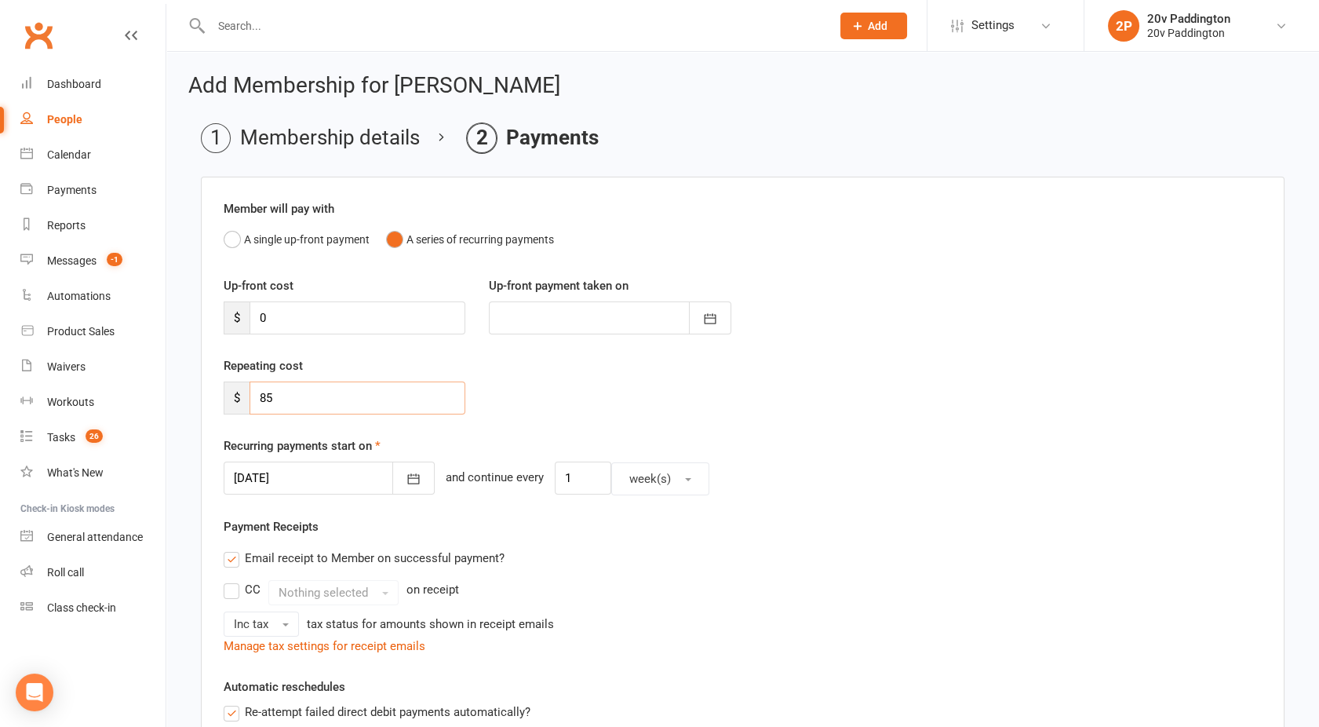
click at [285, 410] on input "85" at bounding box center [358, 397] width 216 height 33
type input "8"
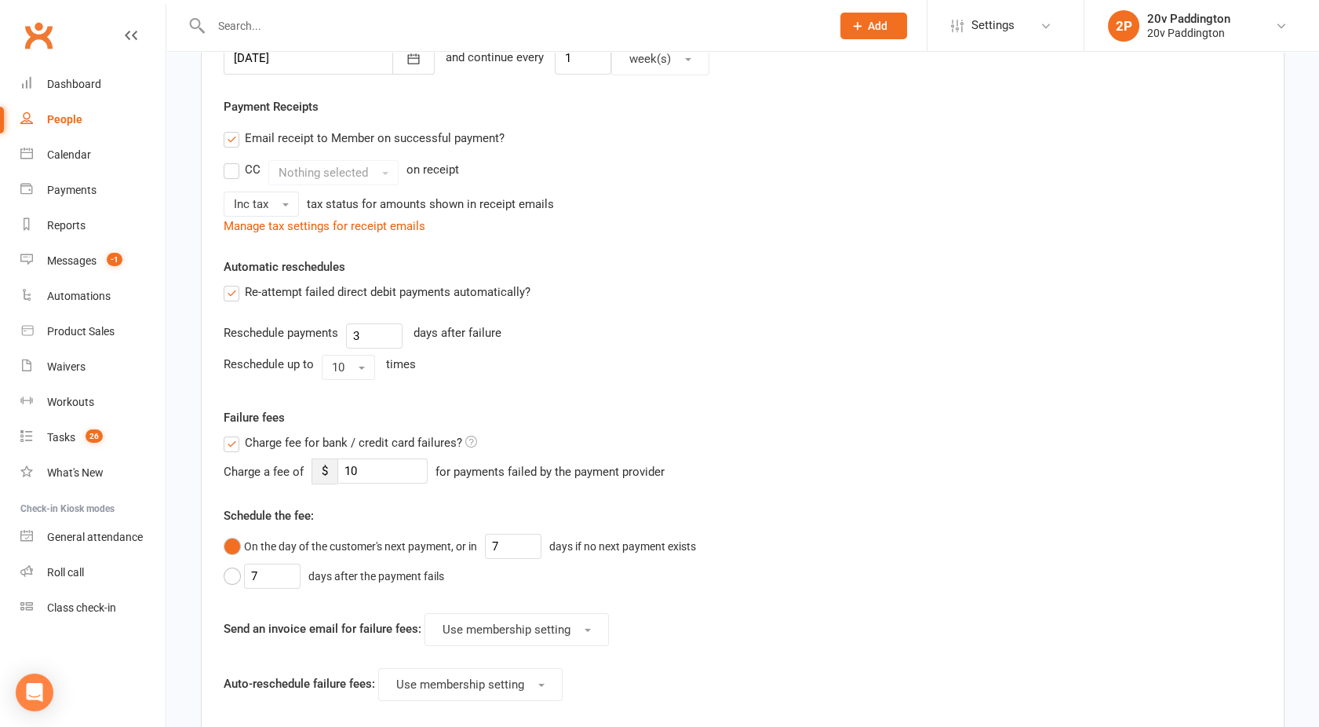
scroll to position [683, 0]
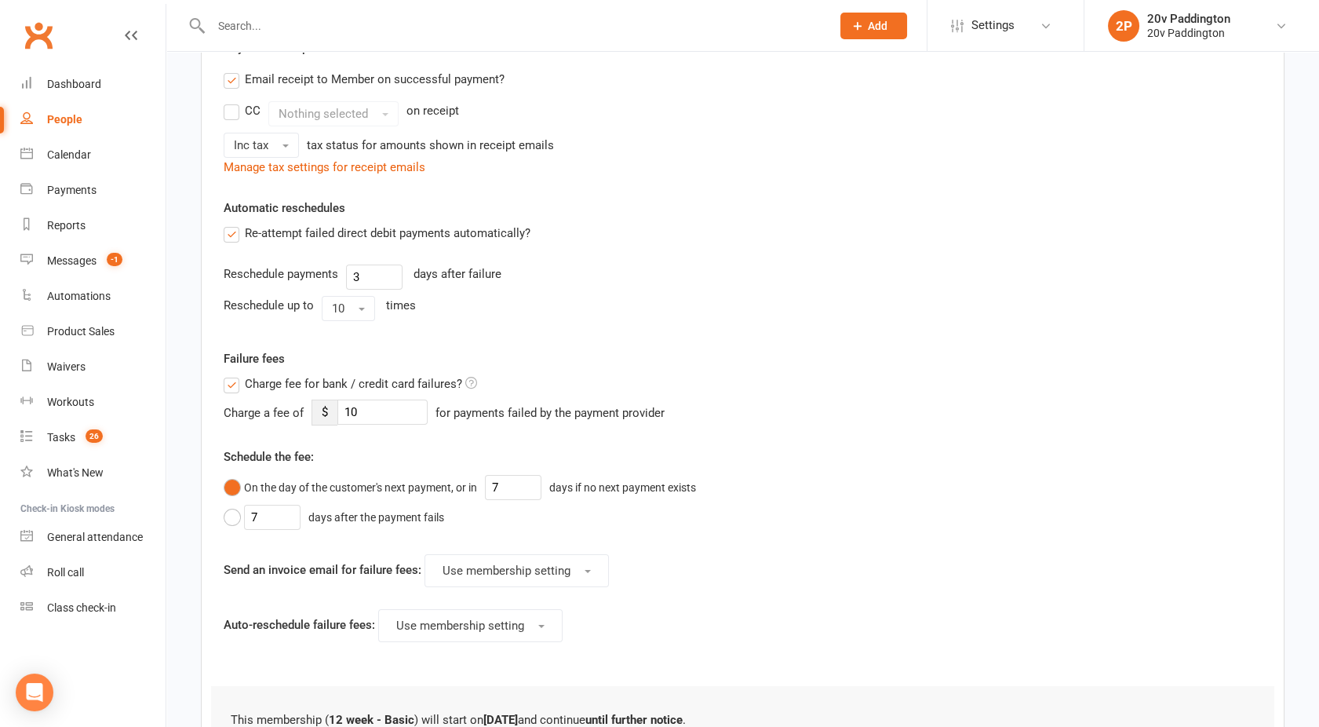
type input "65"
click at [230, 384] on label "Charge fee for bank / credit card failures?" at bounding box center [350, 383] width 253 height 19
click at [230, 374] on input "Charge fee for bank / credit card failures?" at bounding box center [350, 374] width 253 height 0
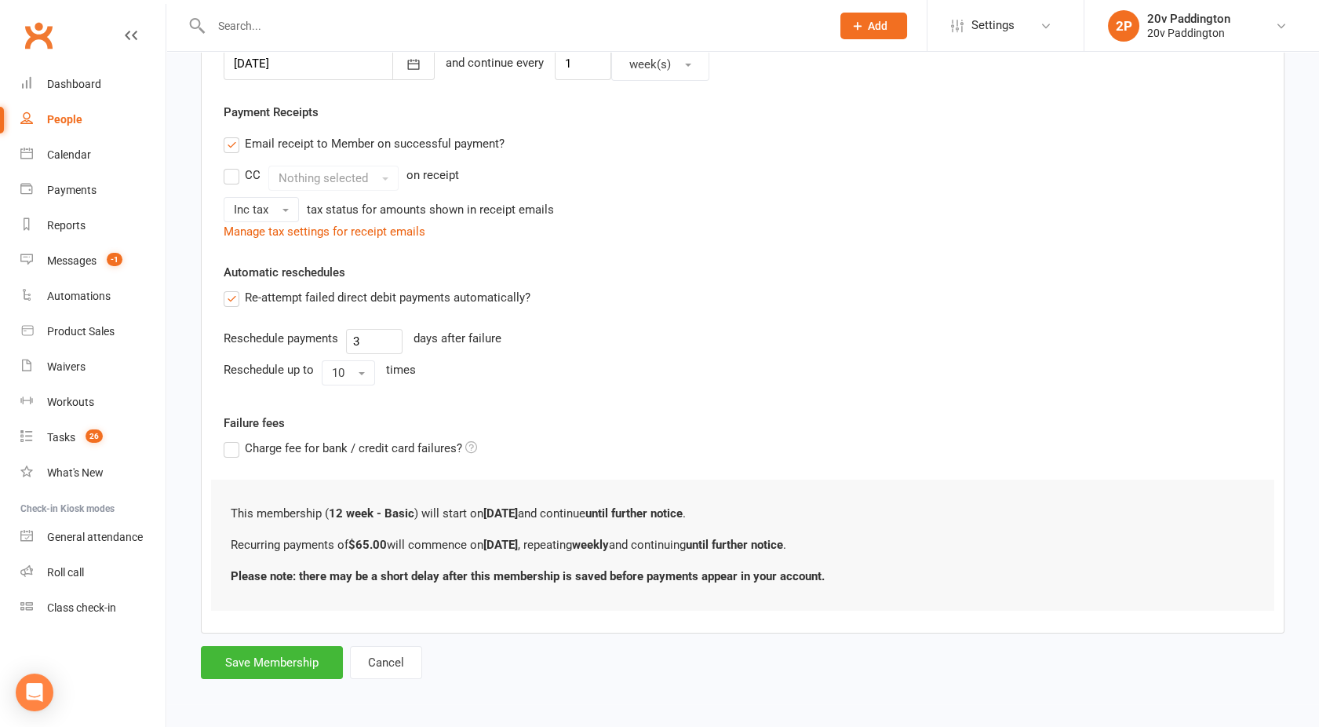
scroll to position [412, 0]
click at [243, 655] on button "Save Membership" at bounding box center [272, 664] width 142 height 33
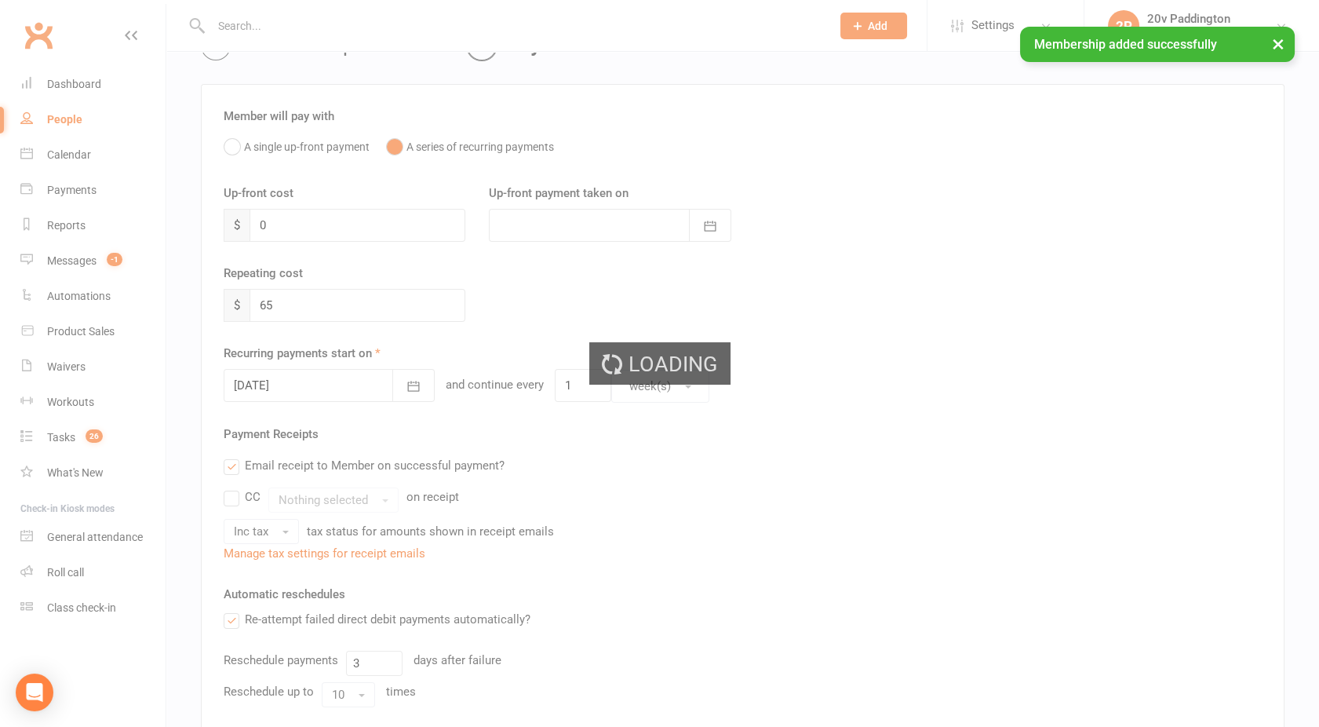
scroll to position [0, 0]
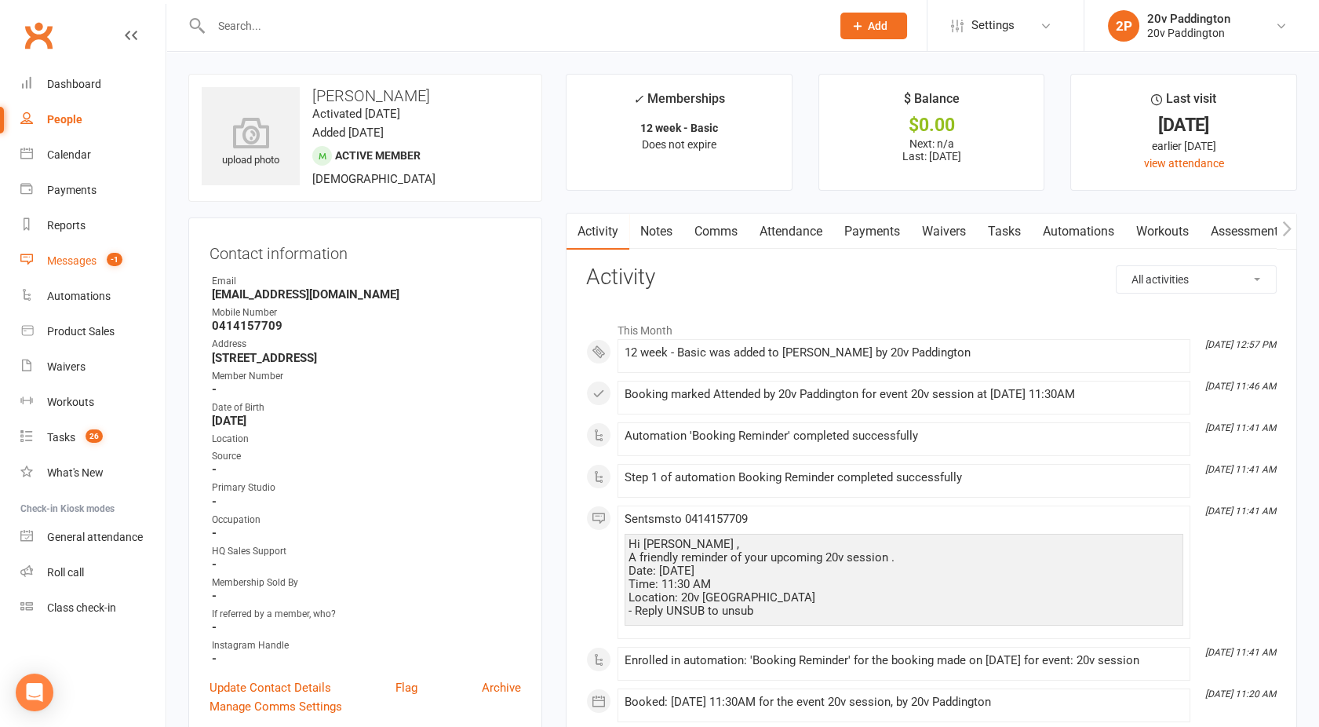
click at [82, 259] on div "Messages" at bounding box center [71, 260] width 49 height 13
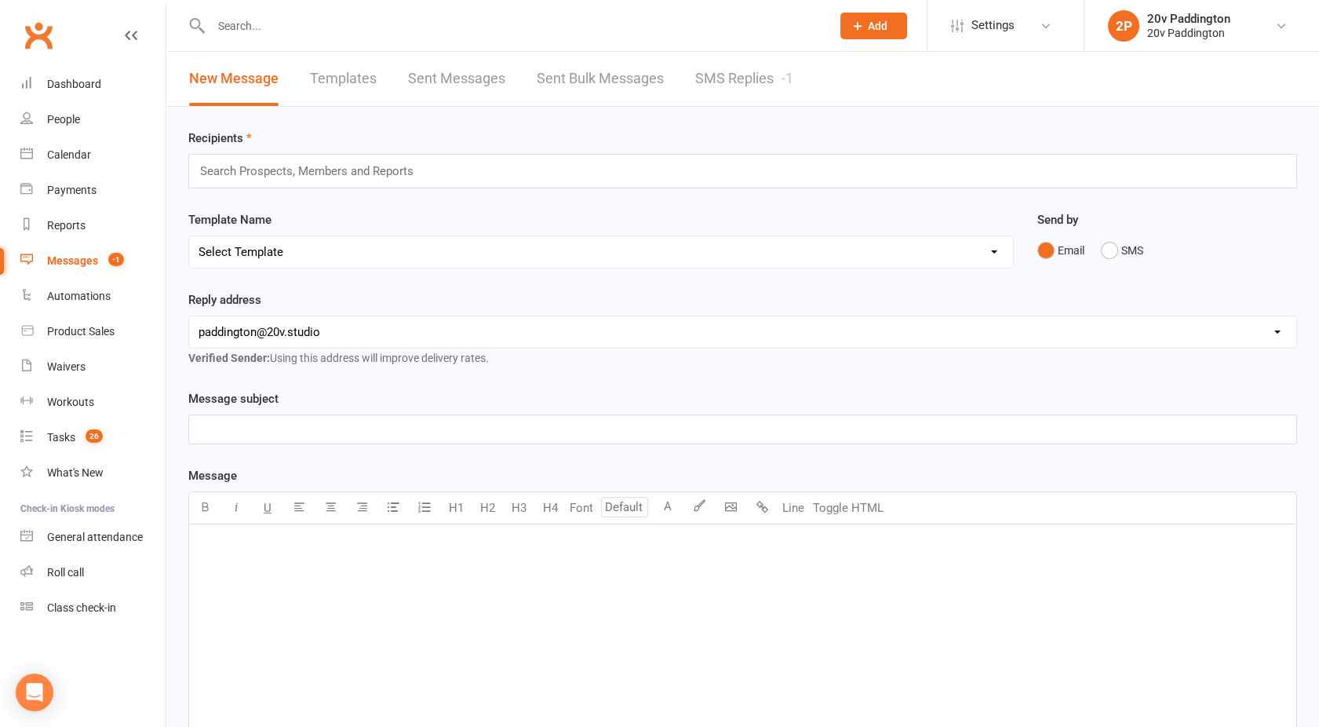
click at [745, 100] on link "SMS Replies -1" at bounding box center [744, 79] width 98 height 54
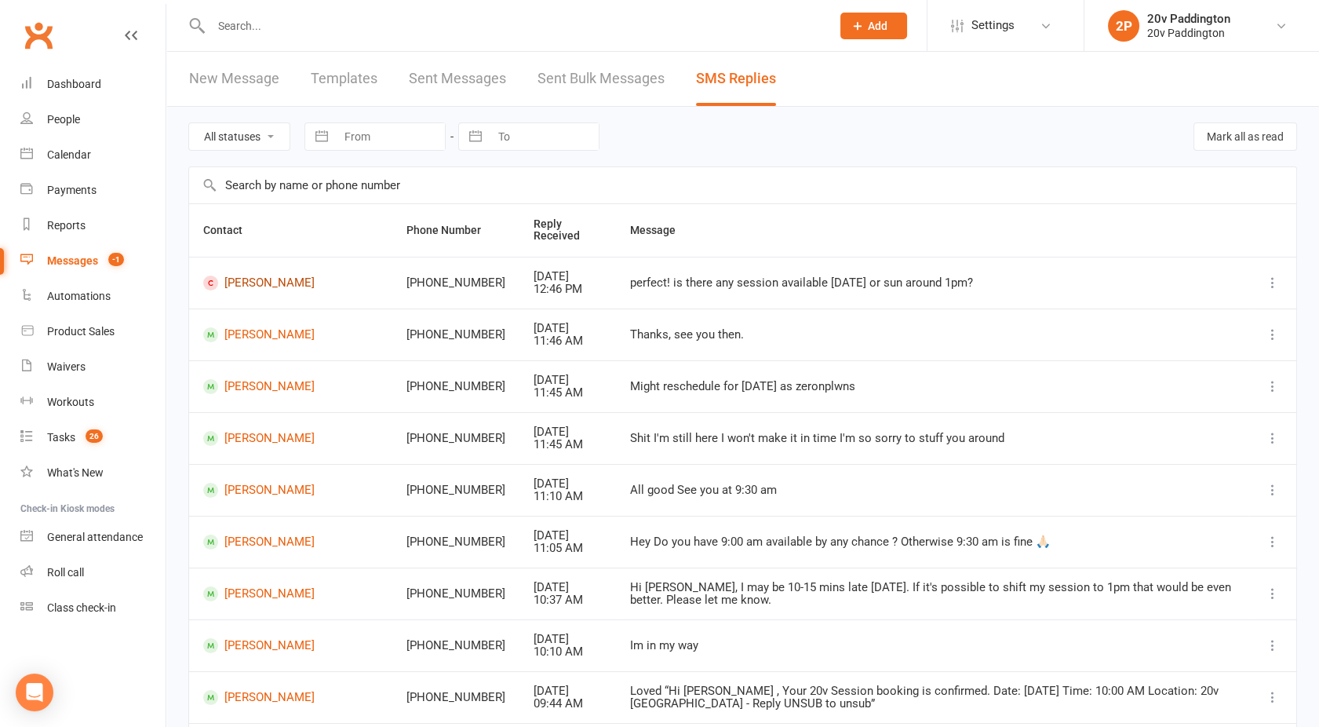
click at [248, 279] on link "[PERSON_NAME]" at bounding box center [290, 282] width 175 height 15
